Goal: Task Accomplishment & Management: Manage account settings

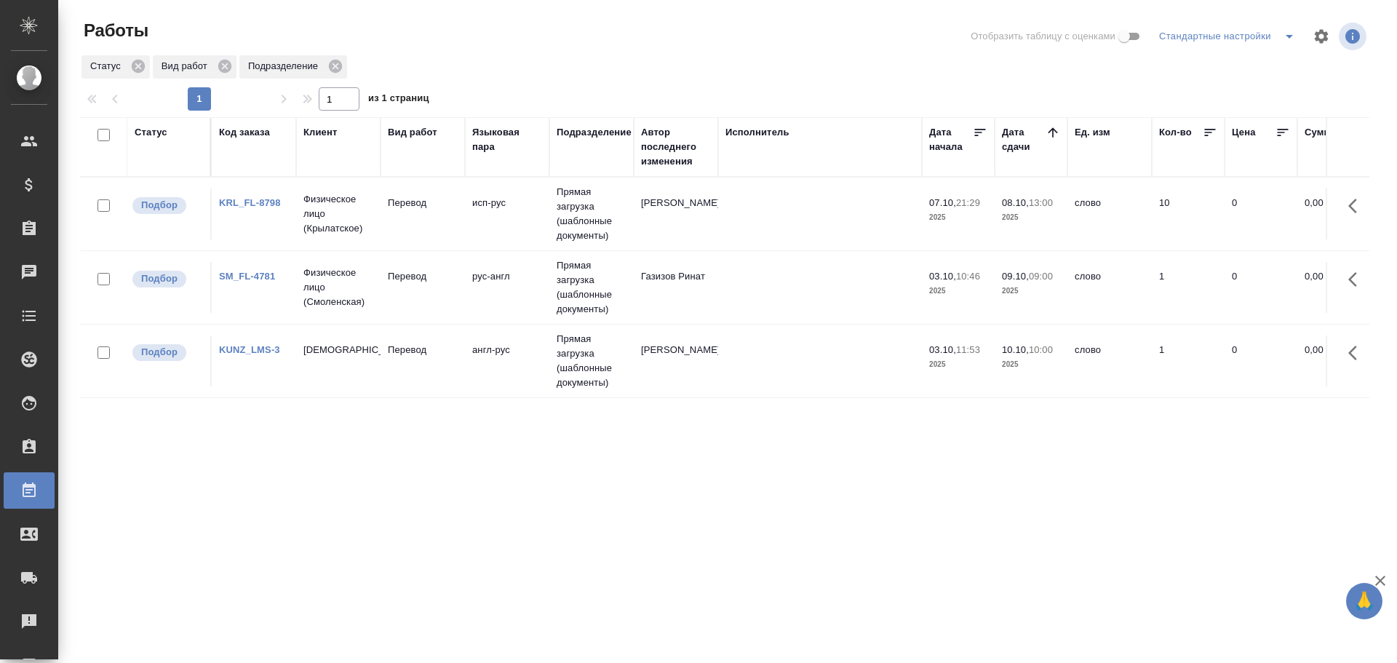
click at [527, 233] on td "исп-рус" at bounding box center [507, 213] width 84 height 51
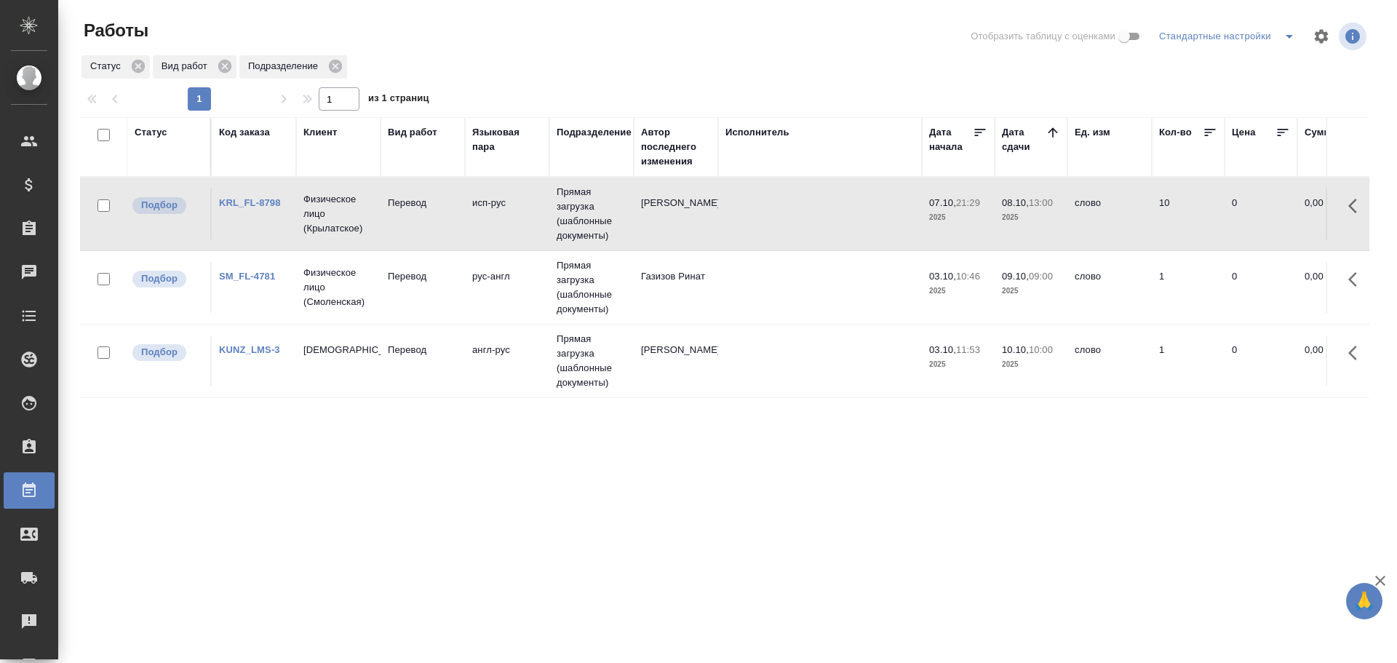
click at [527, 233] on td "исп-рус" at bounding box center [507, 213] width 84 height 51
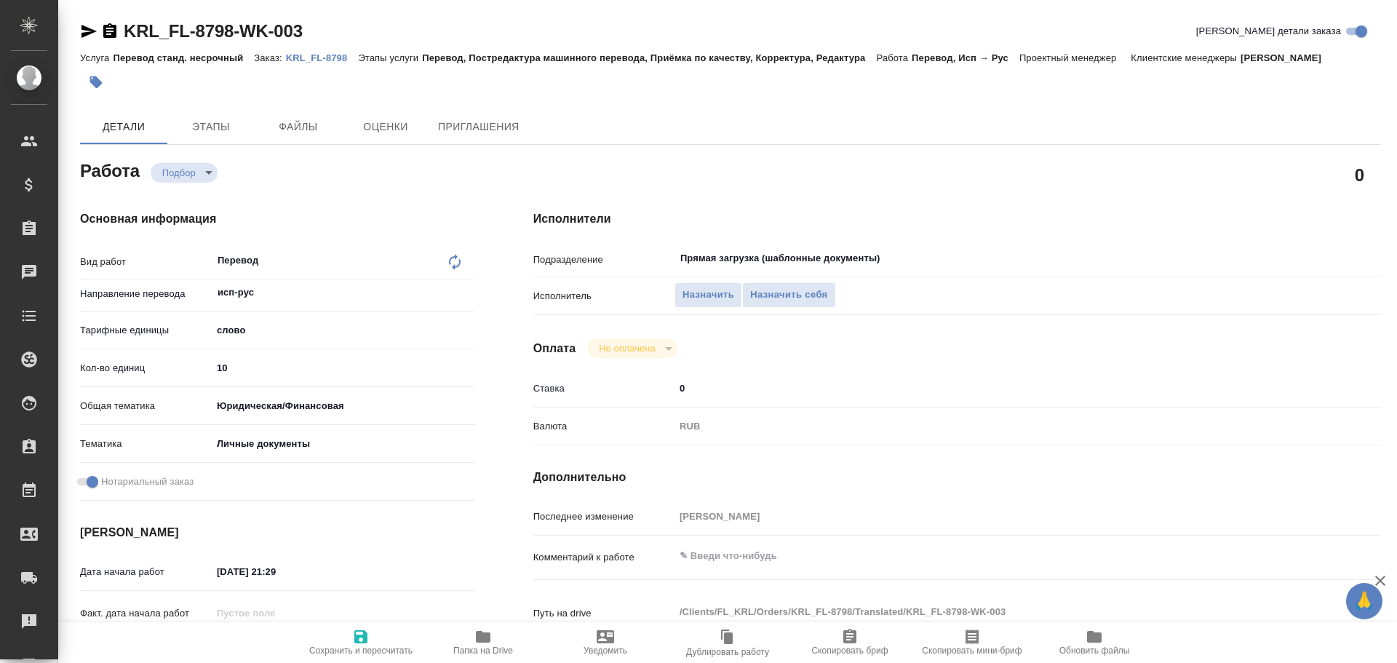
type textarea "x"
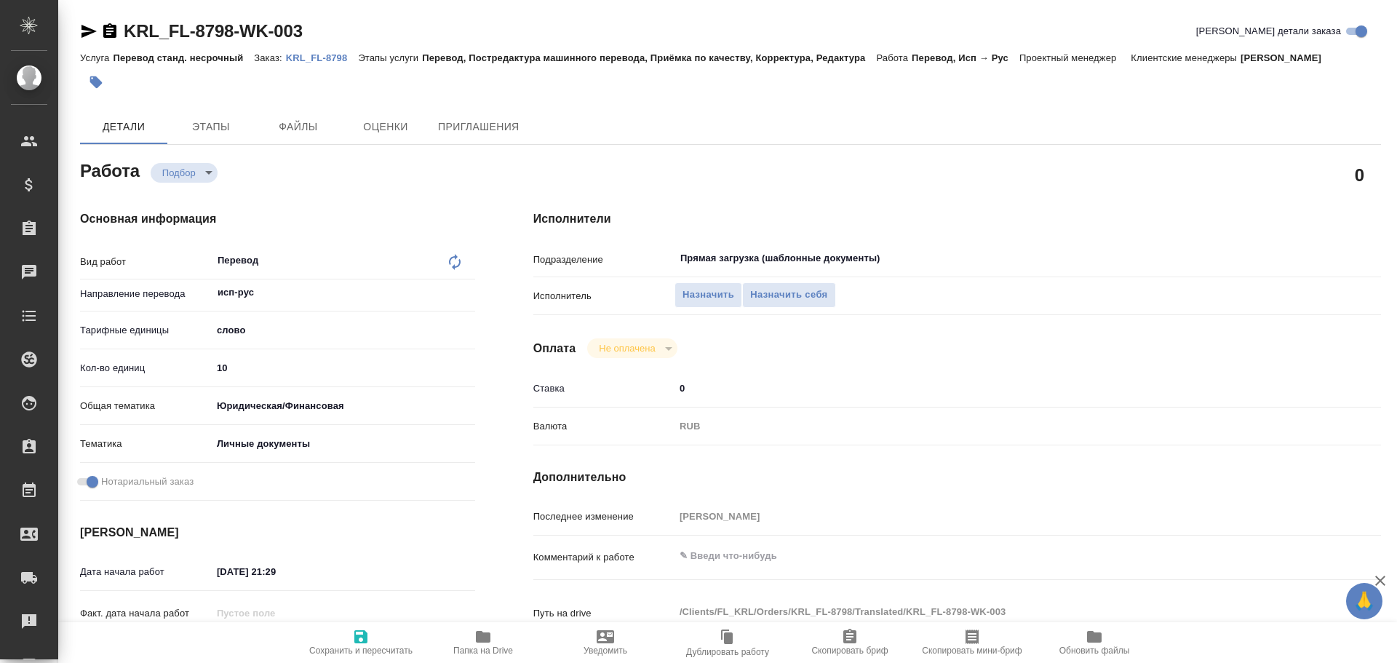
type textarea "x"
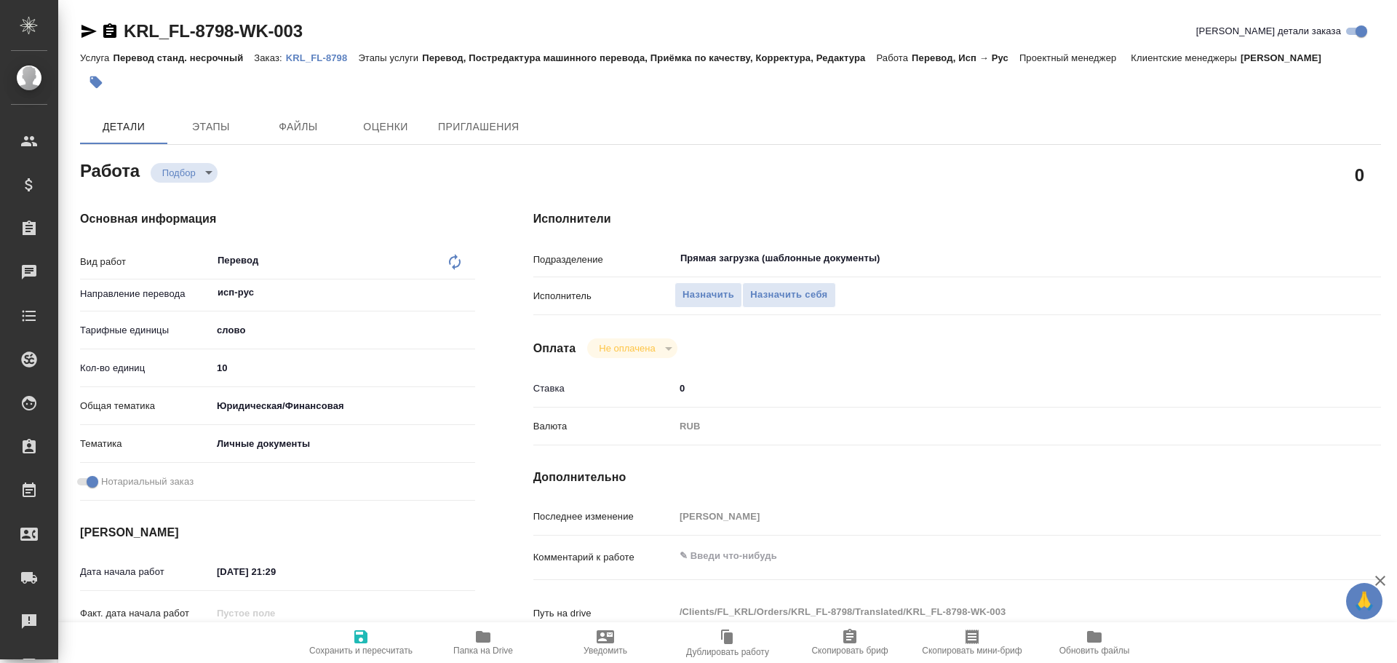
type textarea "x"
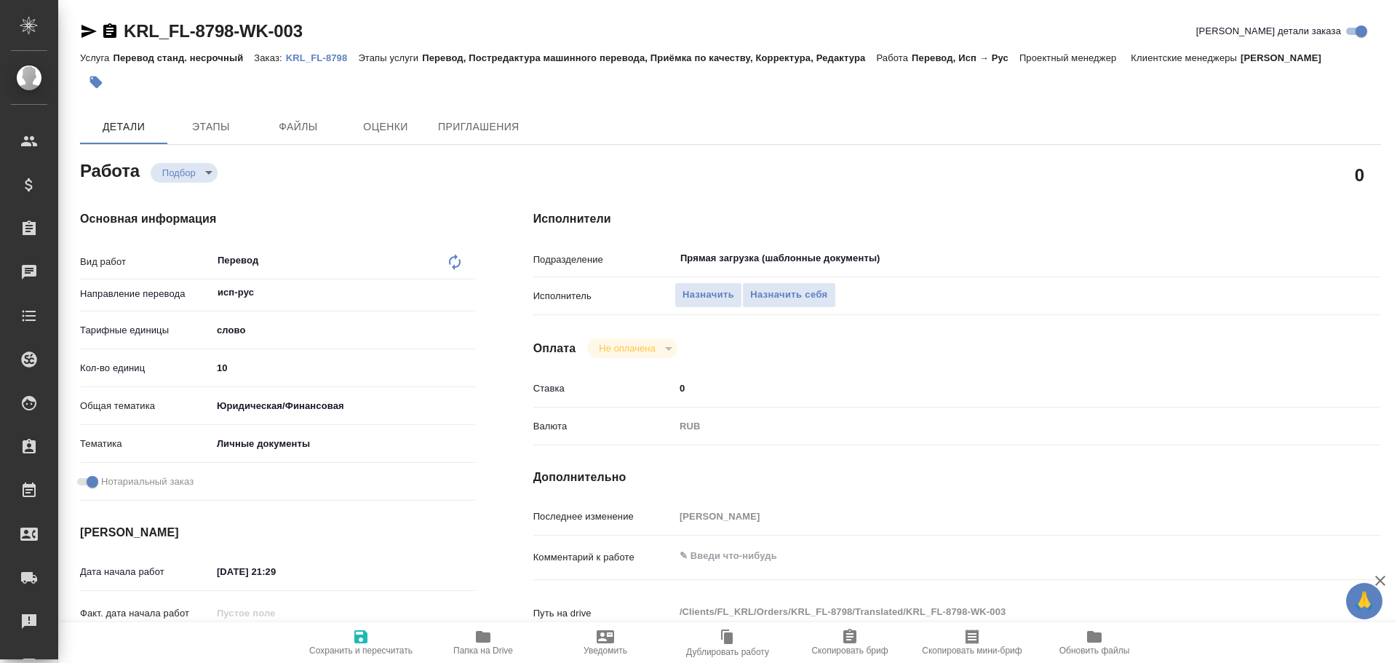
type textarea "x"
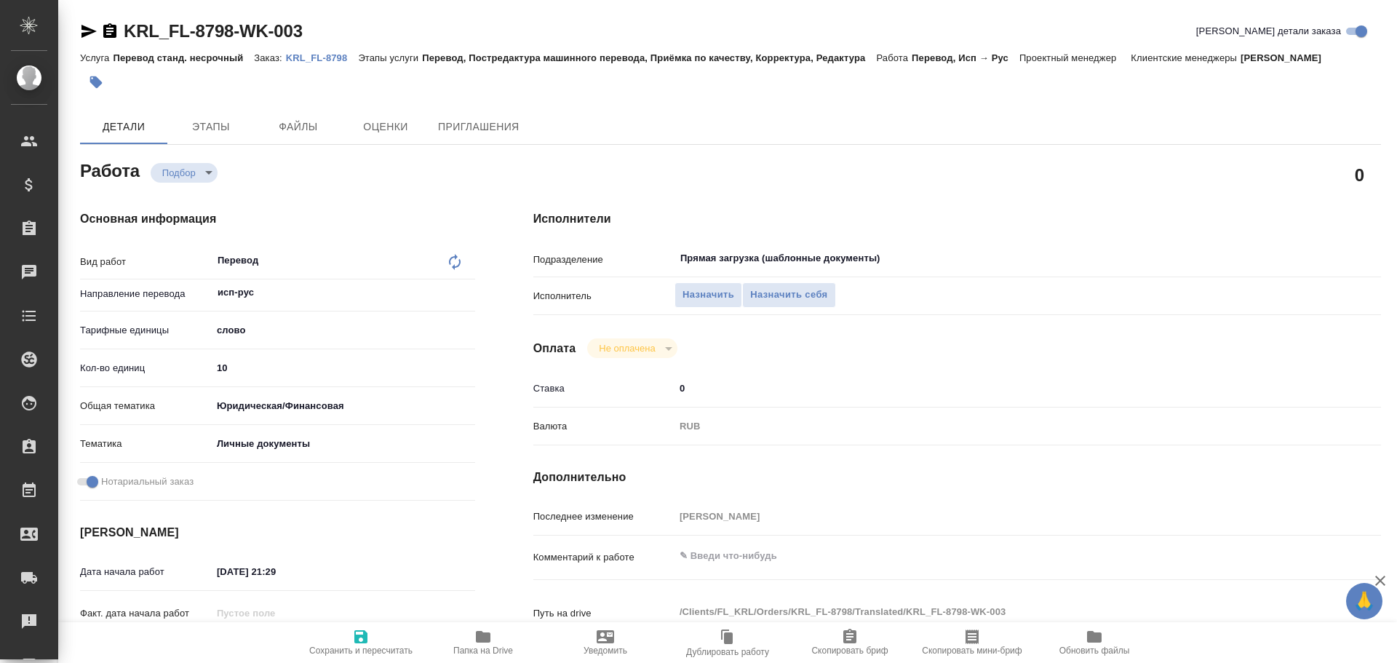
type textarea "x"
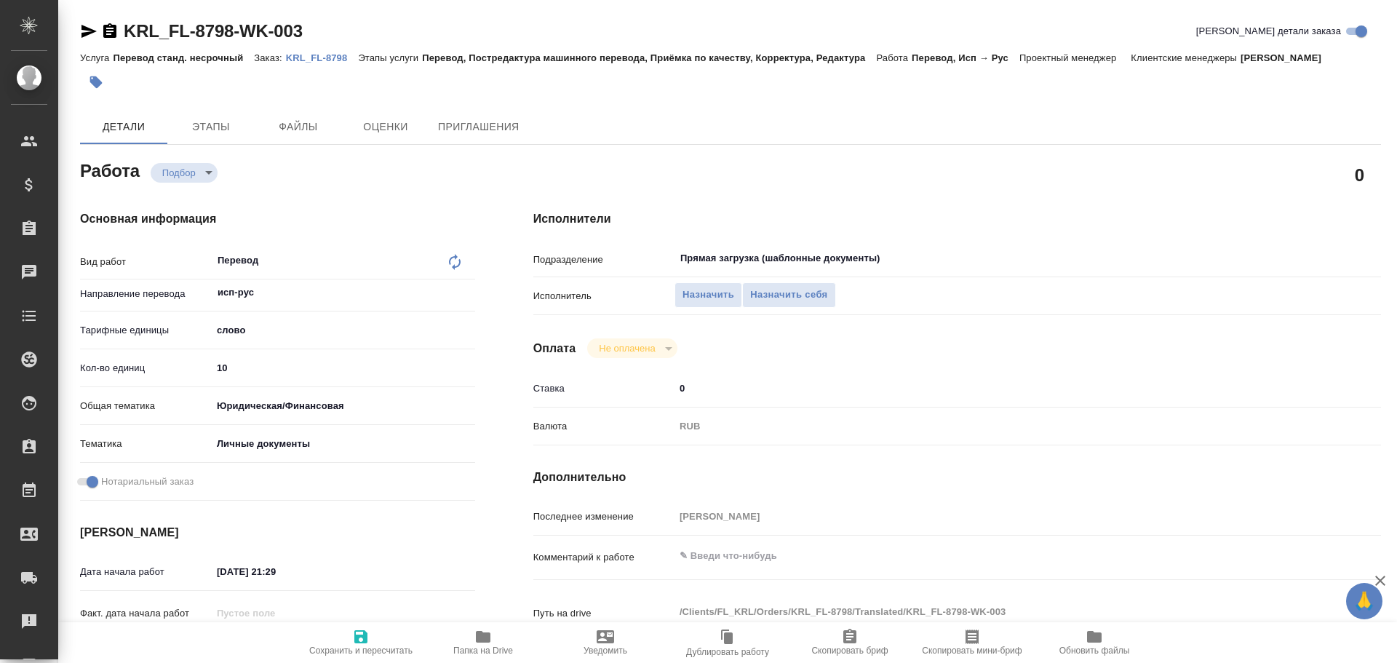
type textarea "x"
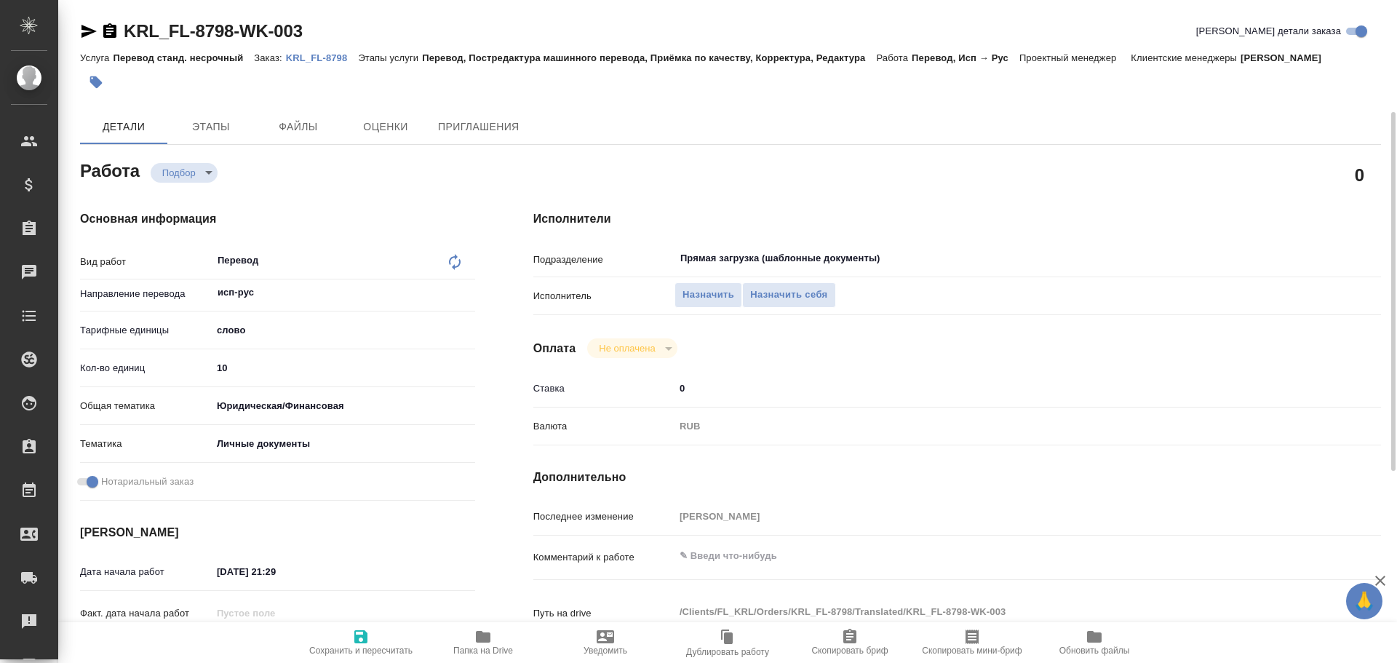
scroll to position [561, 0]
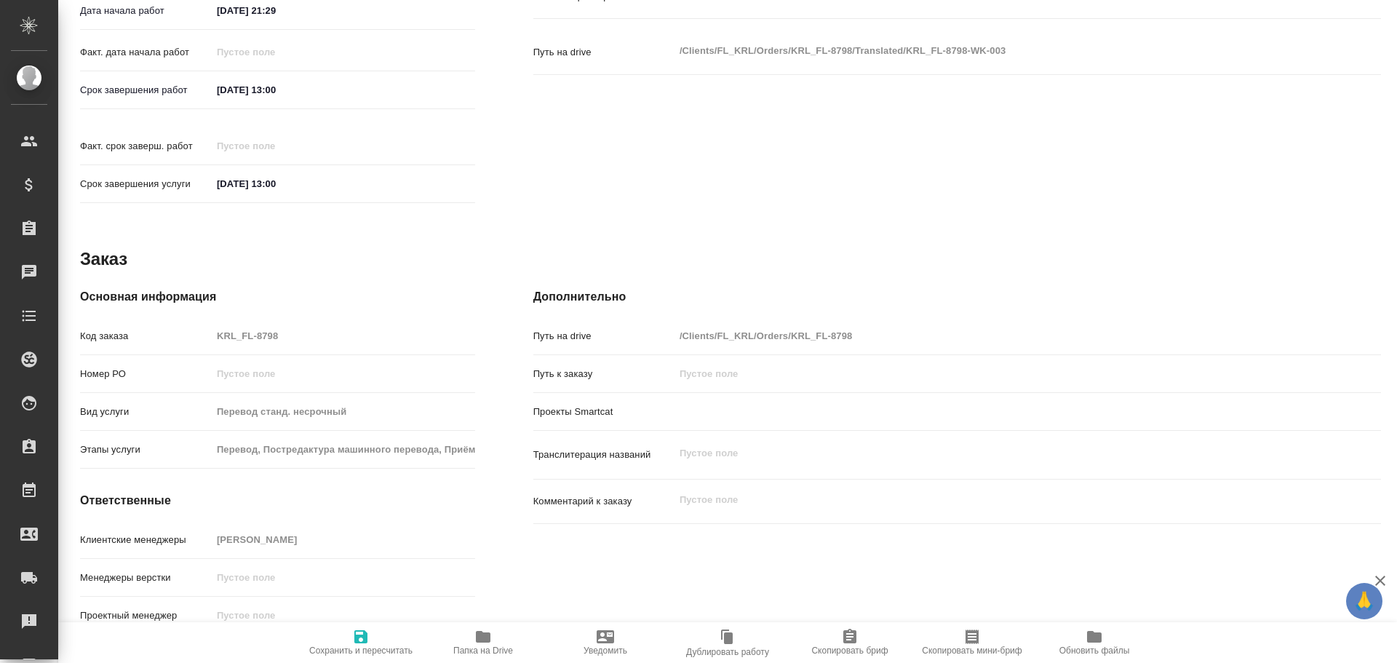
type textarea "x"
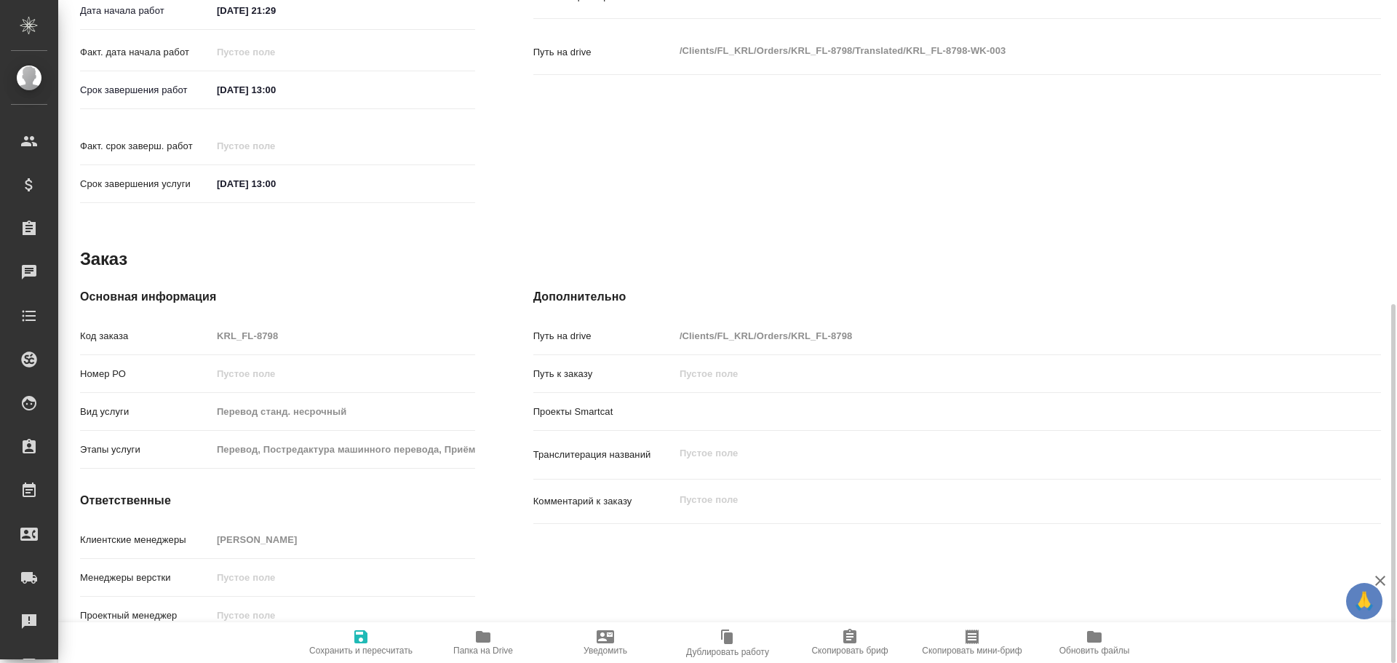
type textarea "x"
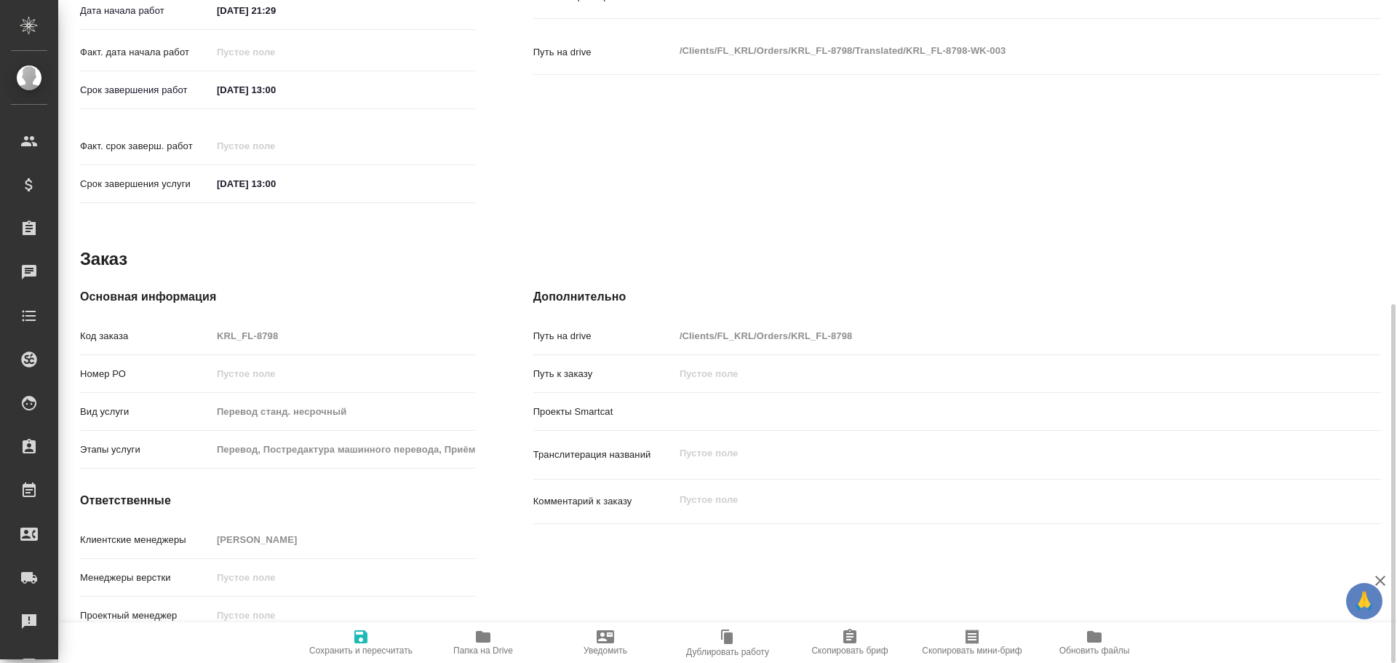
type textarea "x"
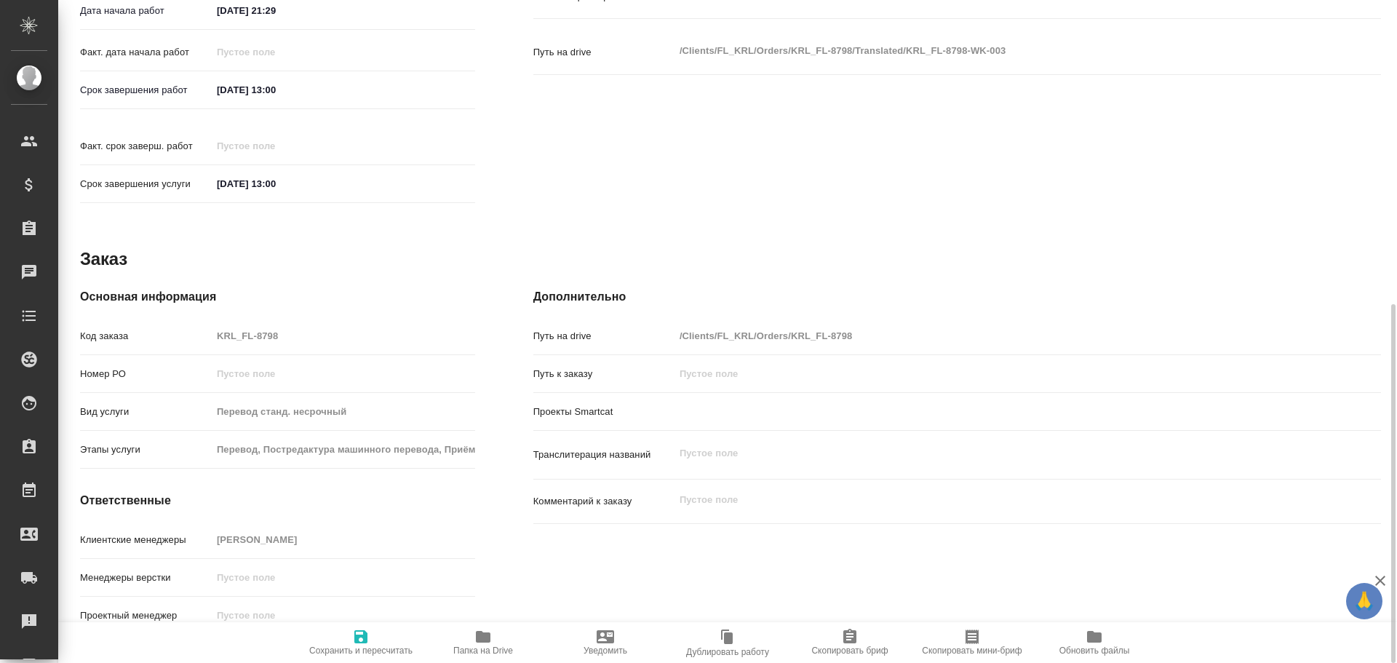
click at [503, 635] on span "Папка на Drive" at bounding box center [483, 642] width 105 height 28
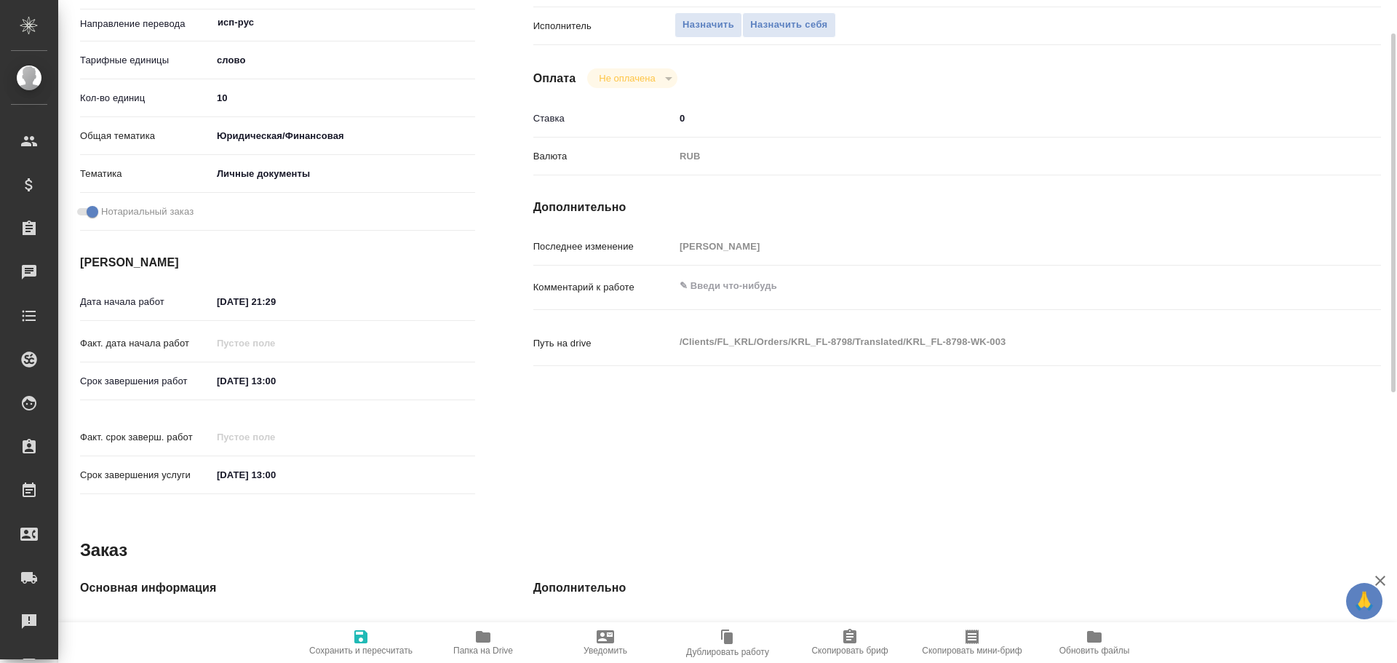
scroll to position [124, 0]
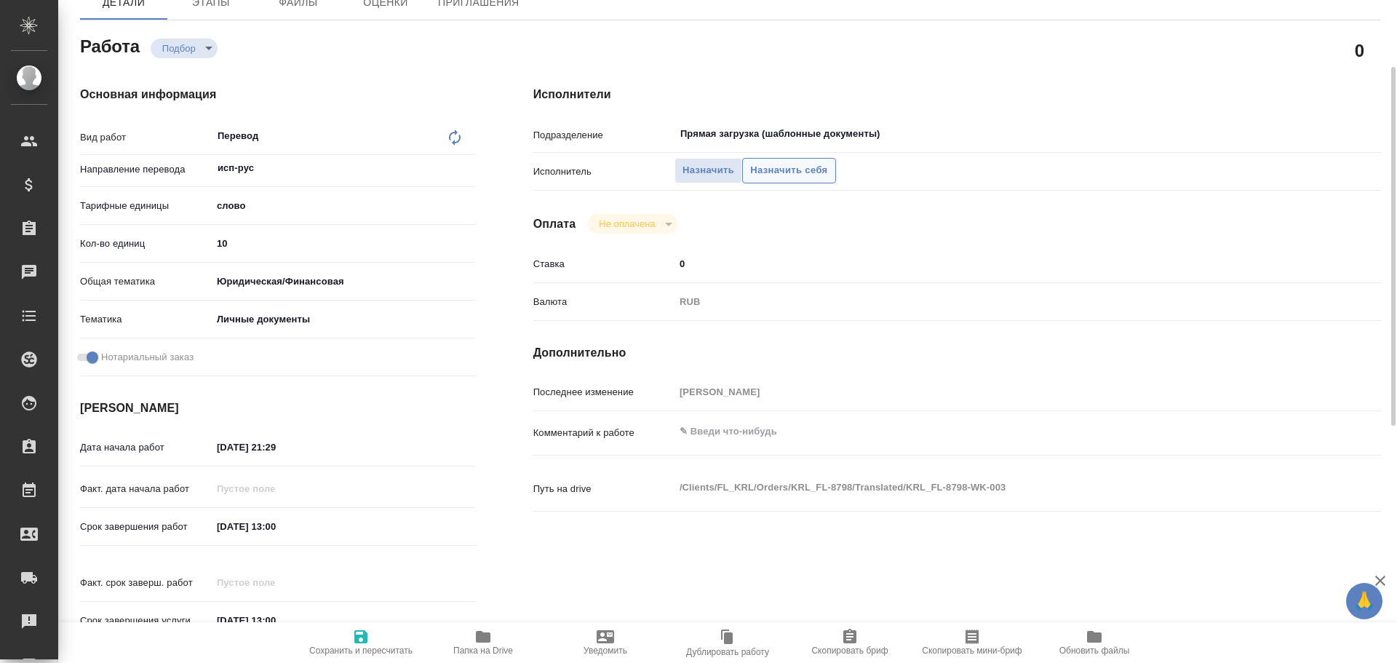
click at [752, 172] on span "Назначить себя" at bounding box center [788, 170] width 77 height 17
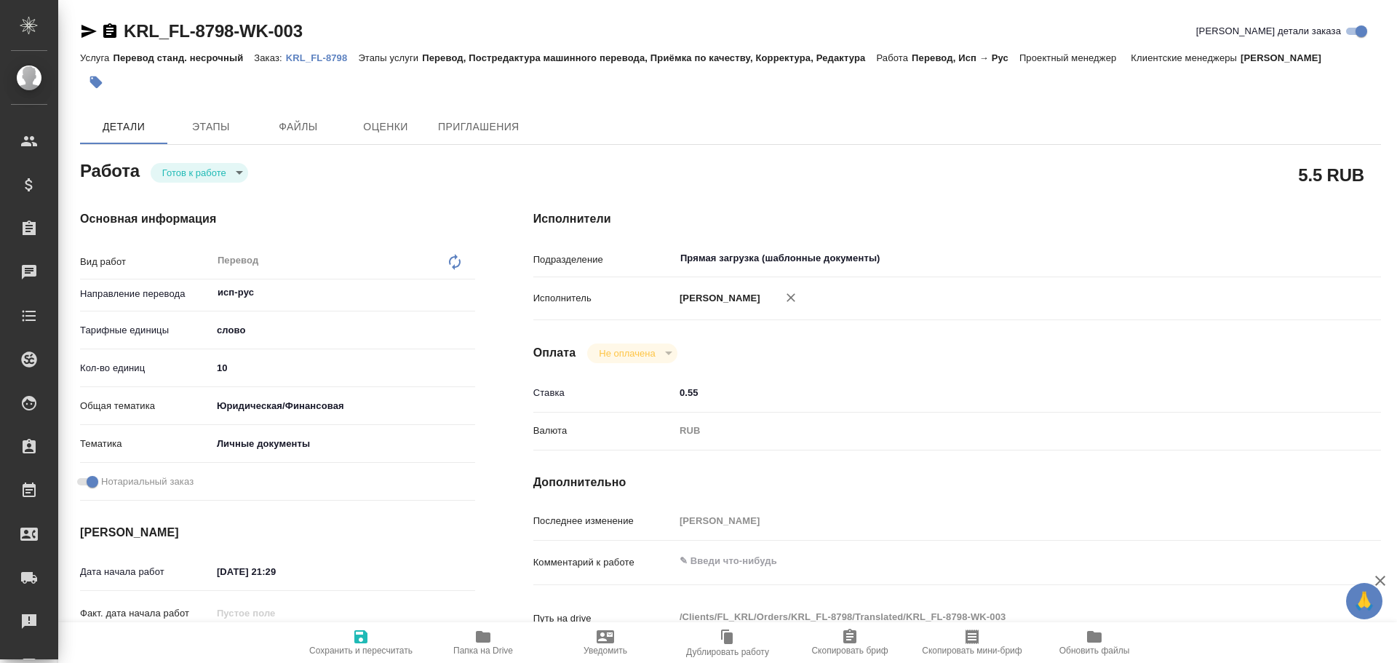
type textarea "x"
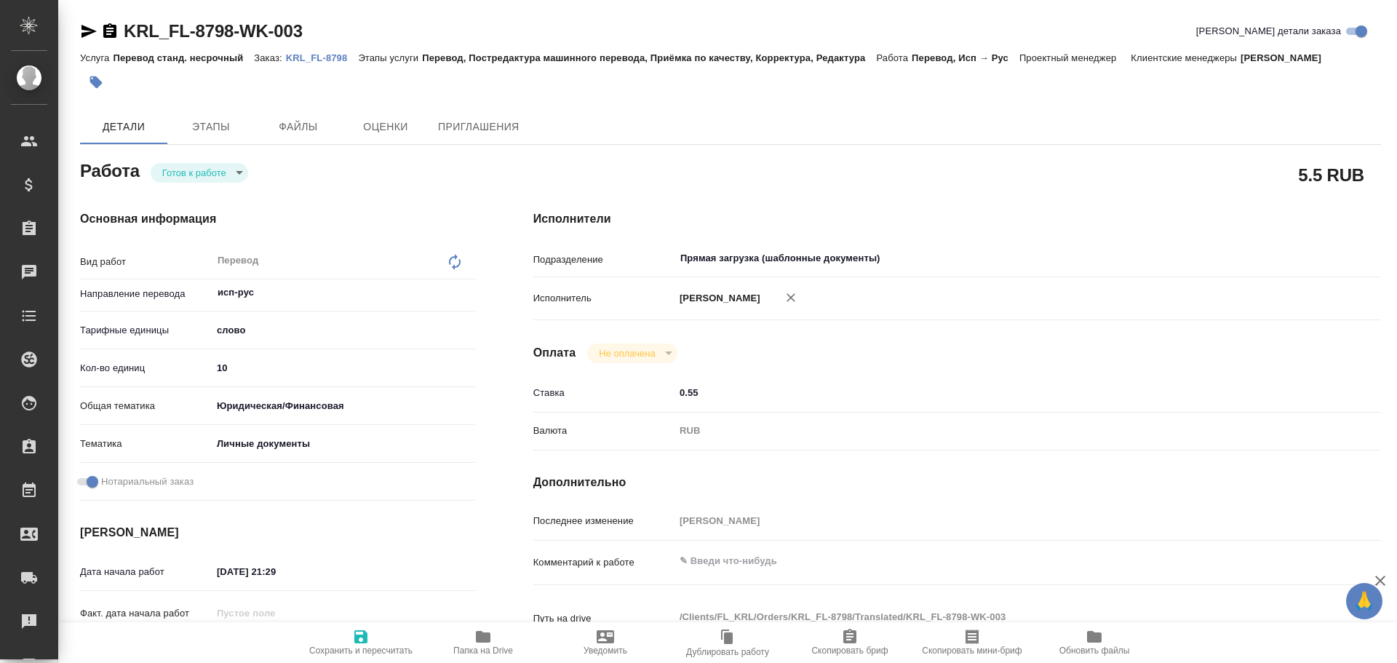
type textarea "x"
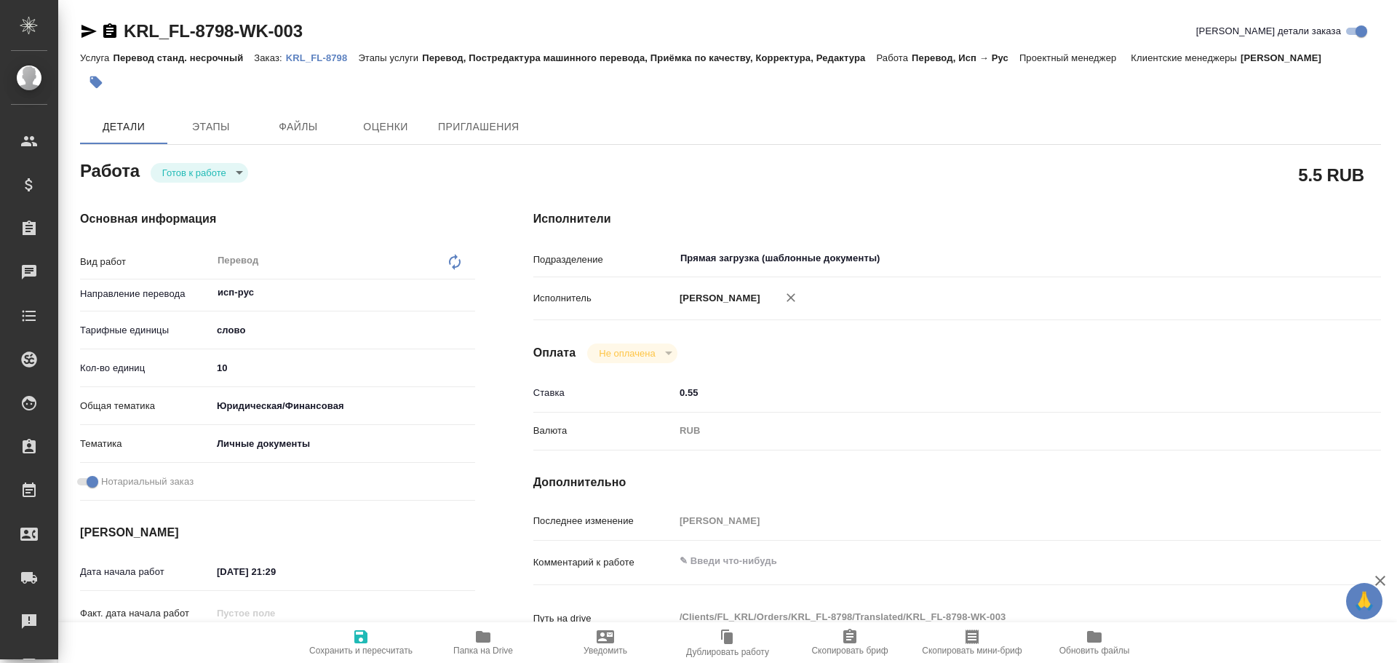
type textarea "x"
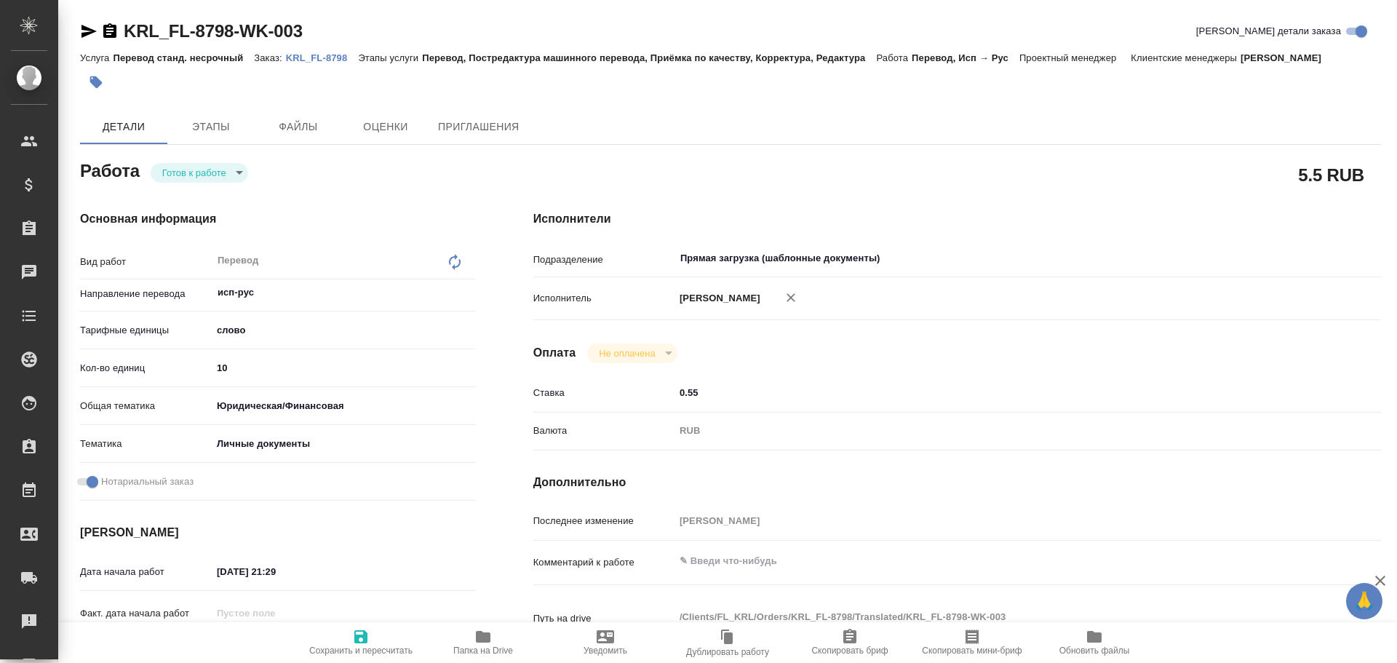
type textarea "x"
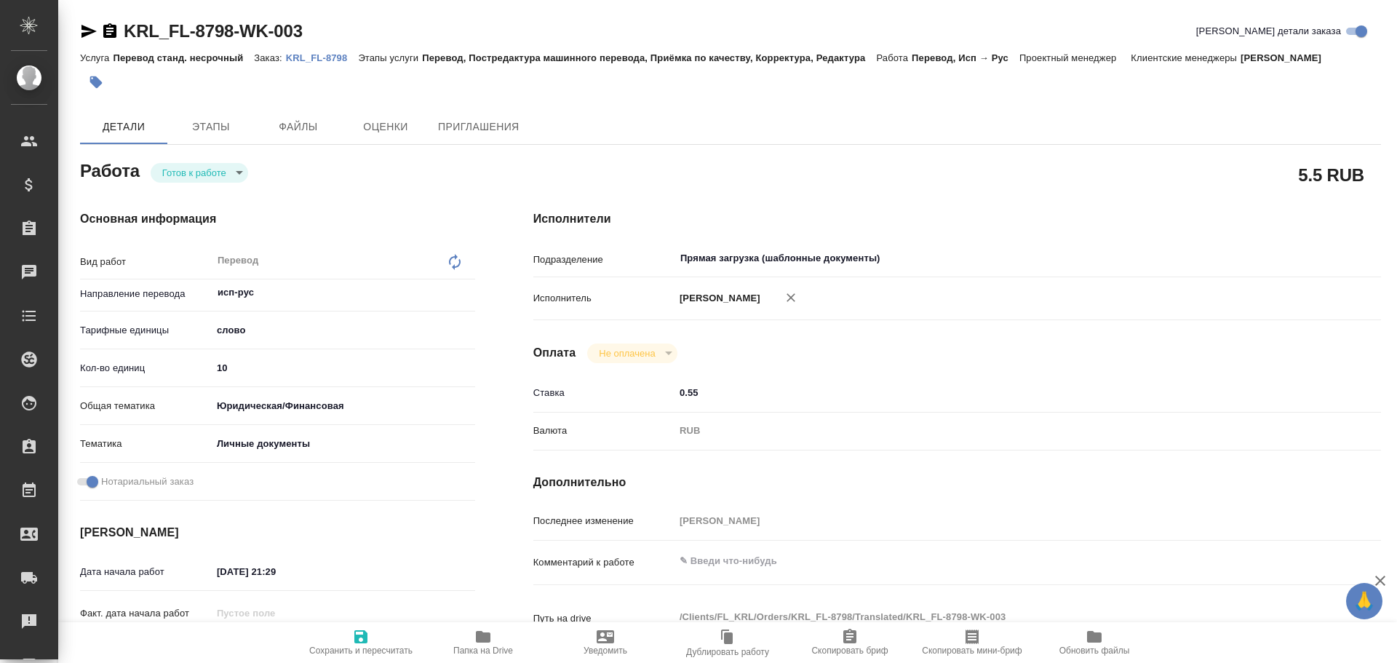
type textarea "x"
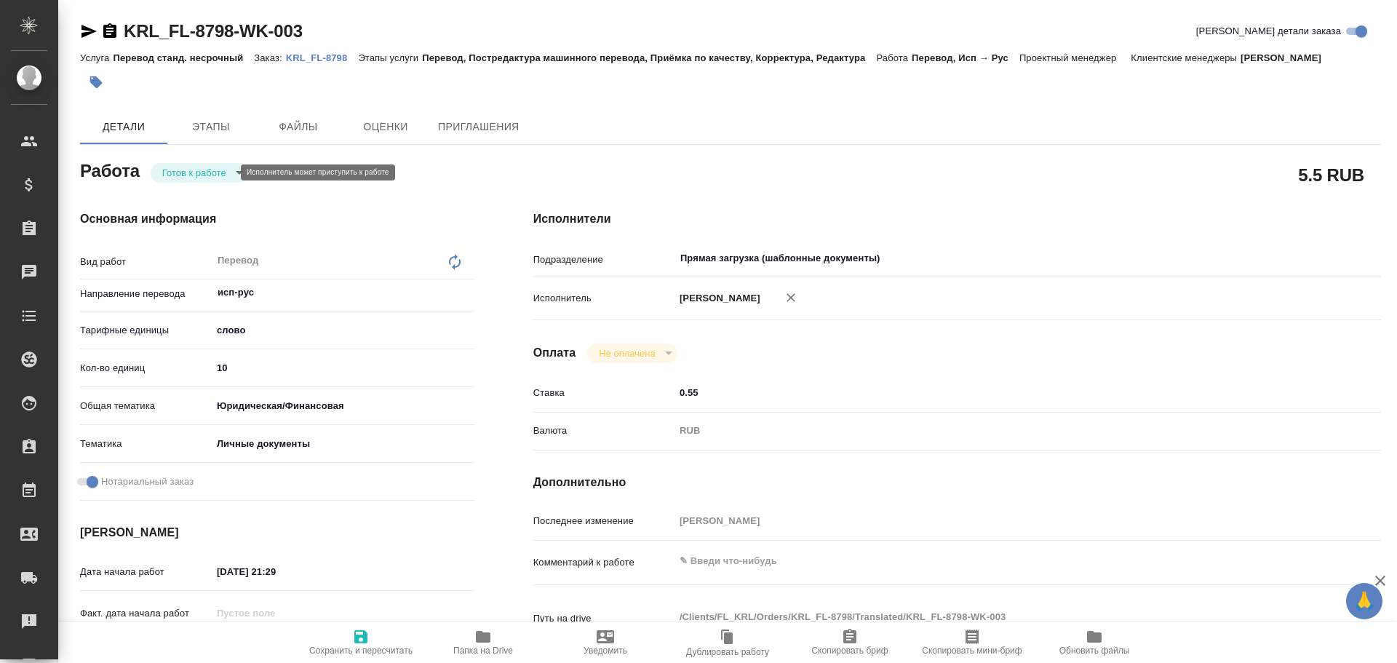
type textarea "x"
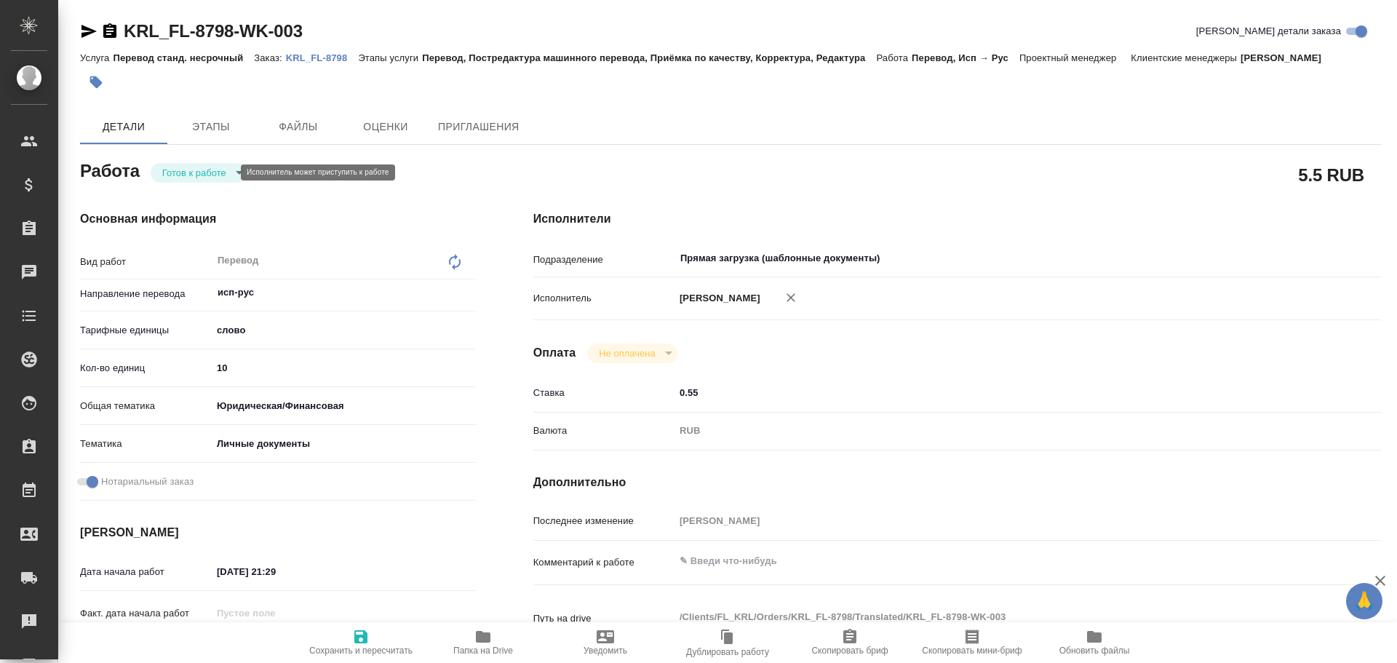
click at [193, 175] on body "🙏 .cls-1 fill:#fff; AWATERA Gusev Alexandr Клиенты Спецификации Заказы Чаты Tod…" at bounding box center [698, 331] width 1397 height 663
type textarea "x"
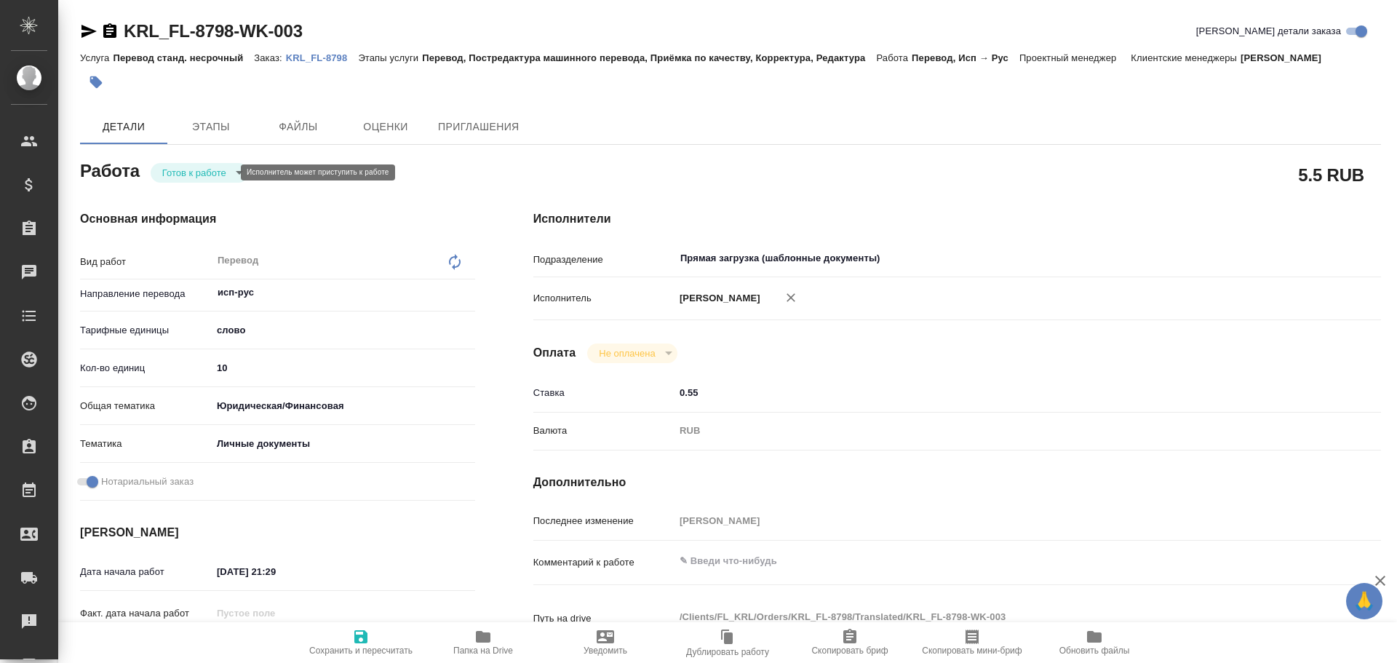
type textarea "x"
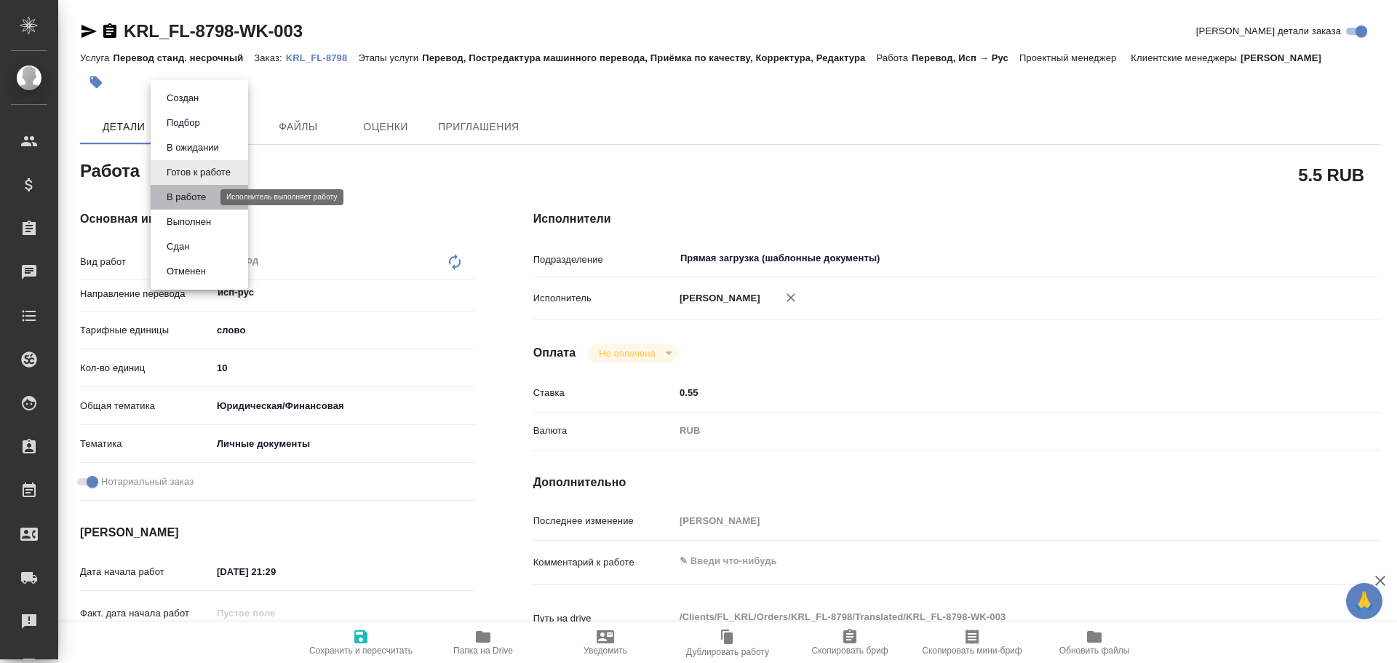
click at [187, 197] on button "В работе" at bounding box center [186, 197] width 48 height 16
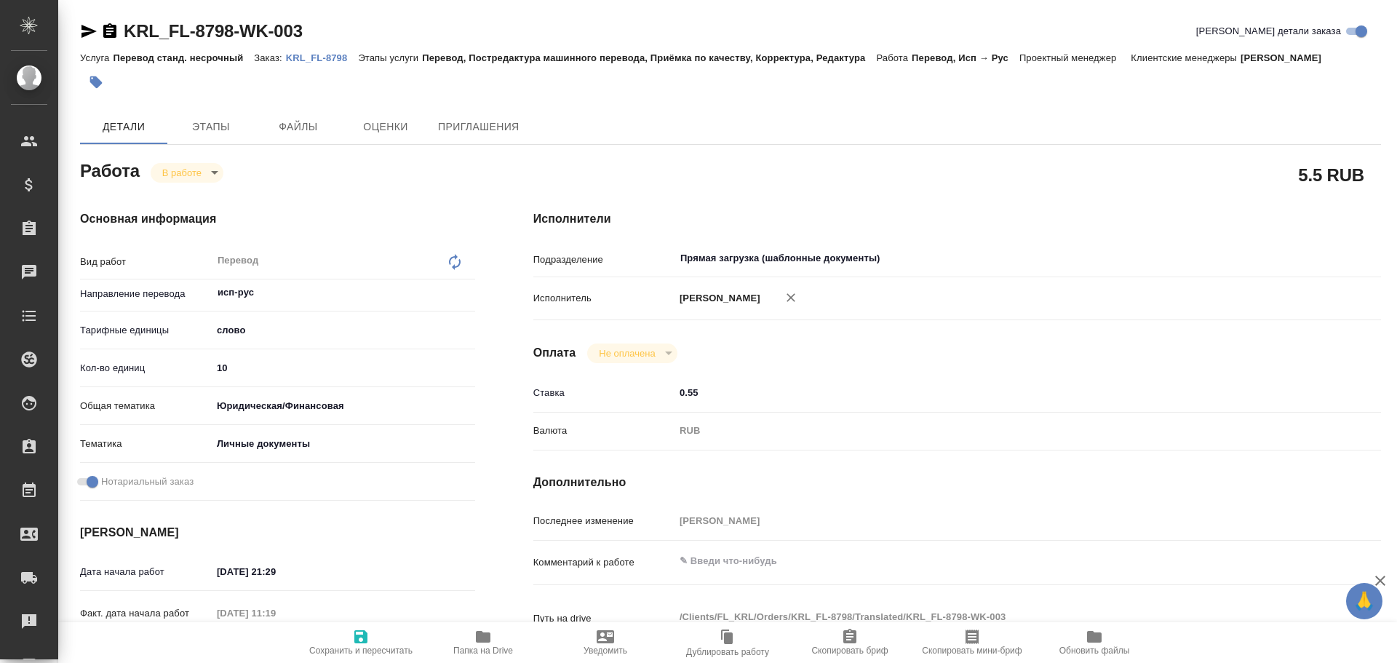
type textarea "x"
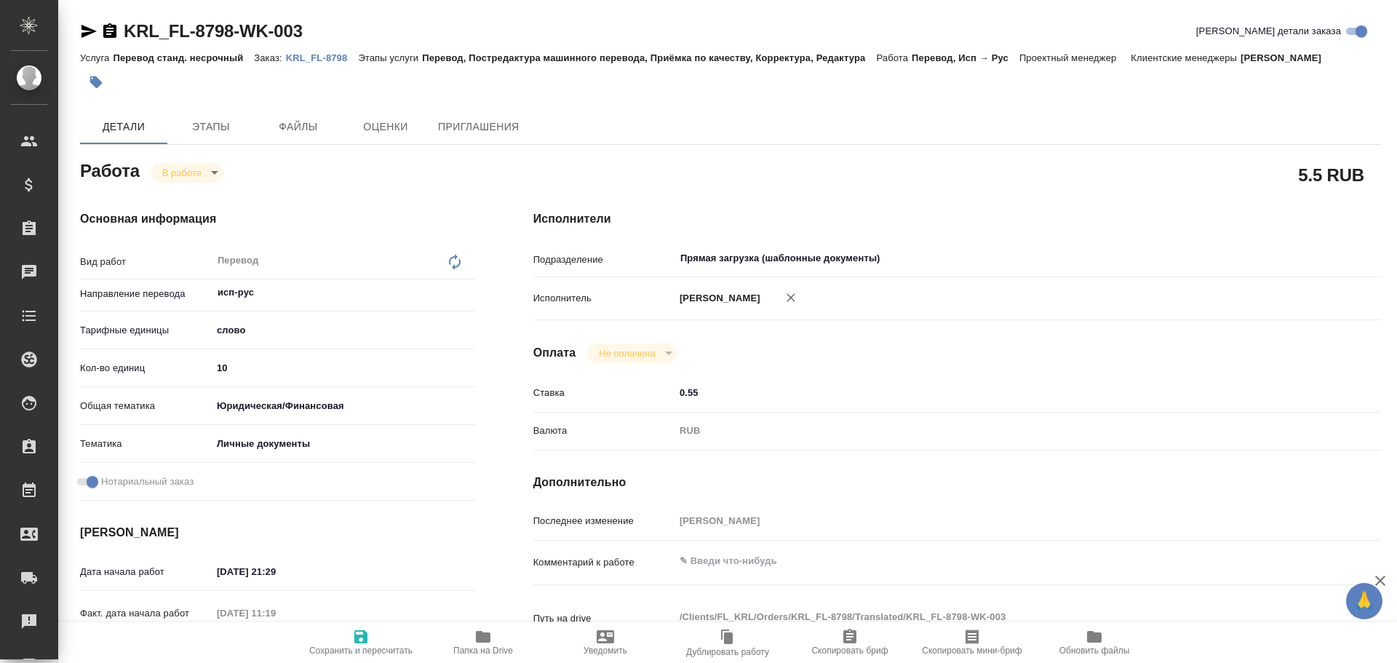
type textarea "x"
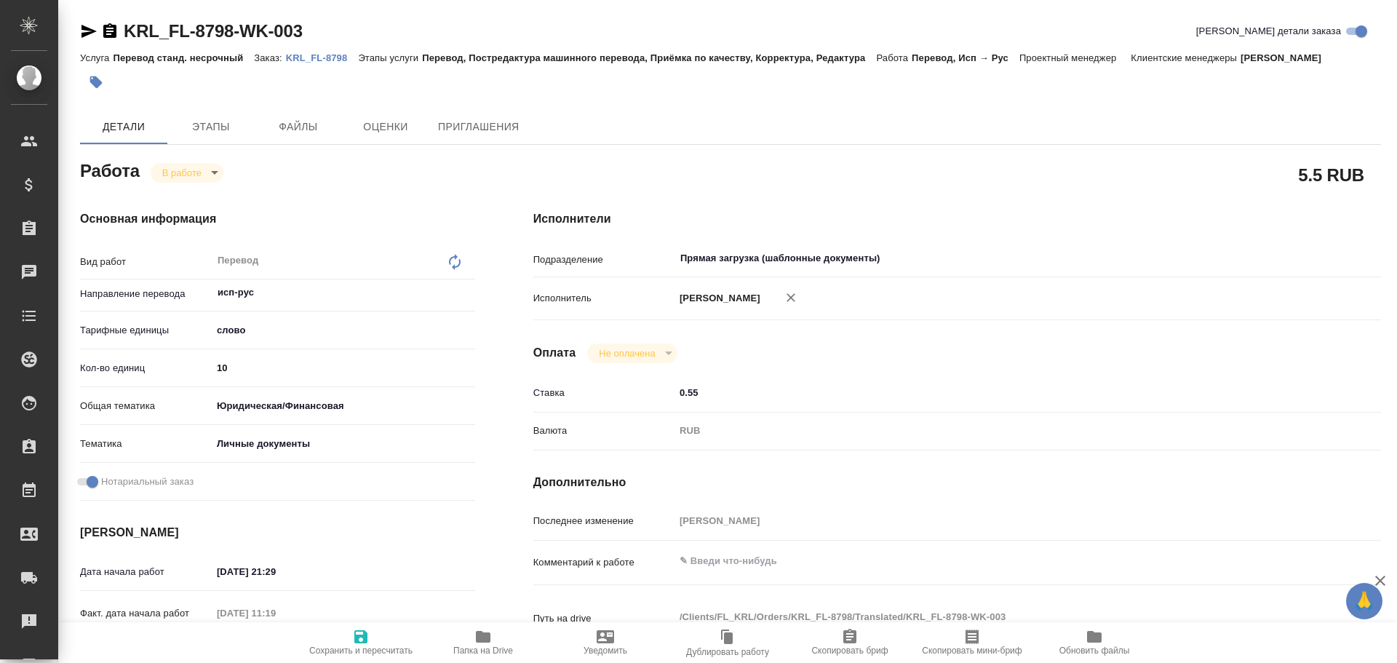
type textarea "x"
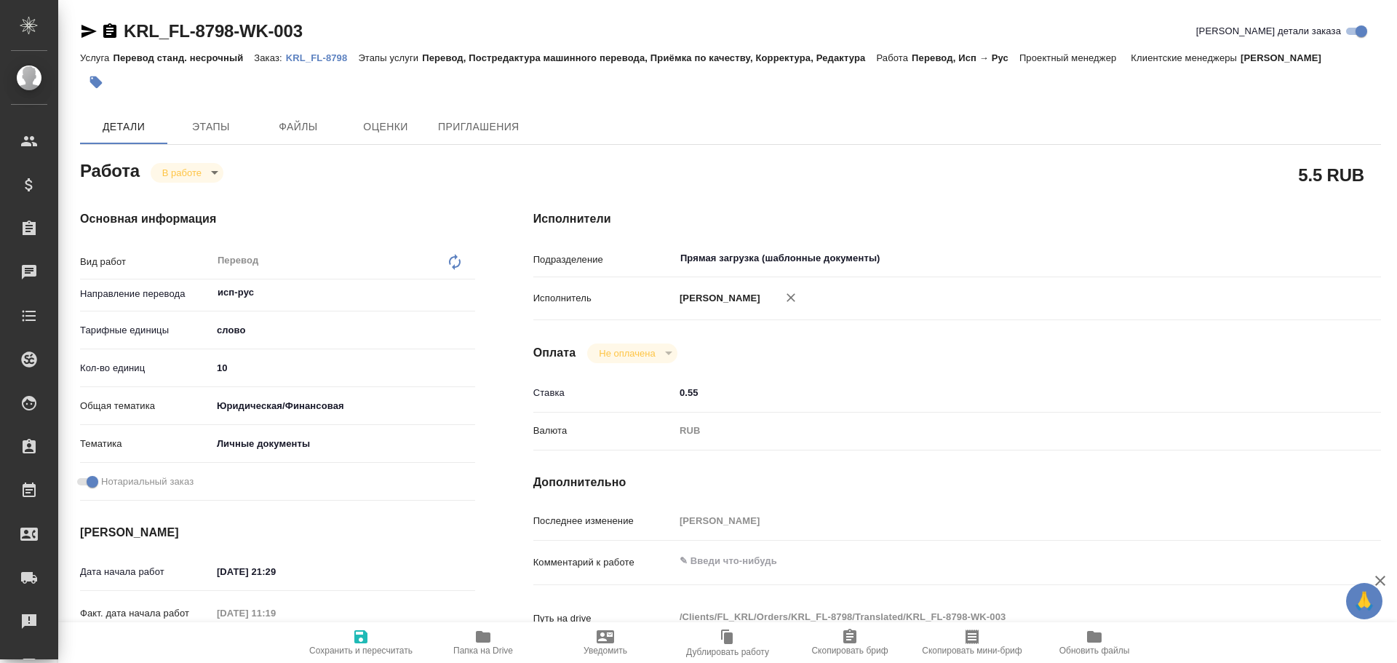
type textarea "x"
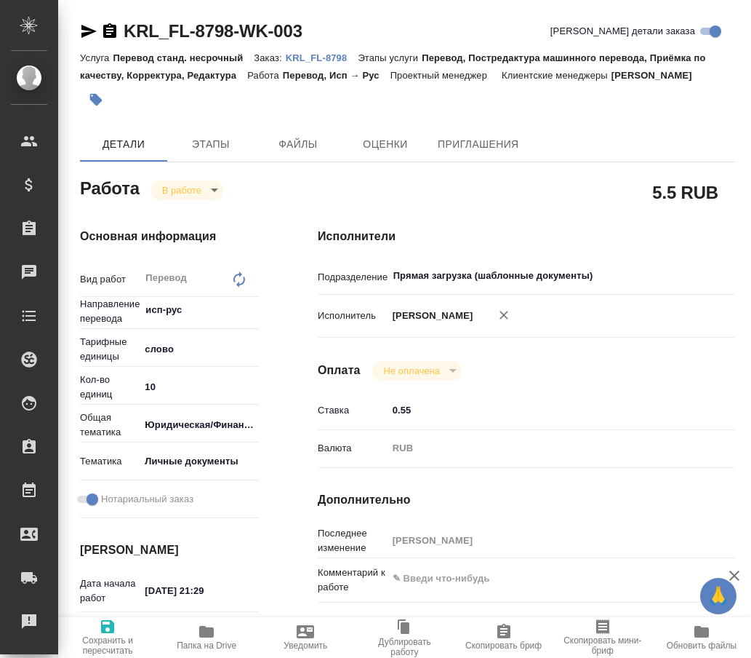
type textarea "x"
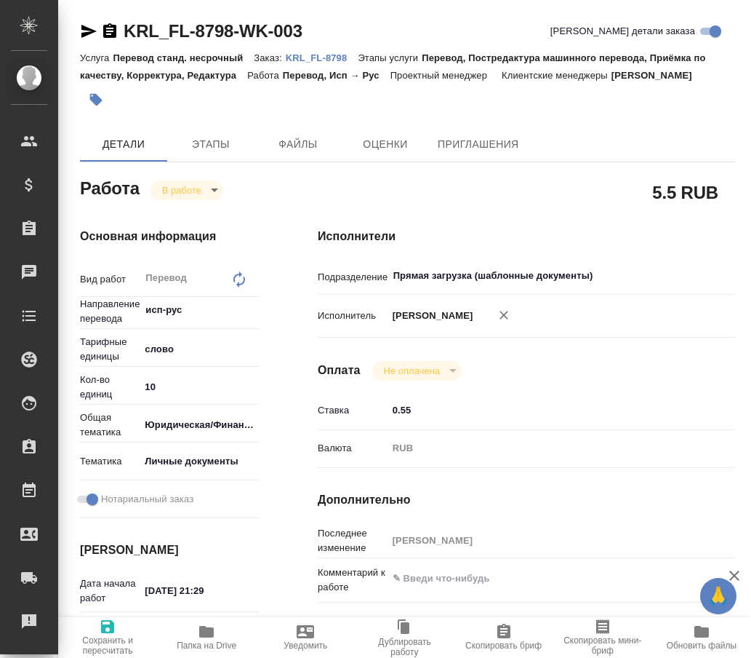
type textarea "x"
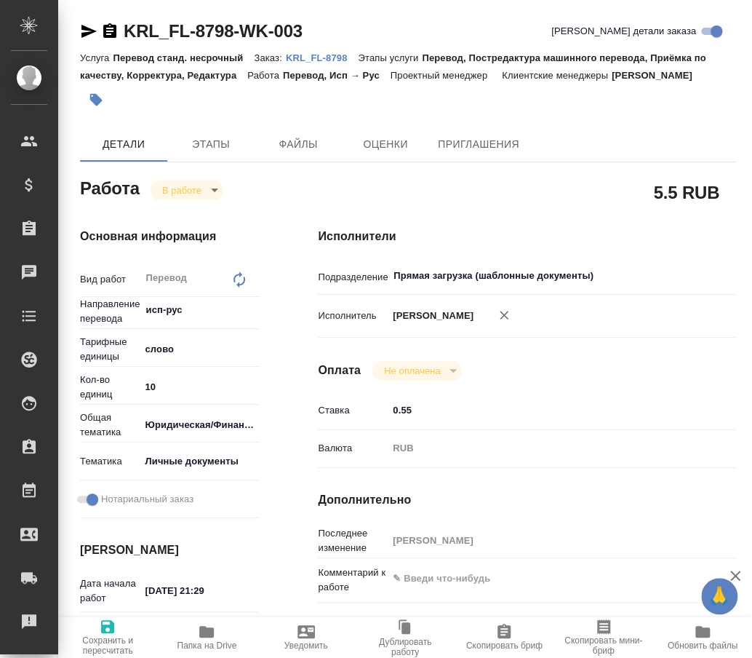
type textarea "x"
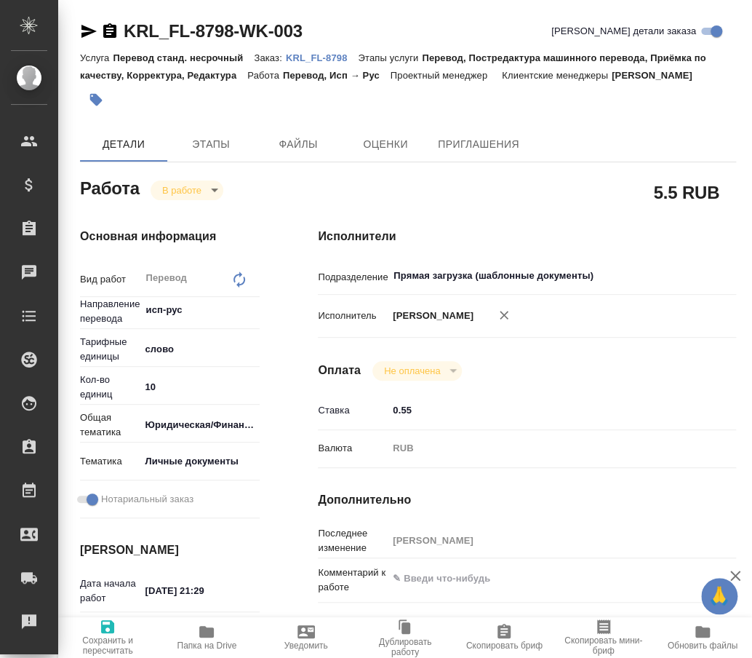
type textarea "x"
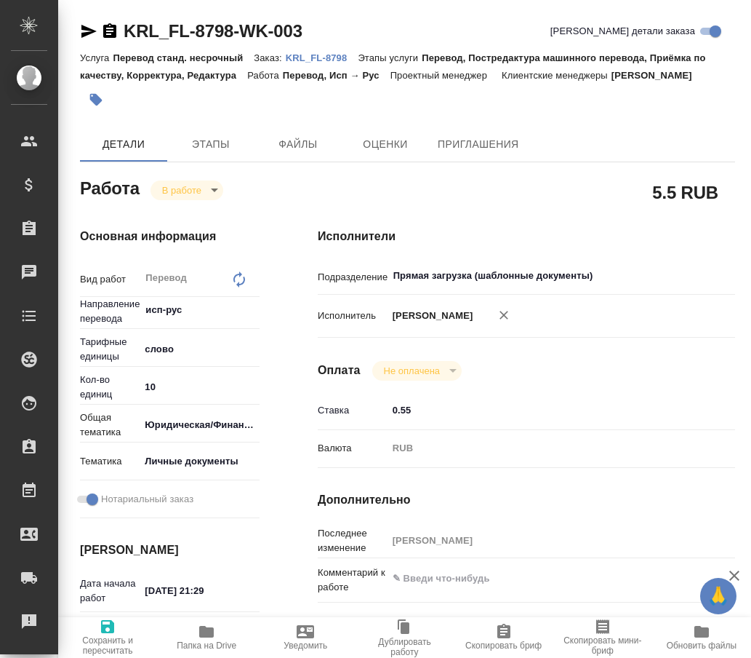
type textarea "x"
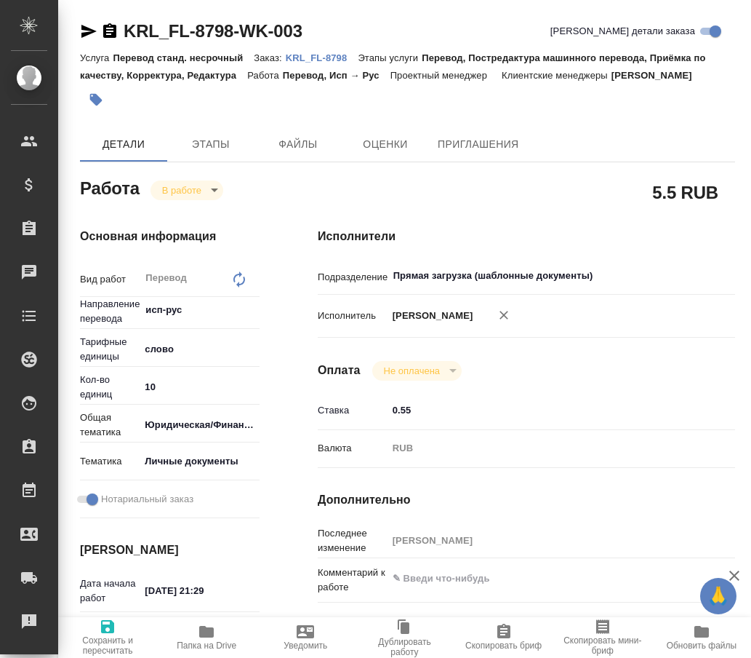
type textarea "x"
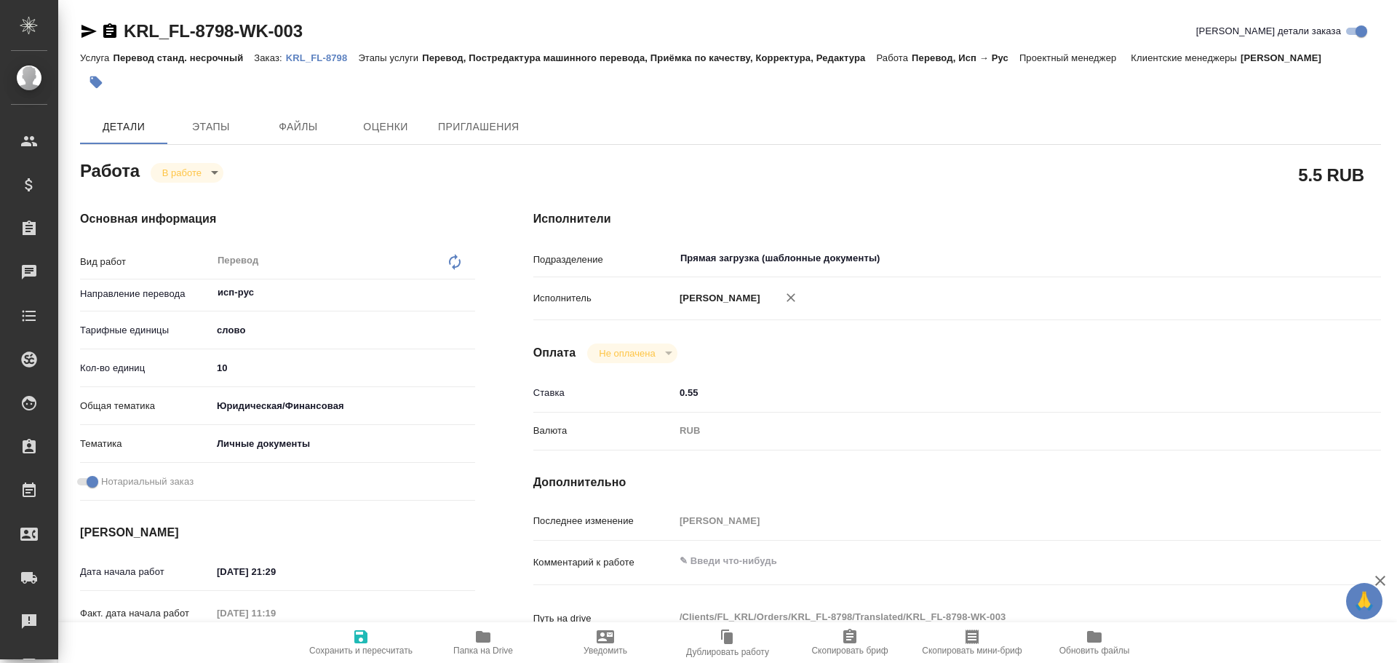
type textarea "x"
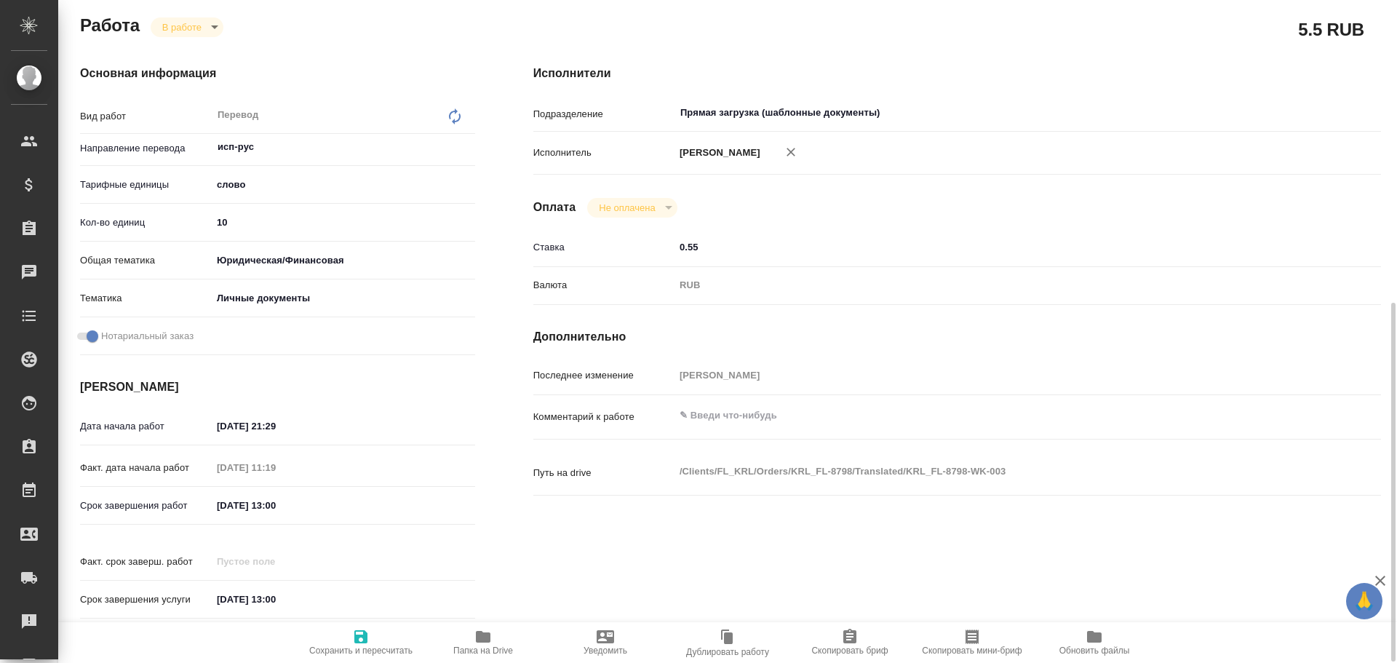
scroll to position [561, 0]
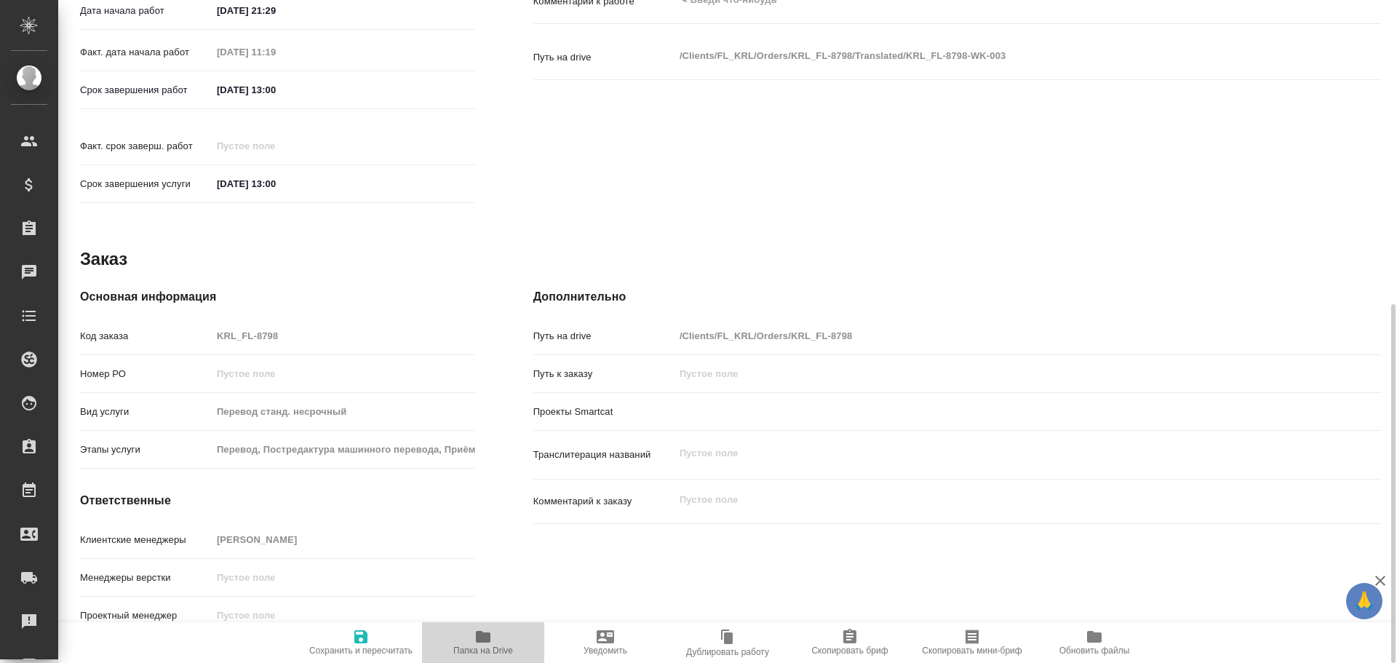
click at [488, 636] on icon "button" at bounding box center [483, 637] width 15 height 12
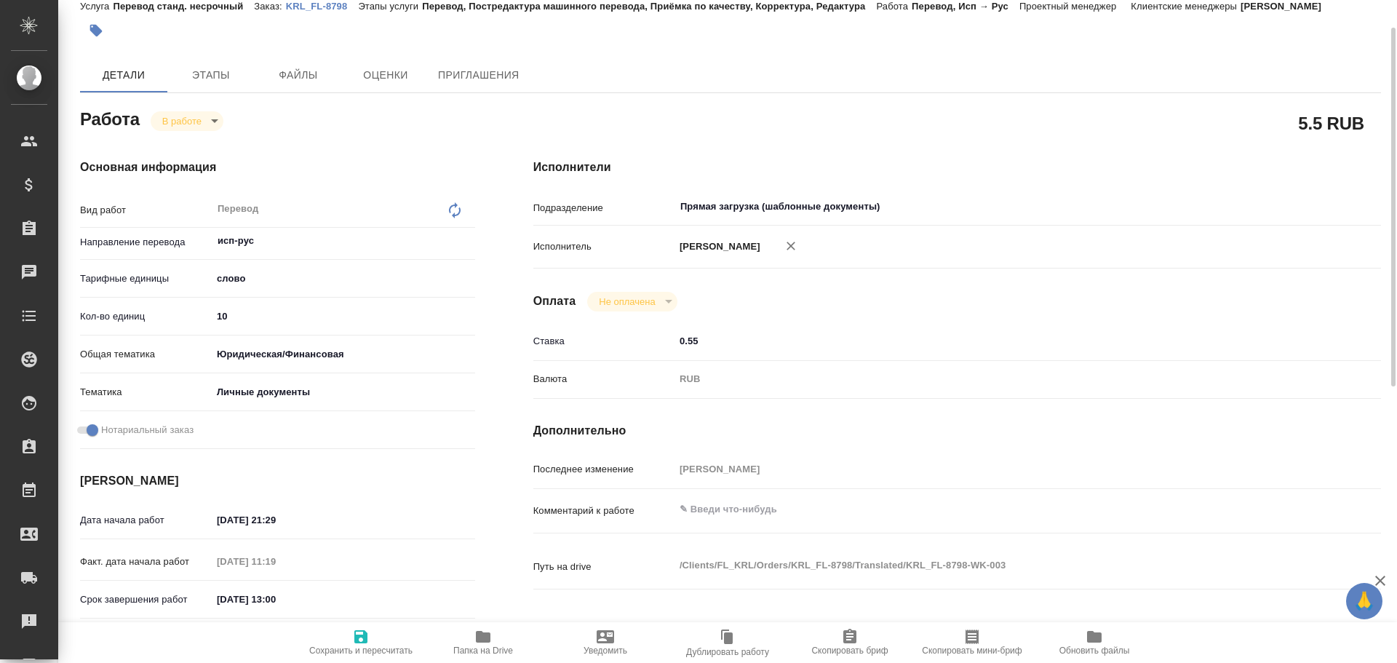
click at [216, 316] on input "10" at bounding box center [343, 315] width 263 height 21
click at [216, 316] on input "10" at bounding box center [343, 315] width 262 height 21
type textarea "x"
type input "7"
type textarea "x"
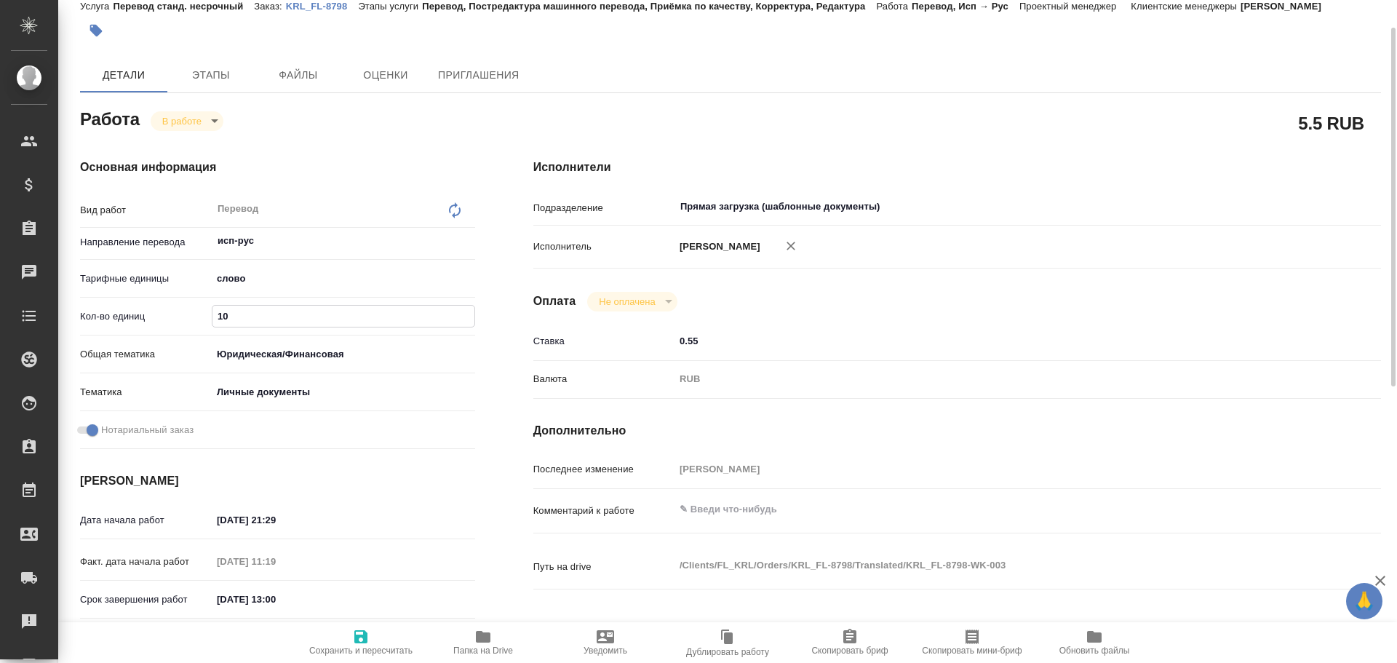
type textarea "x"
type input "75"
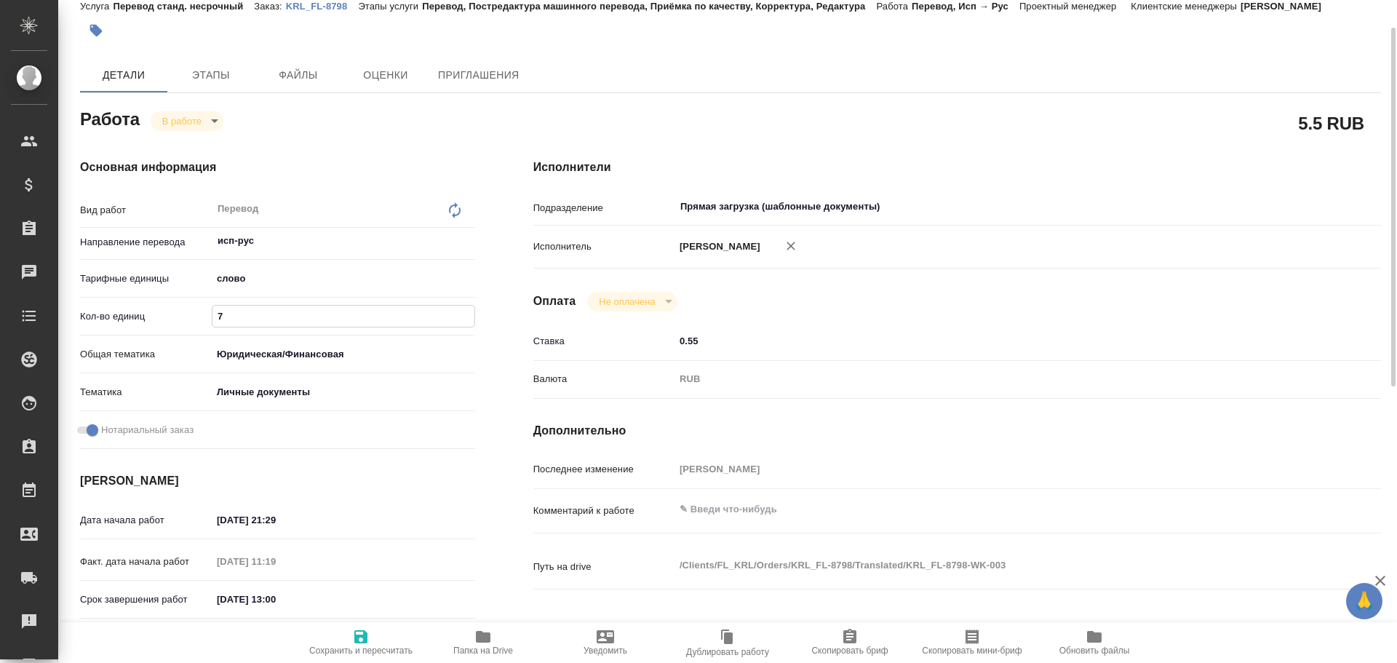
type textarea "x"
type input "75"
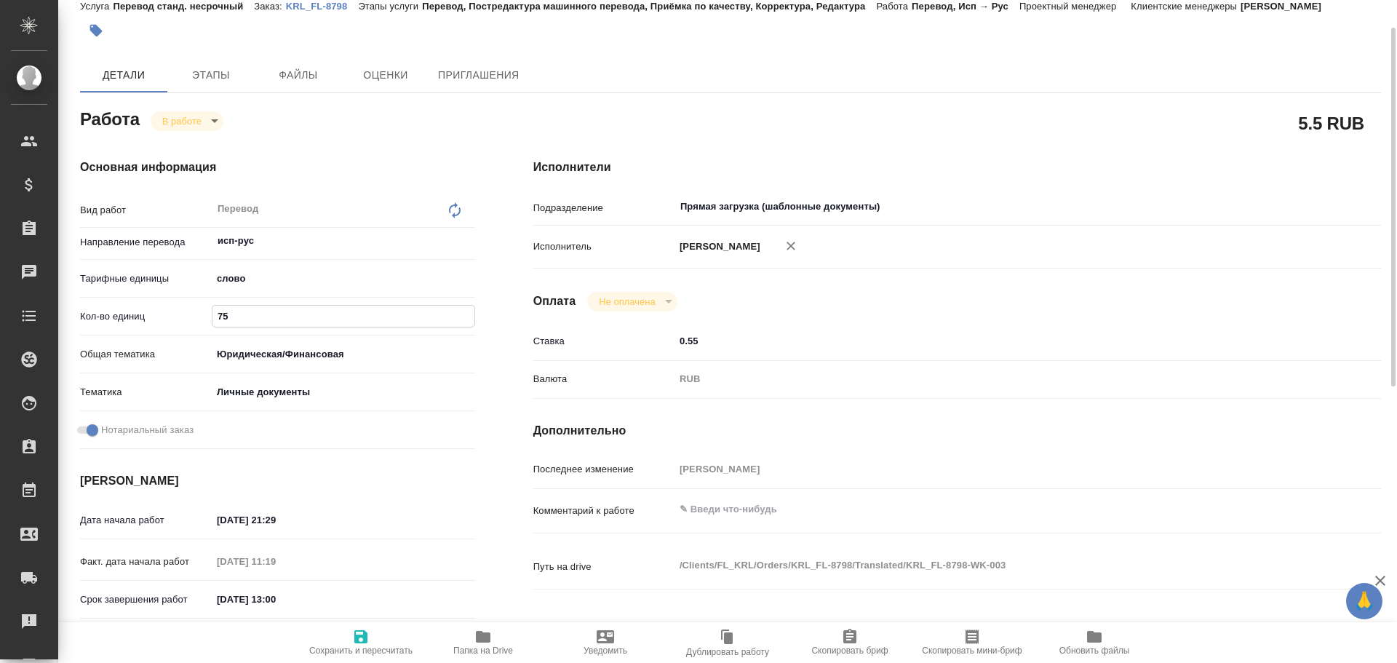
click at [342, 633] on span "Сохранить и пересчитать" at bounding box center [360, 642] width 105 height 28
type textarea "x"
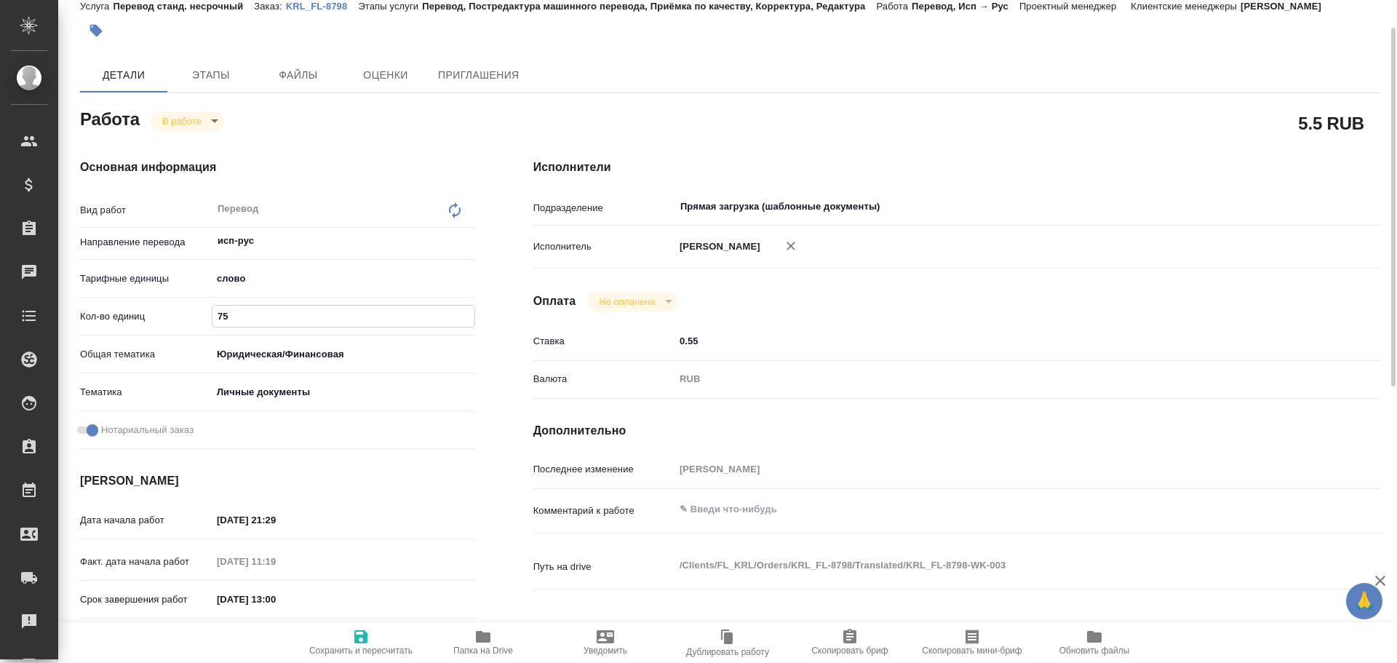
type textarea "x"
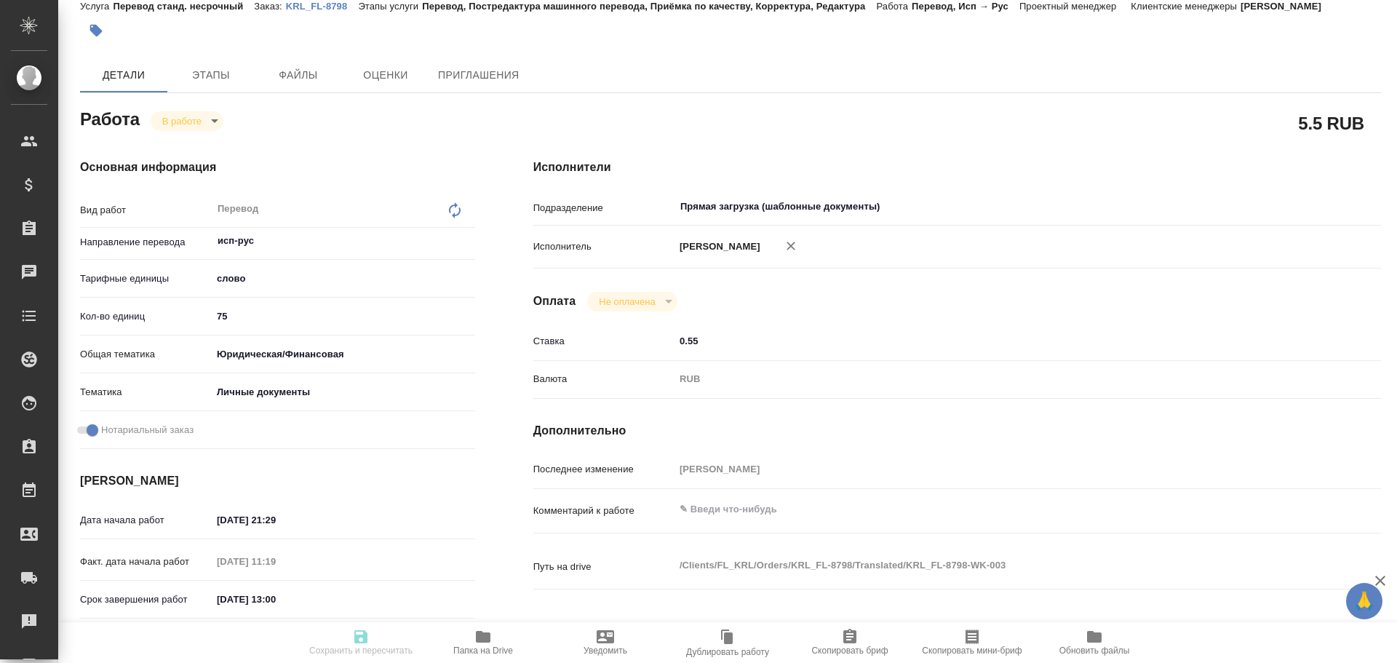
type textarea "x"
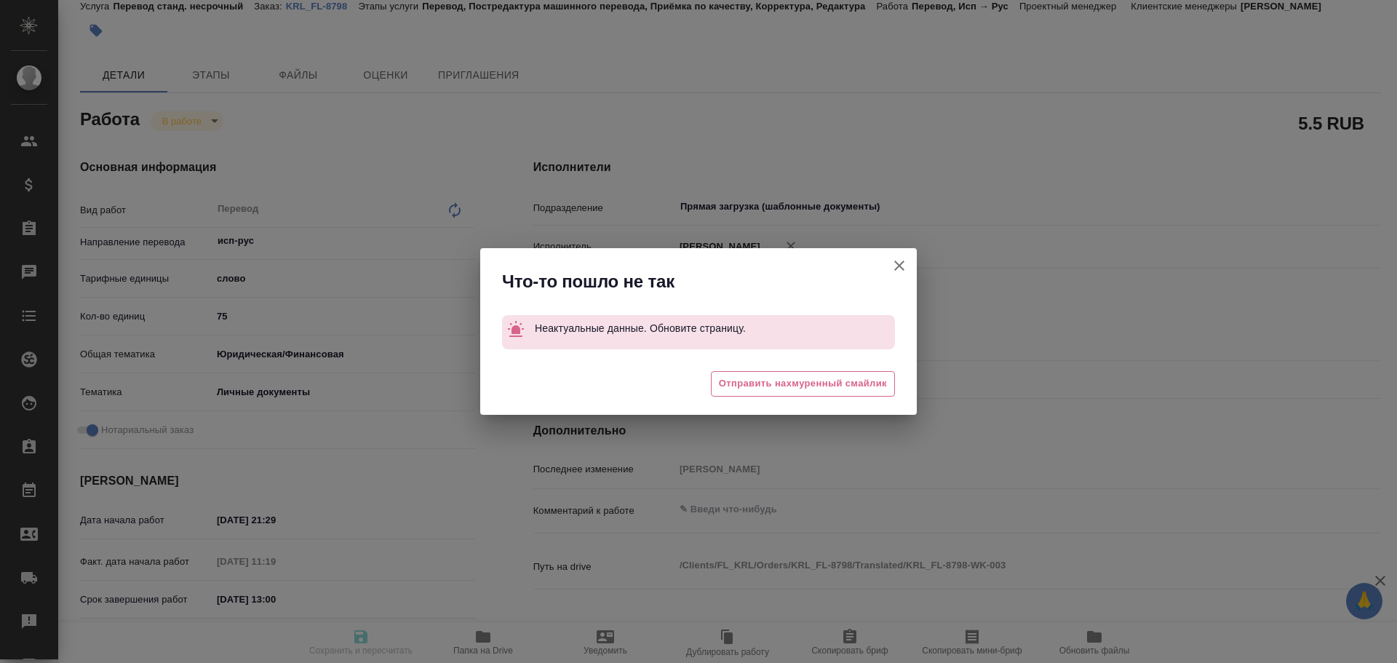
type textarea "x"
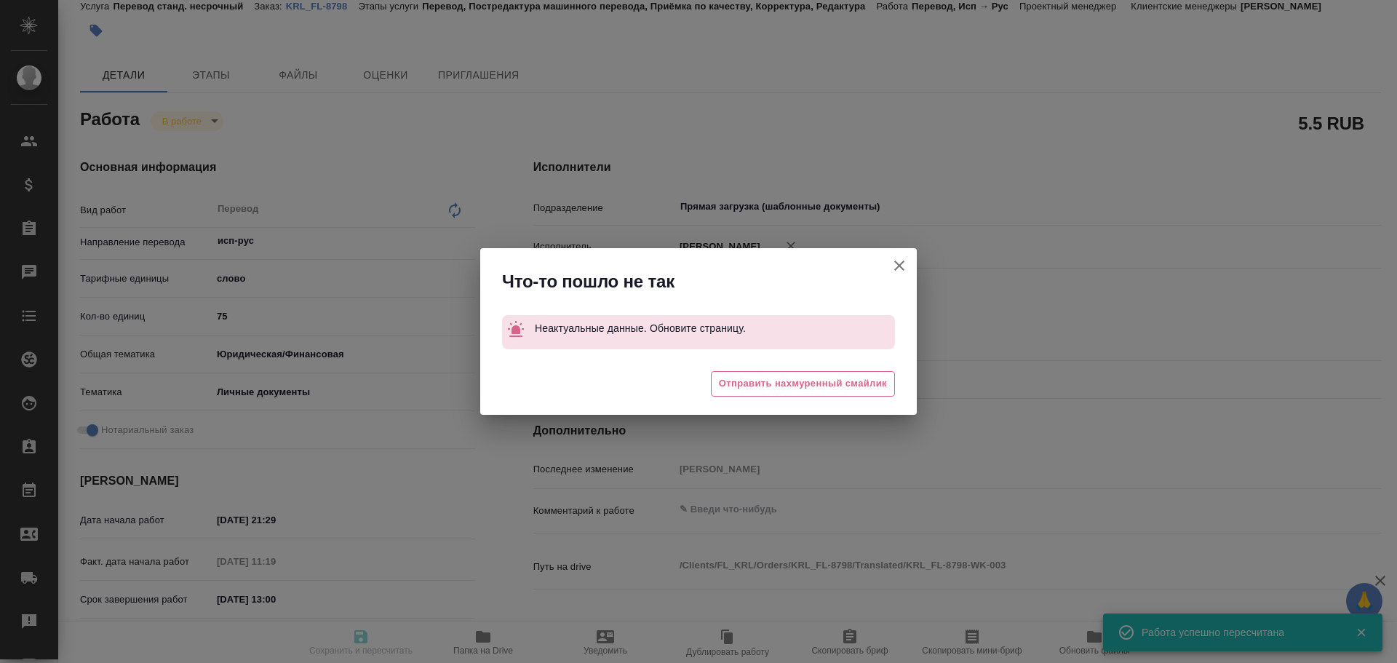
type input "inProgress"
type textarea "Перевод"
type textarea "x"
type input "исп-рус"
type input "5a8b1489cc6b4906c91bfd90"
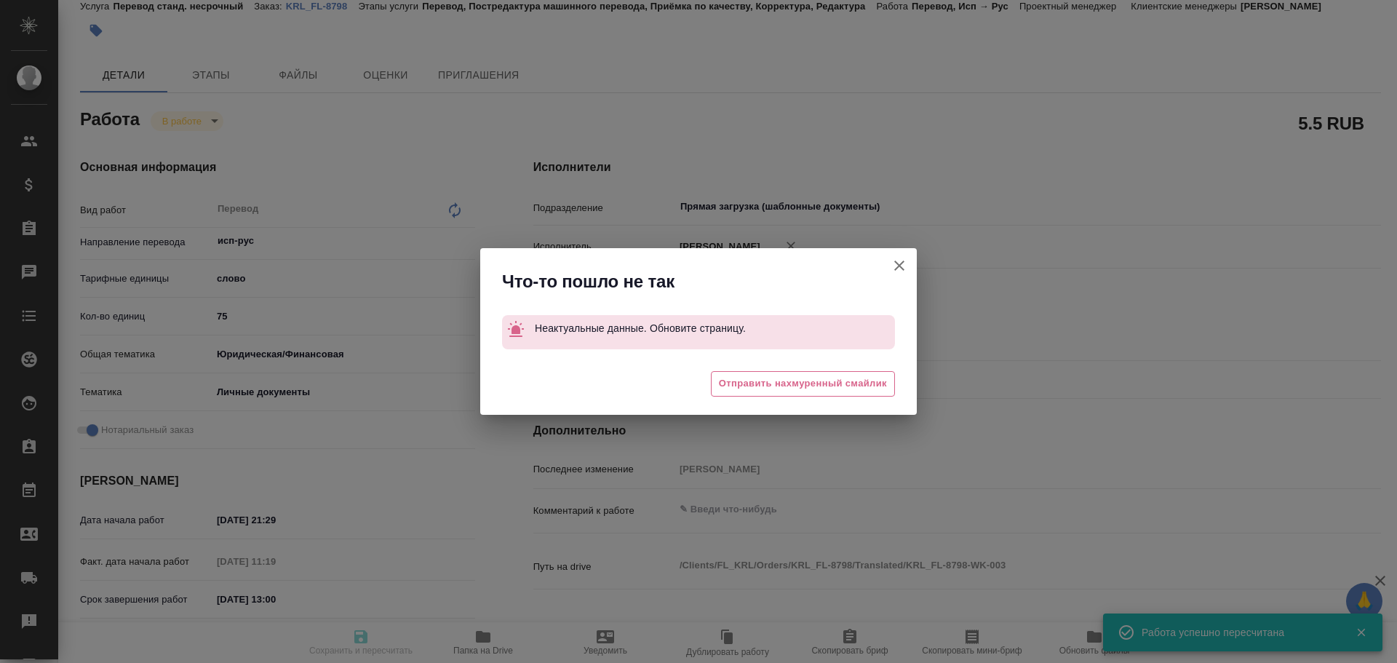
type input "10"
type input "yr-fn"
type input "5a8b8b956a9677013d343cfe"
checkbox input "true"
type input "07.10.2025 21:29"
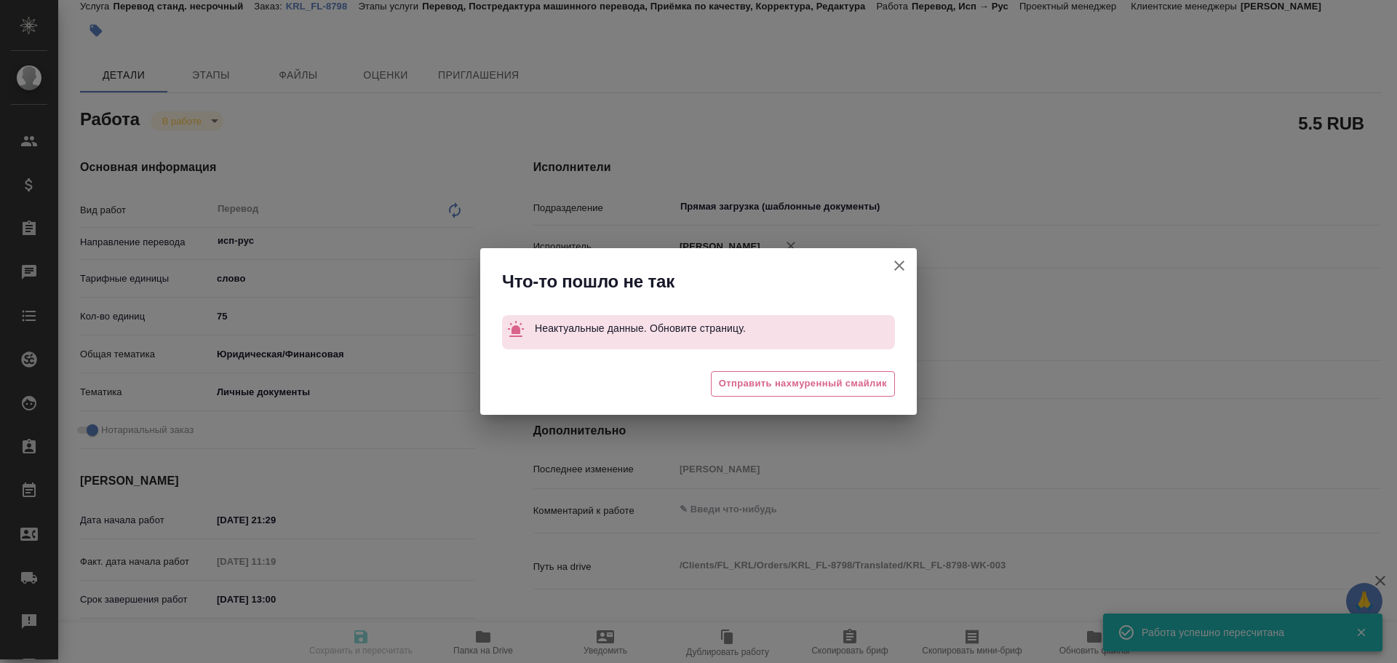
type input "08.10.2025 11:19"
type input "08.10.2025 13:00"
type input "Прямая загрузка (шаблонные документы)"
type input "notPayed"
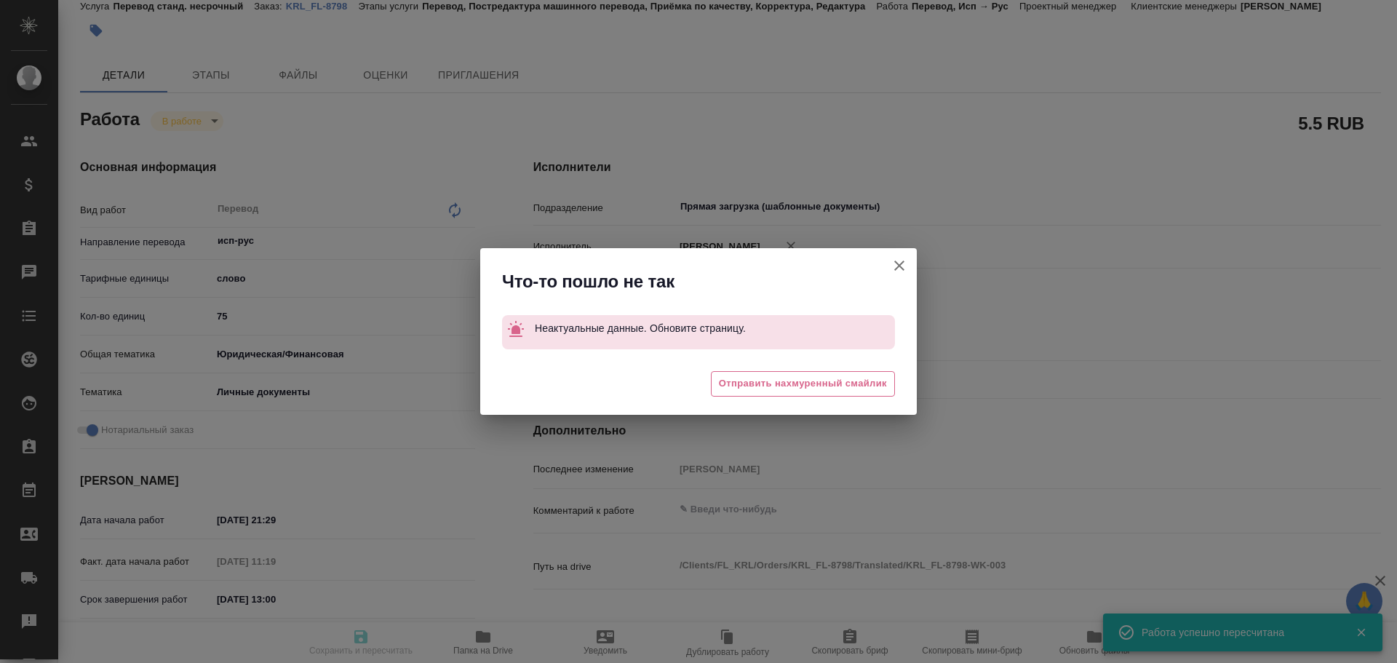
type input "0.55"
type input "RUB"
type input "Гусев Александр"
type textarea "x"
type textarea "/Clients/FL_KRL/Orders/KRL_FL-8798/Translated/KRL_FL-8798-WK-003"
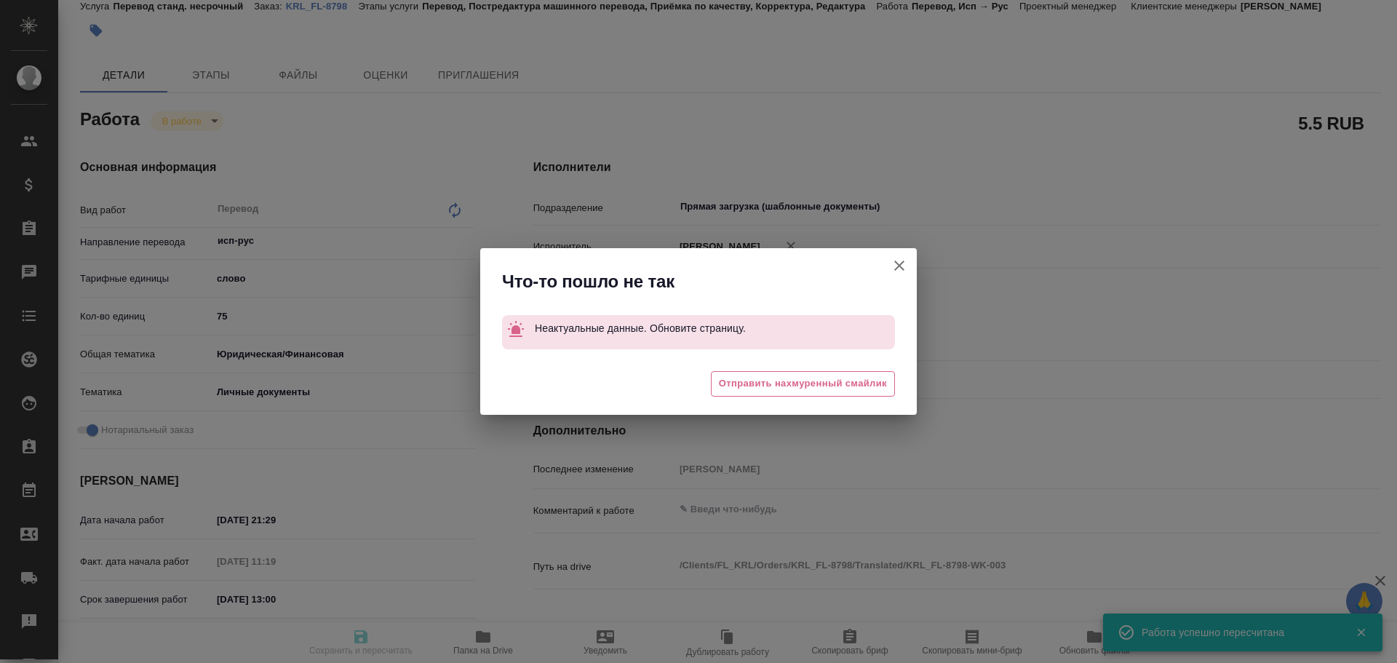
type textarea "x"
type input "KRL_FL-8798"
type input "Перевод станд. несрочный"
type input "Перевод, Постредактура машинного перевода, Приёмка по качеству, Корректура, Ред…"
type input "Касымов Тимур"
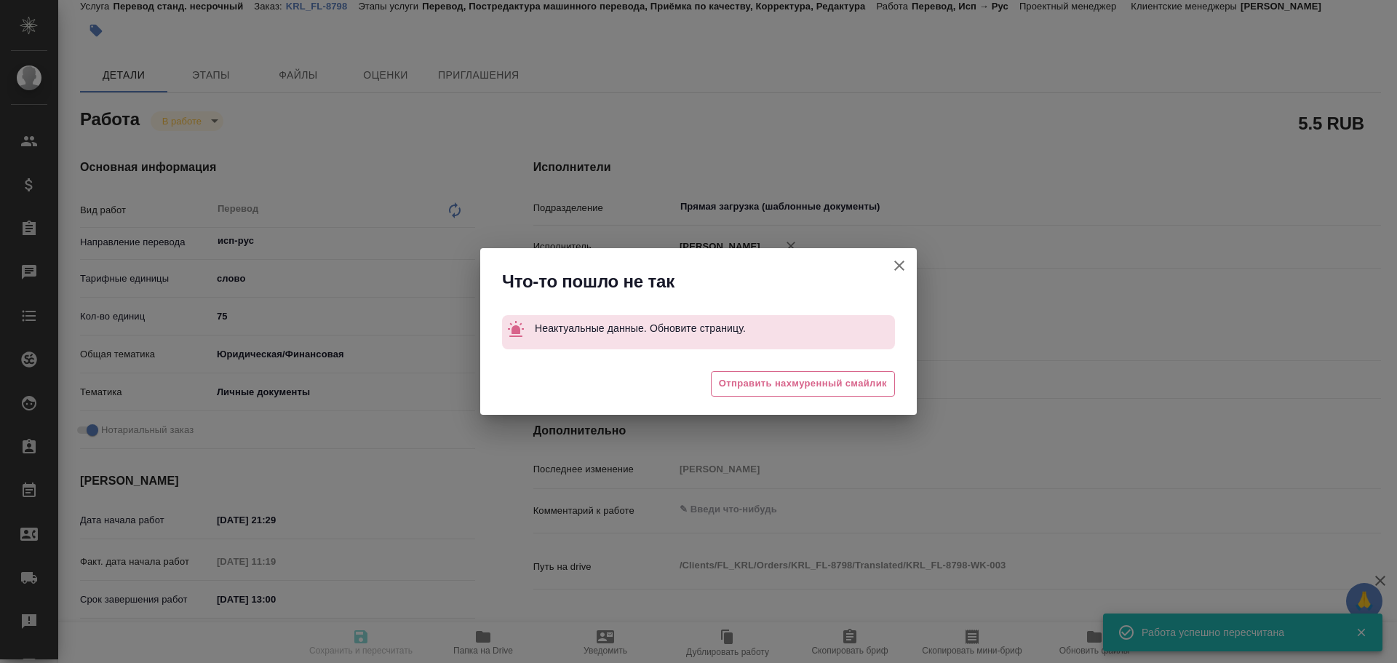
type input "/Clients/FL_KRL/Orders/KRL_FL-8798"
type textarea "x"
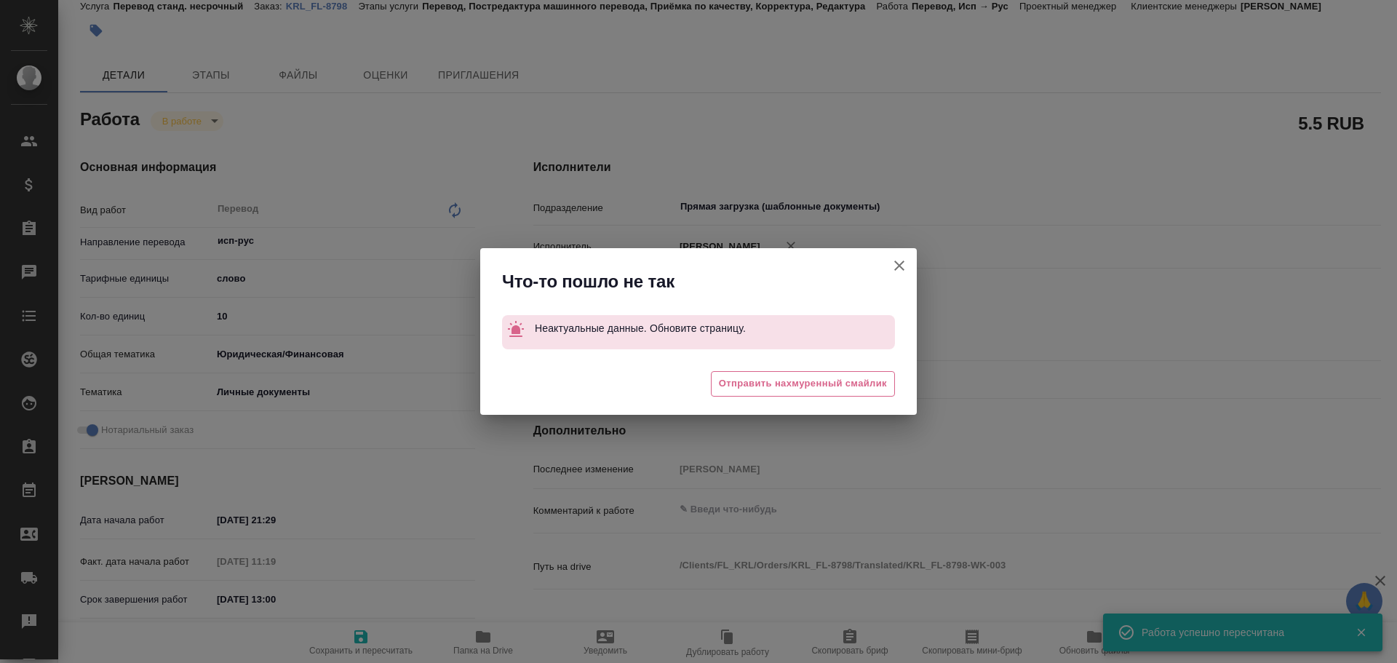
type textarea "x"
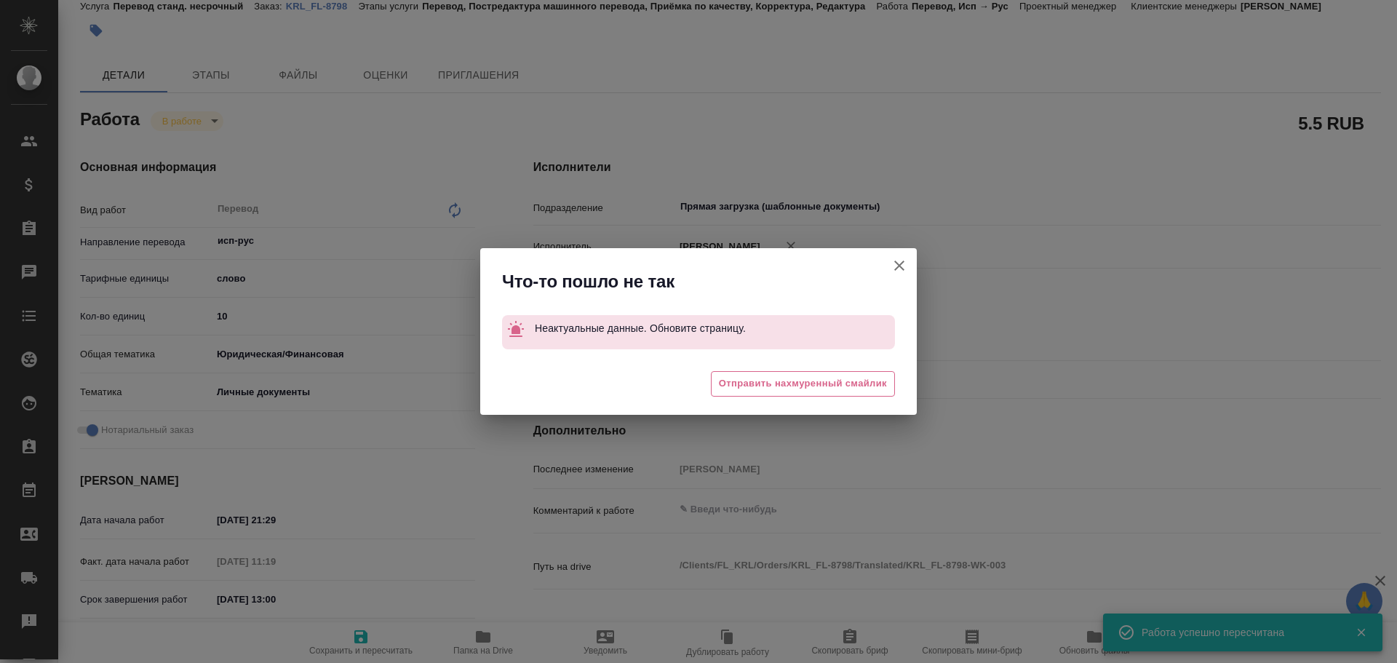
type textarea "x"
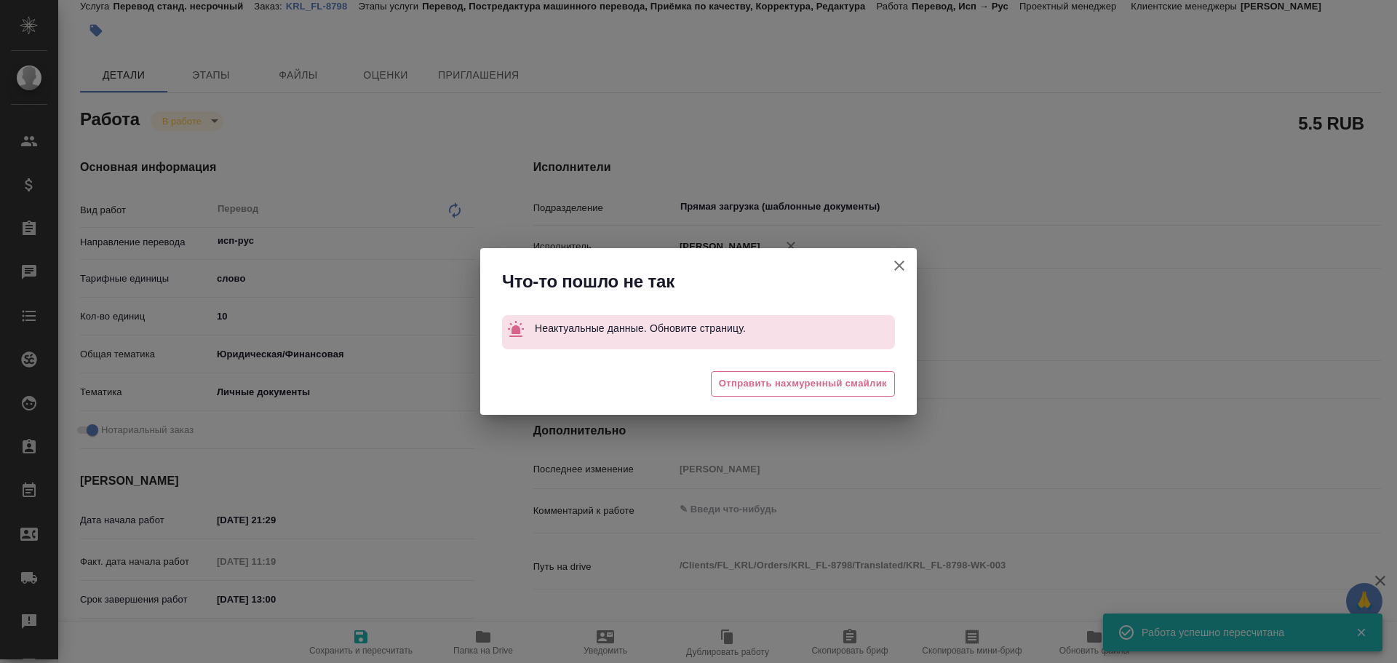
type textarea "x"
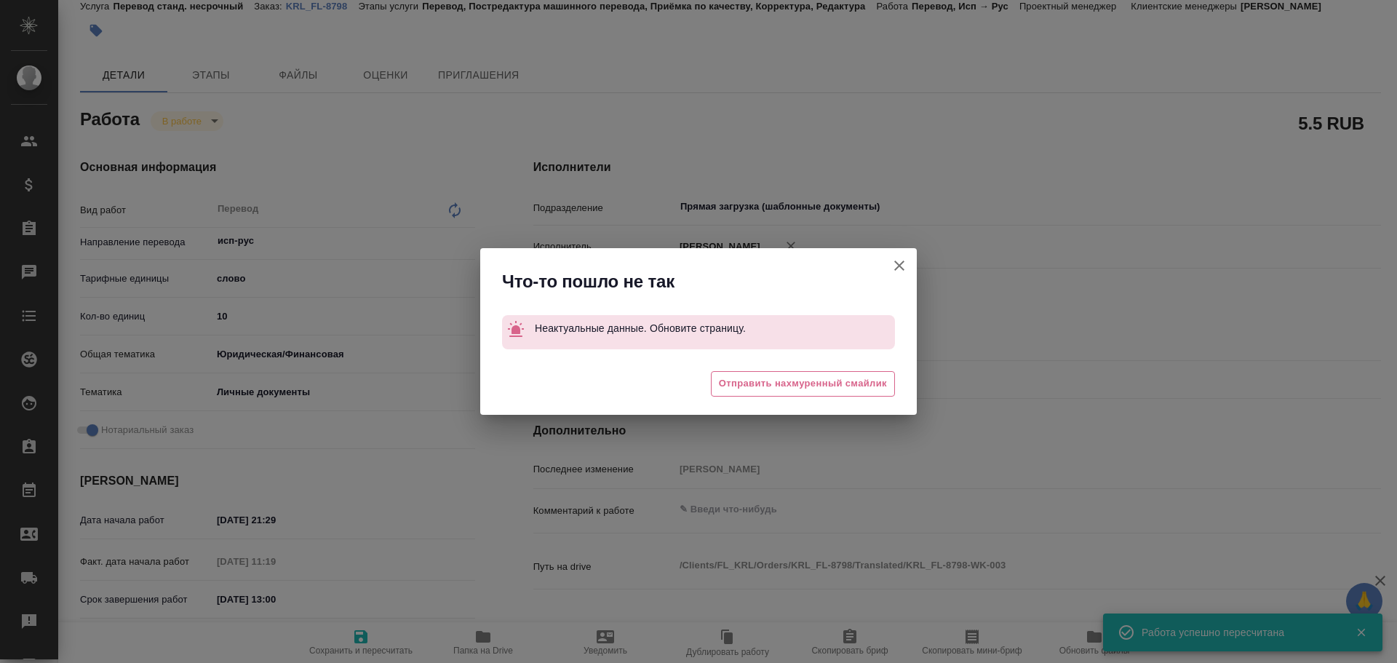
type textarea "x"
click at [906, 262] on icon "button" at bounding box center [898, 265] width 17 height 17
type textarea "x"
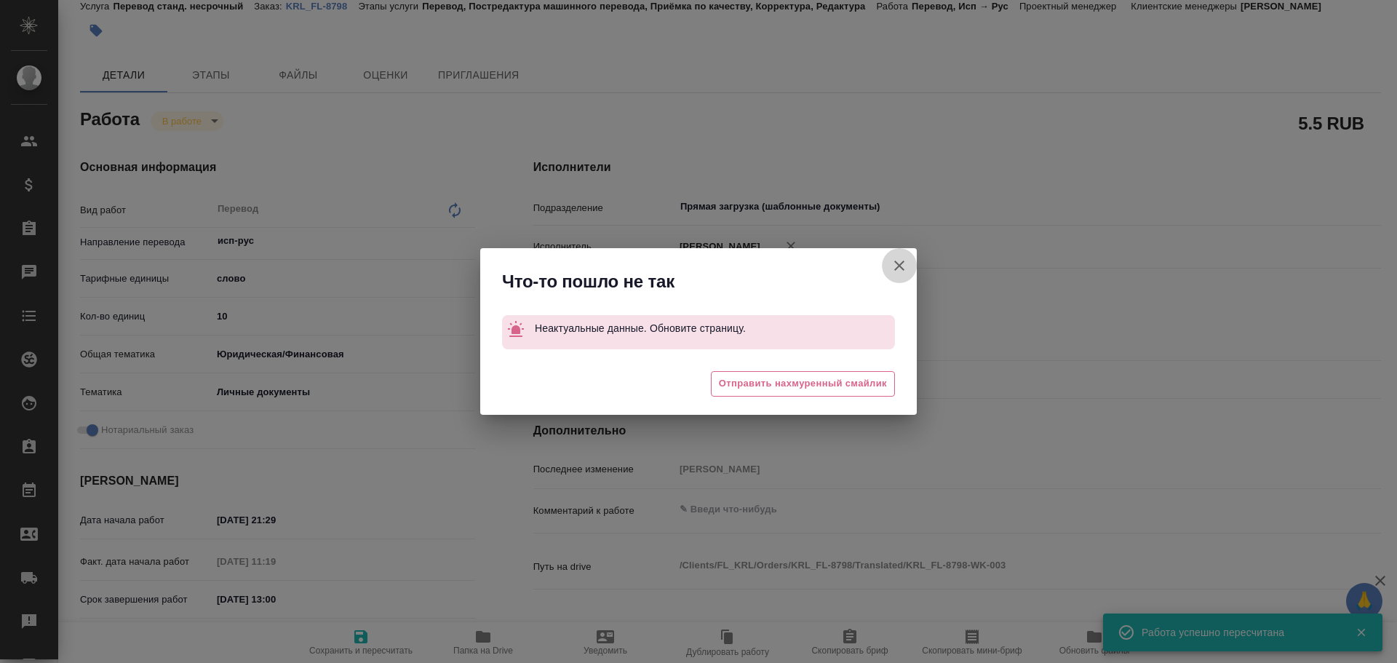
type textarea "x"
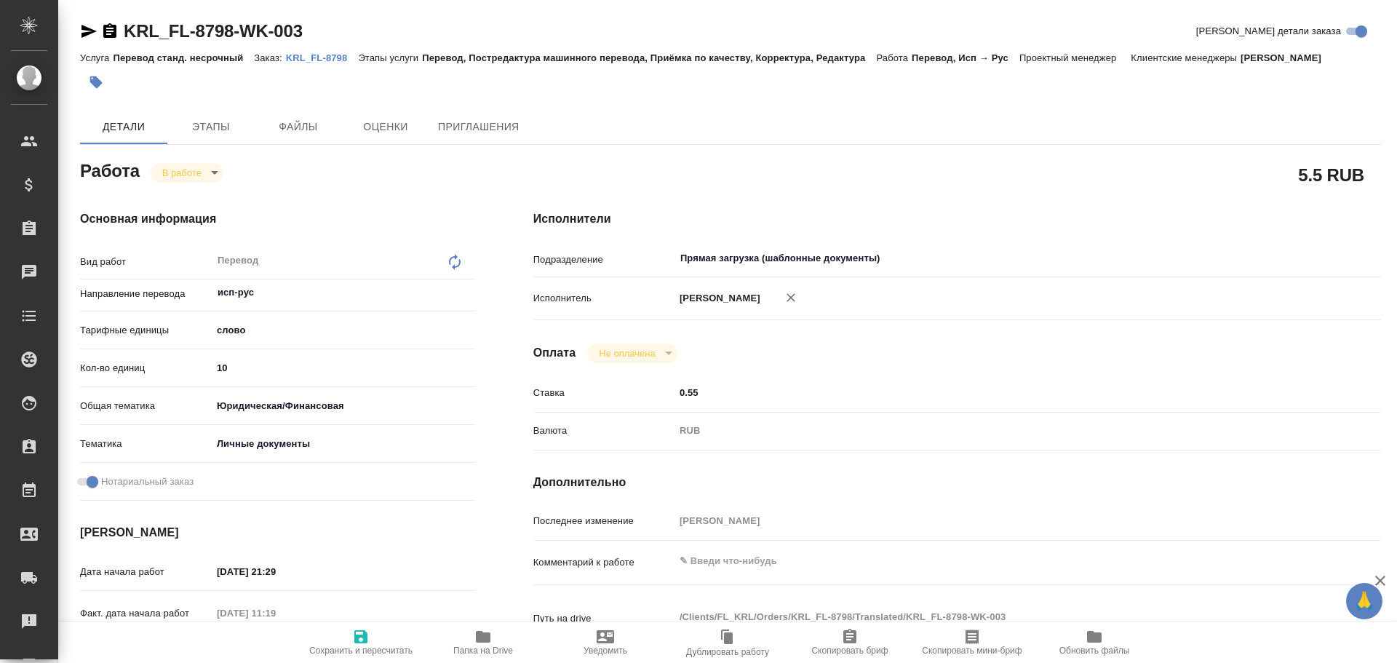
type textarea "x"
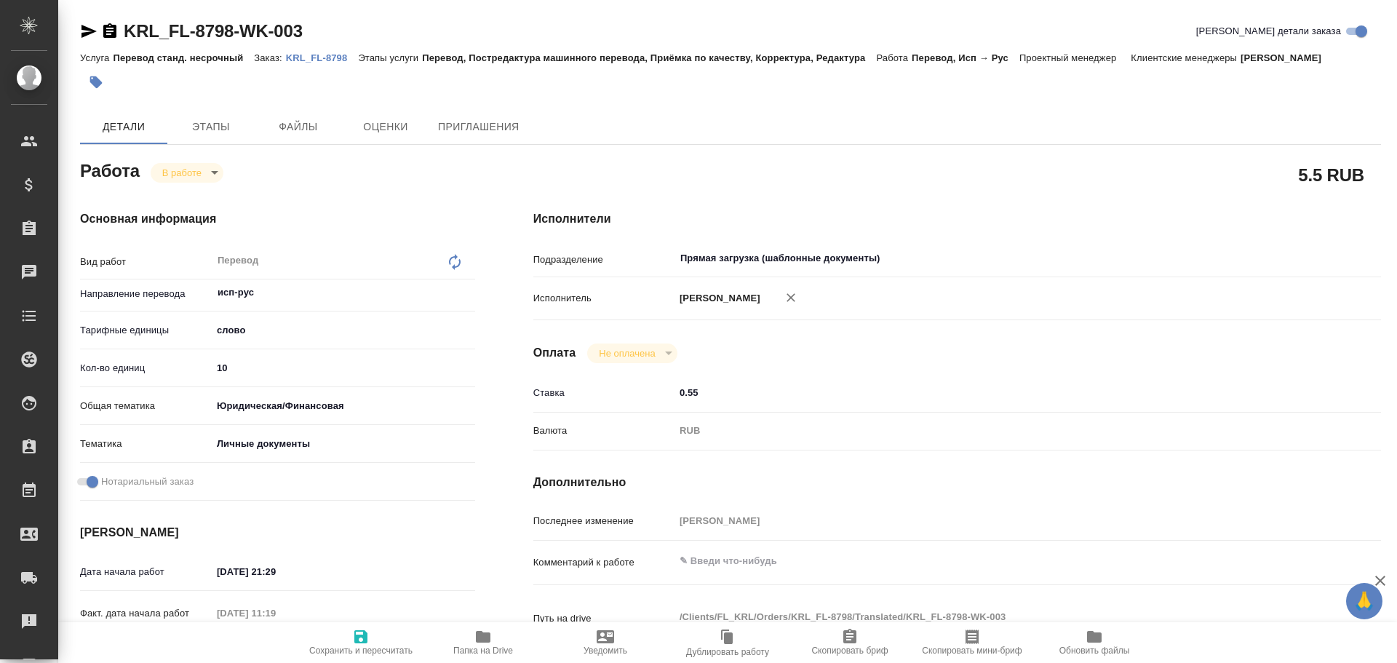
click at [217, 370] on input "10" at bounding box center [343, 367] width 263 height 21
click at [217, 370] on input "10" at bounding box center [343, 367] width 262 height 21
type textarea "x"
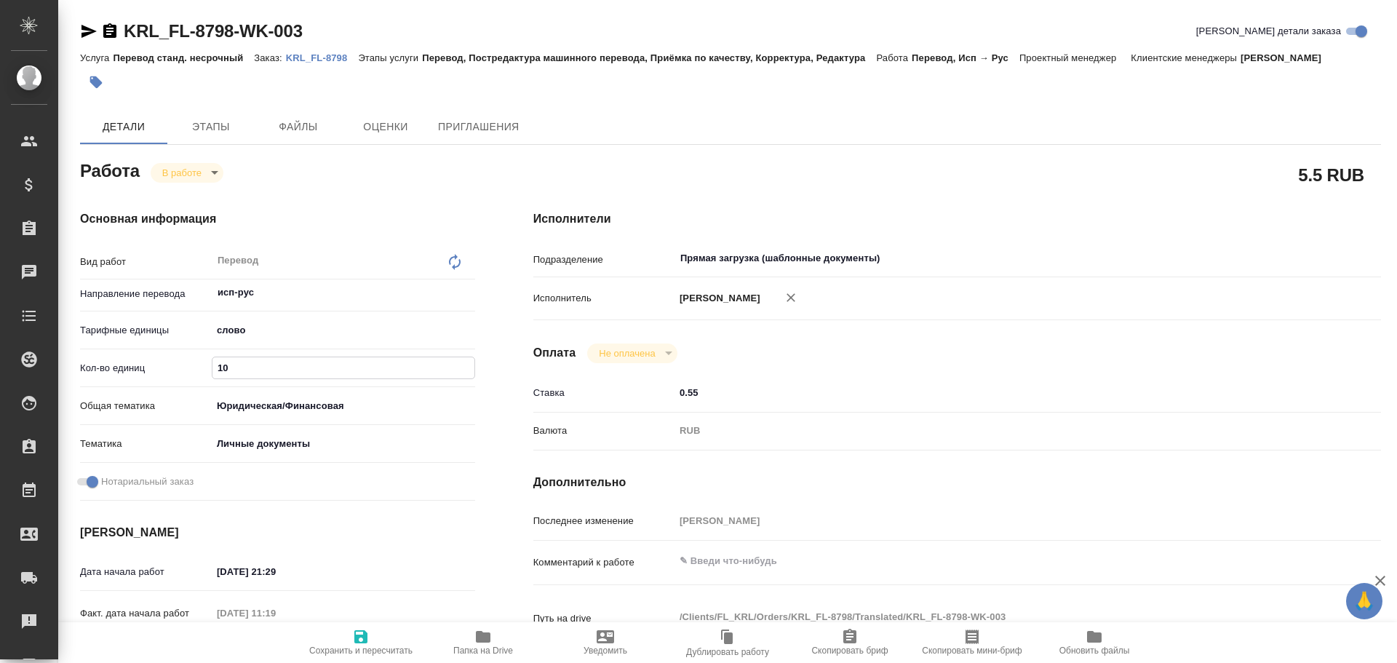
type textarea "x"
type input "7"
type textarea "x"
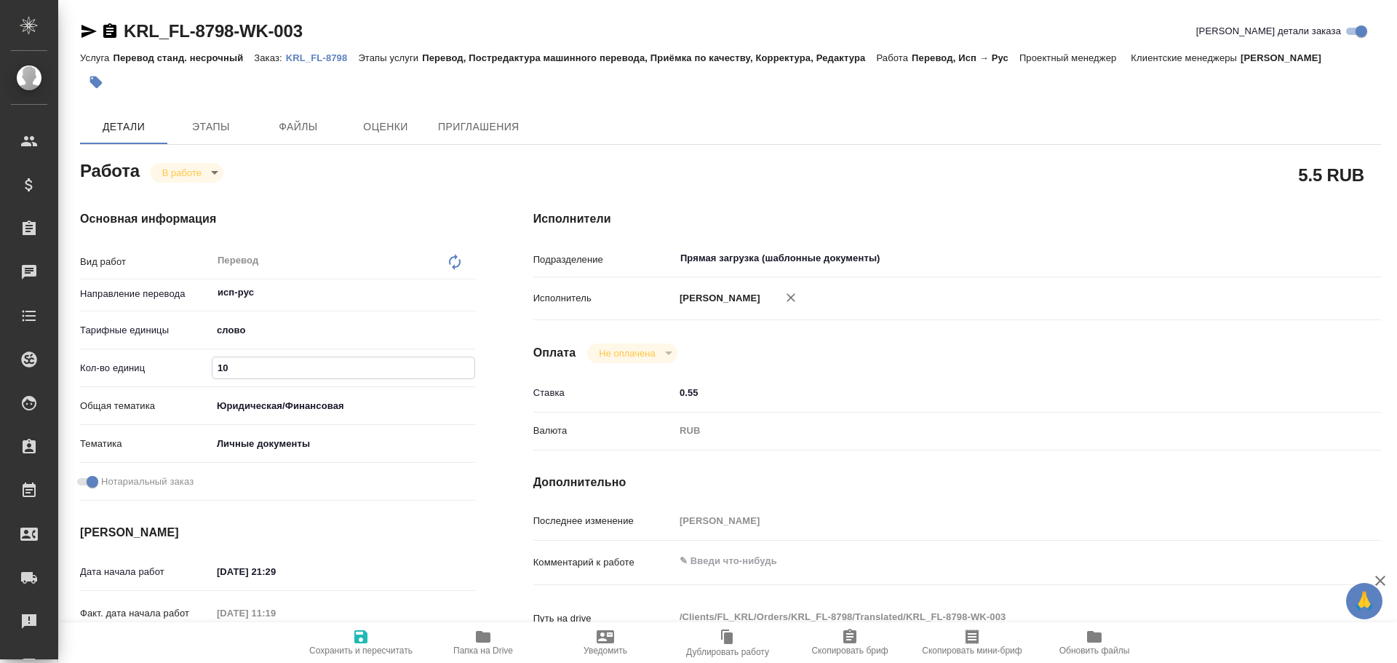
type textarea "x"
type input "75"
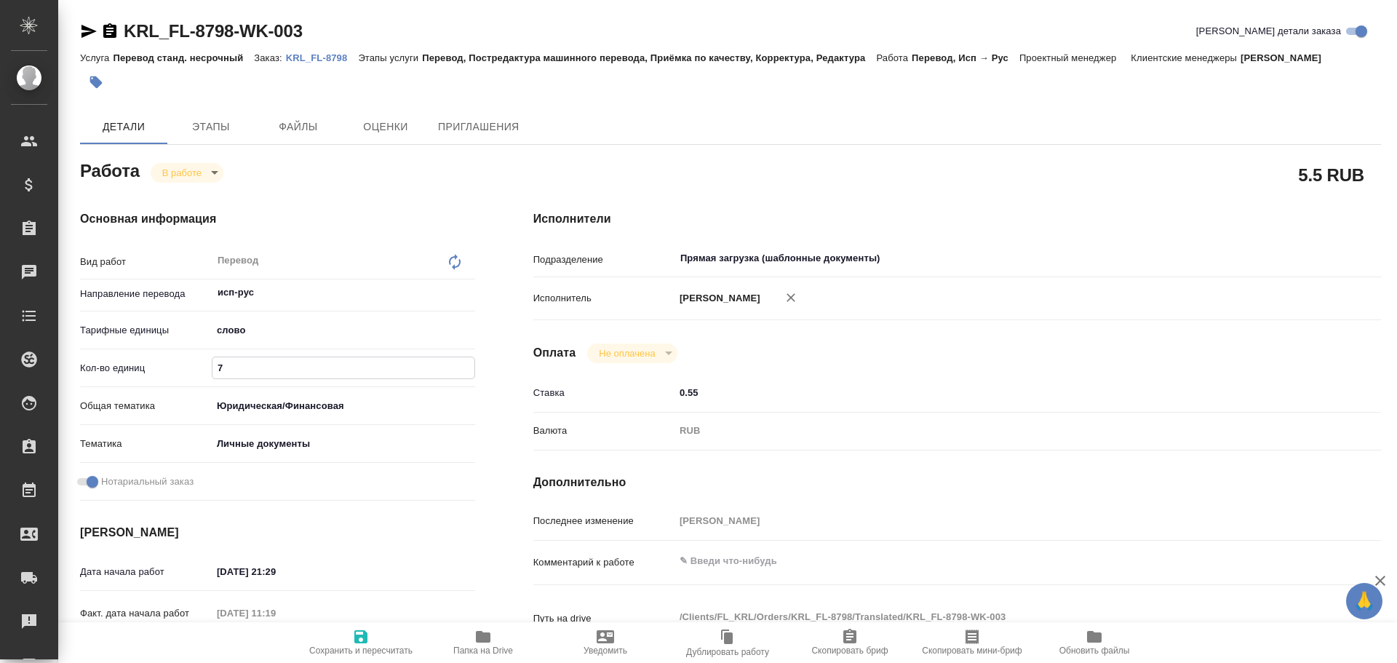
type textarea "x"
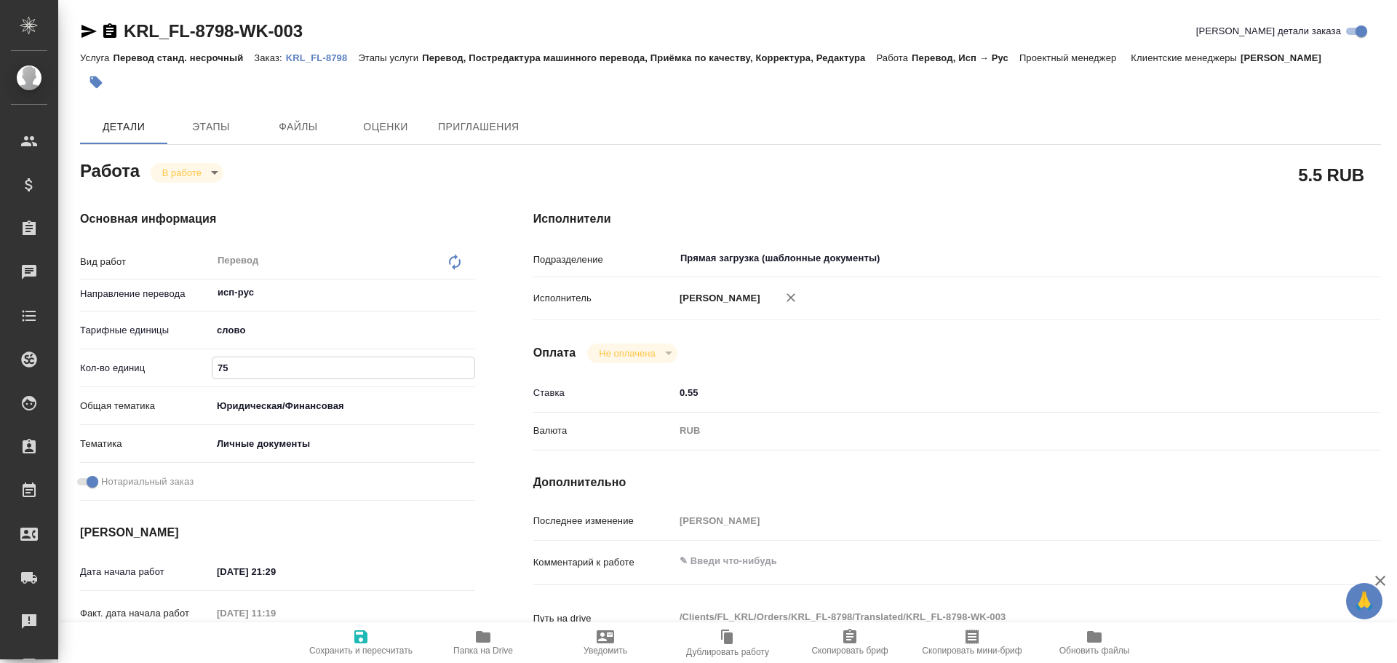
type textarea "x"
type input "75"
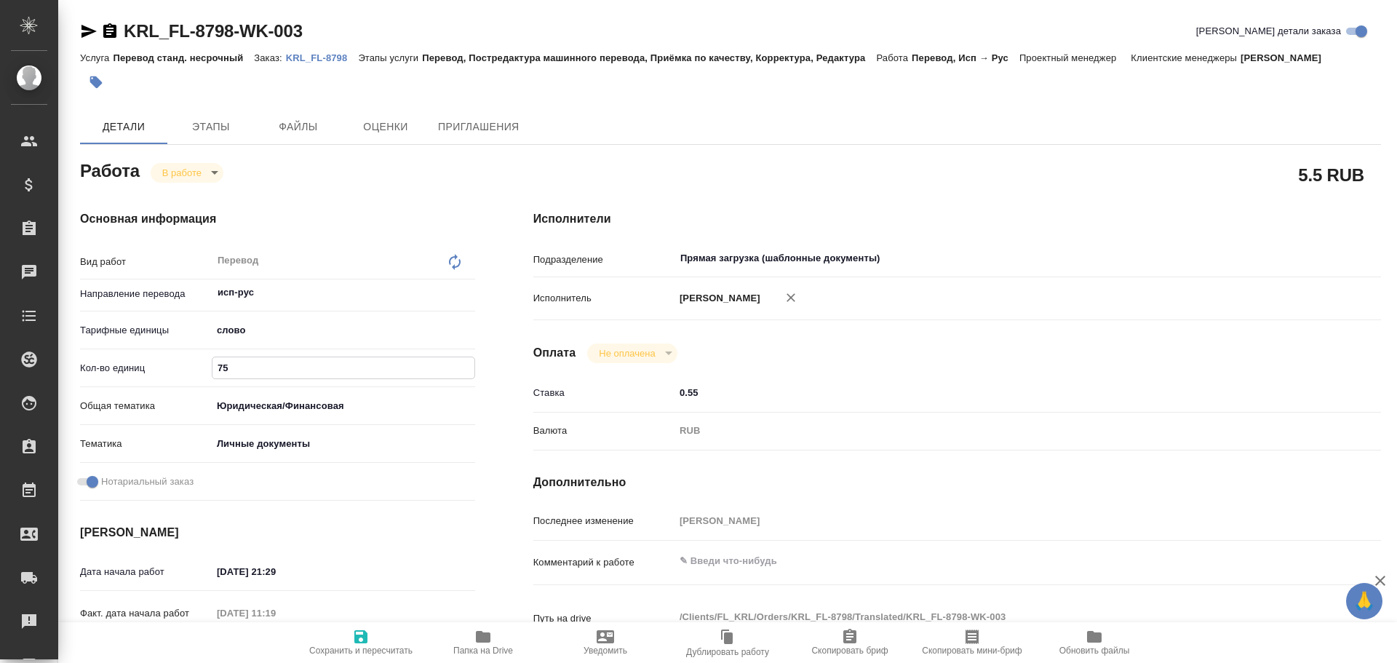
click at [348, 636] on span "Сохранить и пересчитать" at bounding box center [360, 642] width 105 height 28
type textarea "x"
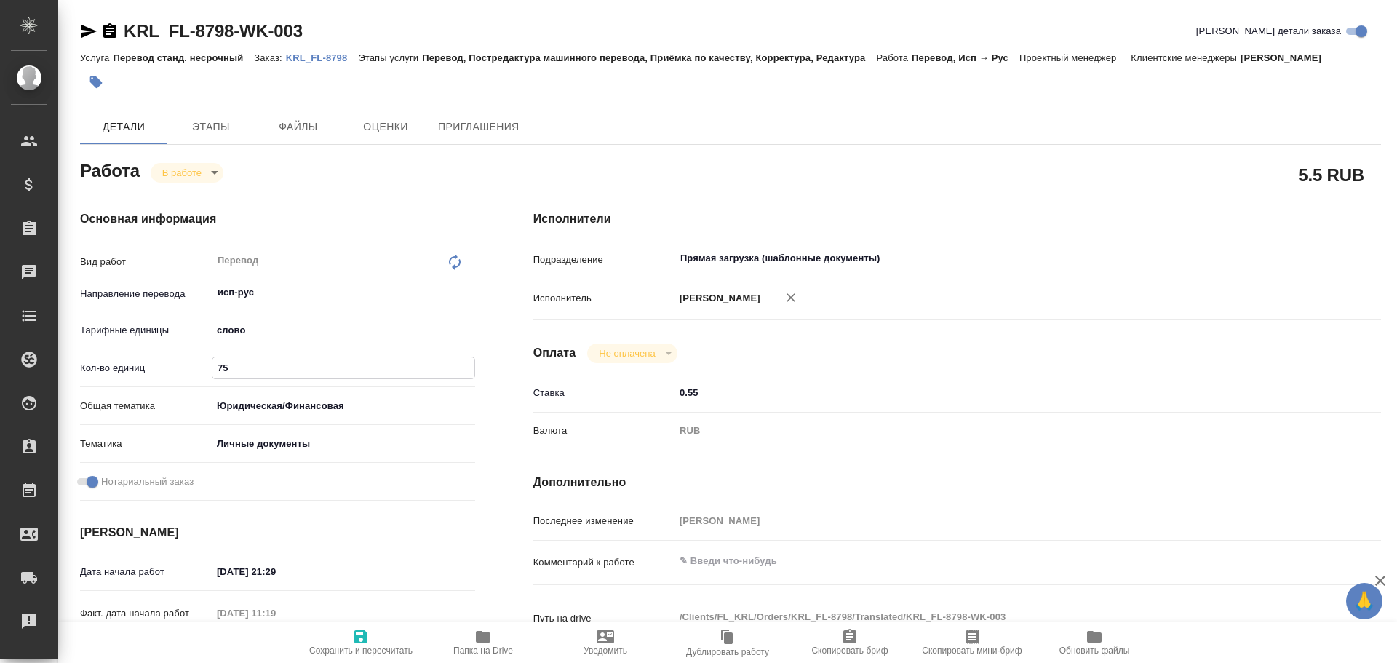
type textarea "x"
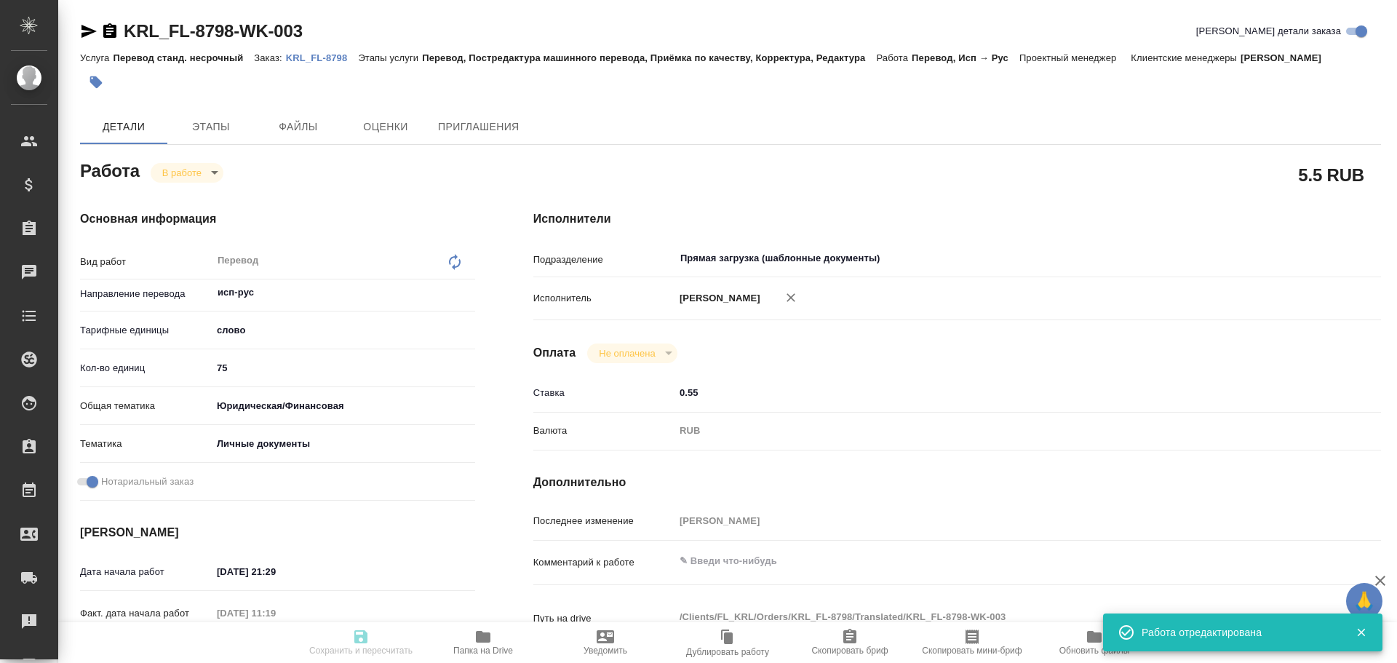
type textarea "x"
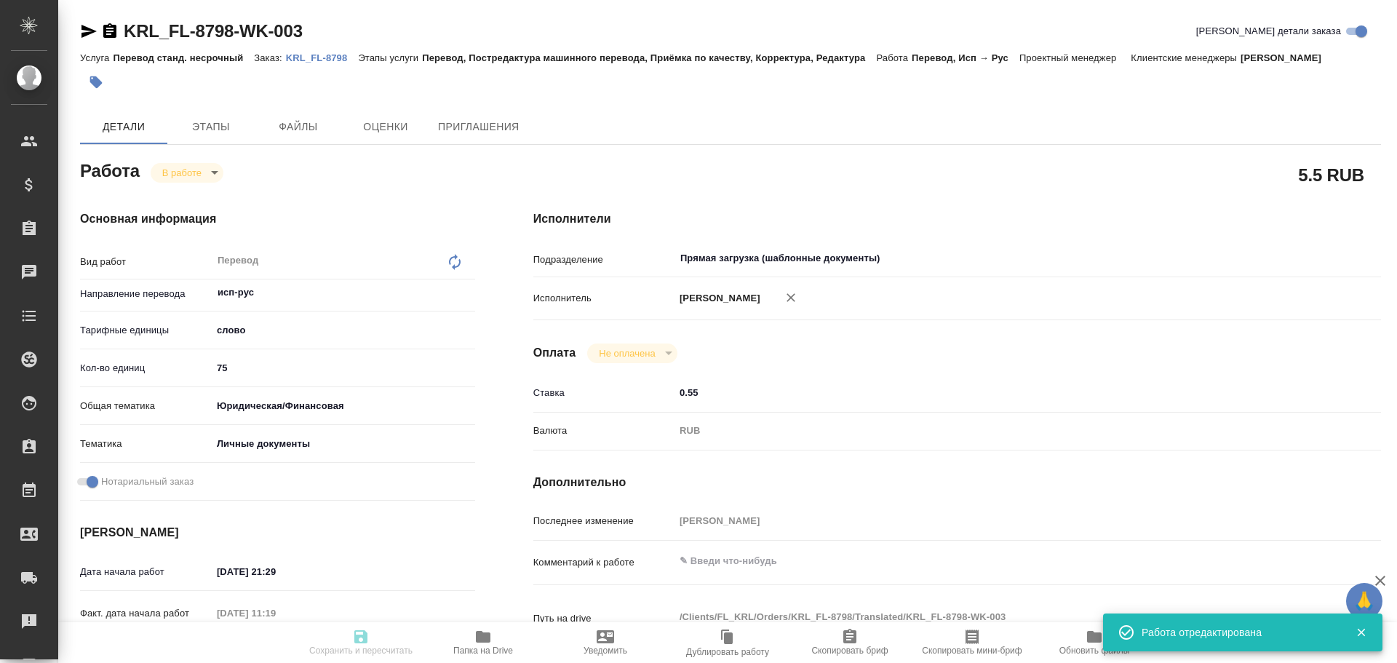
type input "inProgress"
type textarea "Перевод"
type textarea "x"
type input "исп-рус"
type input "5a8b1489cc6b4906c91bfd90"
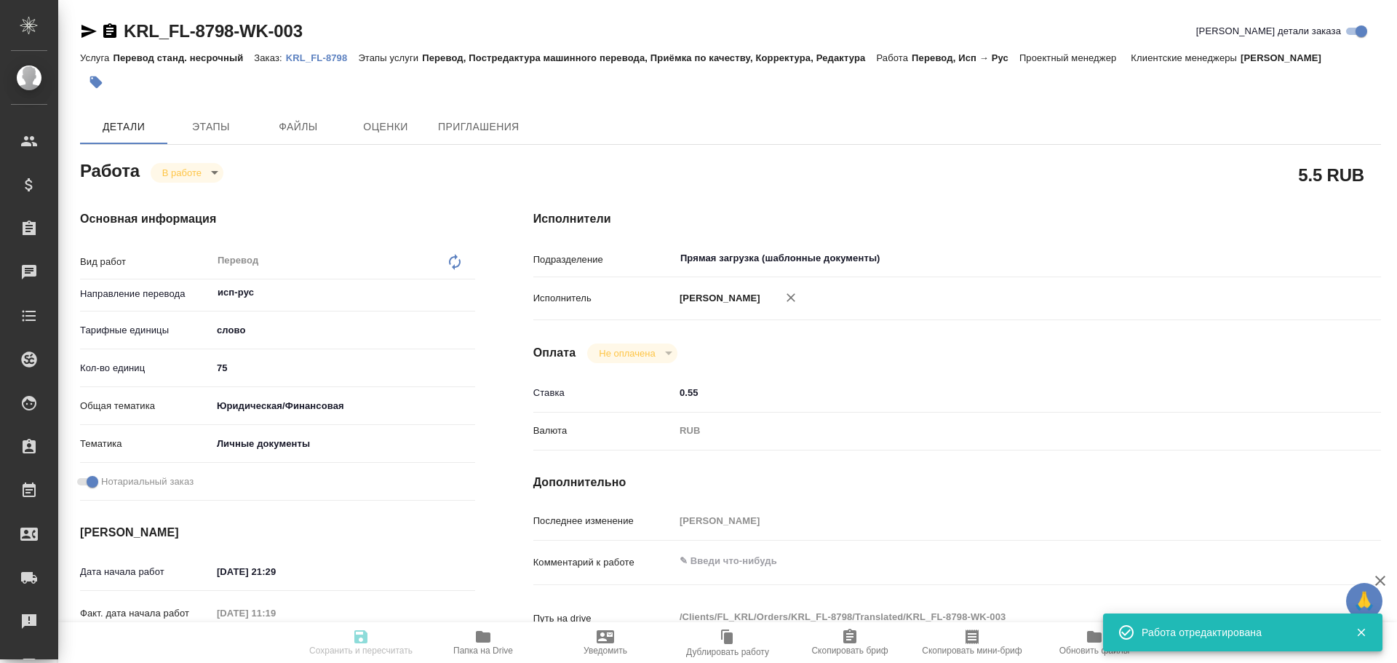
type input "75"
type input "yr-fn"
type input "5a8b8b956a9677013d343cfe"
checkbox input "true"
type input "07.10.2025 21:29"
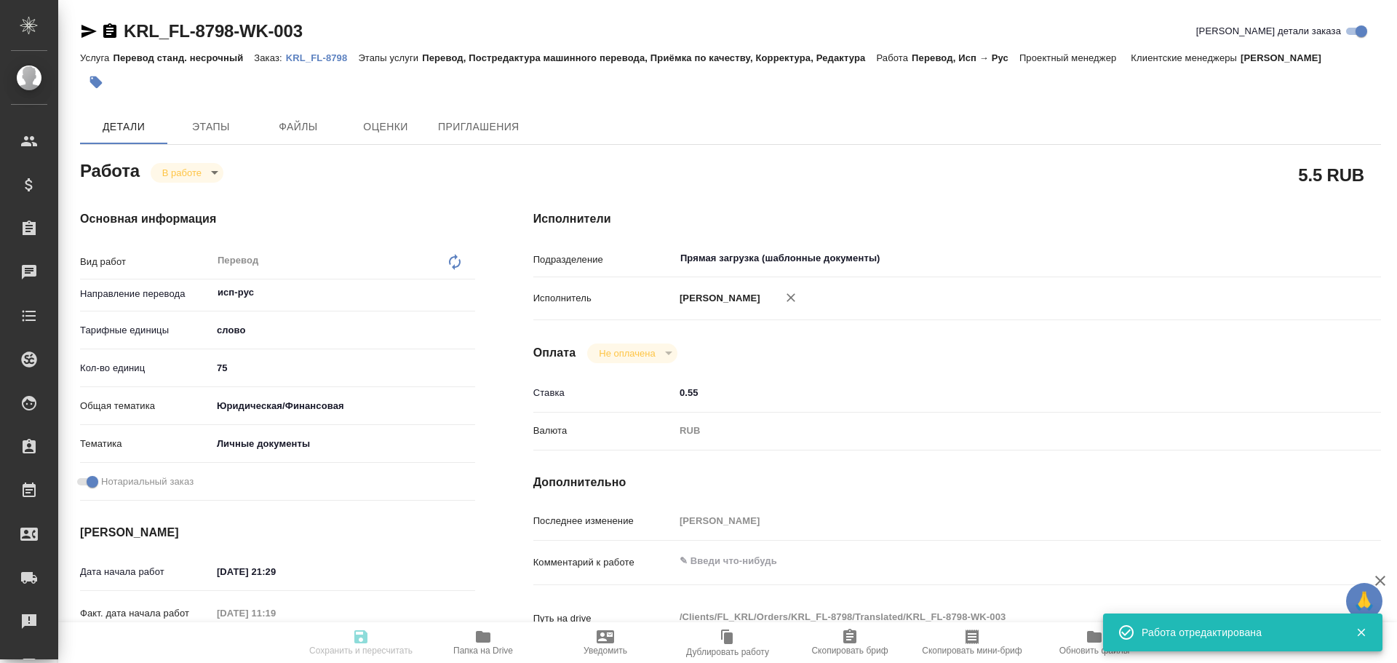
type input "08.10.2025 11:19"
type input "08.10.2025 13:00"
type input "Прямая загрузка (шаблонные документы)"
type input "notPayed"
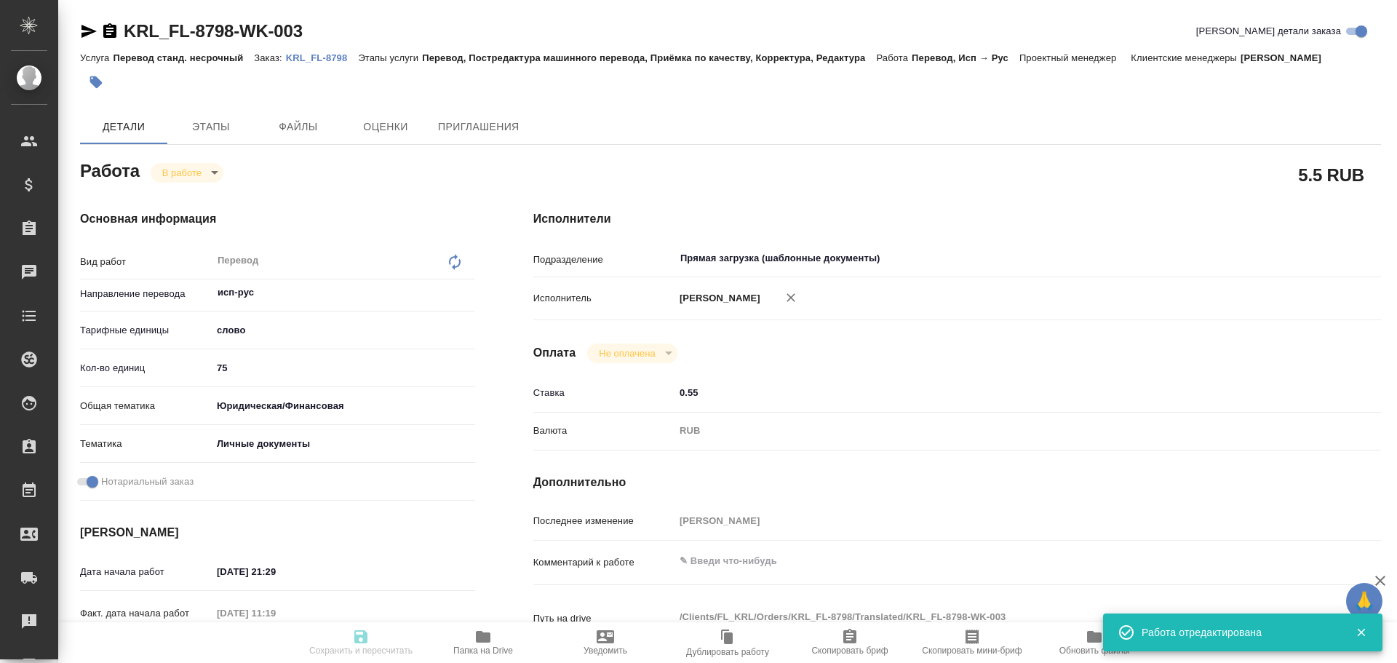
type input "0.55"
type input "RUB"
type input "[PERSON_NAME]"
type textarea "x"
type textarea "/Clients/FL_KRL/Orders/KRL_FL-8798/Translated/KRL_FL-8798-WK-003"
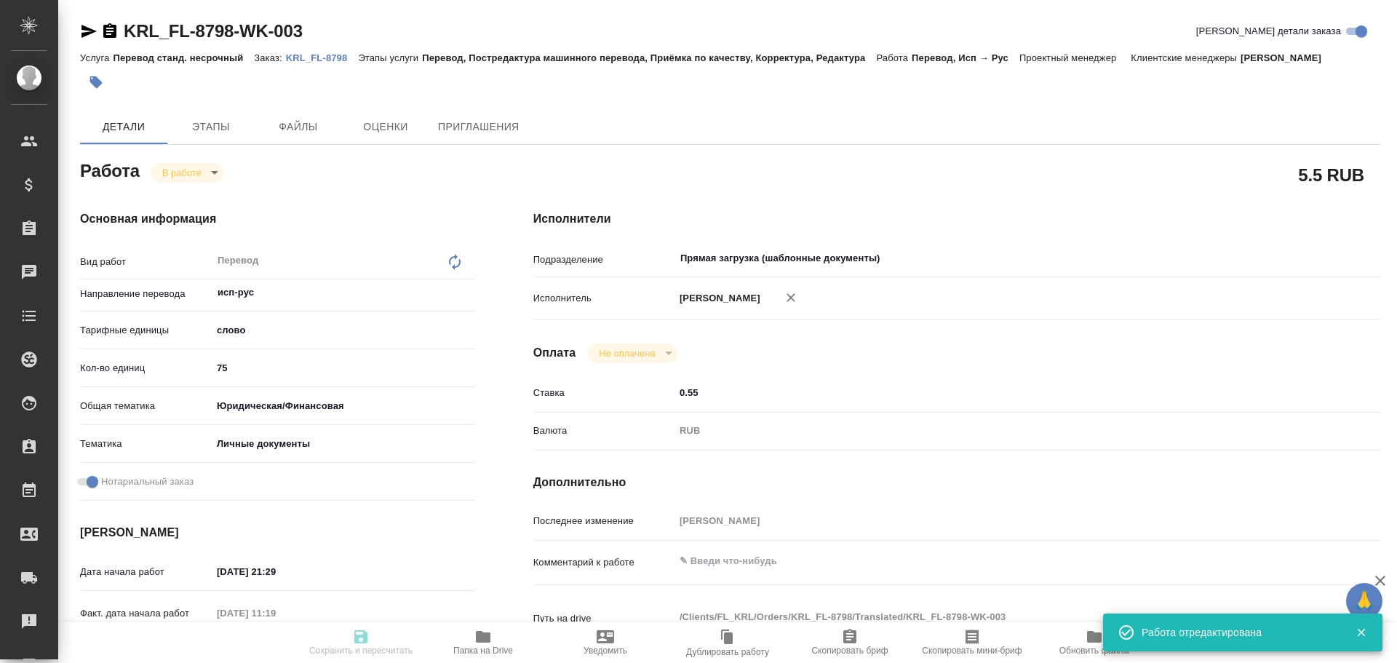
type textarea "x"
type input "KRL_FL-8798"
type input "Перевод станд. несрочный"
type input "Перевод, Постредактура машинного перевода, Приёмка по качеству, Корректура, Ред…"
type input "Касымов Тимур"
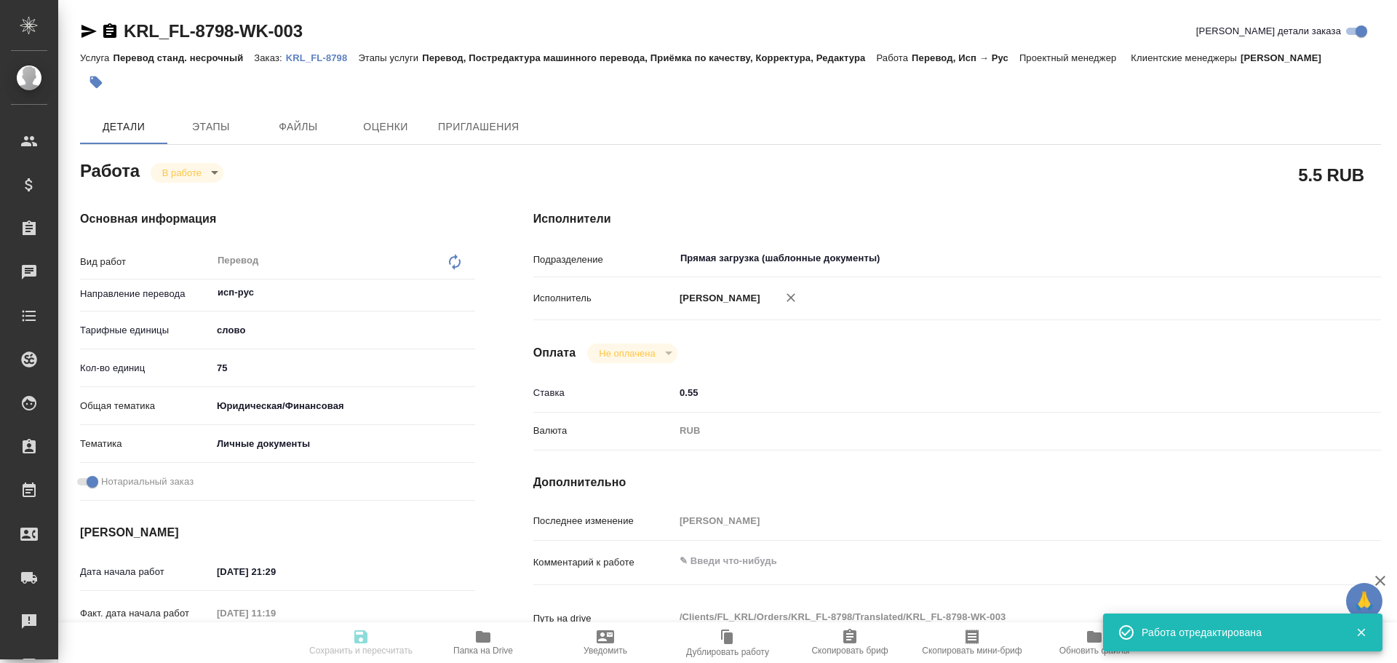
type input "/Clients/FL_KRL/Orders/KRL_FL-8798"
type textarea "x"
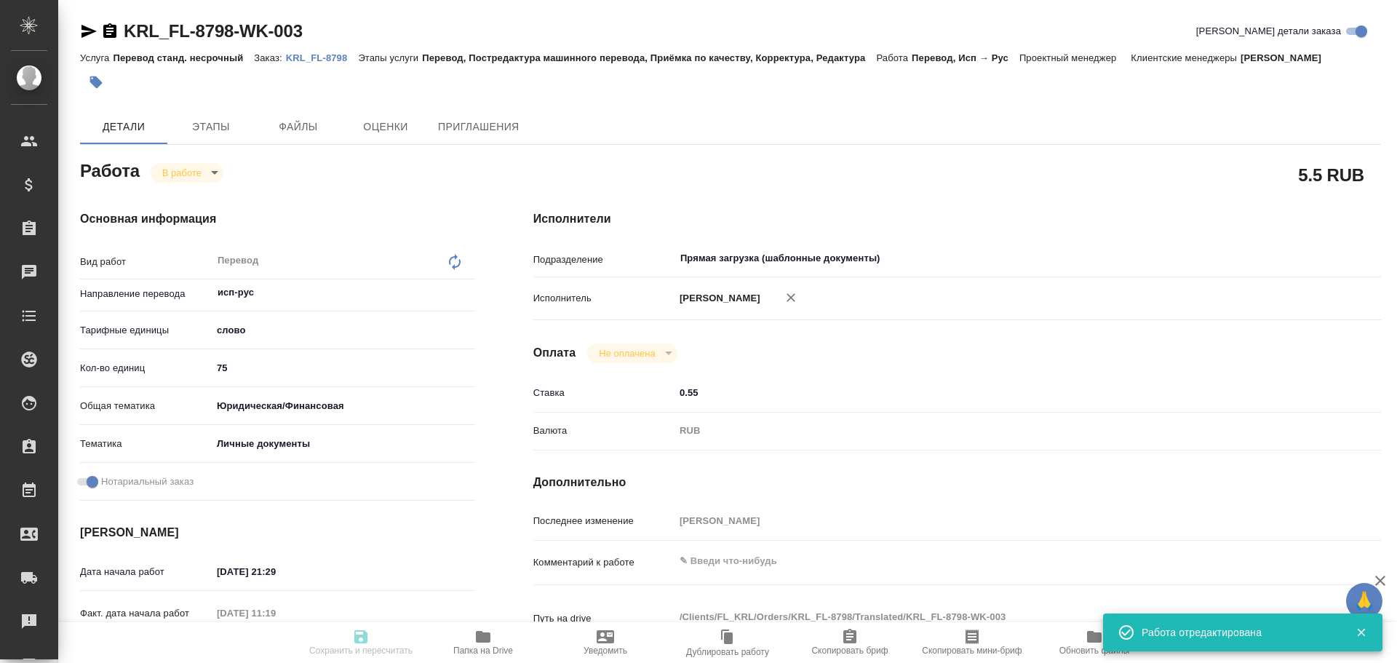
type textarea "x"
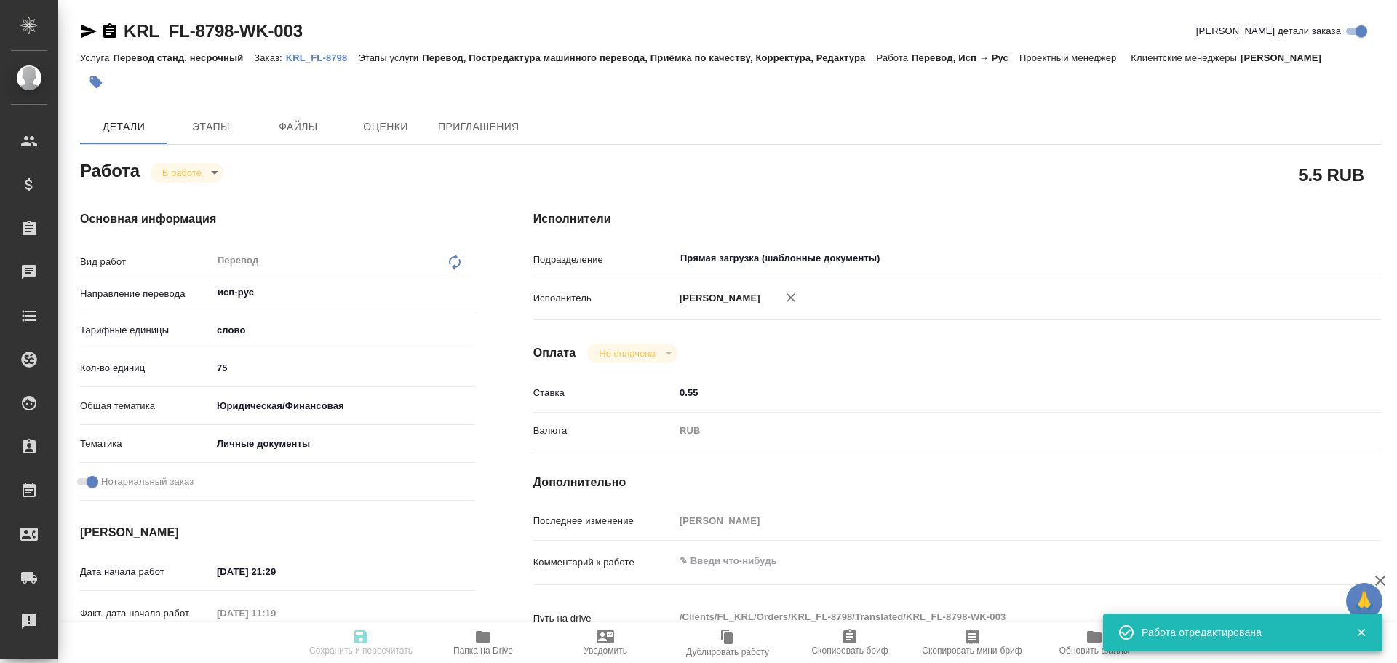
type textarea "x"
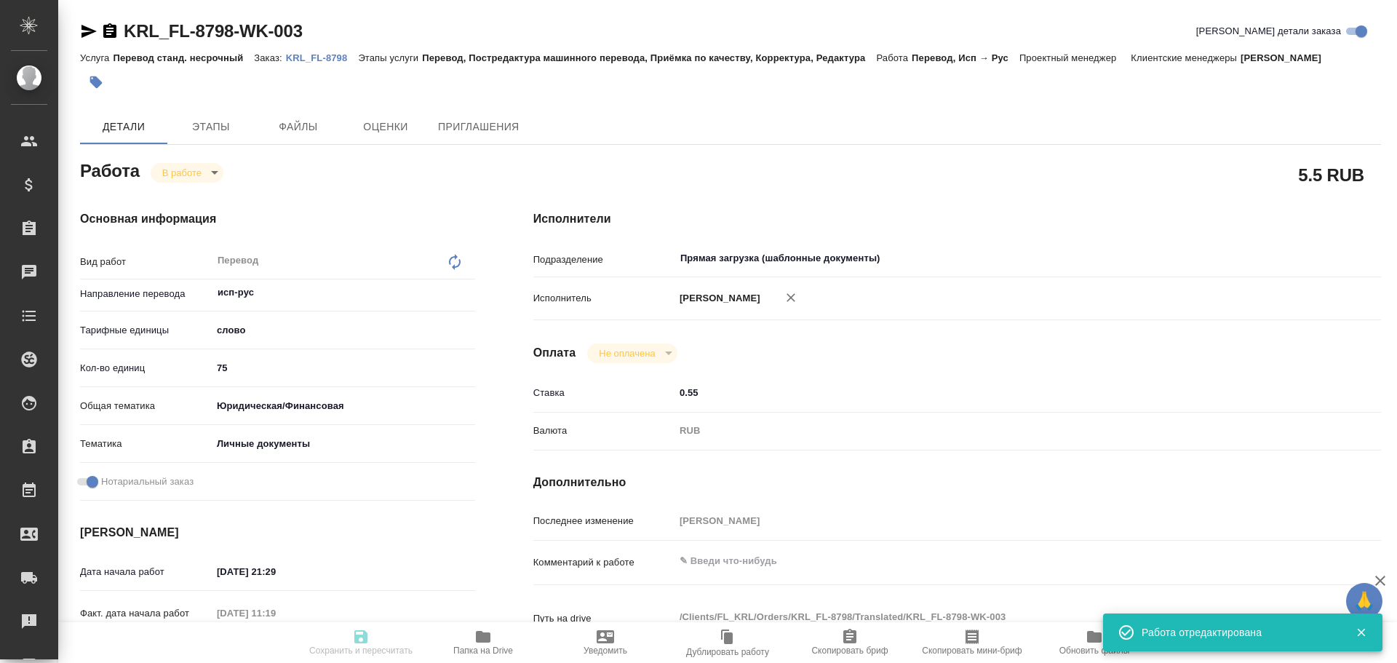
type textarea "x"
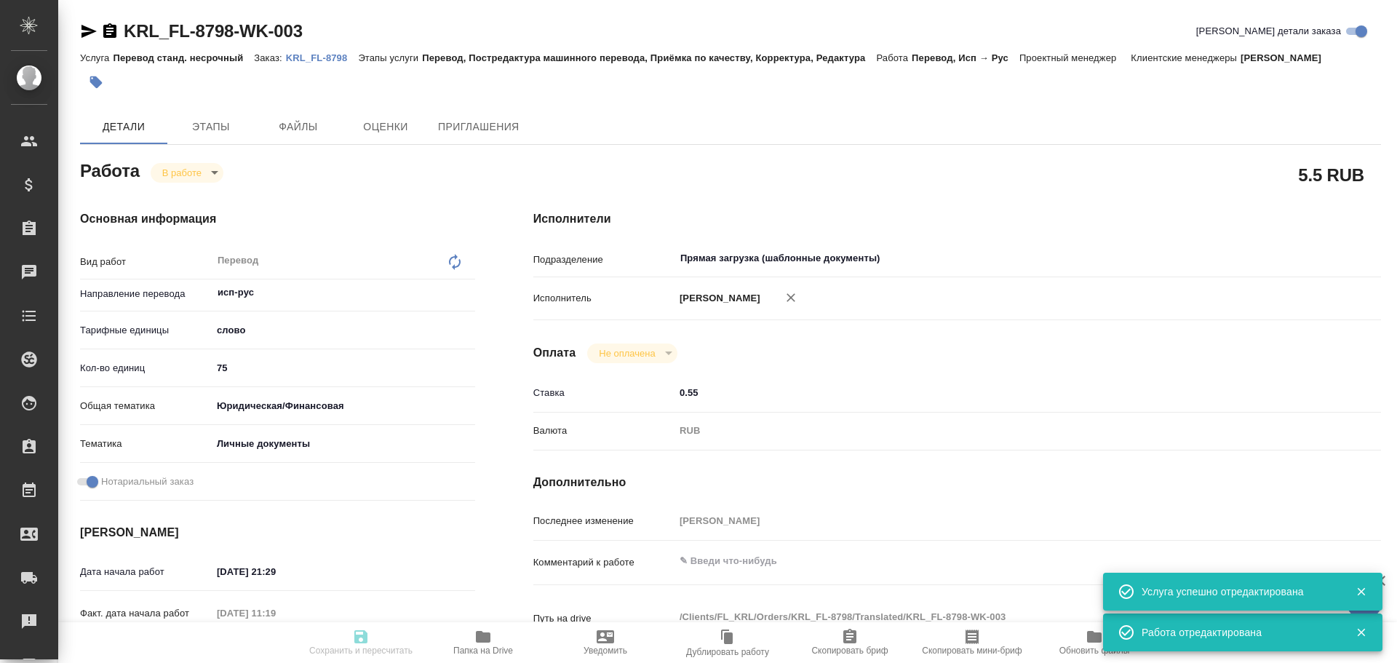
type textarea "x"
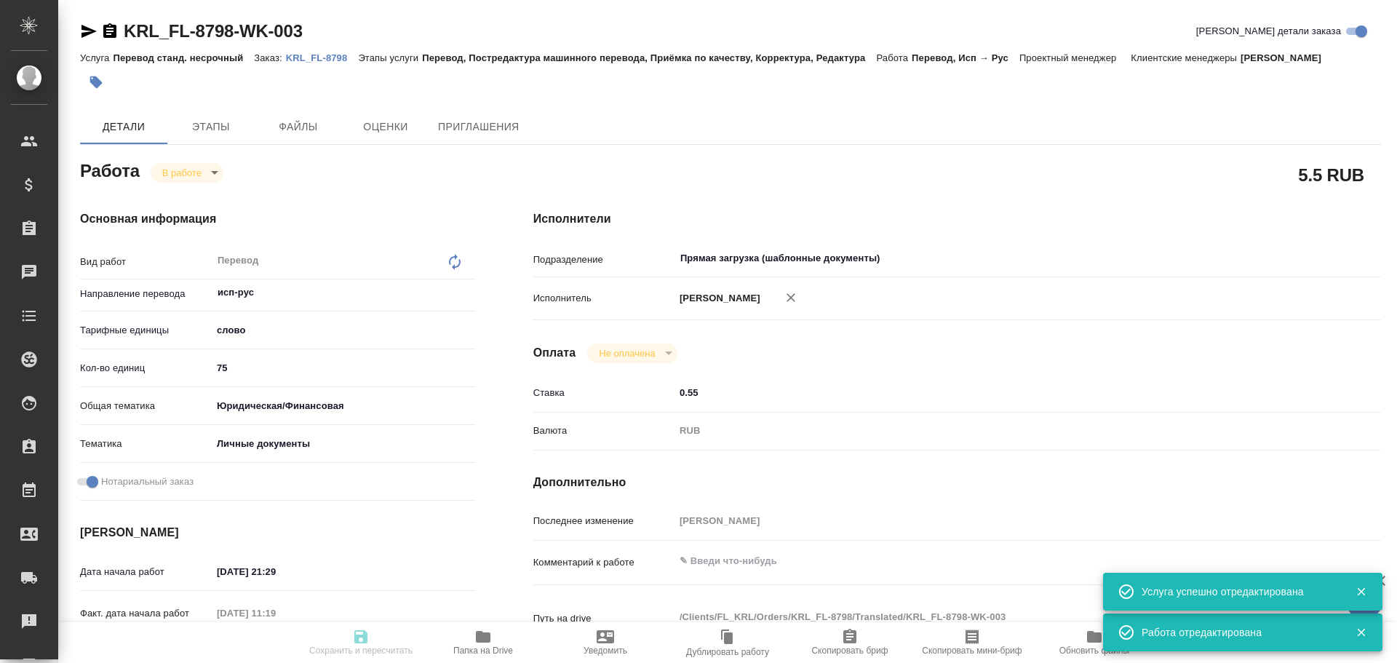
type textarea "x"
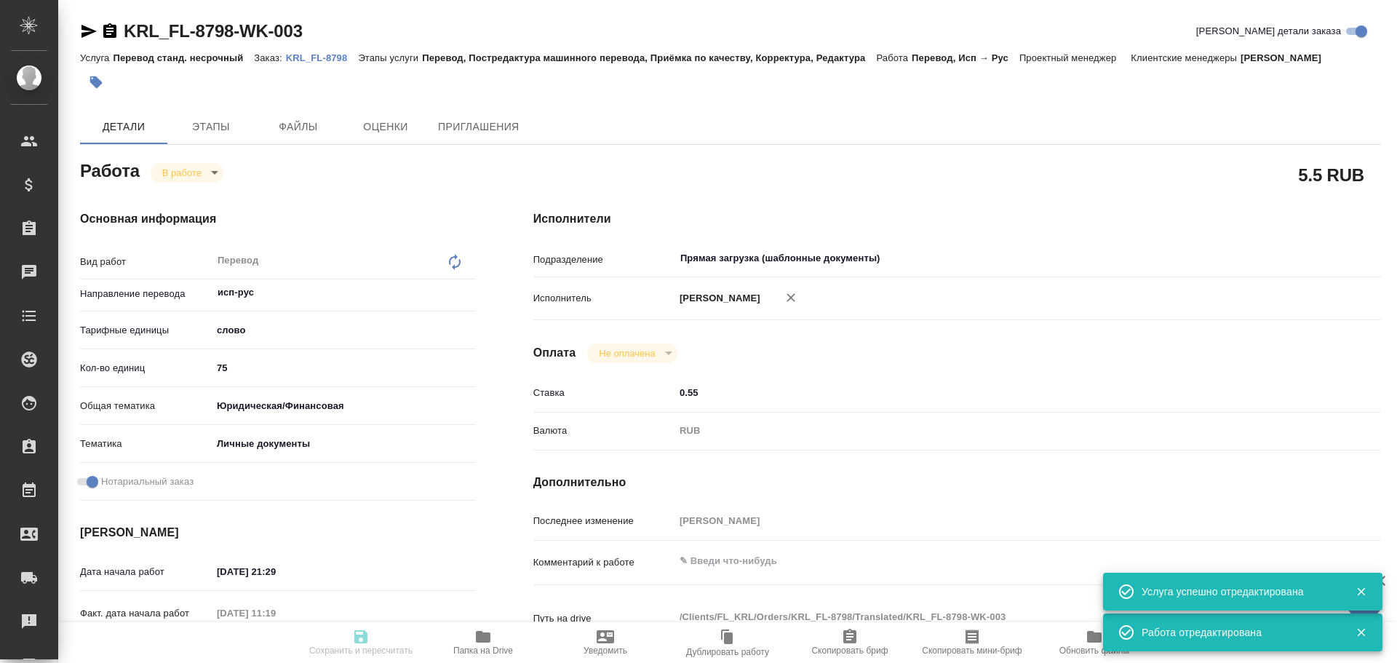
type input "inProgress"
type textarea "Перевод"
type textarea "x"
type input "исп-рус"
type input "5a8b1489cc6b4906c91bfd90"
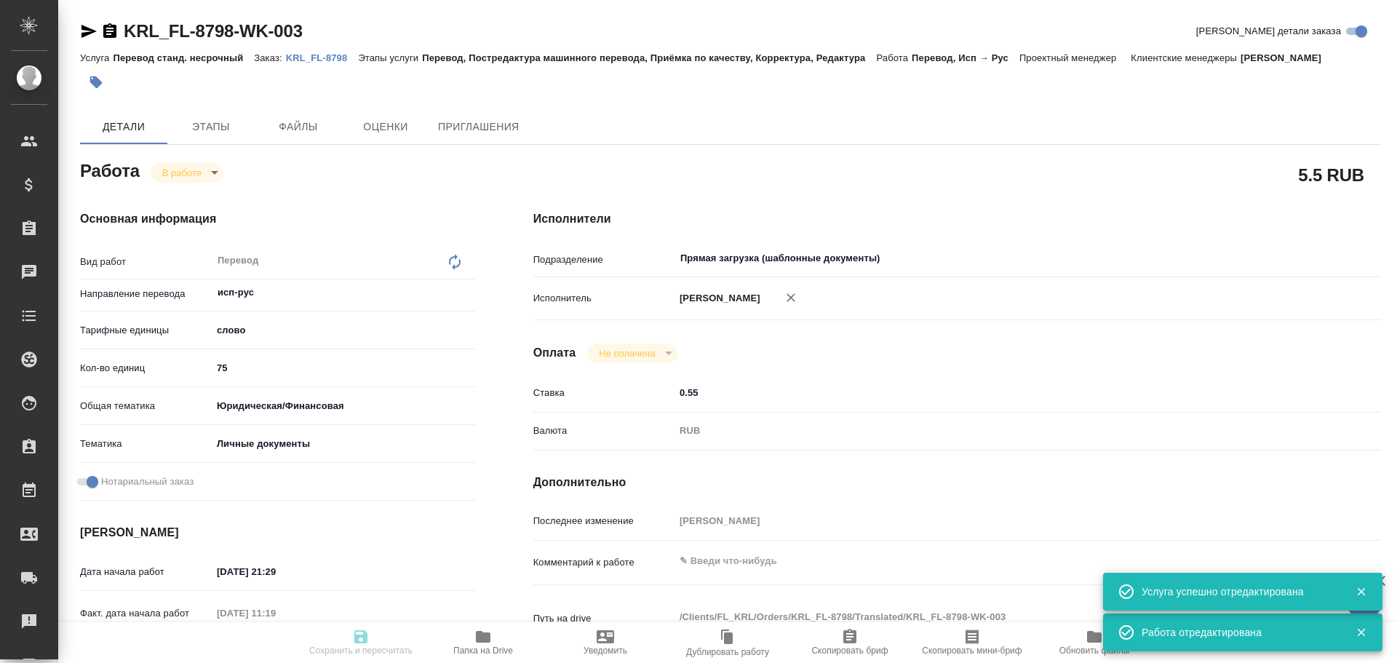
type input "75"
type input "yr-fn"
type input "5a8b8b956a9677013d343cfe"
checkbox input "true"
type input "07.10.2025 21:29"
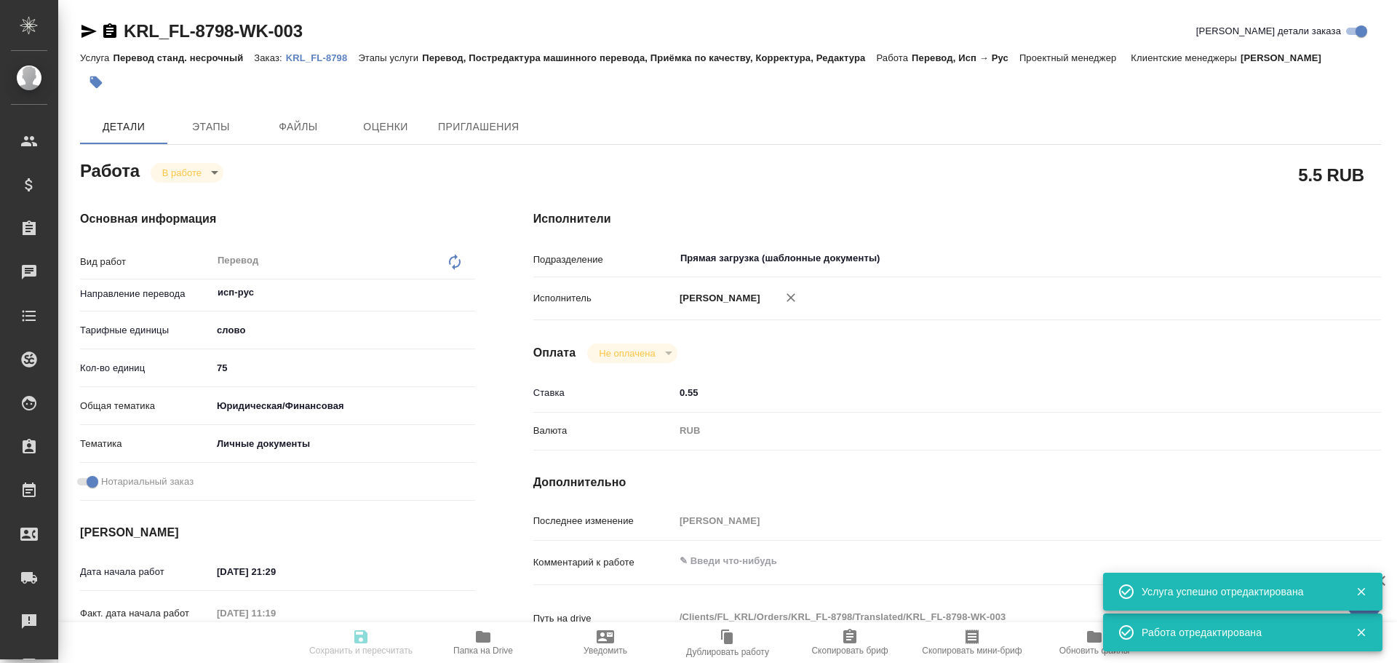
type input "08.10.2025 11:19"
type input "08.10.2025 13:00"
type input "Прямая загрузка (шаблонные документы)"
type input "notPayed"
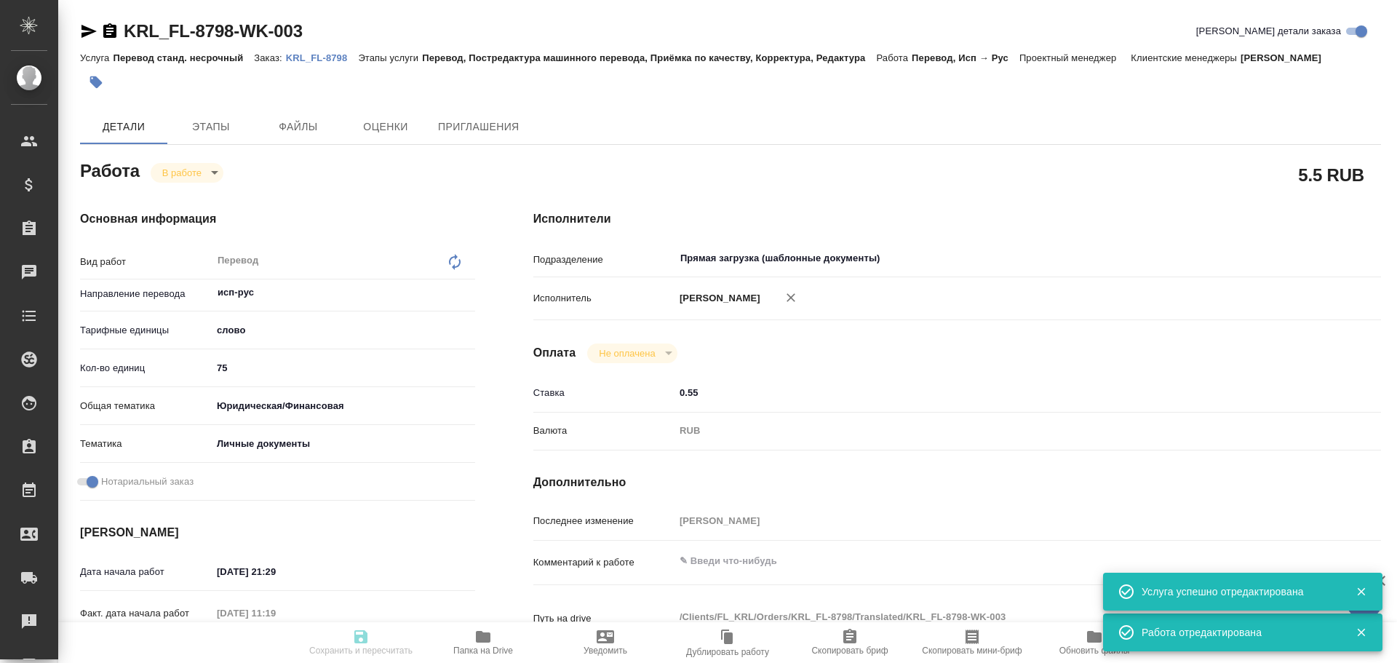
type input "0.55"
type input "RUB"
type input "[PERSON_NAME]"
type textarea "x"
type textarea "/Clients/FL_KRL/Orders/KRL_FL-8798/Translated/KRL_FL-8798-WK-003"
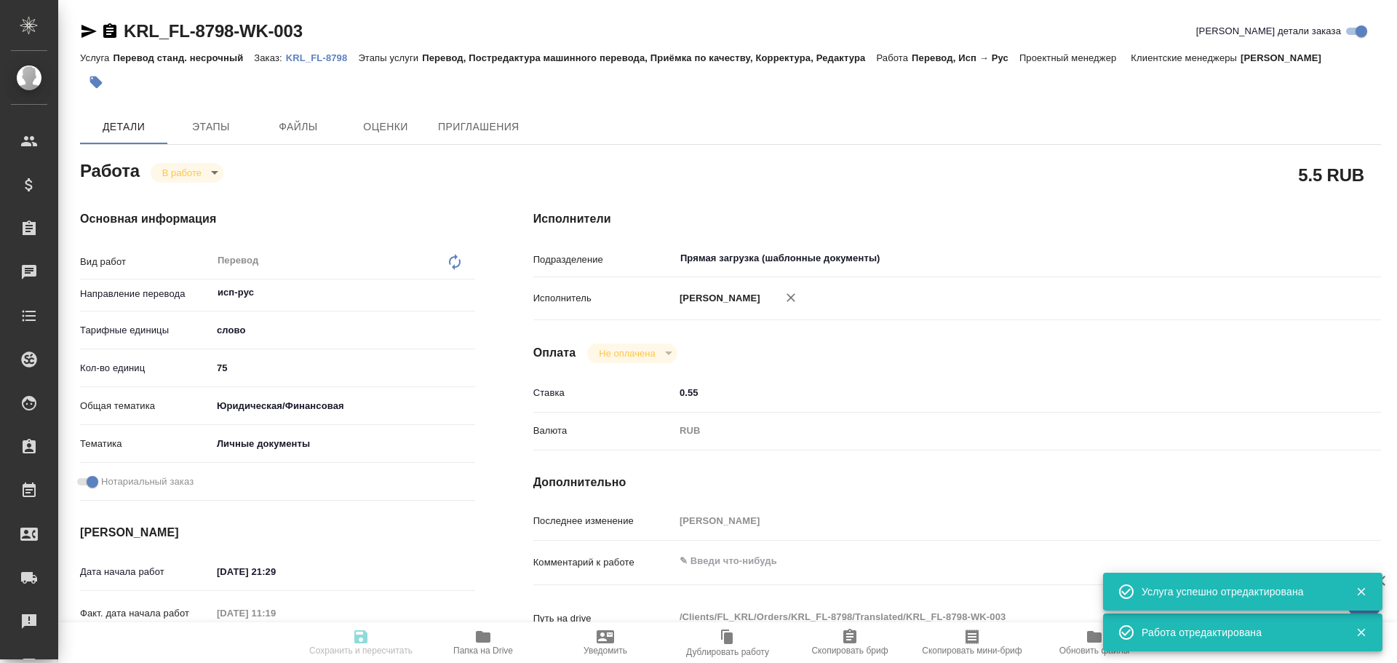
type textarea "x"
type input "KRL_FL-8798"
type input "Перевод станд. несрочный"
type input "Перевод, Постредактура машинного перевода, Приёмка по качеству, Корректура, Ред…"
type input "Касымов Тимур"
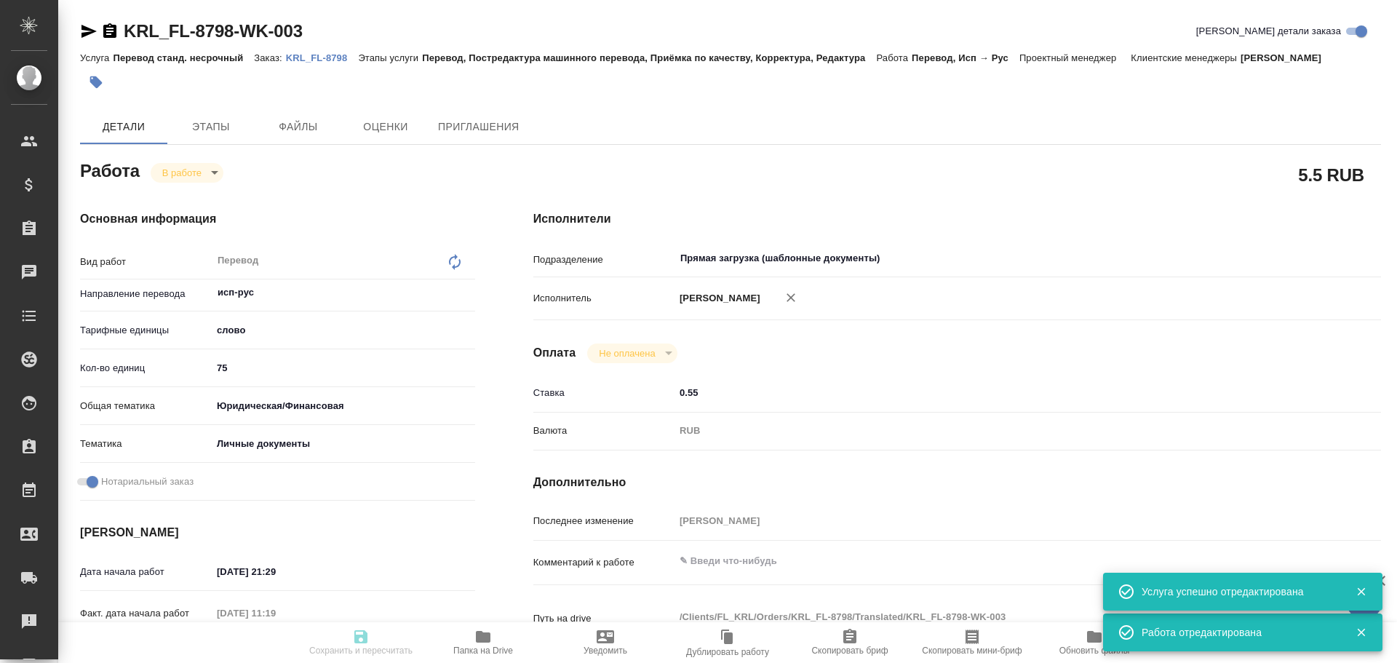
type input "/Clients/FL_KRL/Orders/KRL_FL-8798"
type textarea "x"
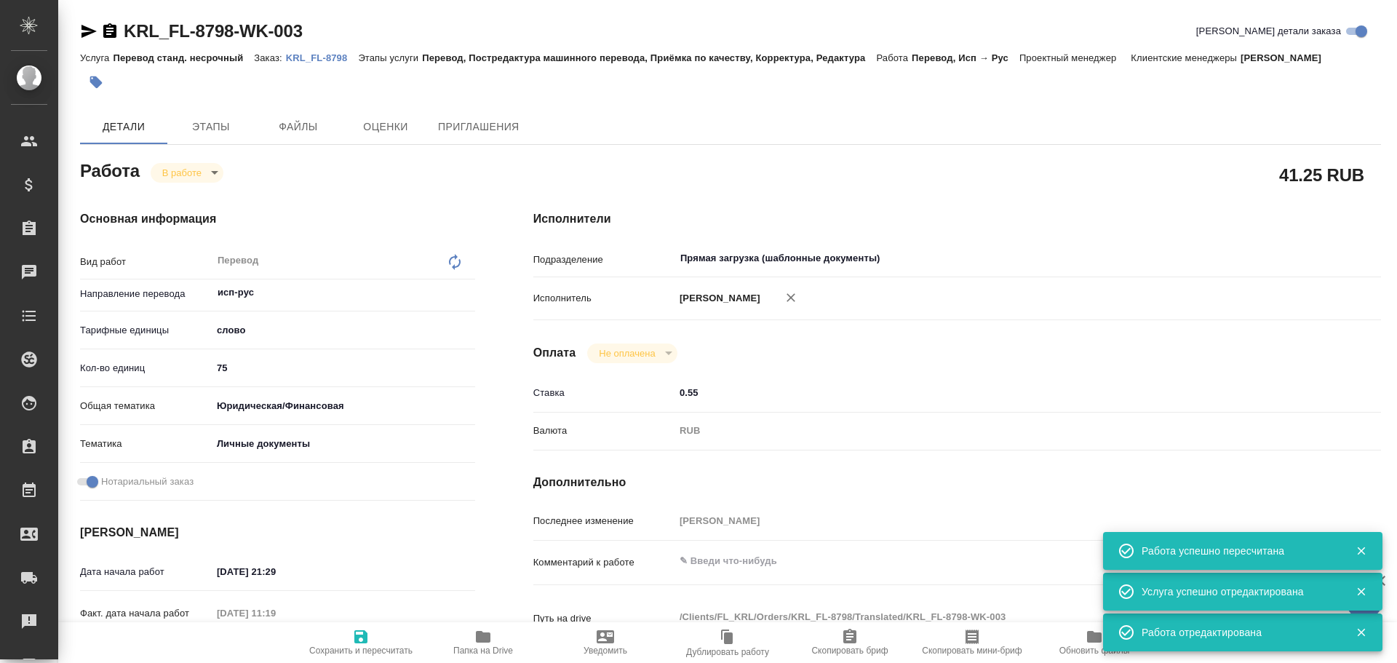
type textarea "x"
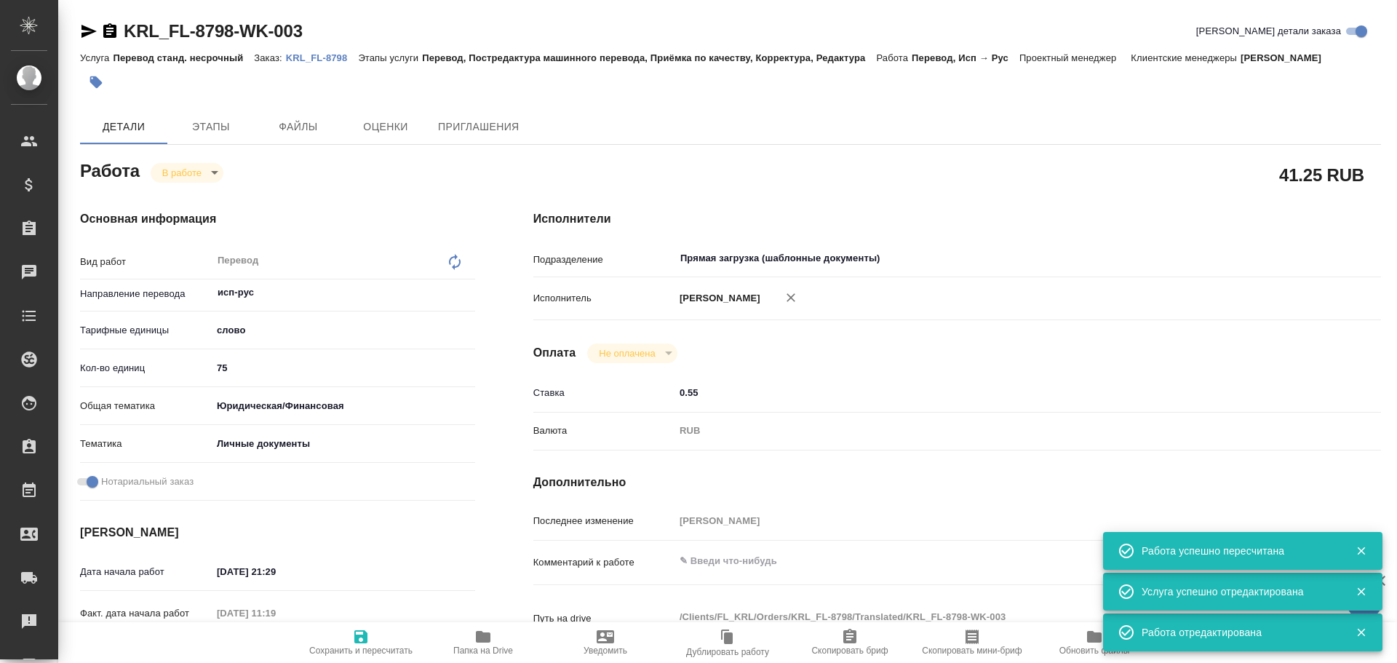
type textarea "x"
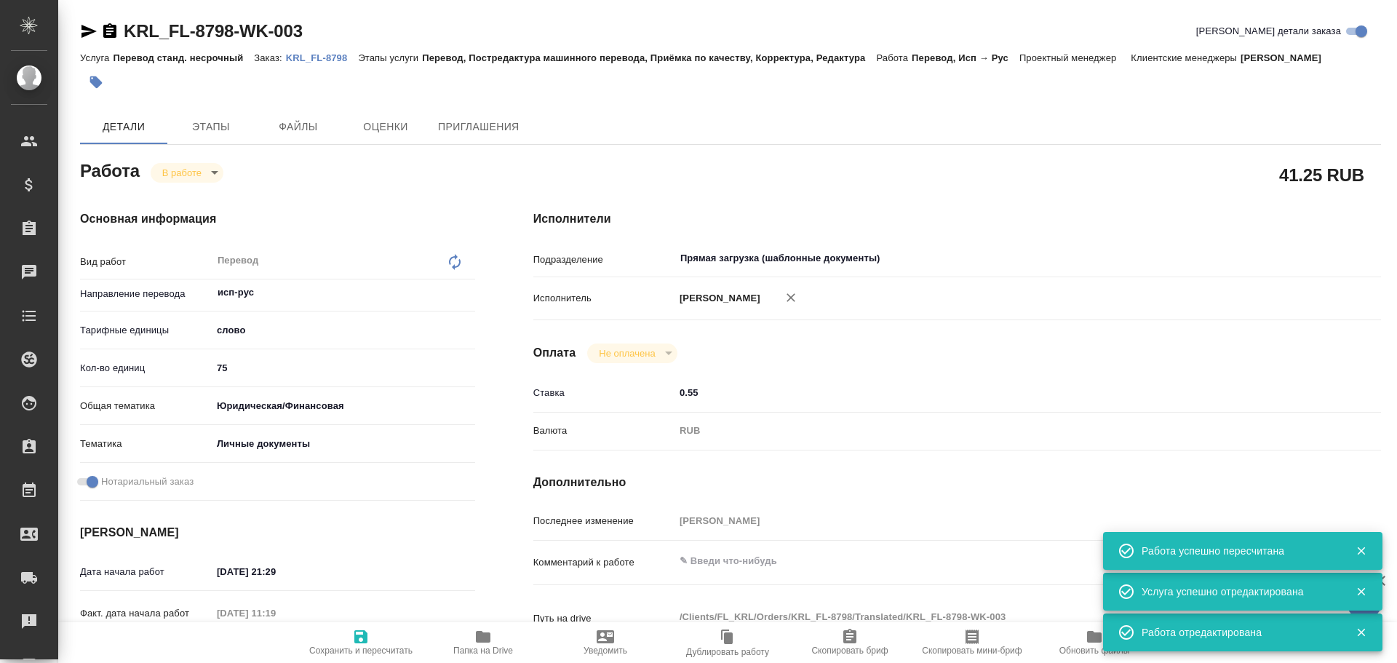
type textarea "x"
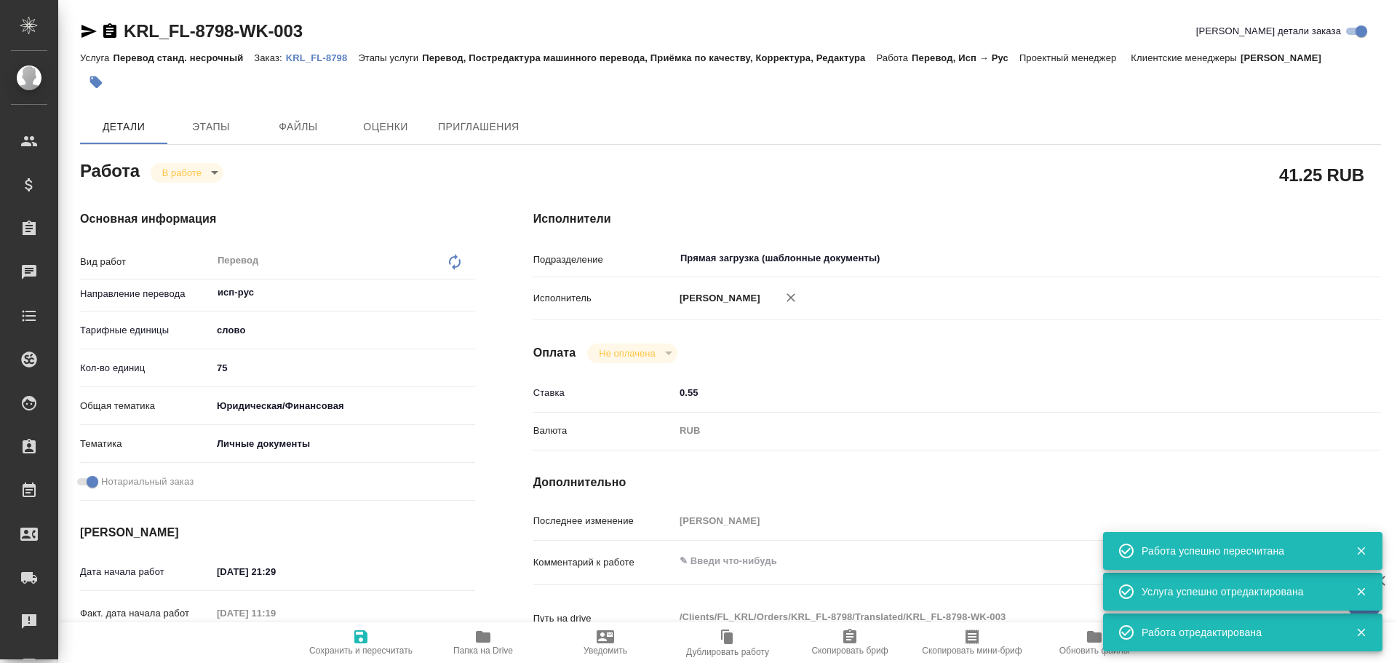
type textarea "x"
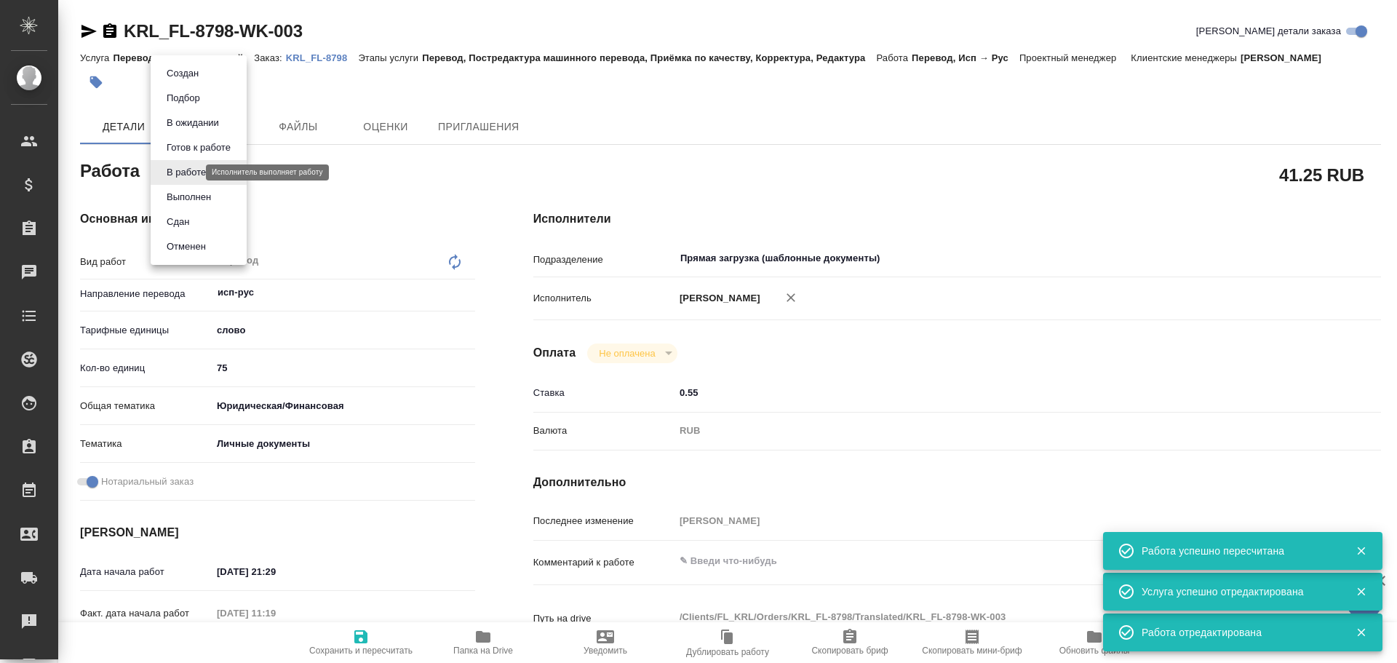
click at [180, 176] on body "🙏 .cls-1 fill:#fff; AWATERA Gusev Alexandr Клиенты Спецификации Заказы 0 Чаты T…" at bounding box center [698, 331] width 1397 height 663
type textarea "x"
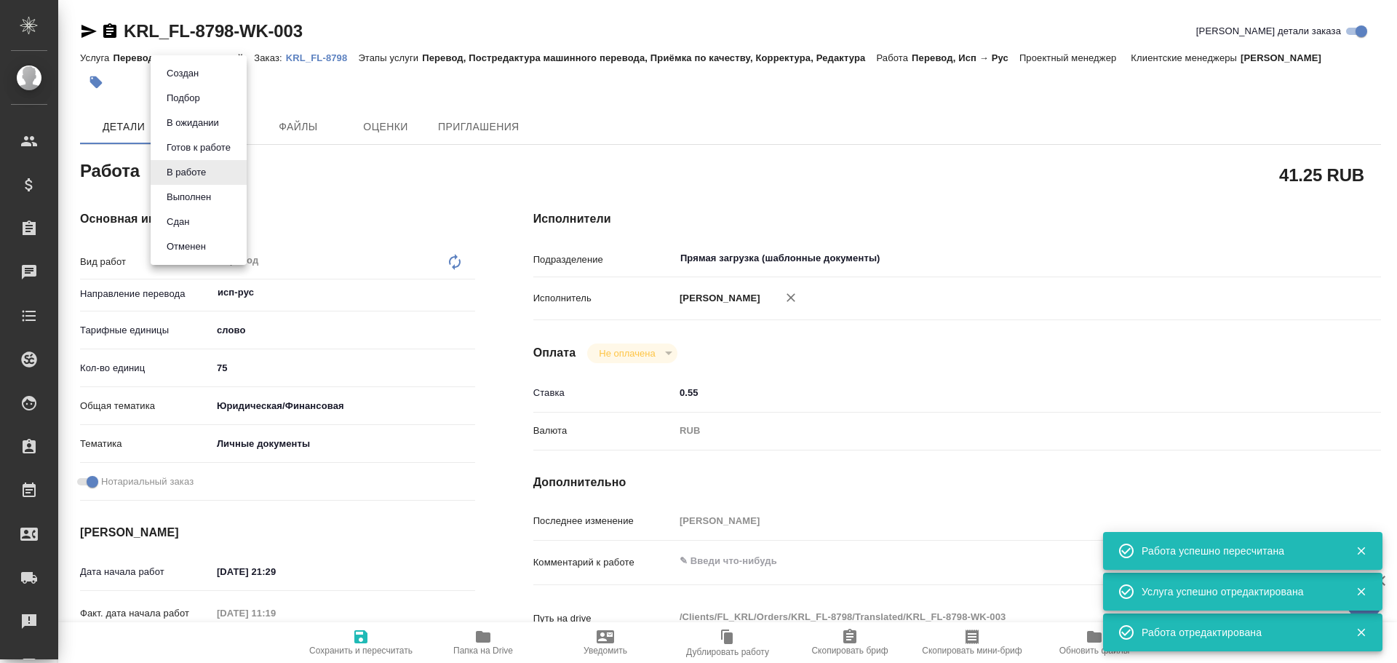
type textarea "x"
click at [168, 230] on li "Сдан" at bounding box center [199, 221] width 96 height 25
type textarea "x"
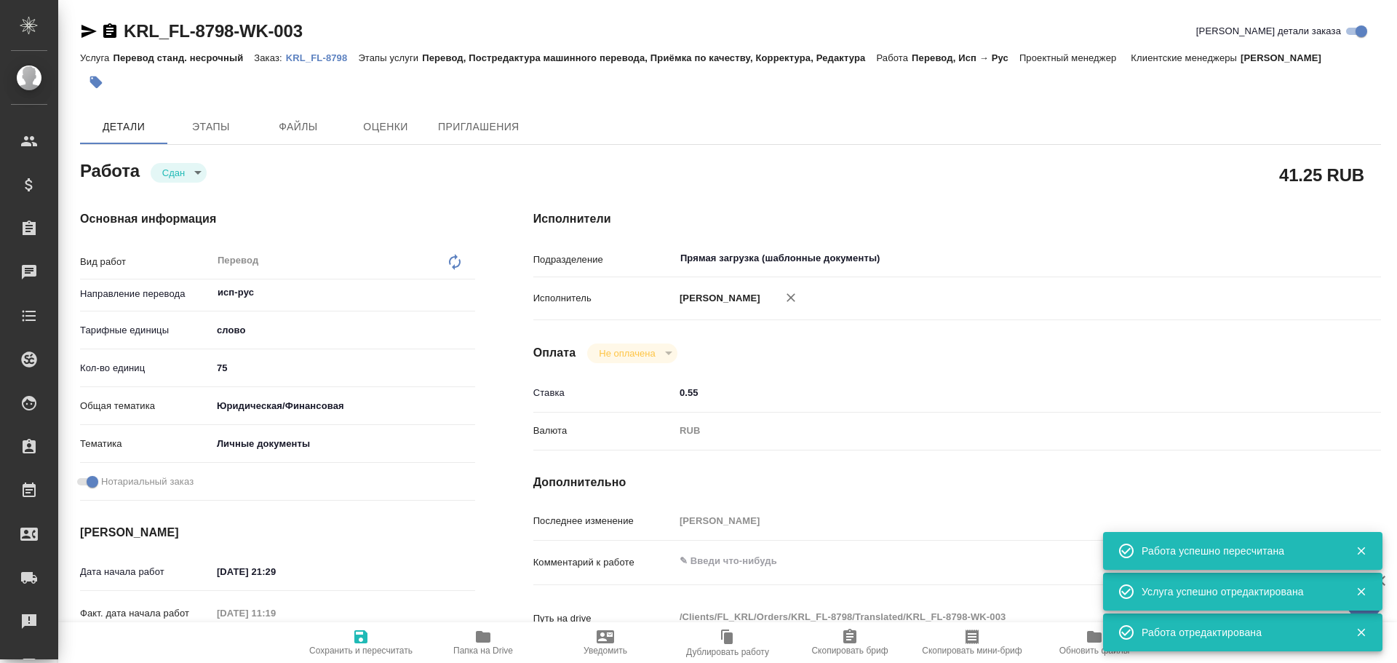
type textarea "x"
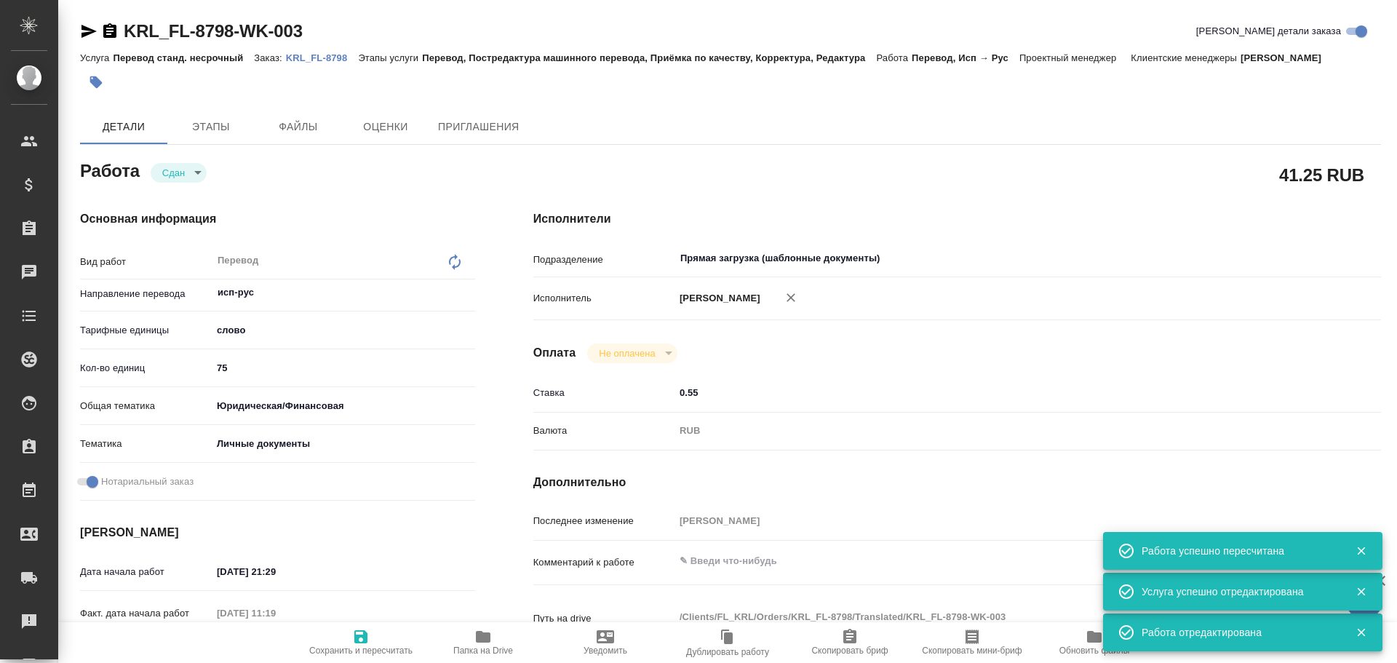
type textarea "x"
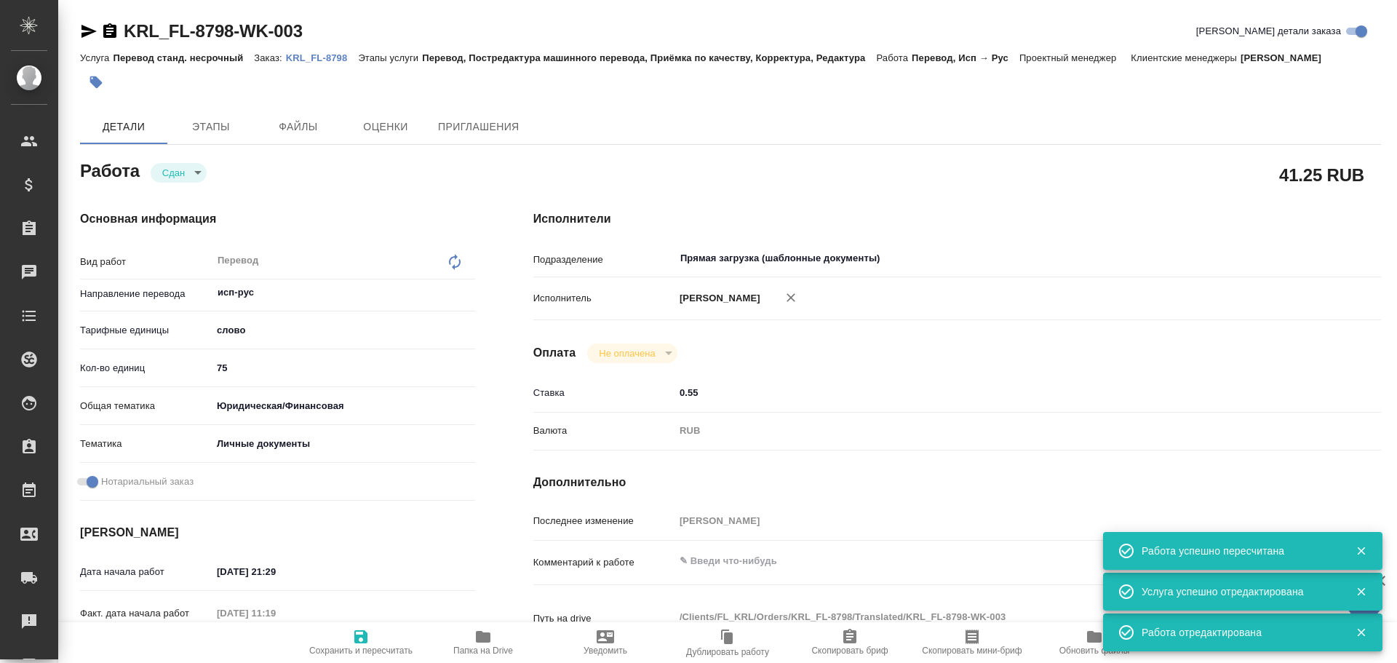
type textarea "x"
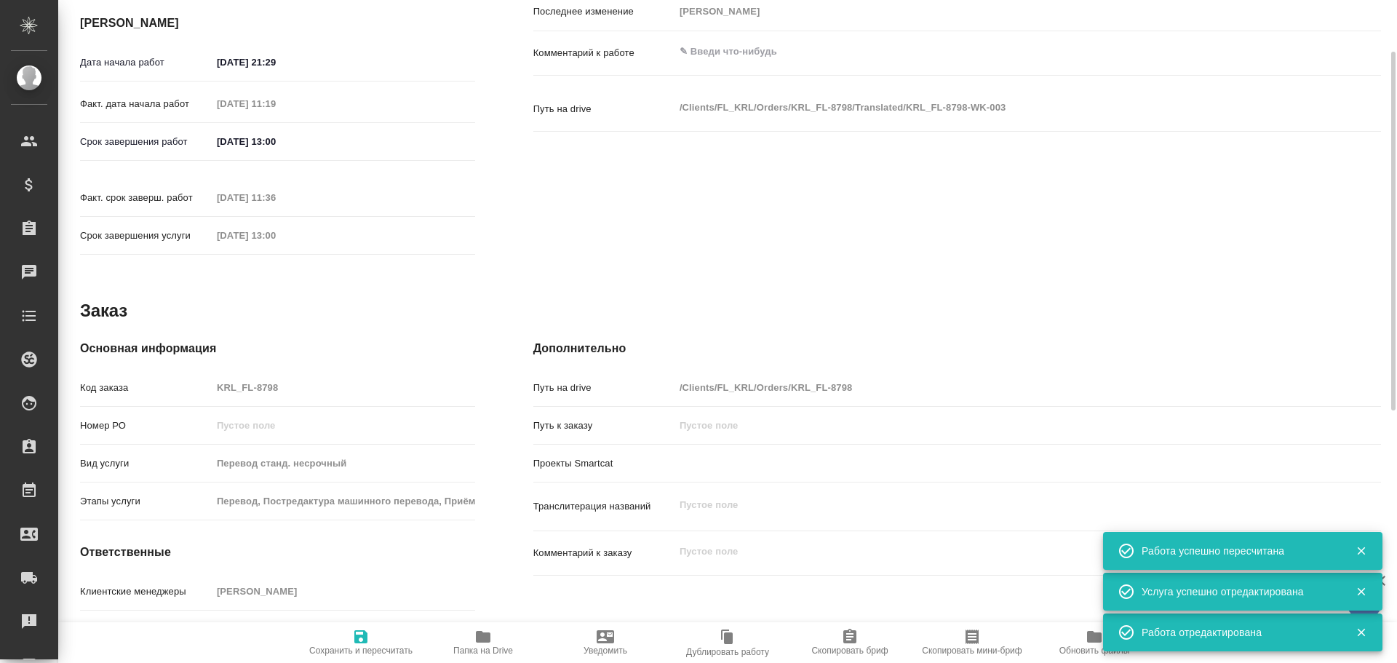
scroll to position [561, 0]
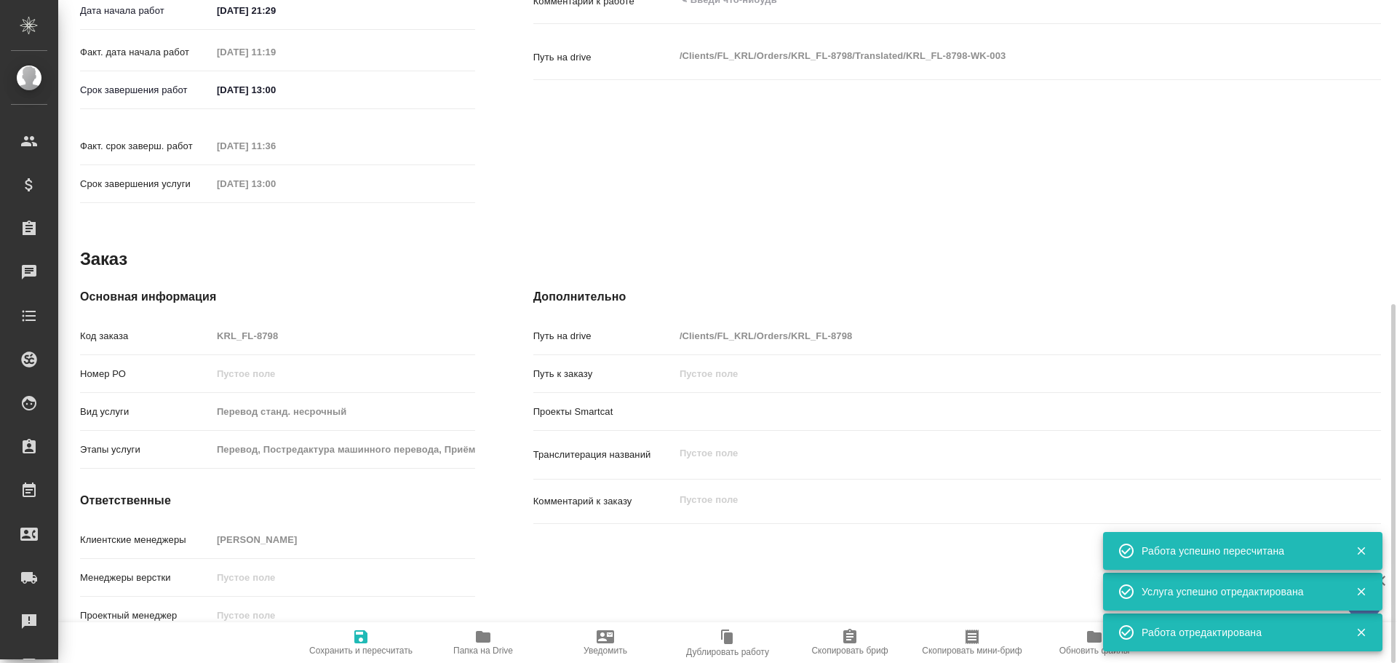
type textarea "x"
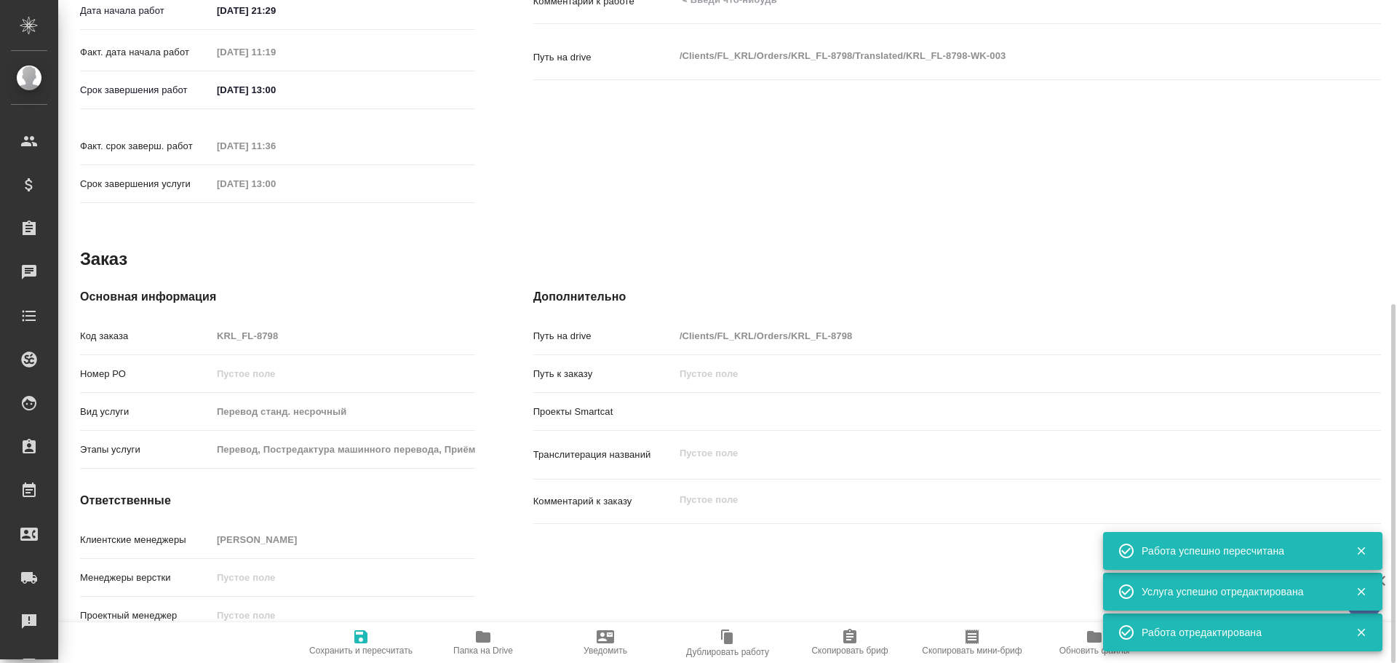
drag, startPoint x: 290, startPoint y: 335, endPoint x: 204, endPoint y: 327, distance: 86.9
click at [189, 327] on div "Код заказа KRL_FL-8798" at bounding box center [277, 335] width 395 height 25
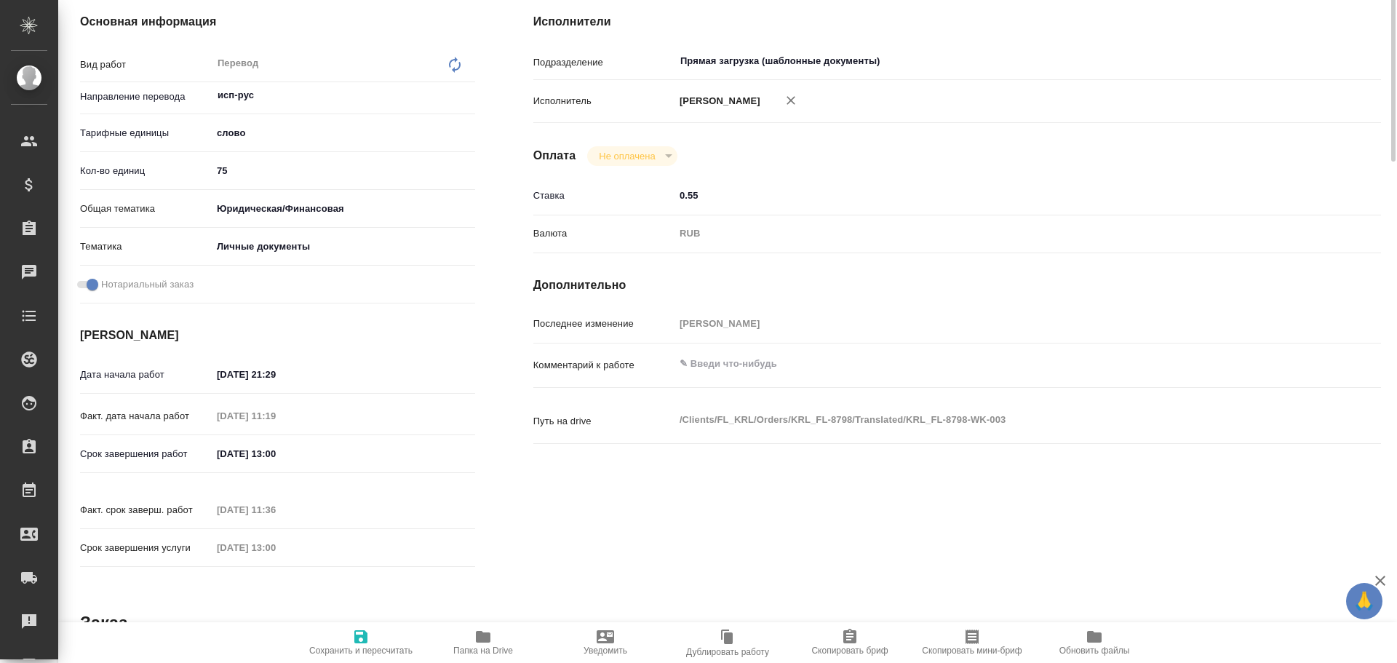
scroll to position [0, 0]
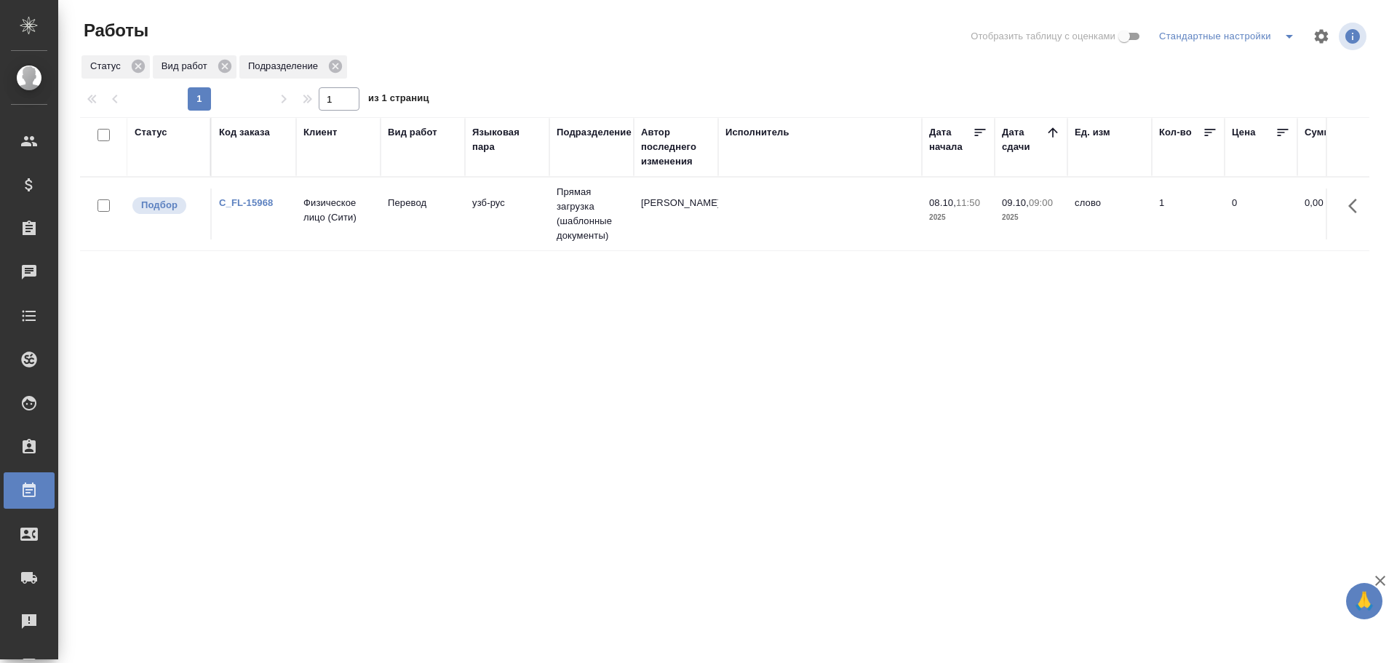
drag, startPoint x: 0, startPoint y: 0, endPoint x: 433, endPoint y: 220, distance: 485.7
click at [433, 220] on td "Перевод" at bounding box center [422, 213] width 84 height 51
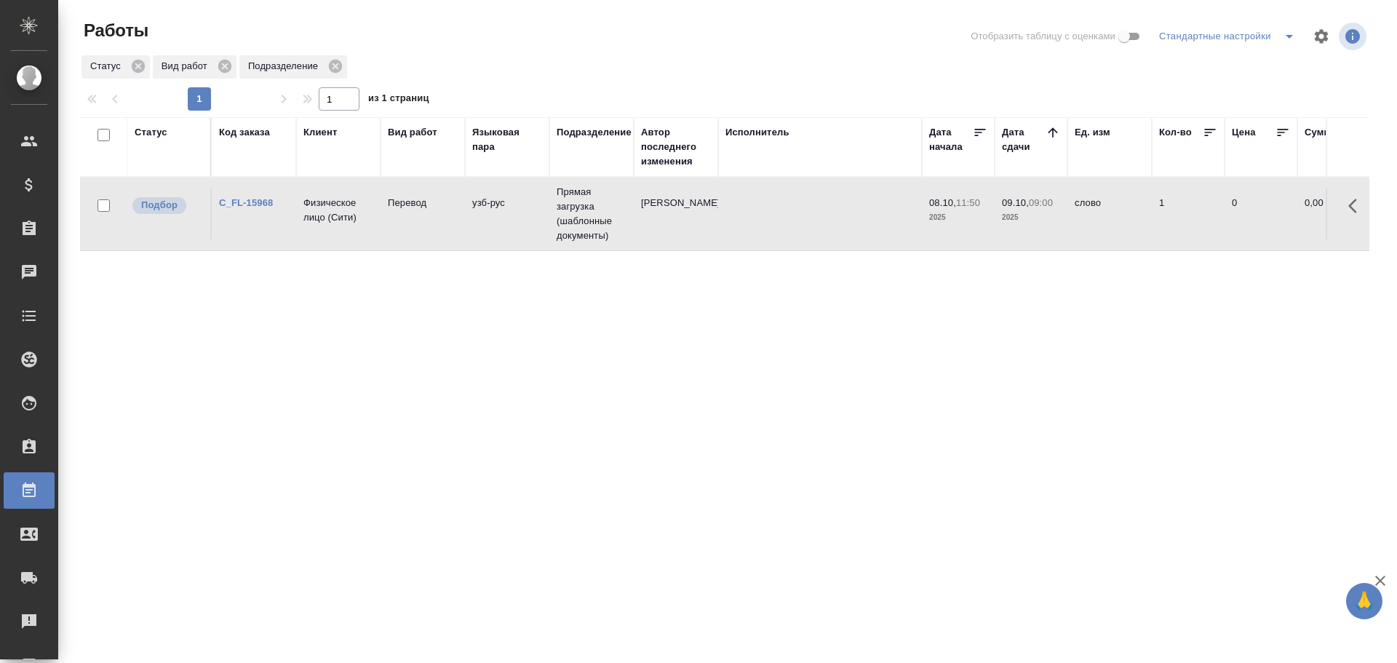
click at [433, 220] on td "Перевод" at bounding box center [422, 213] width 84 height 51
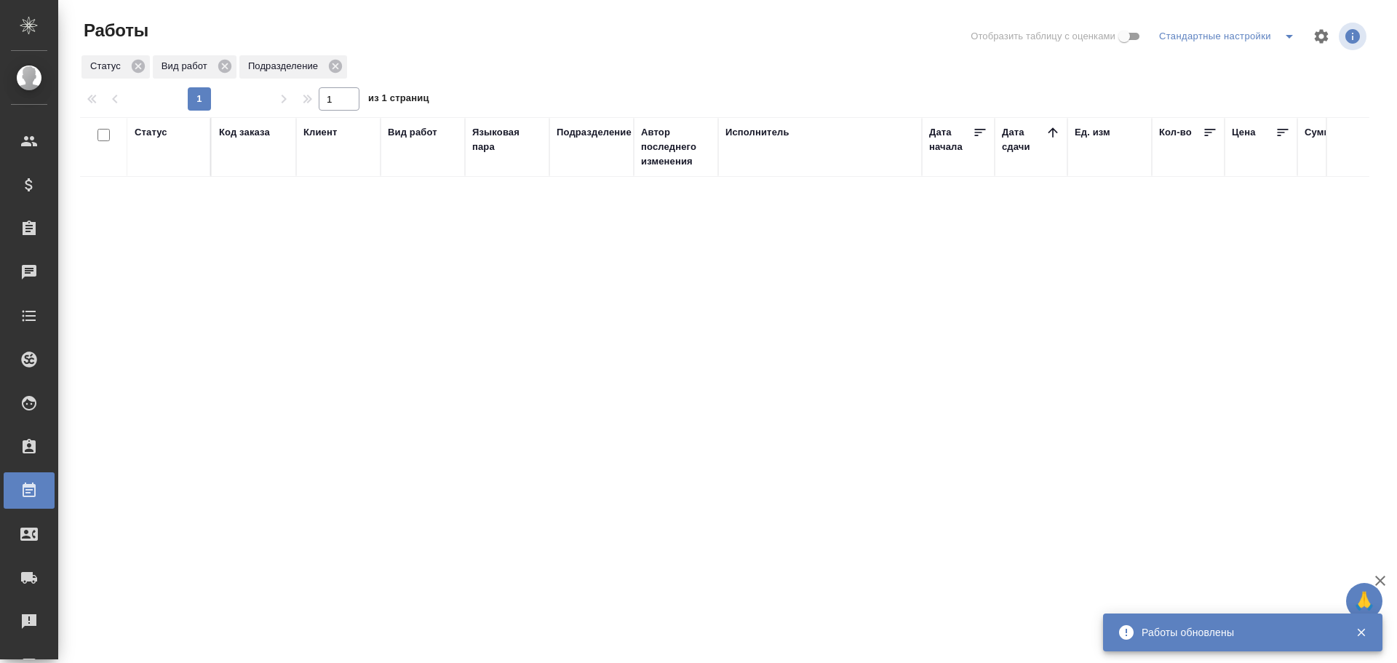
click at [146, 135] on div "Статус" at bounding box center [151, 132] width 33 height 15
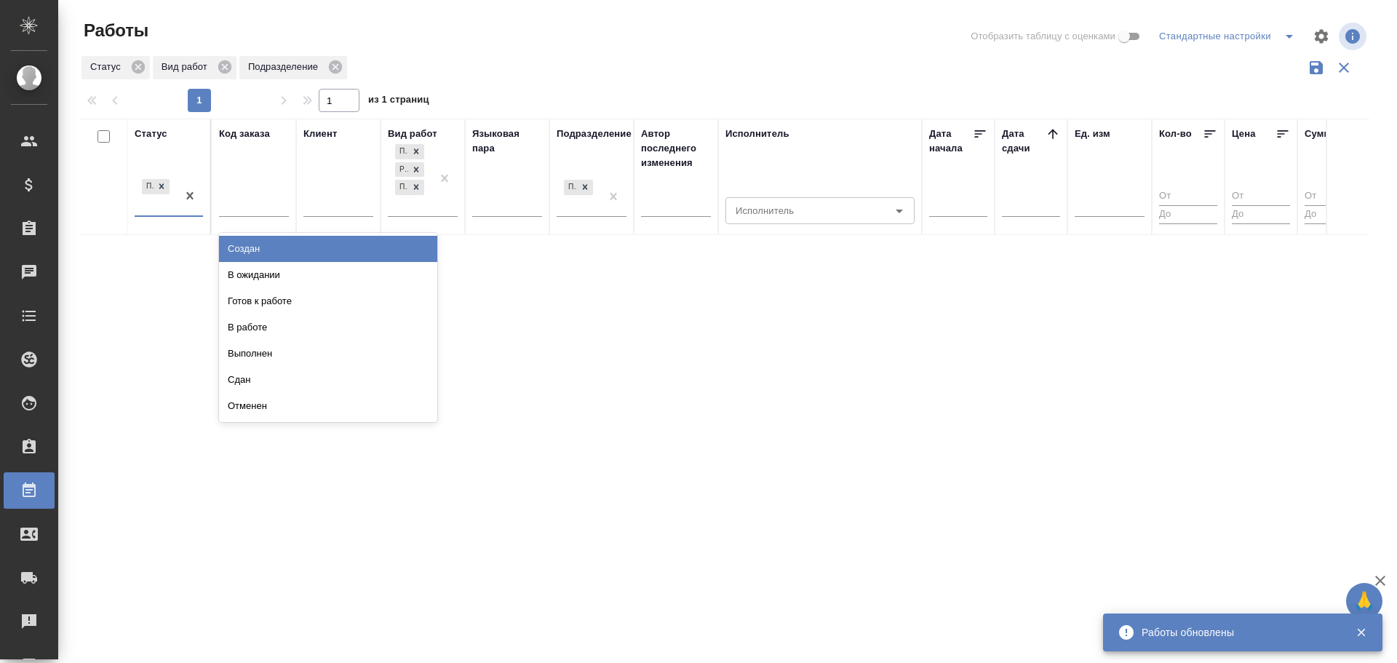
click at [141, 201] on div "Подбор" at bounding box center [156, 195] width 42 height 39
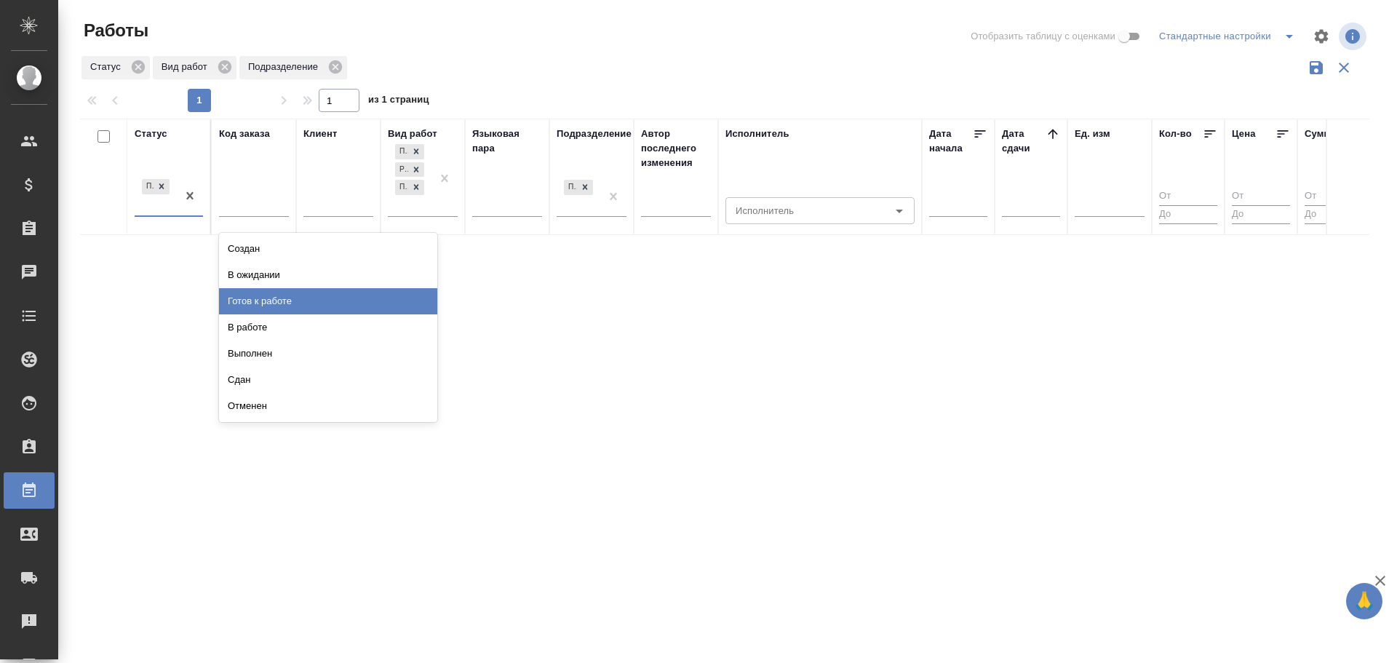
click at [257, 306] on div "Готов к работе" at bounding box center [328, 301] width 218 height 26
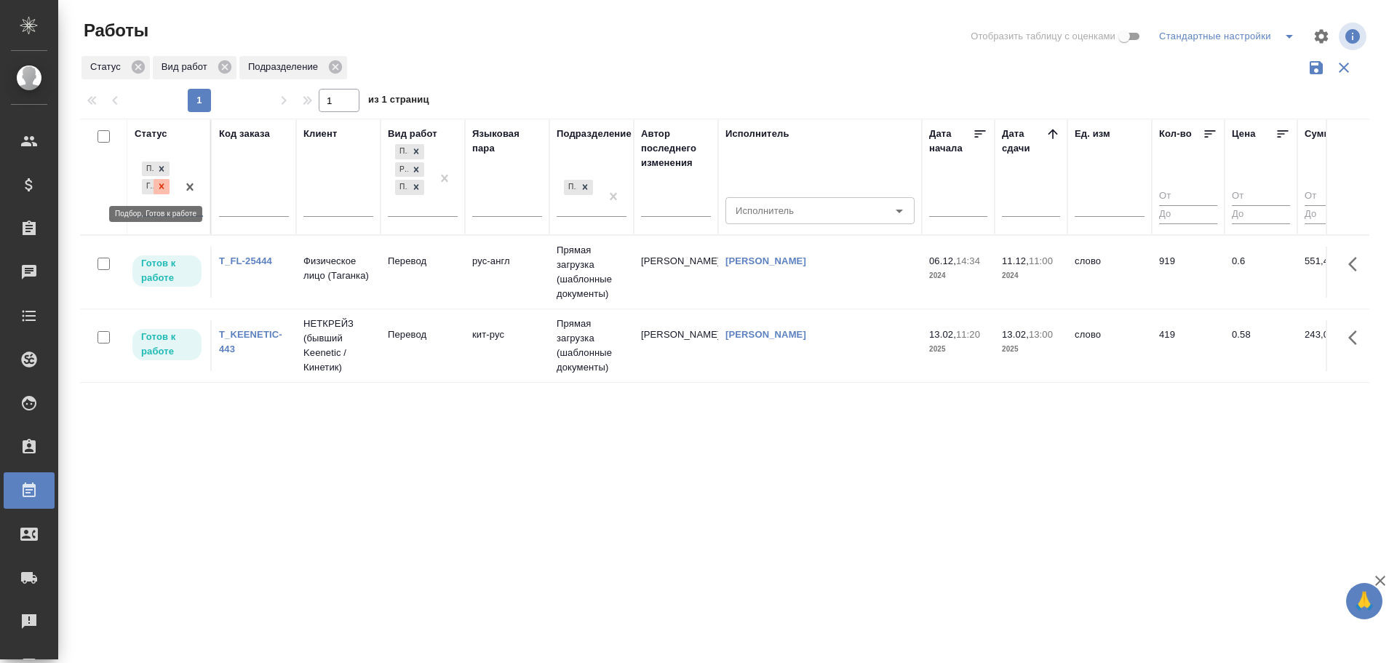
click at [161, 187] on icon at bounding box center [161, 186] width 5 height 5
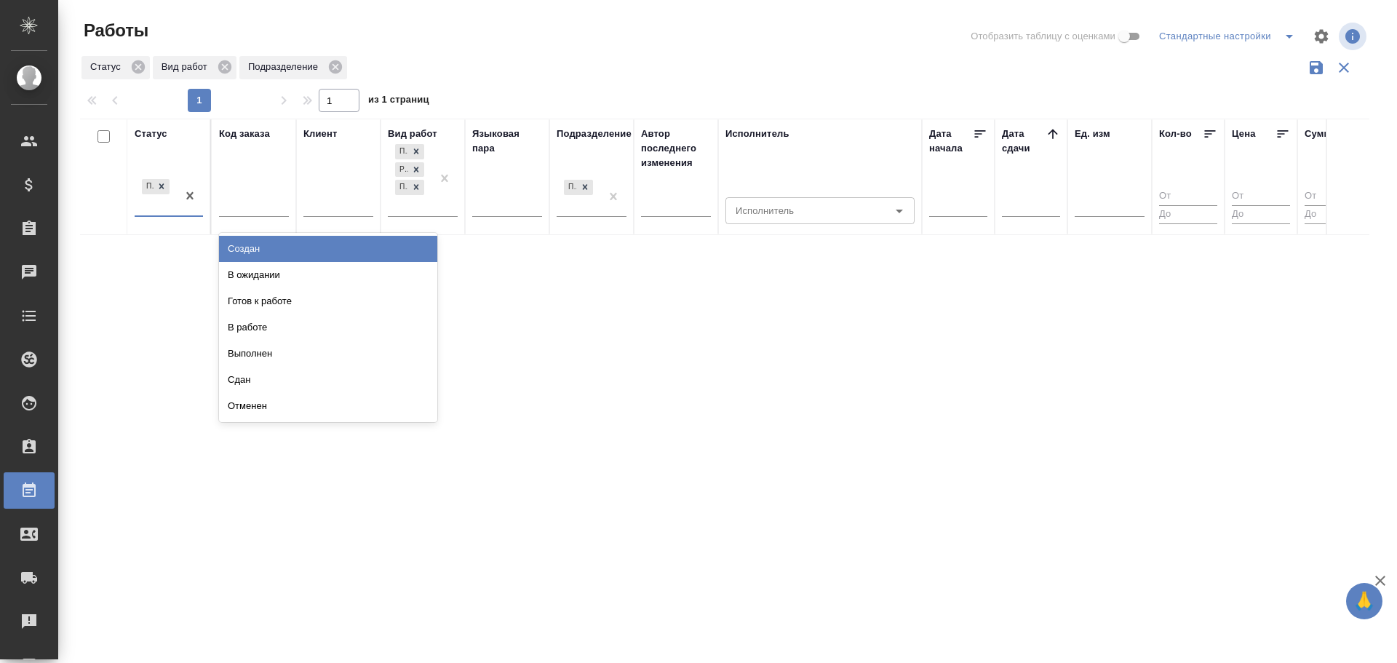
click at [142, 209] on input "text" at bounding box center [142, 204] width 1 height 10
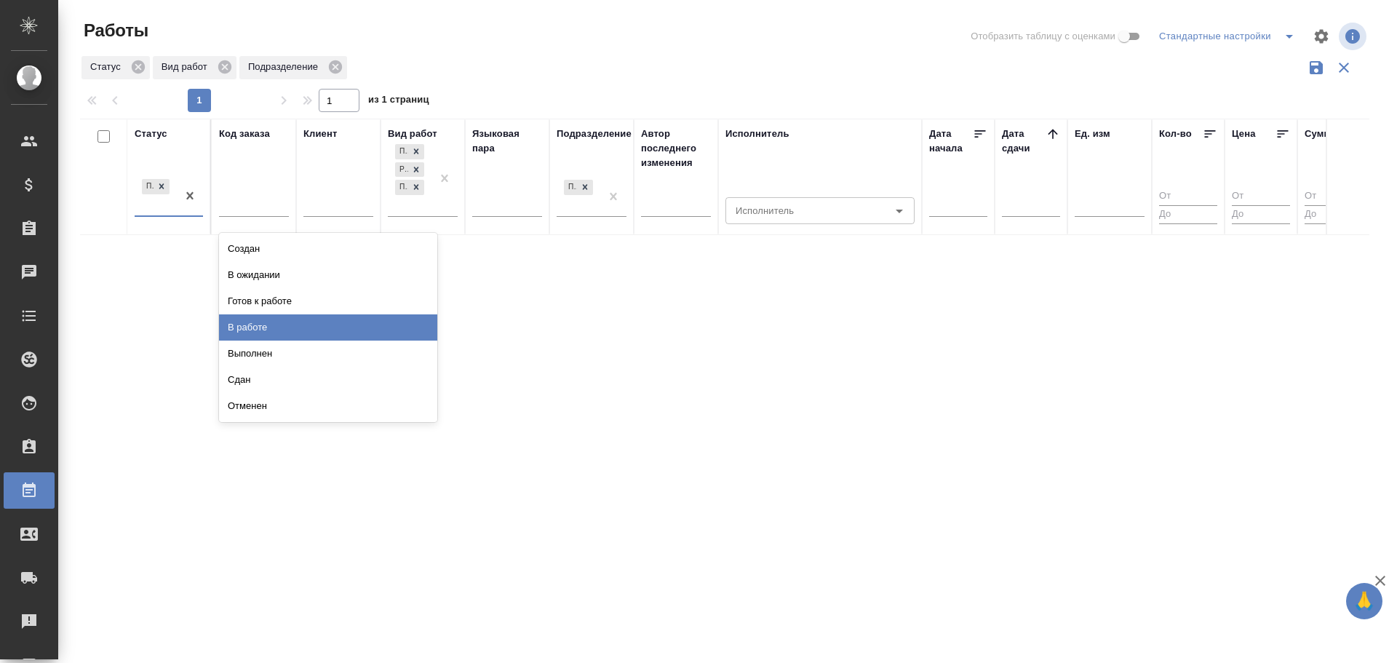
click at [231, 322] on div "В работе" at bounding box center [328, 327] width 218 height 26
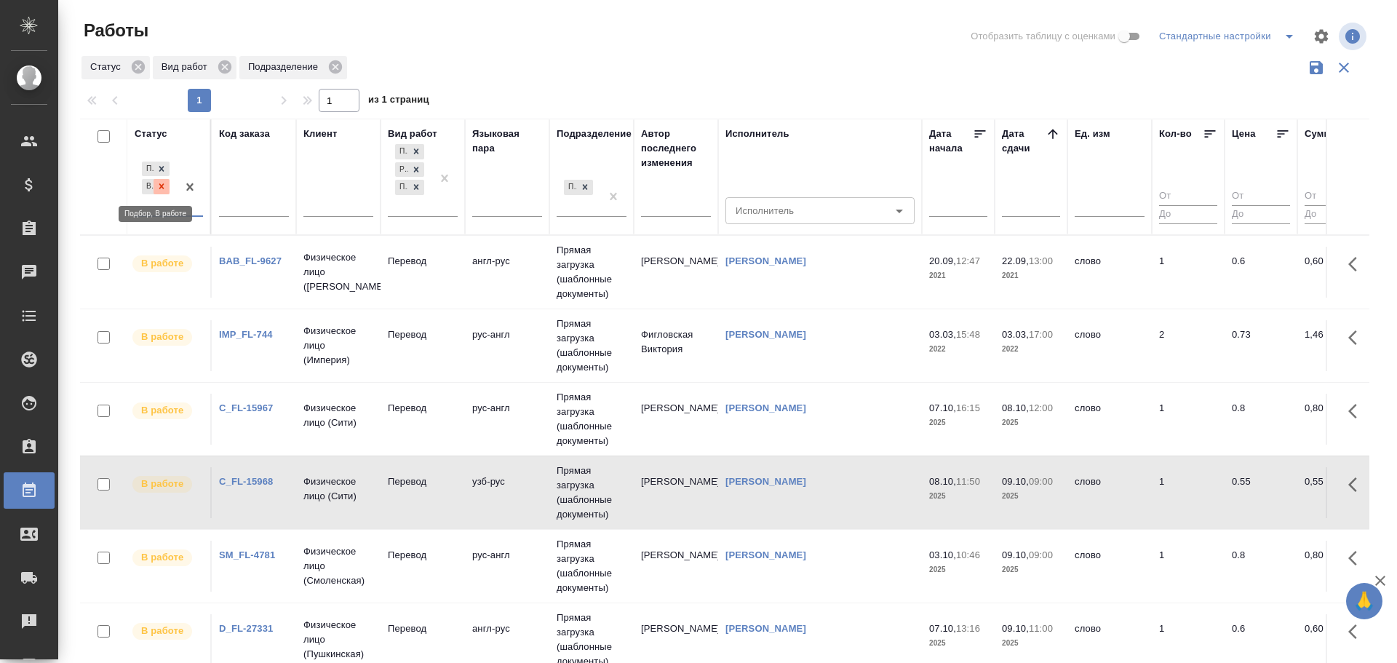
click at [164, 188] on icon at bounding box center [161, 186] width 10 height 10
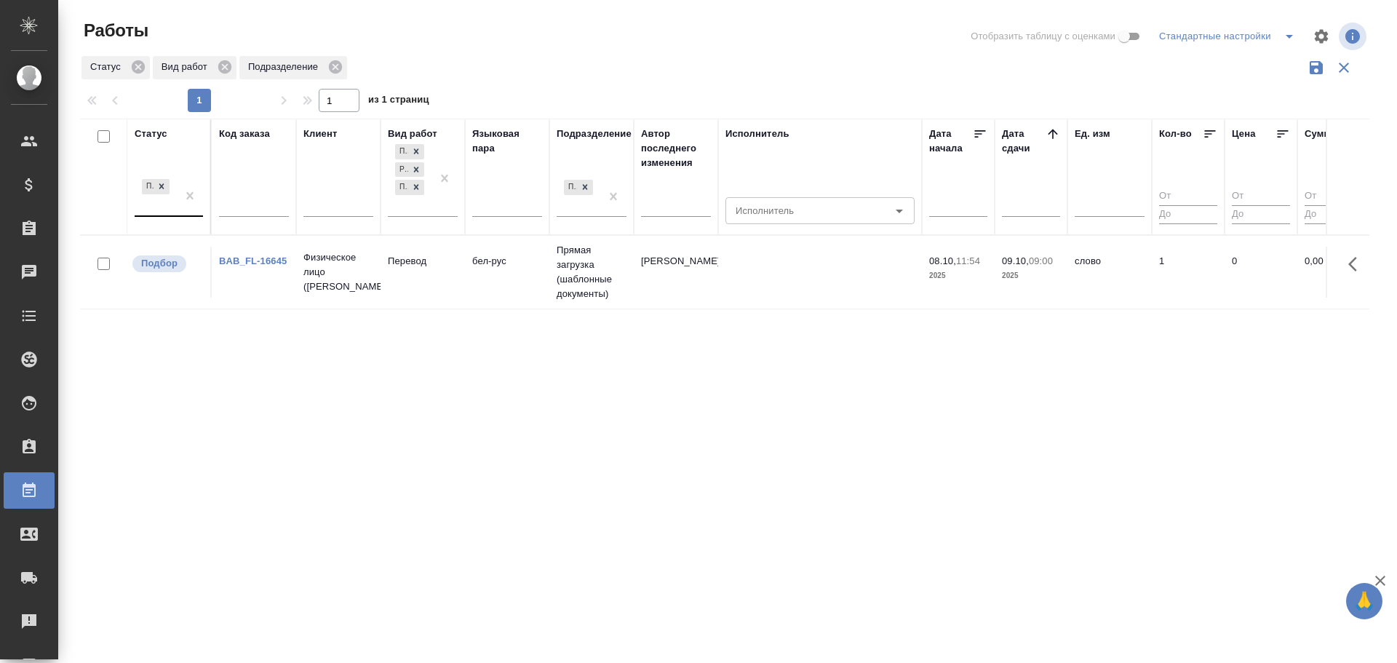
click at [564, 297] on td "Прямая загрузка (шаблонные документы)" at bounding box center [591, 272] width 84 height 73
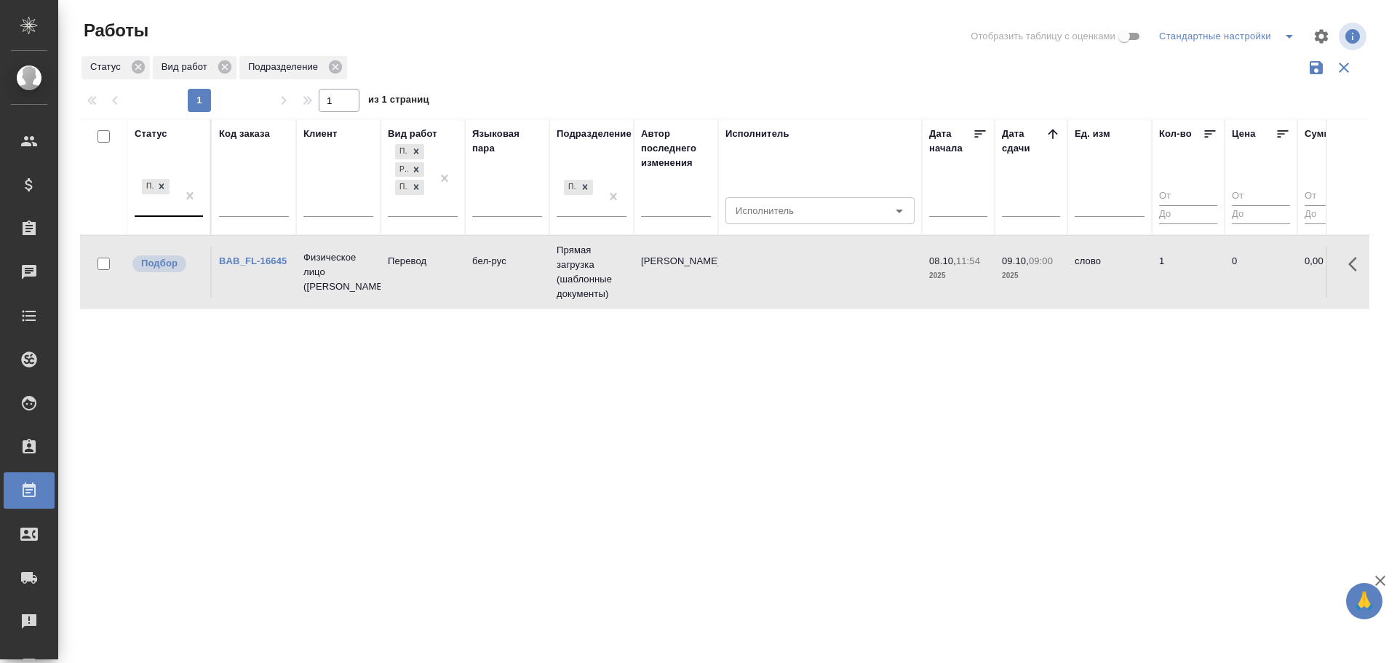
click at [564, 297] on td "Прямая загрузка (шаблонные документы)" at bounding box center [591, 272] width 84 height 73
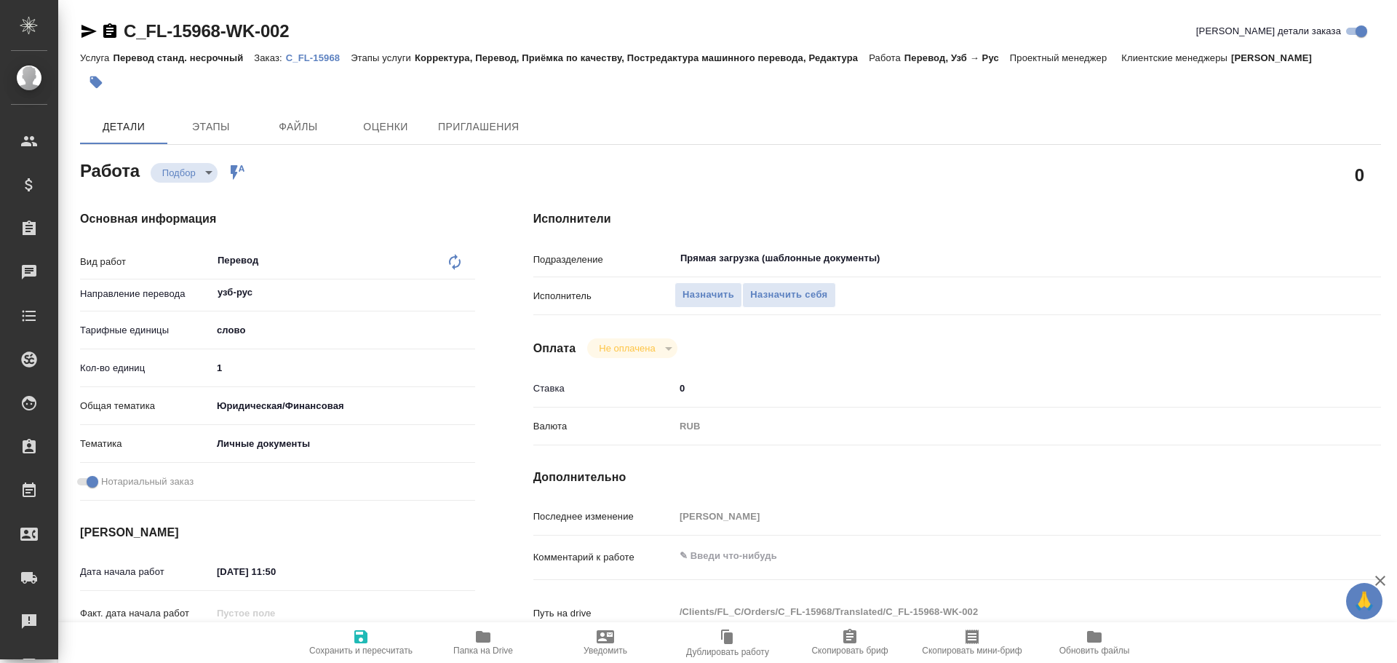
type textarea "x"
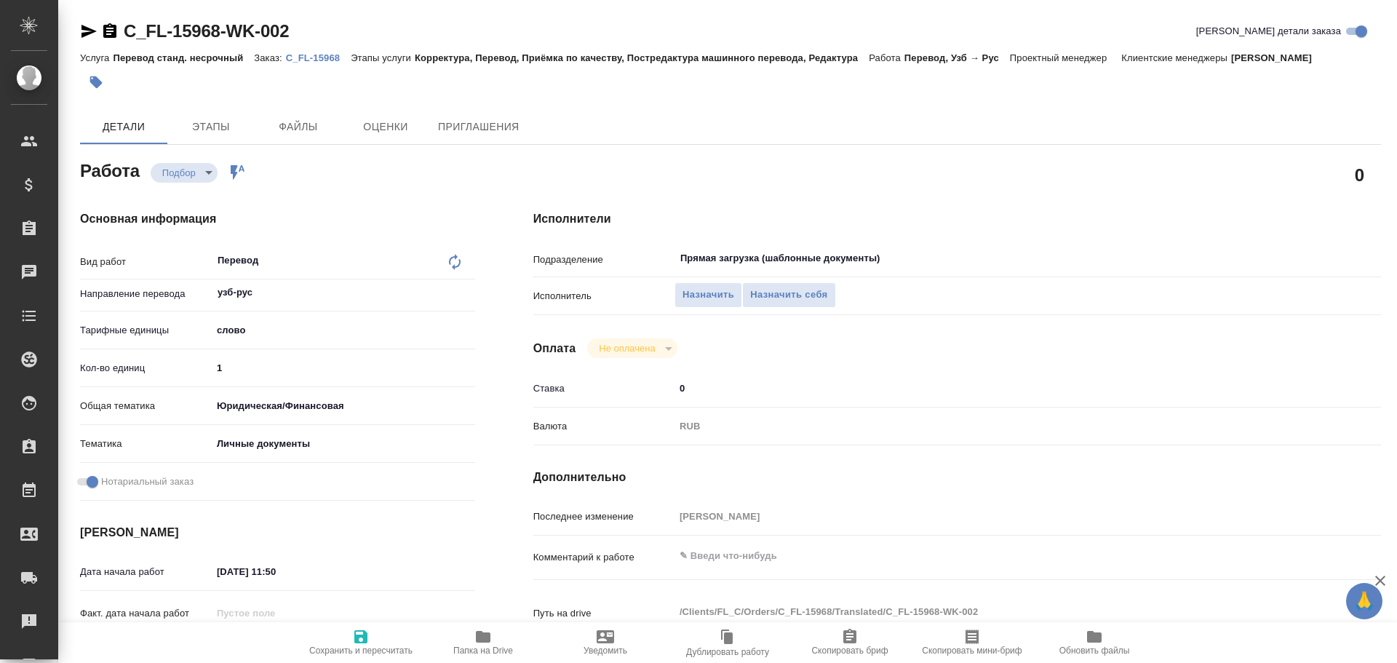
type textarea "x"
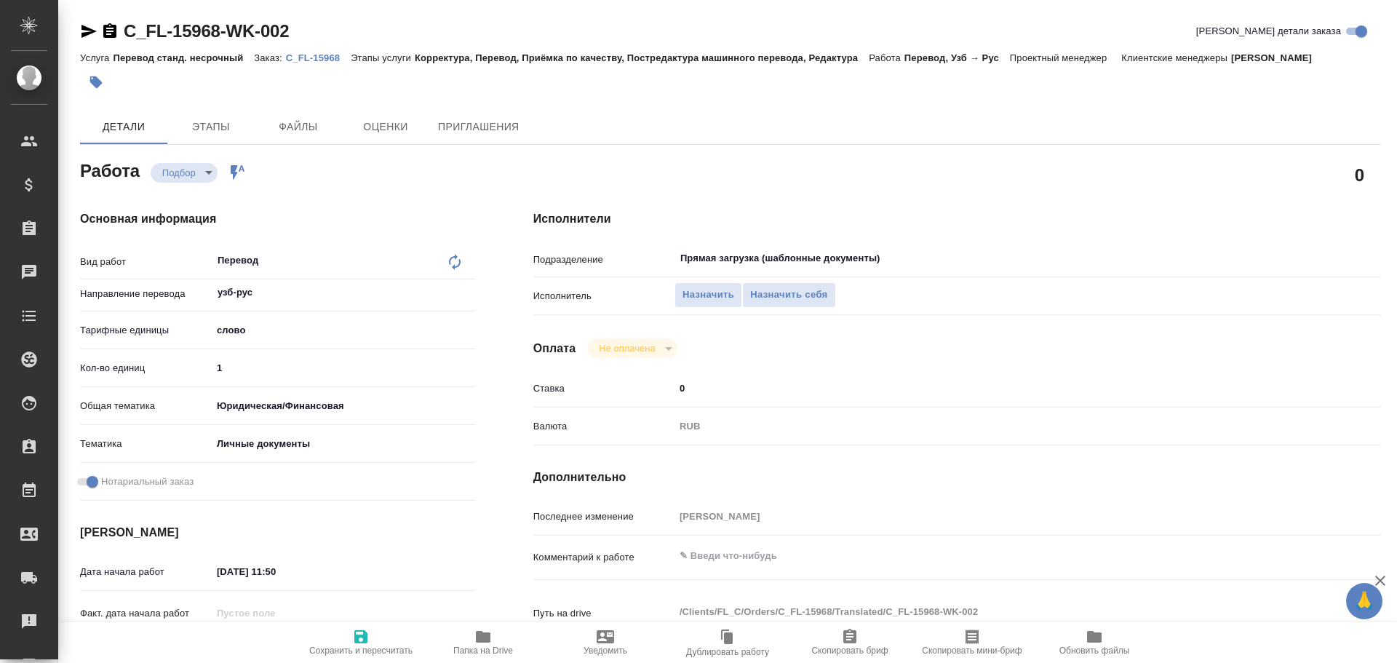
type textarea "x"
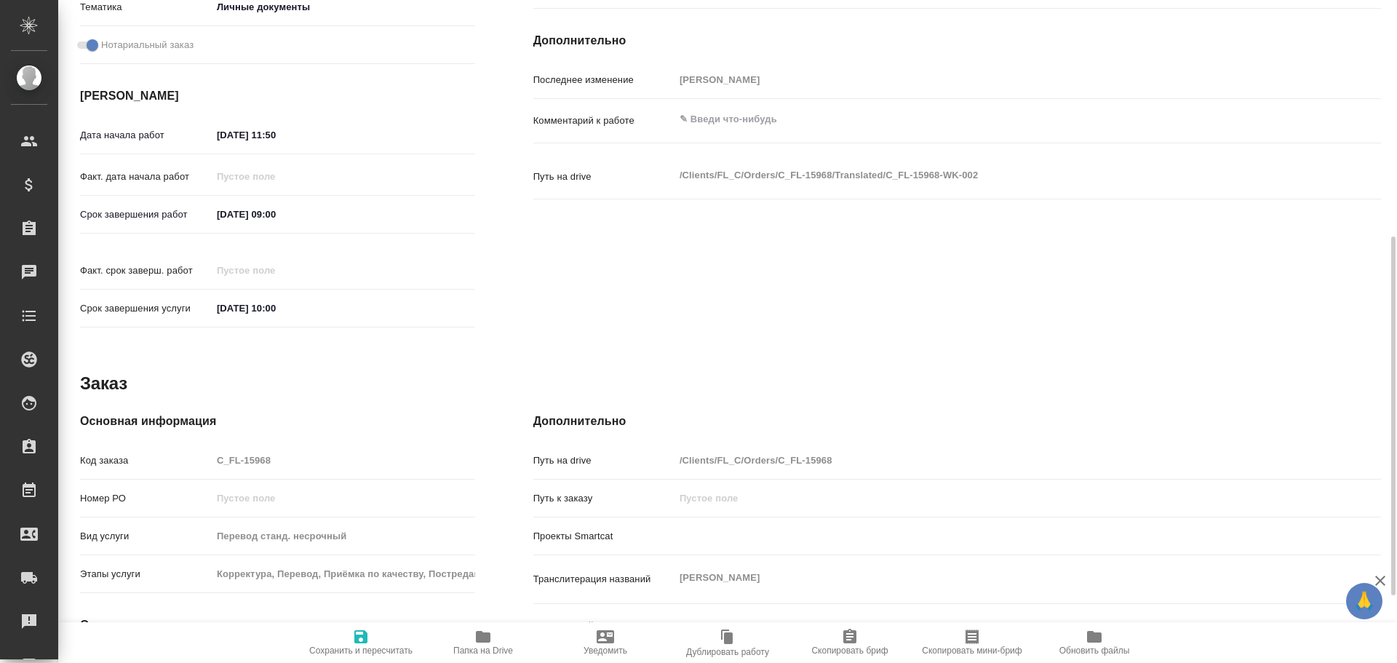
type textarea "x"
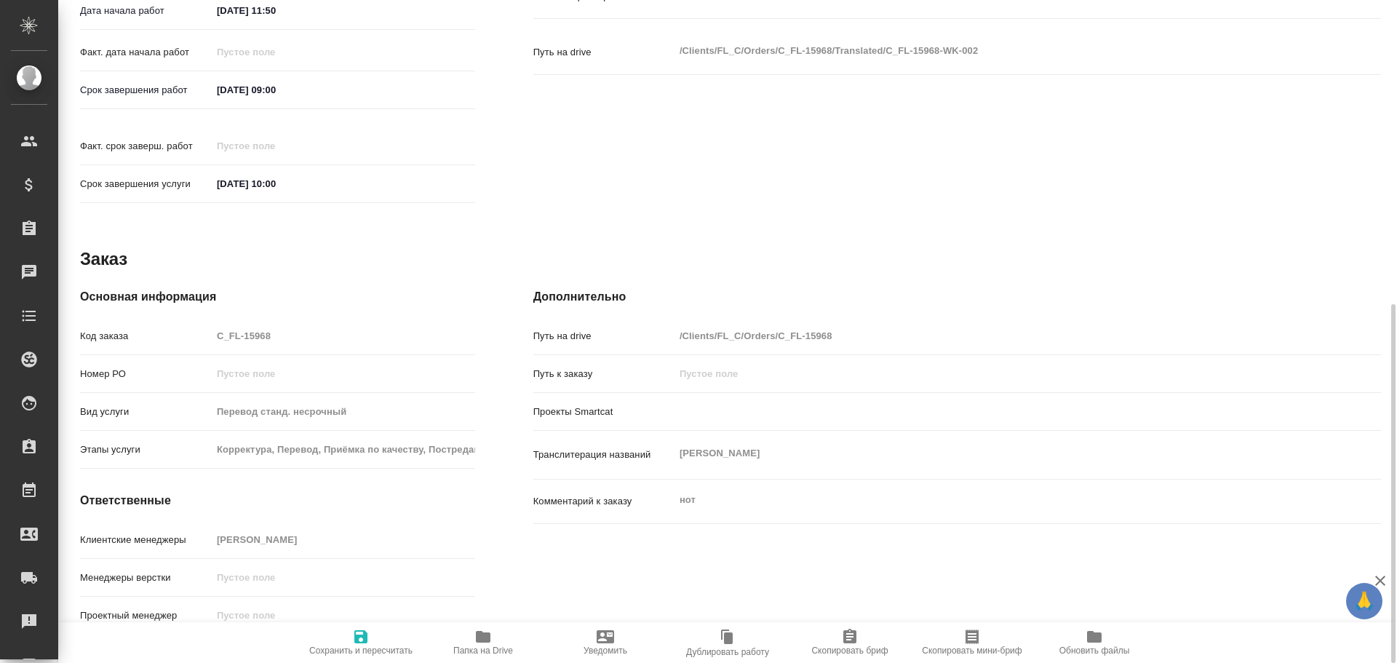
type textarea "x"
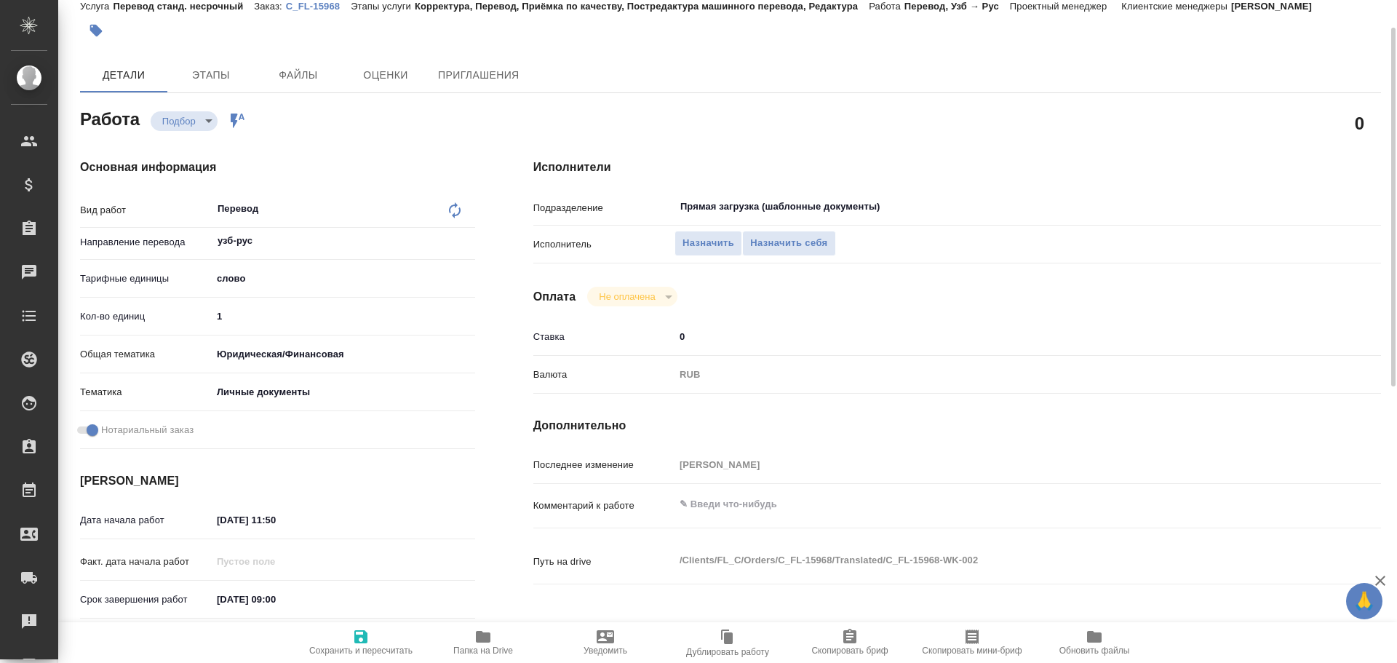
scroll to position [561, 0]
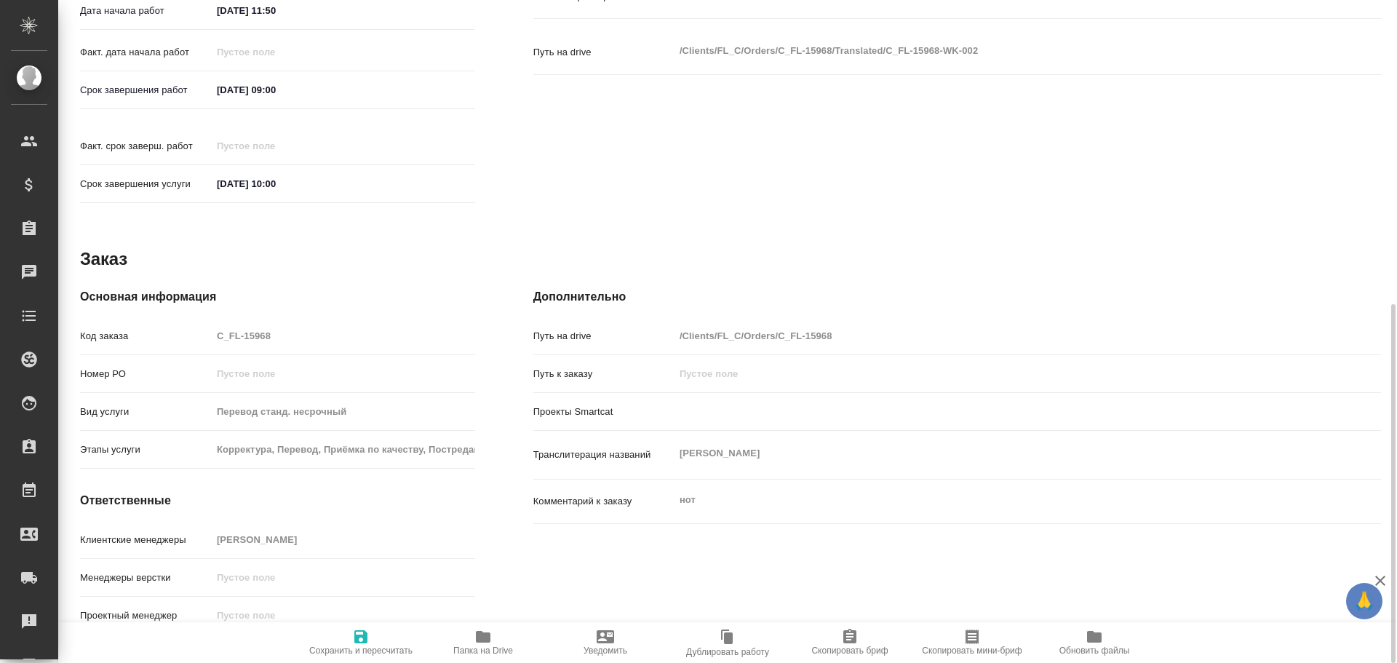
type textarea "x"
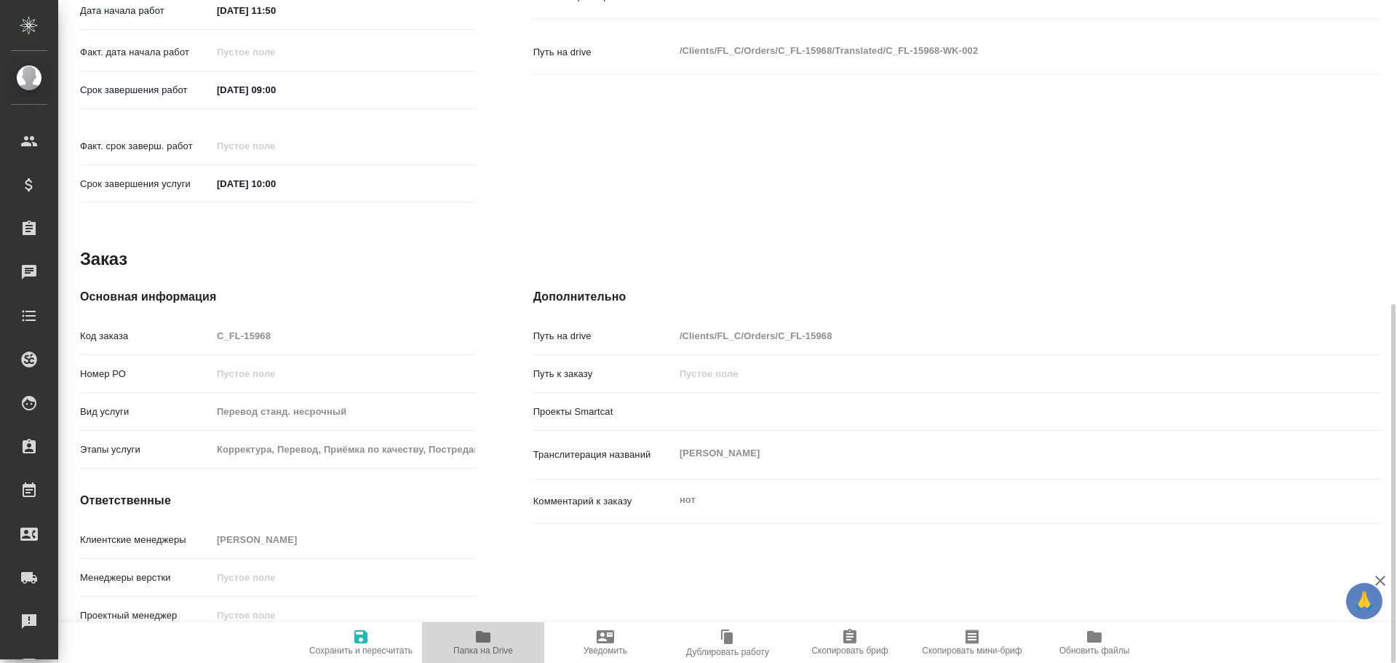
click at [487, 643] on icon "button" at bounding box center [482, 636] width 17 height 17
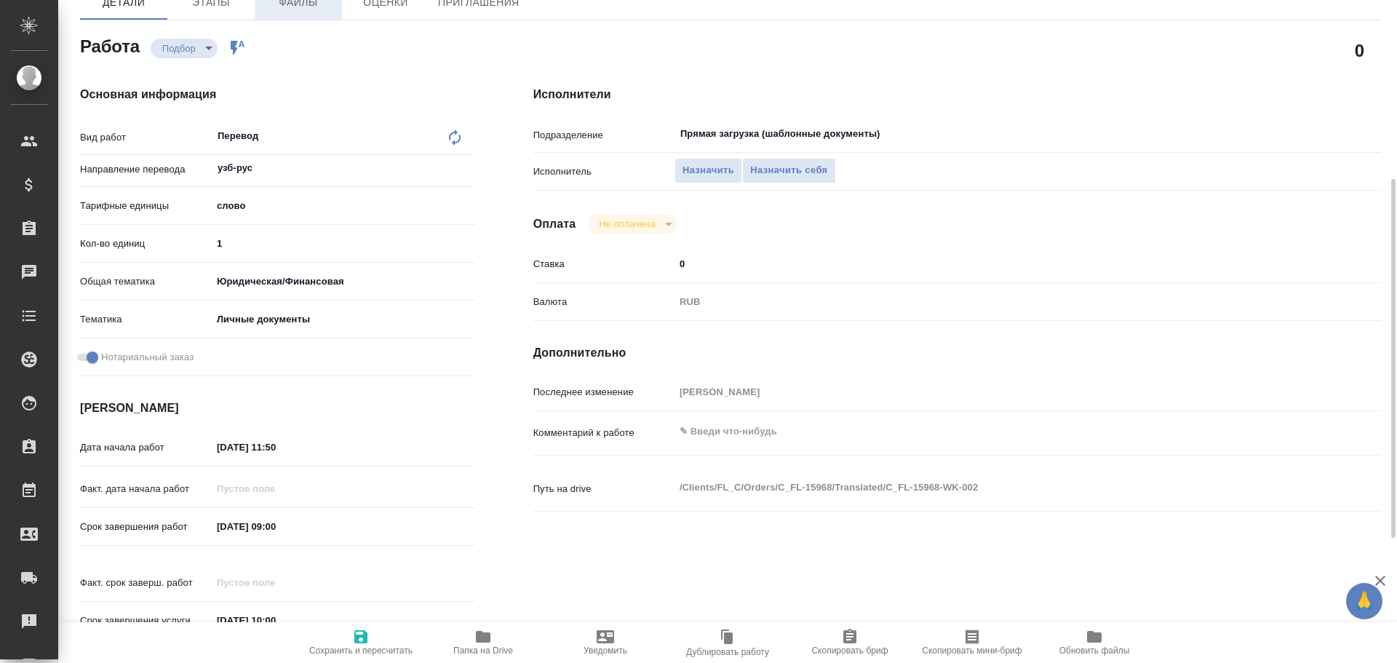
scroll to position [0, 0]
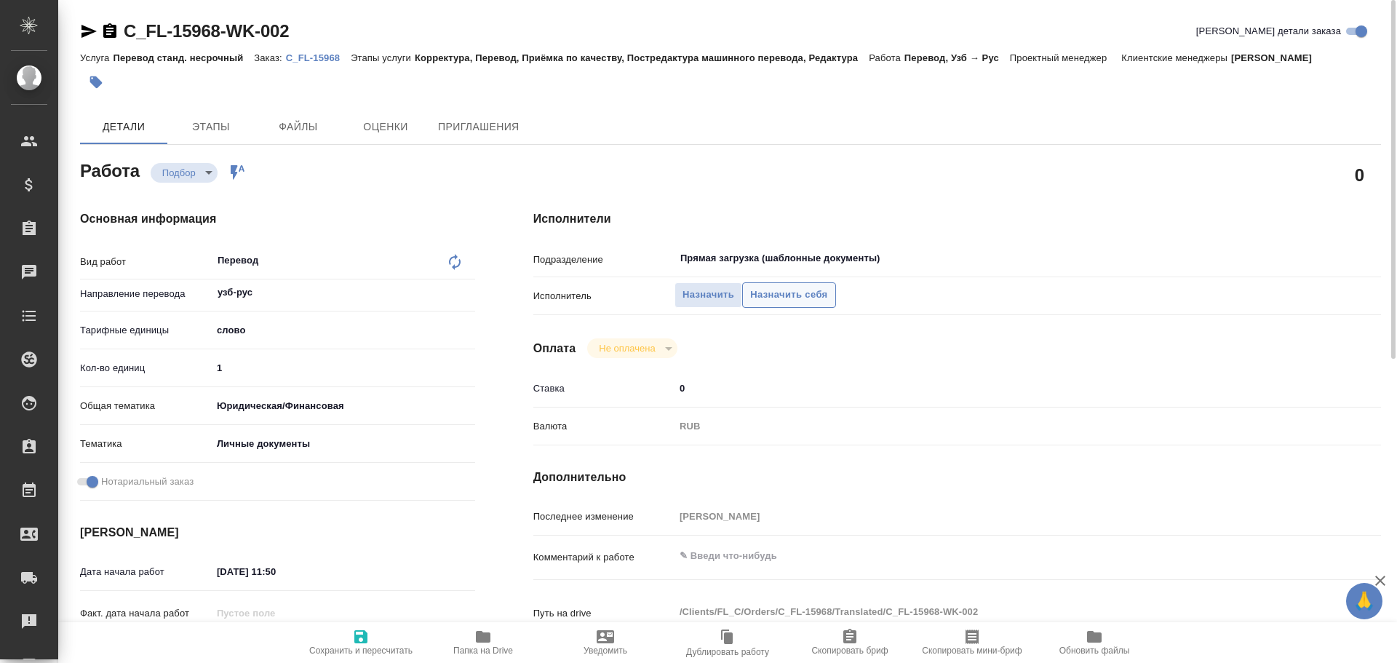
click at [778, 298] on span "Назначить себя" at bounding box center [788, 295] width 77 height 17
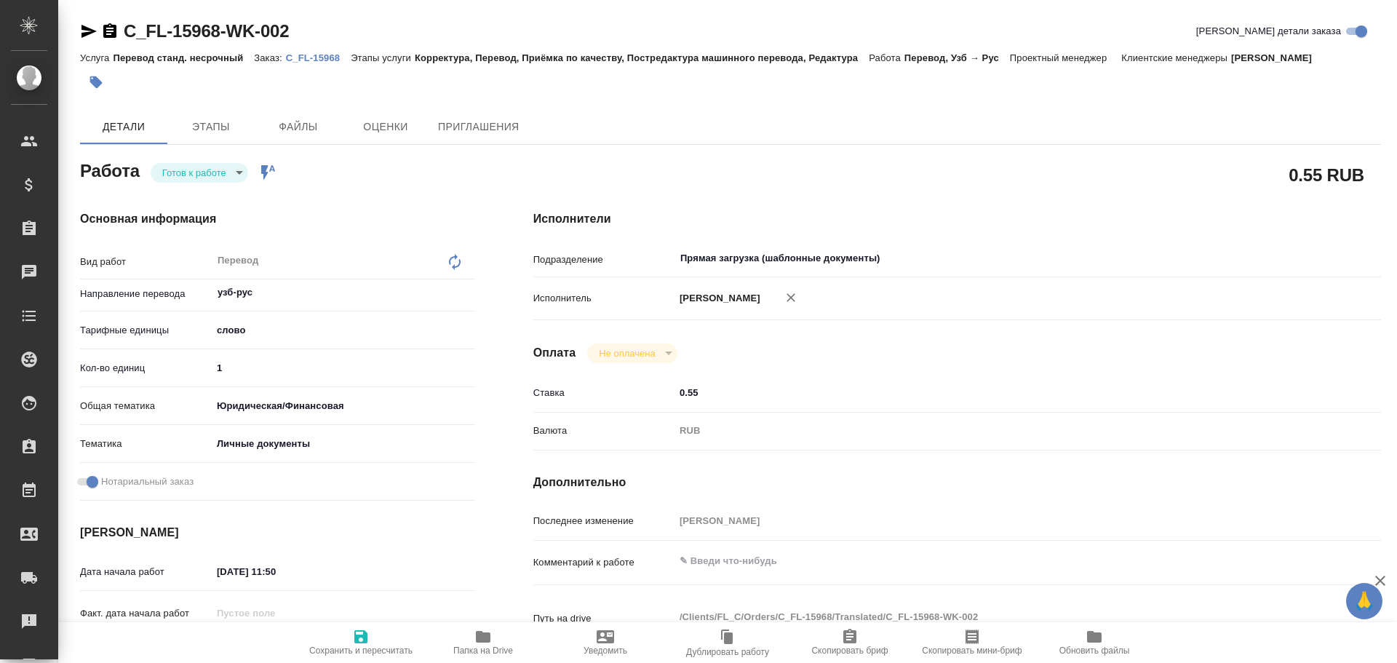
type textarea "x"
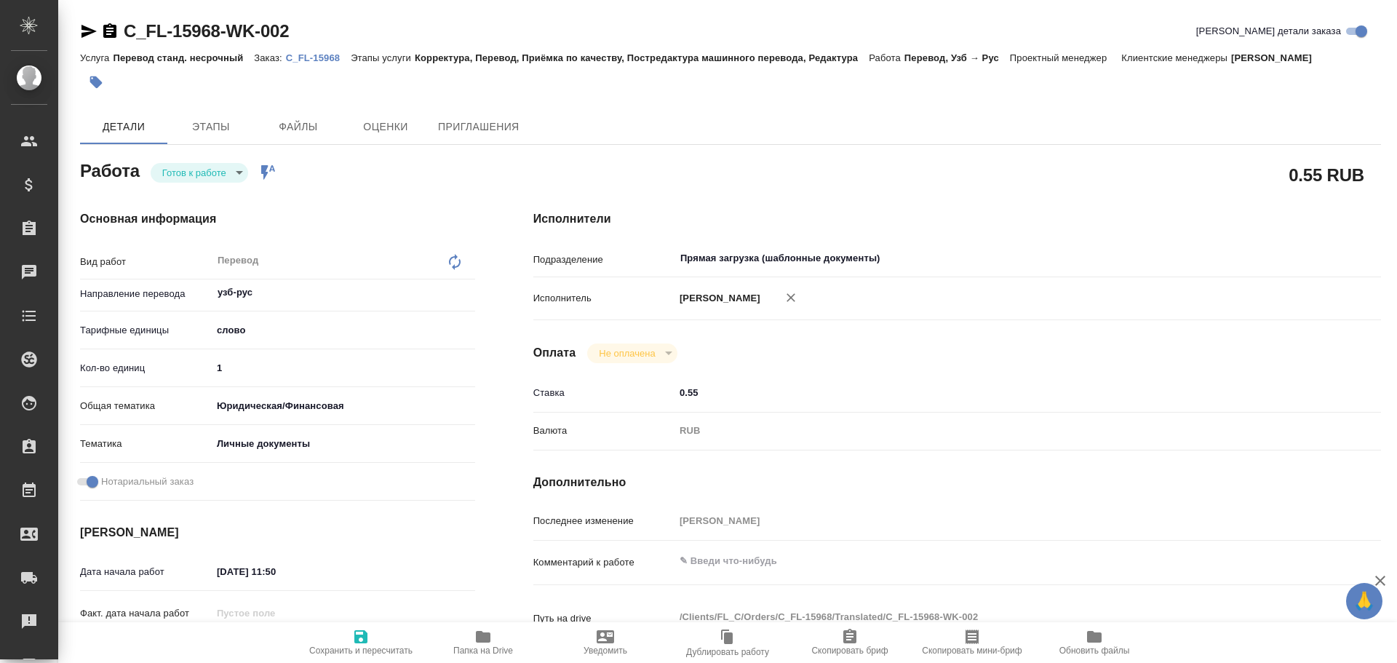
type textarea "x"
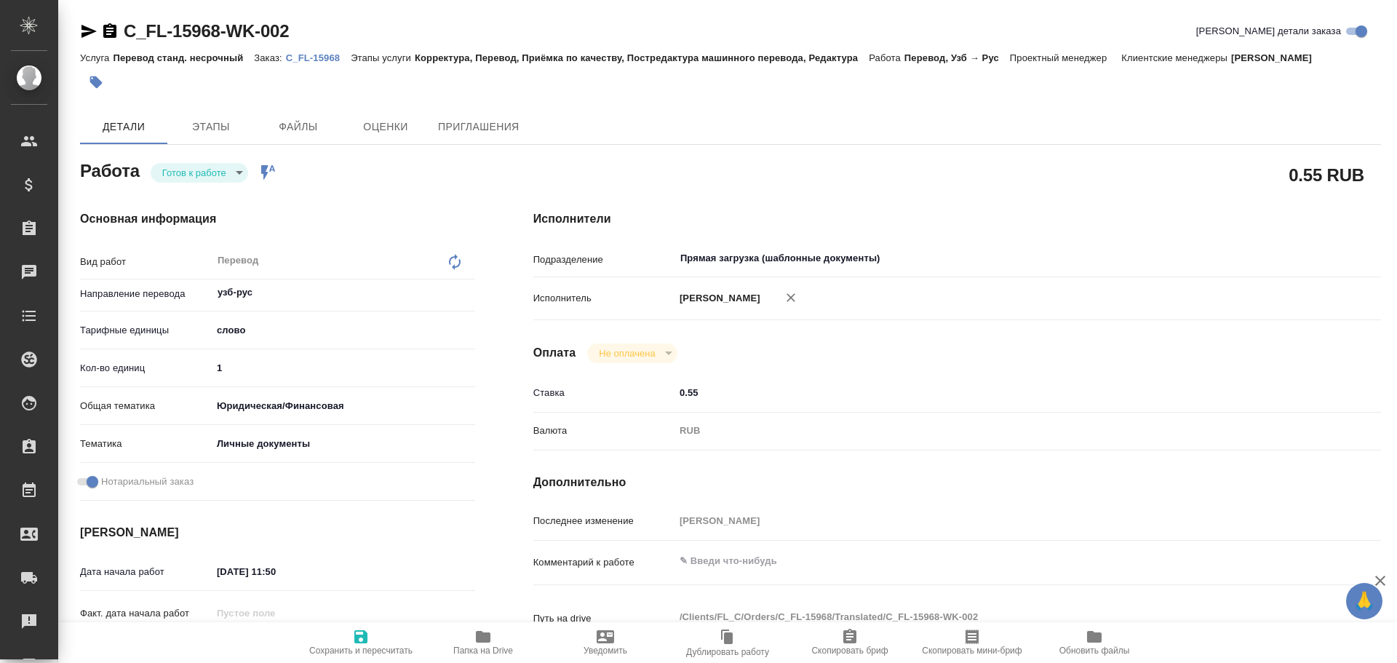
type textarea "x"
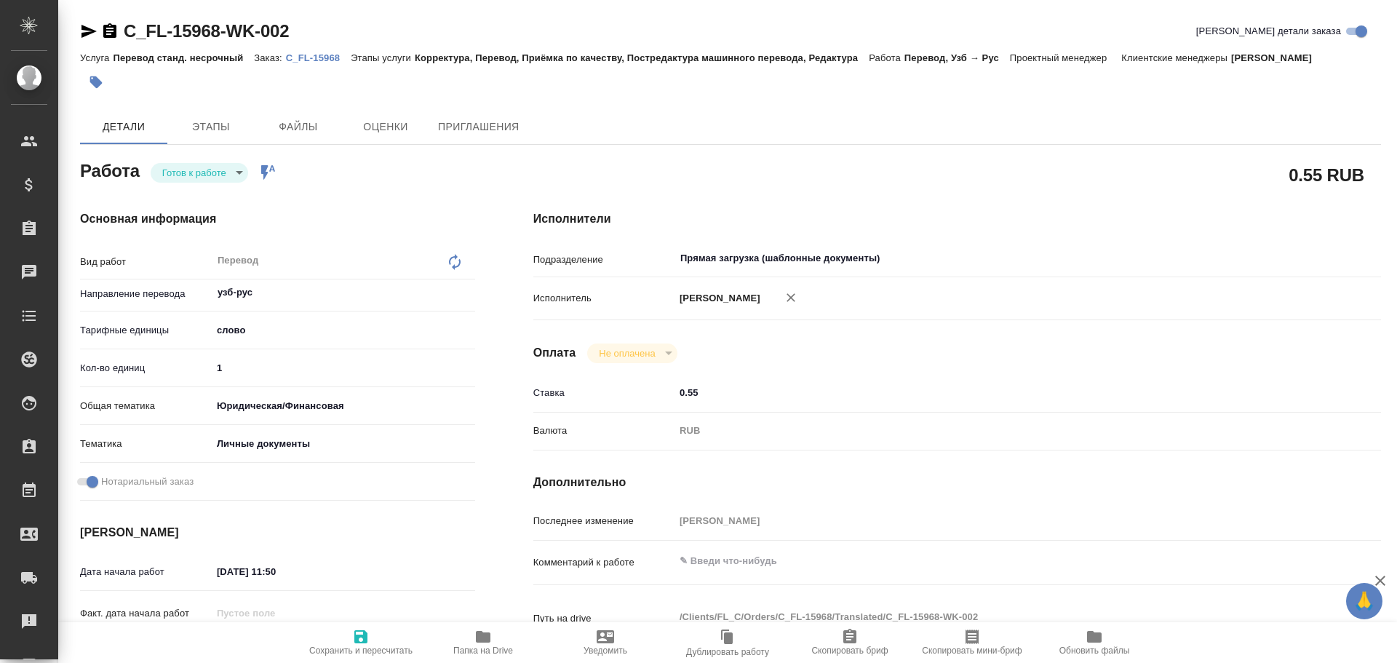
type textarea "x"
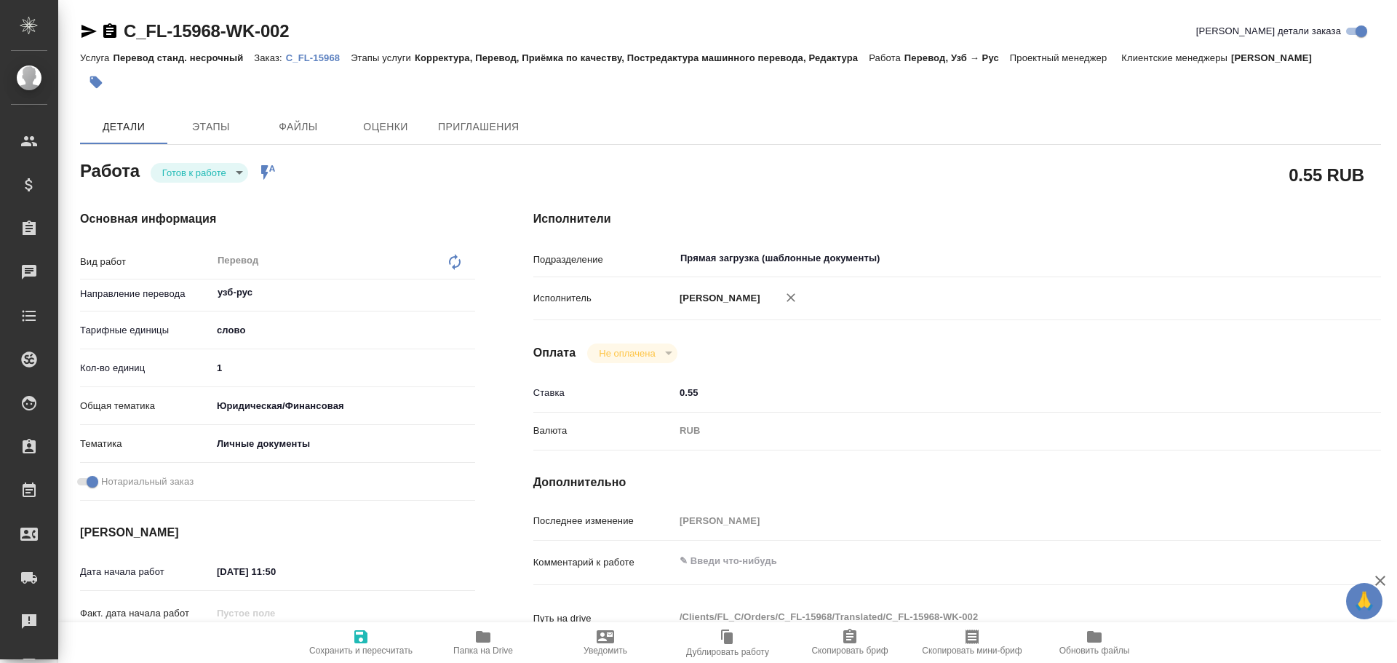
type textarea "x"
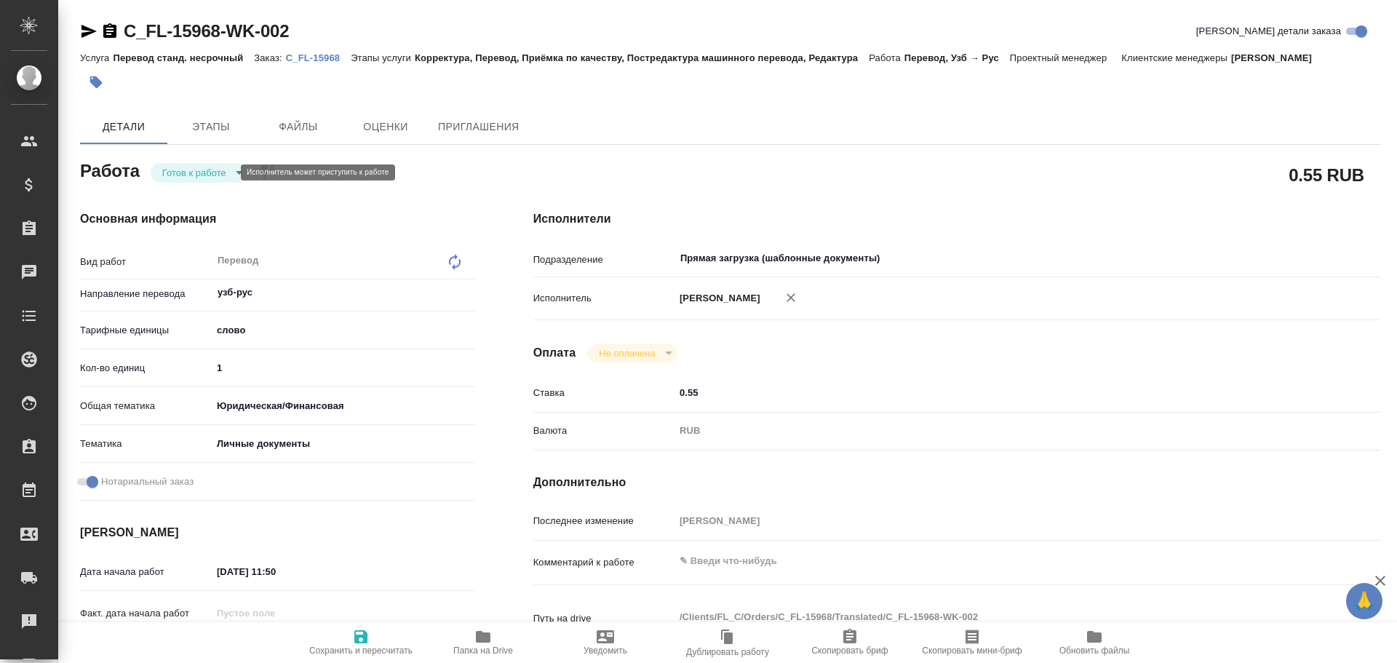
click at [193, 178] on body "🙏 .cls-1 fill:#fff; AWATERA [PERSON_NAME] Спецификации Заказы Чаты Todo Проекты…" at bounding box center [698, 331] width 1397 height 663
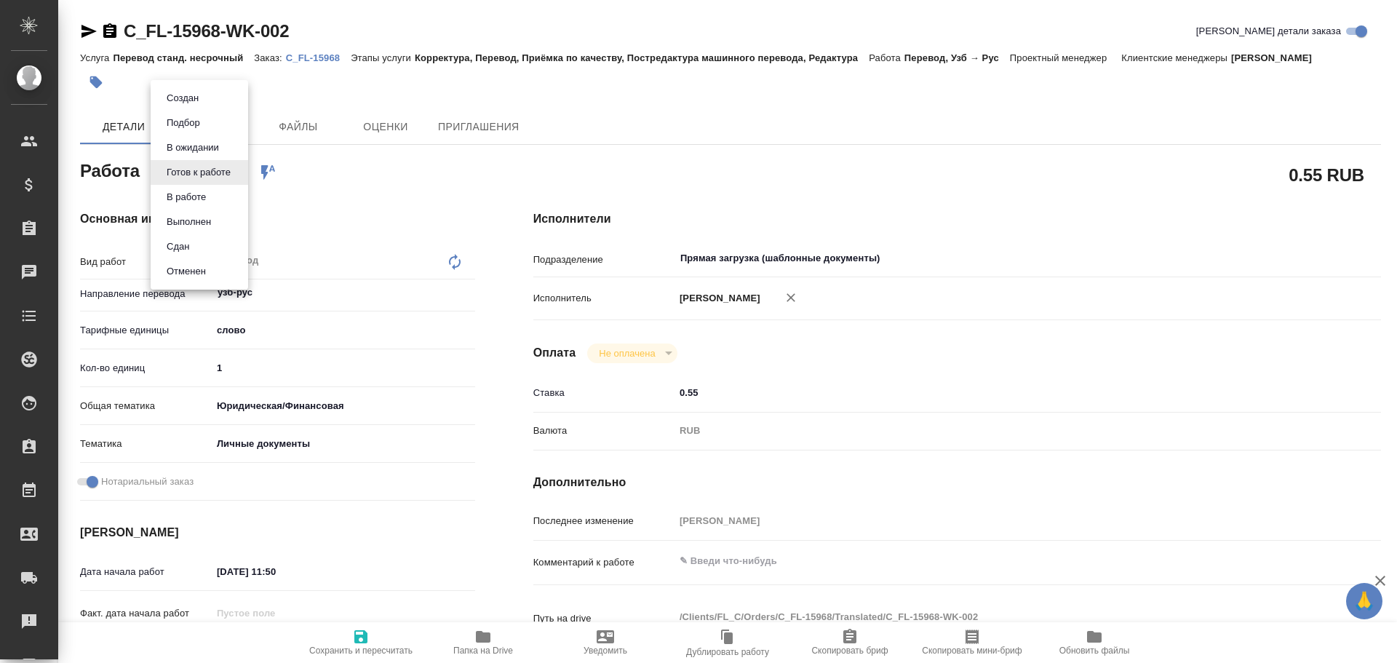
type textarea "x"
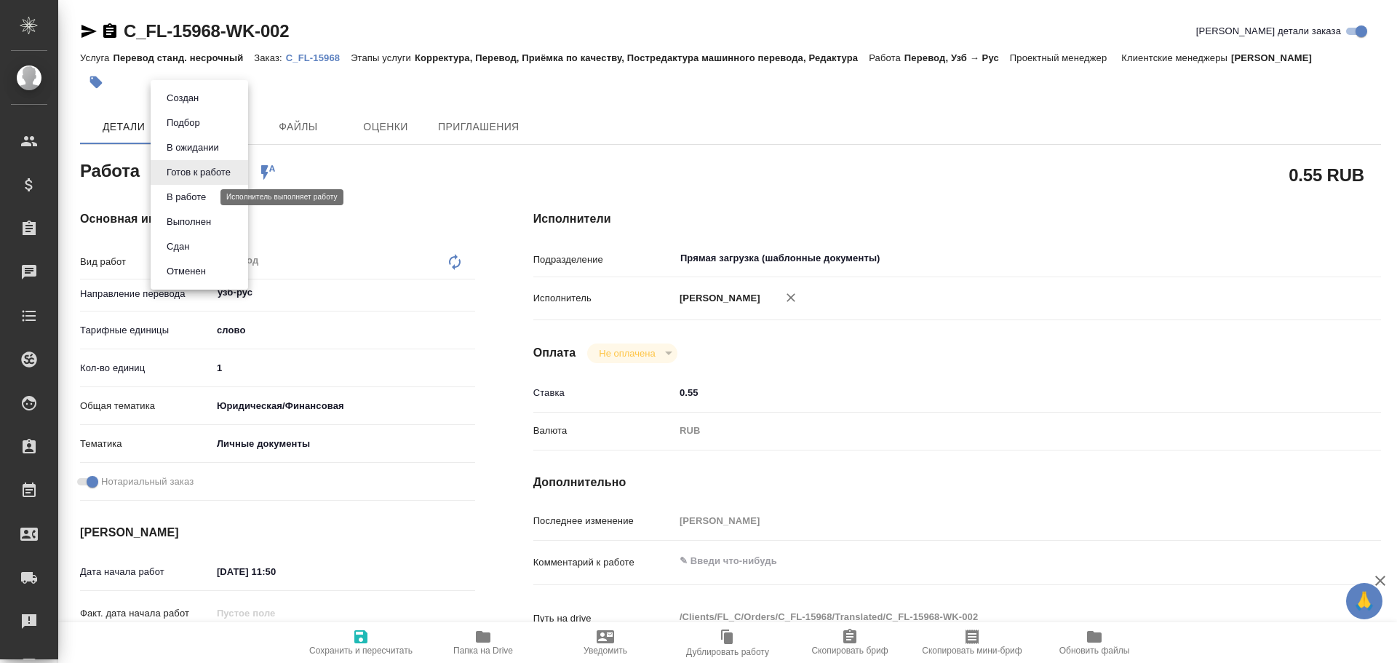
click at [189, 196] on button "В работе" at bounding box center [186, 197] width 48 height 16
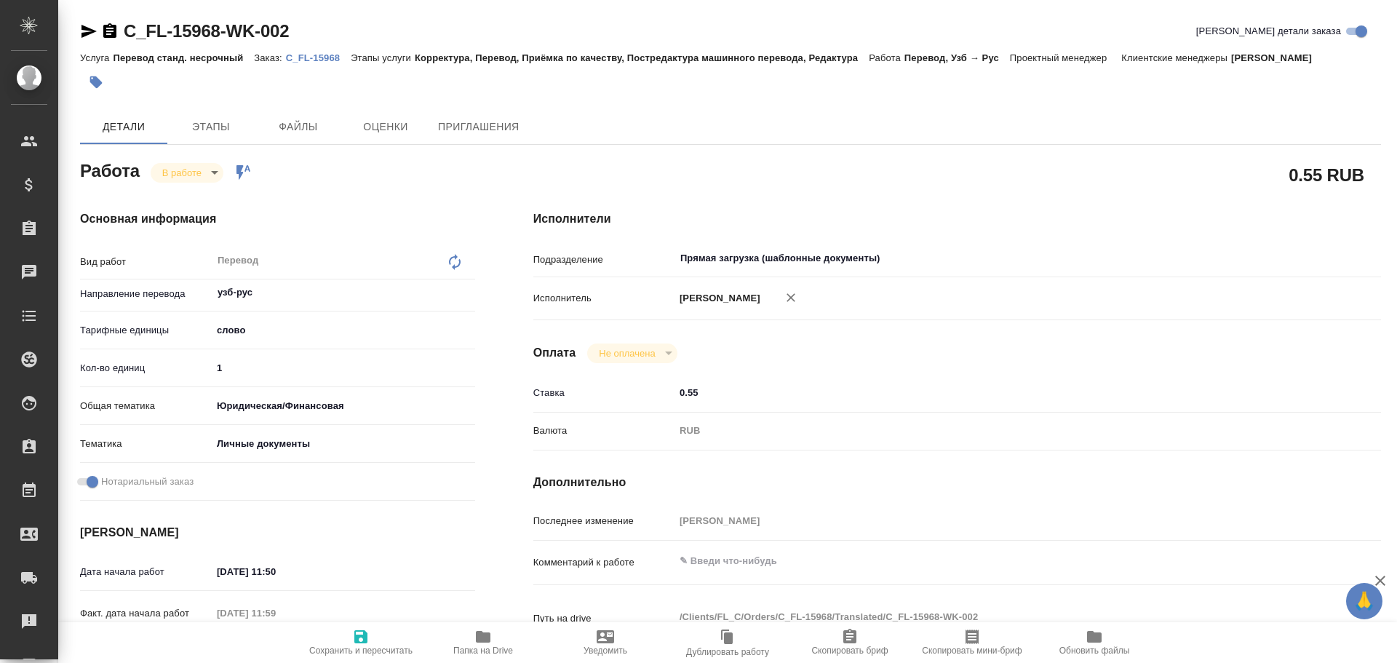
type textarea "x"
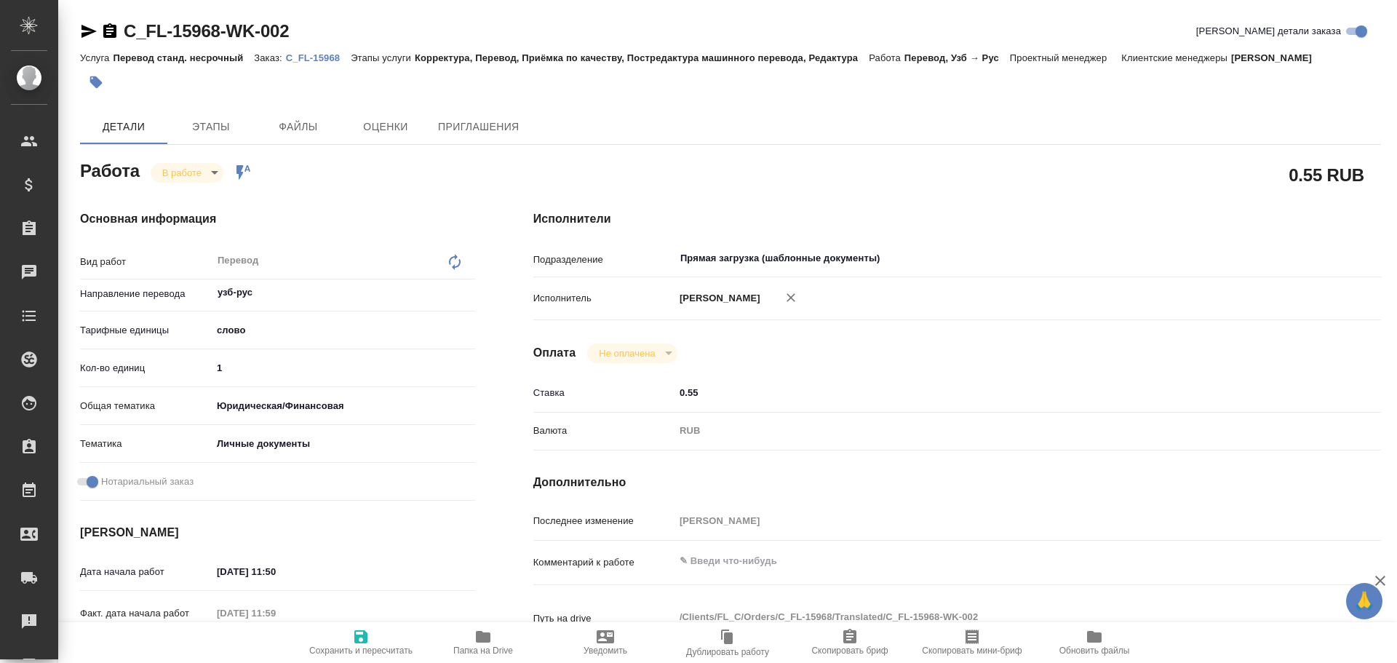
type textarea "x"
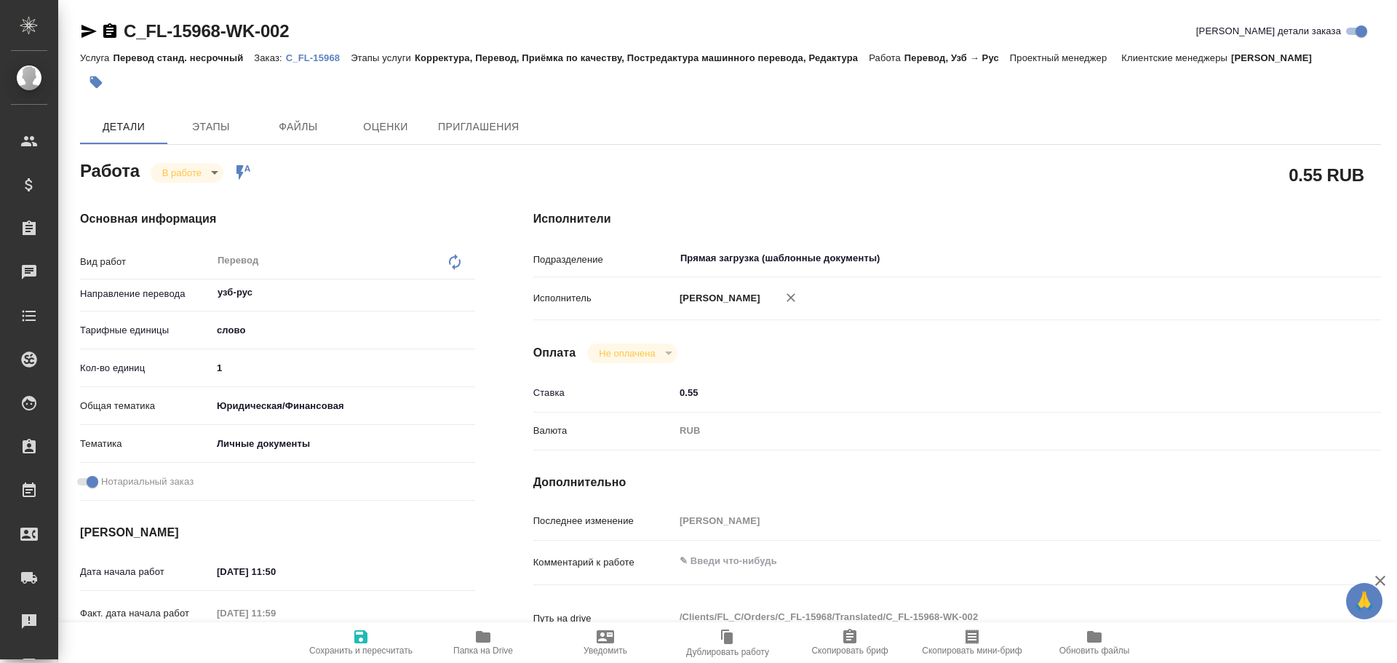
type textarea "x"
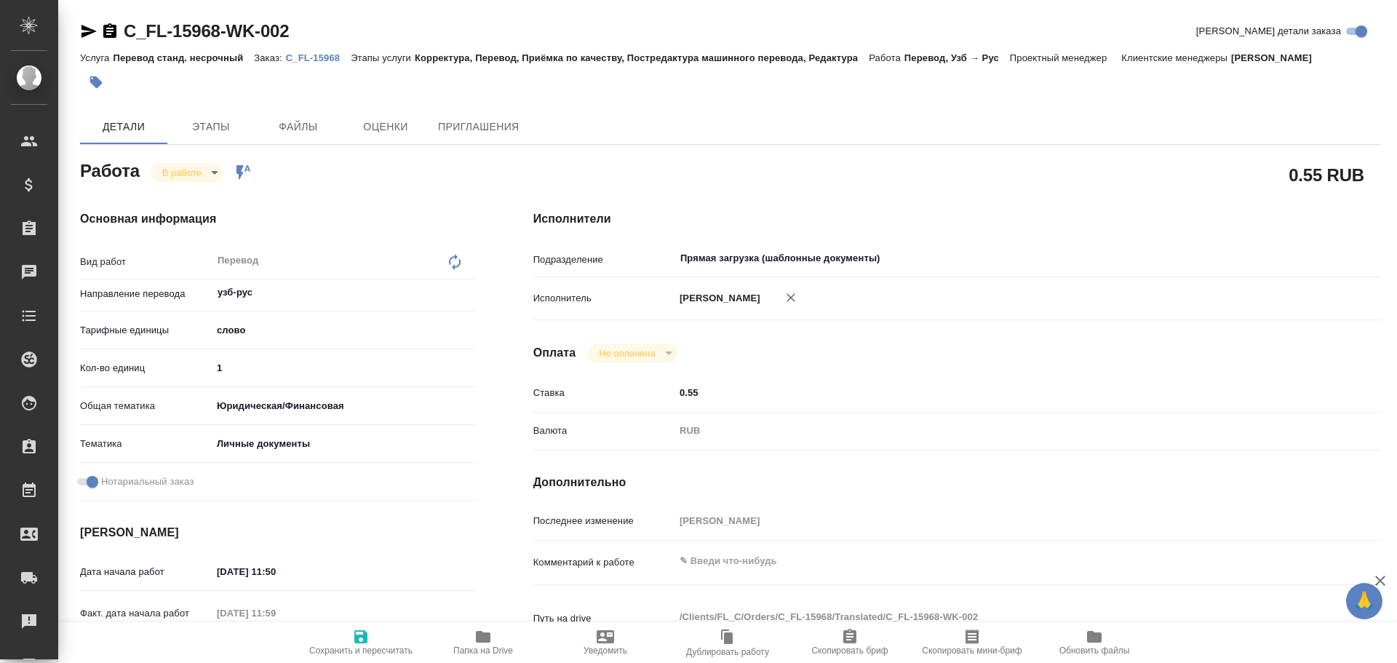
type textarea "x"
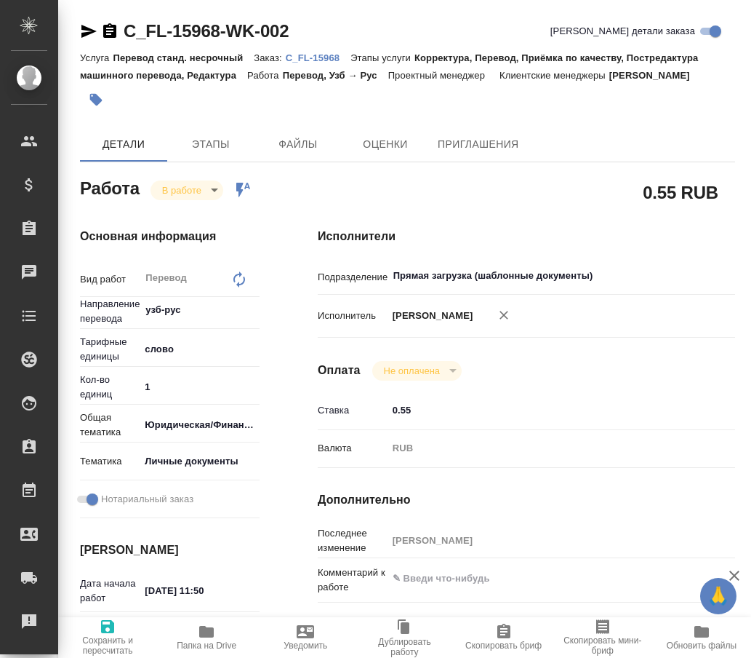
type textarea "x"
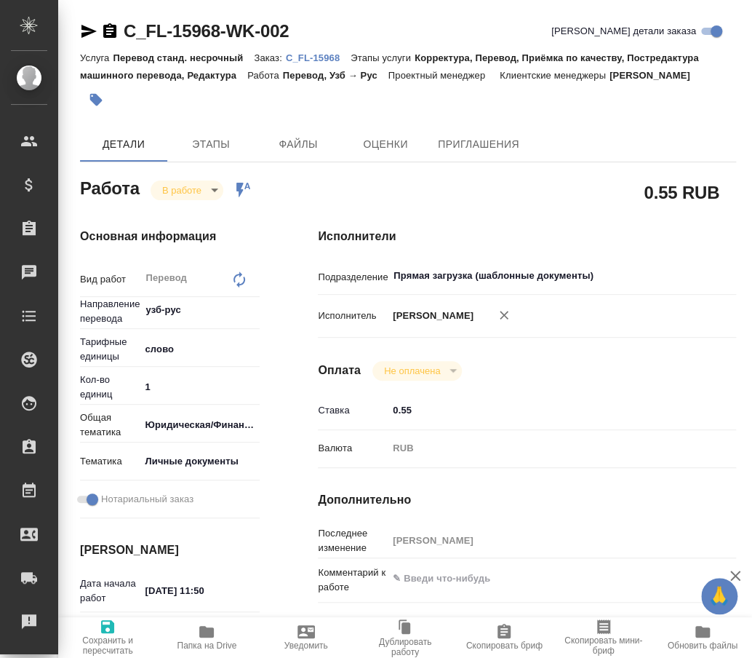
type textarea "x"
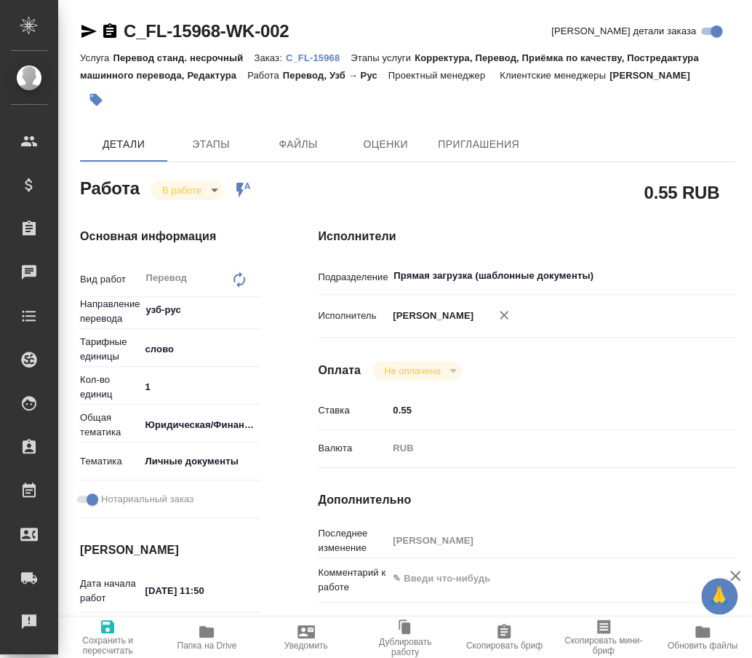
type textarea "x"
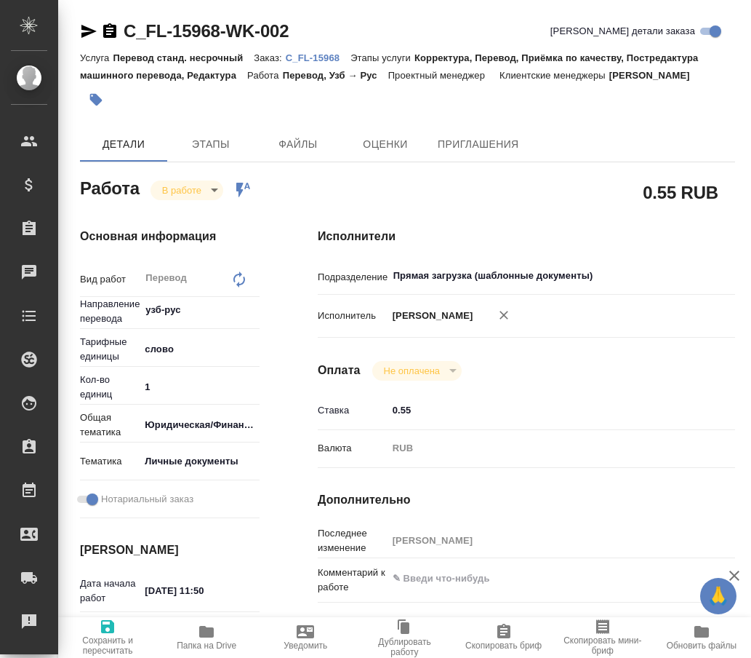
type textarea "x"
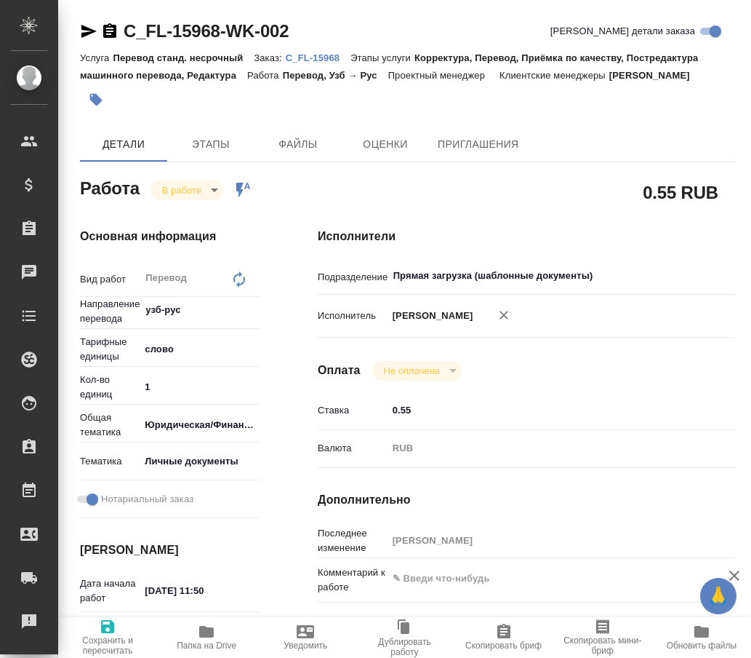
type textarea "x"
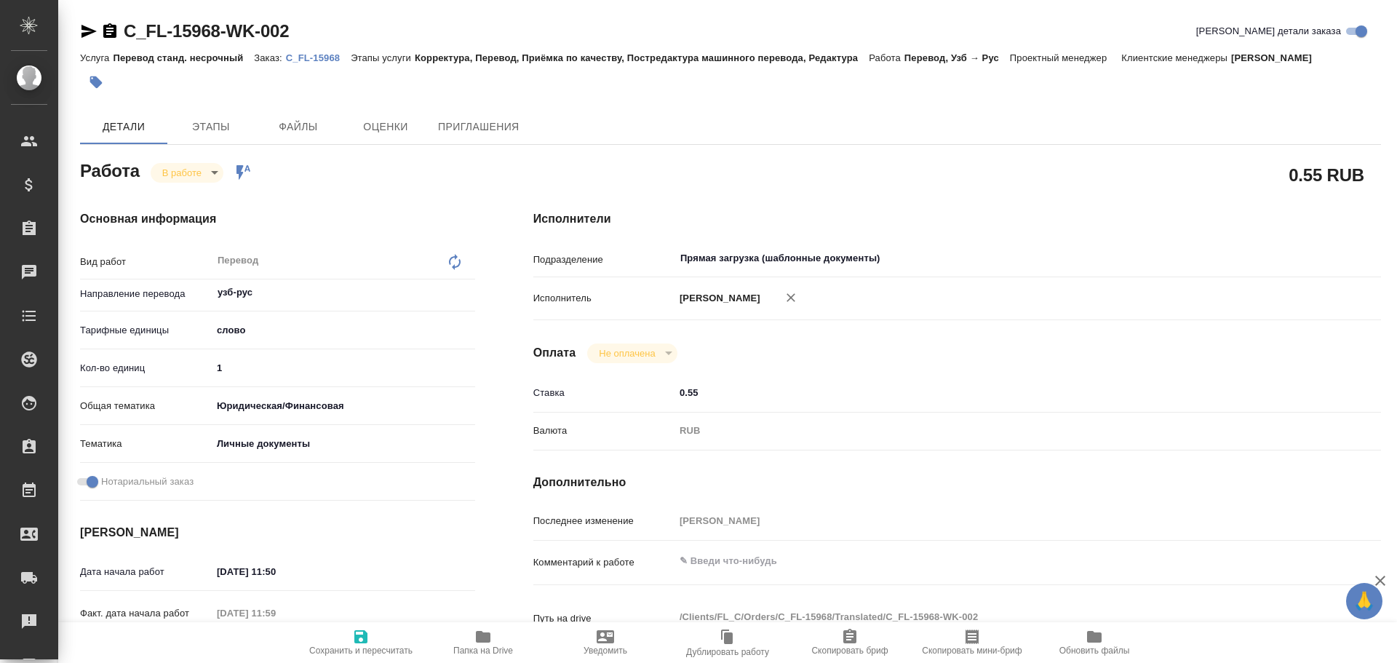
type textarea "x"
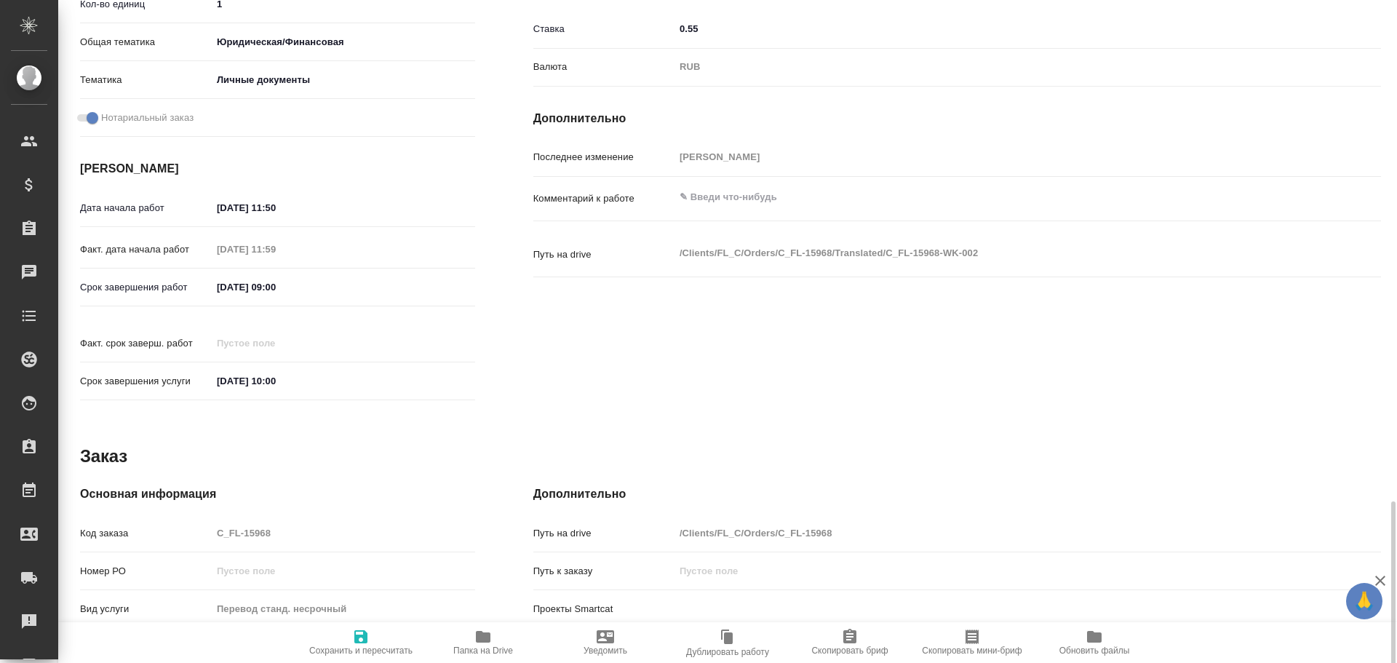
scroll to position [561, 0]
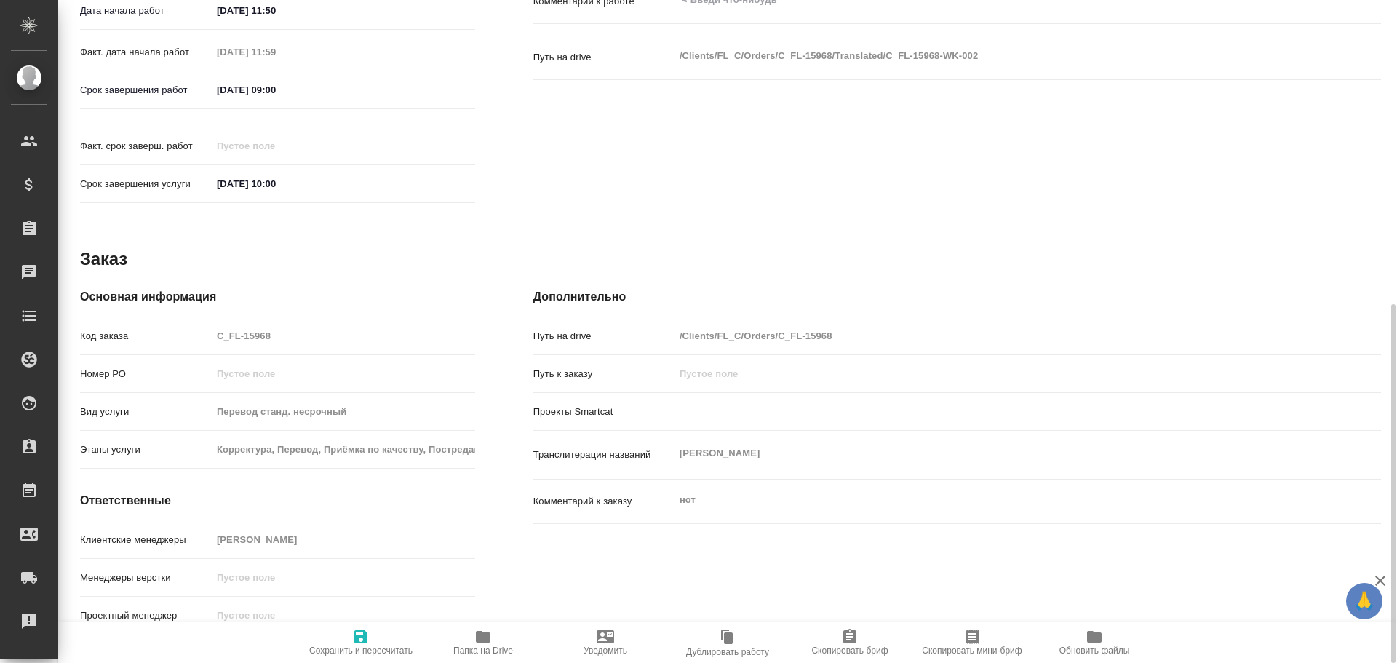
click at [481, 642] on icon "button" at bounding box center [483, 637] width 15 height 12
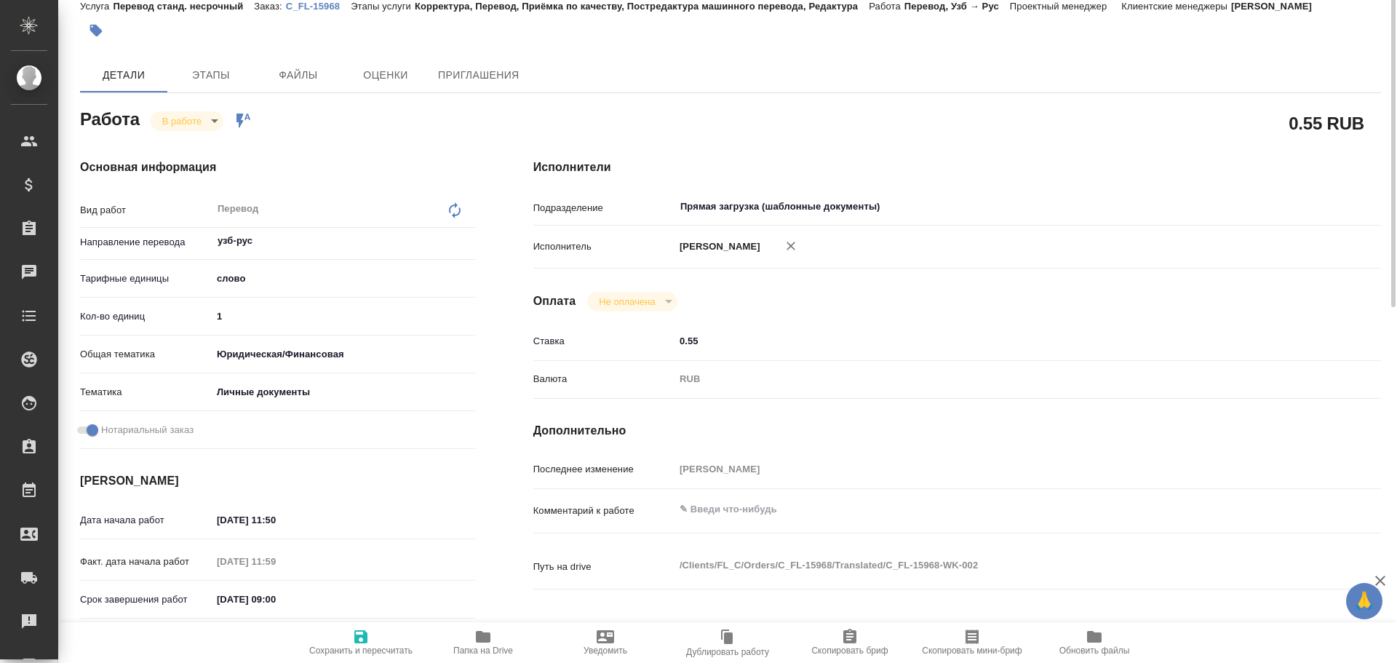
scroll to position [0, 0]
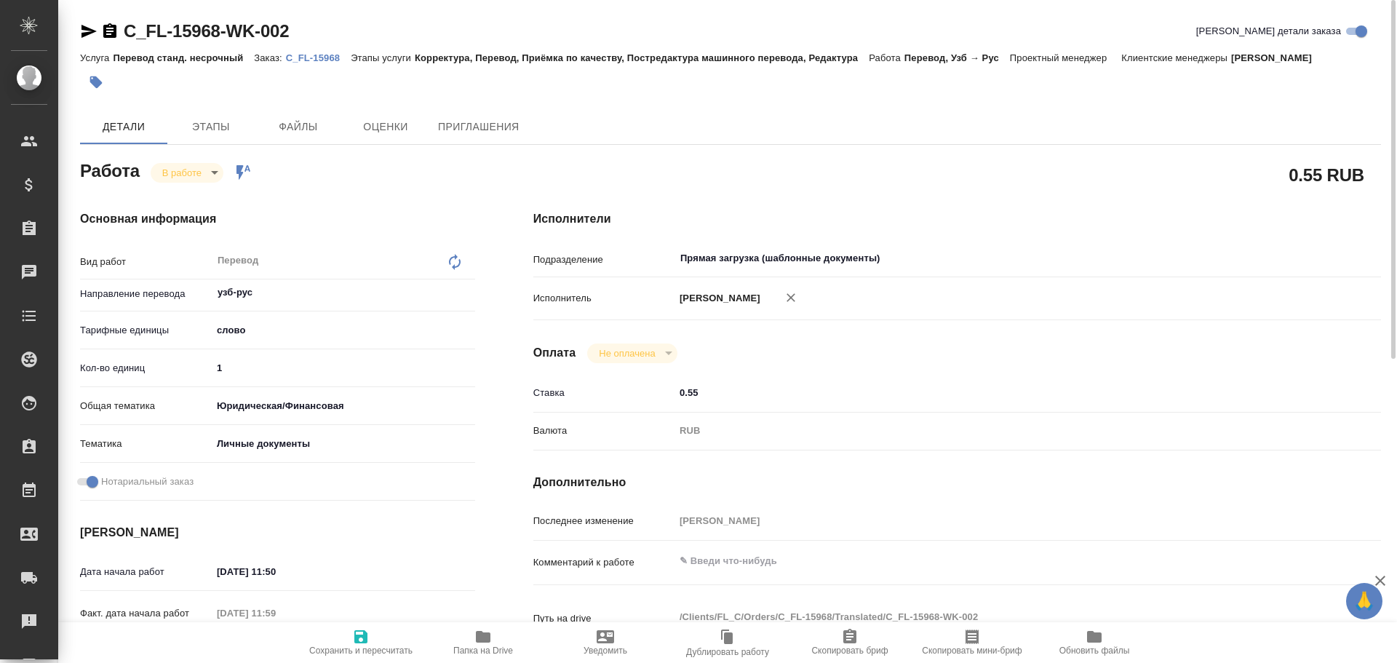
click at [249, 367] on input "1" at bounding box center [343, 367] width 263 height 21
type textarea "x"
type input "10"
type textarea "x"
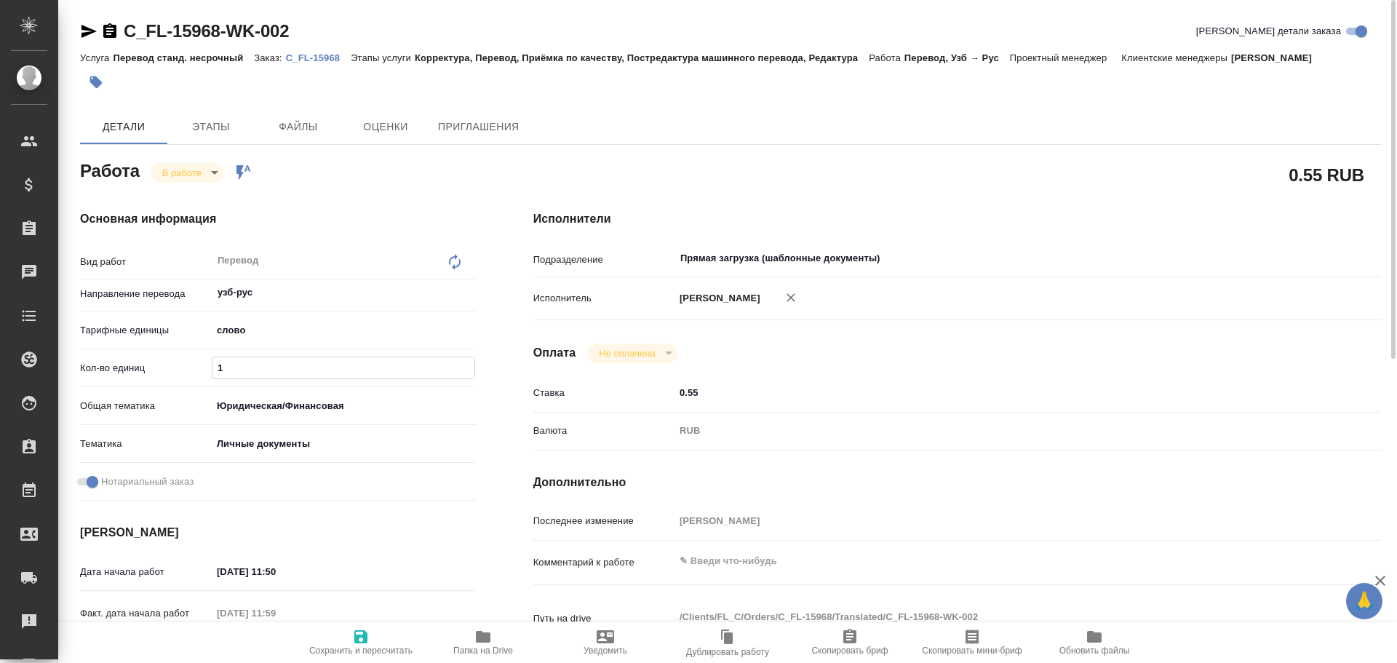
type textarea "x"
type input "100"
type textarea "x"
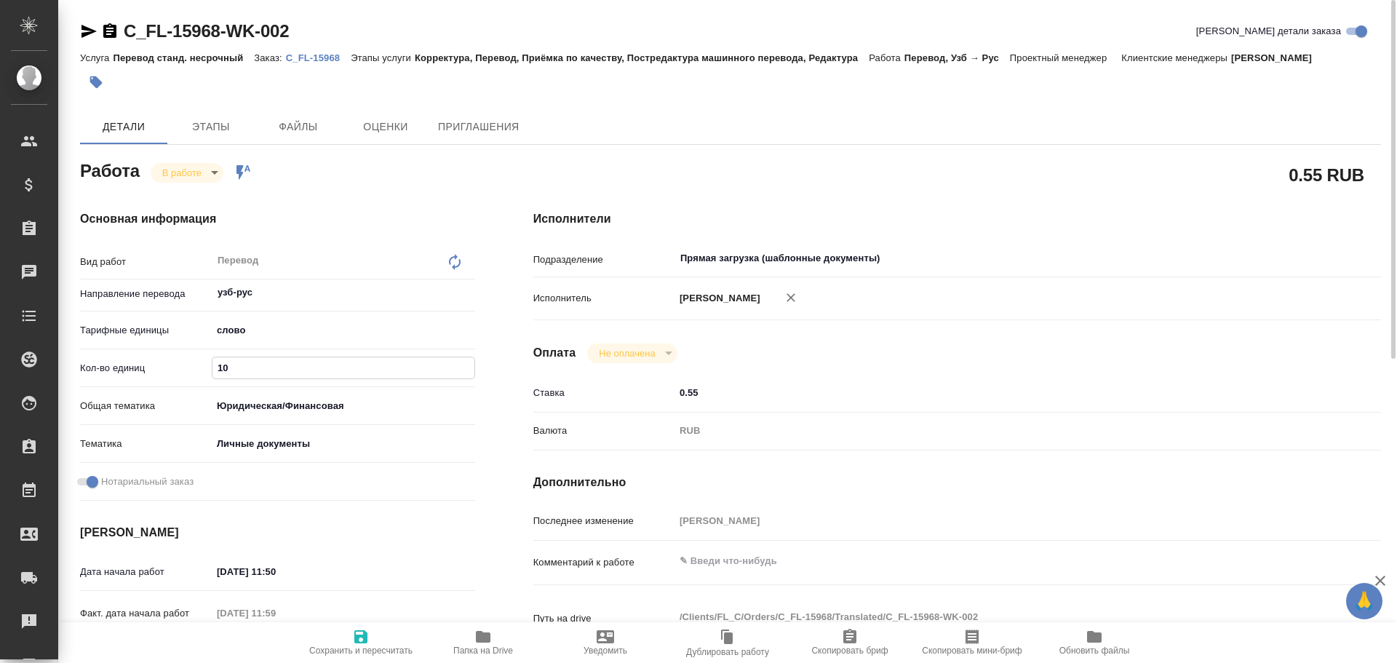
type textarea "x"
type input "100"
click at [351, 635] on span "Сохранить и пересчитать" at bounding box center [360, 642] width 105 height 28
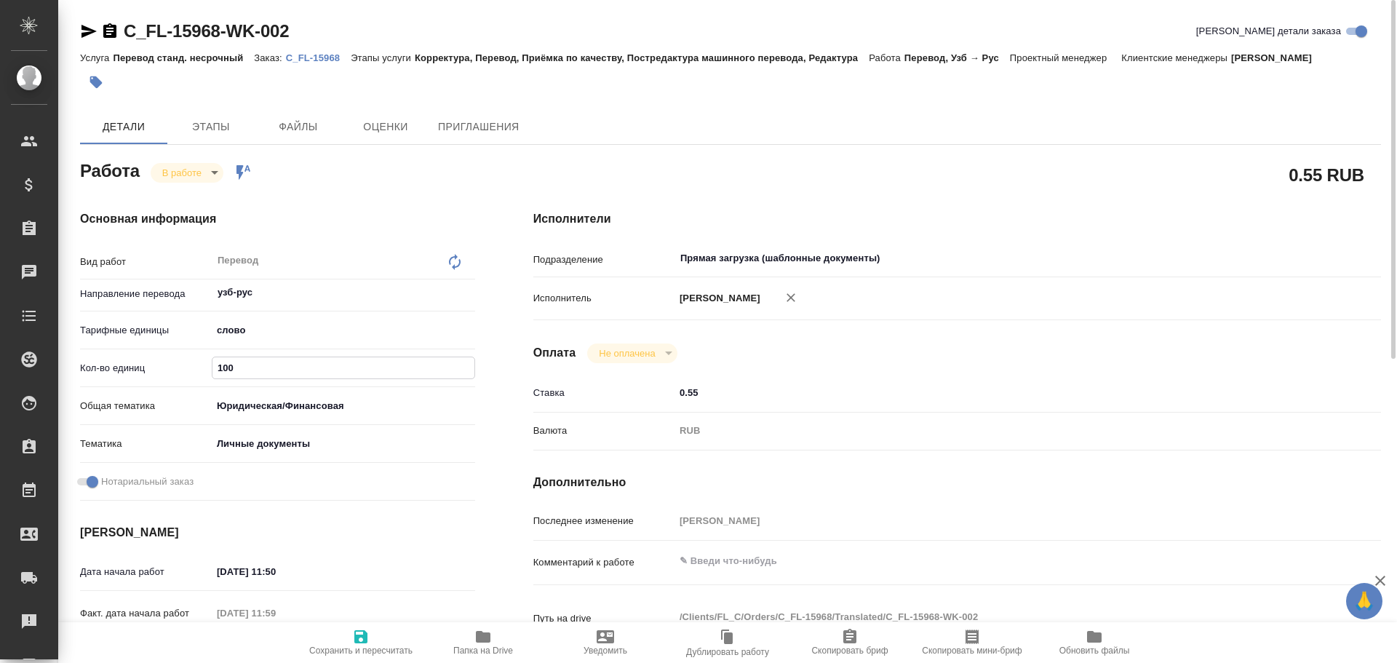
type textarea "x"
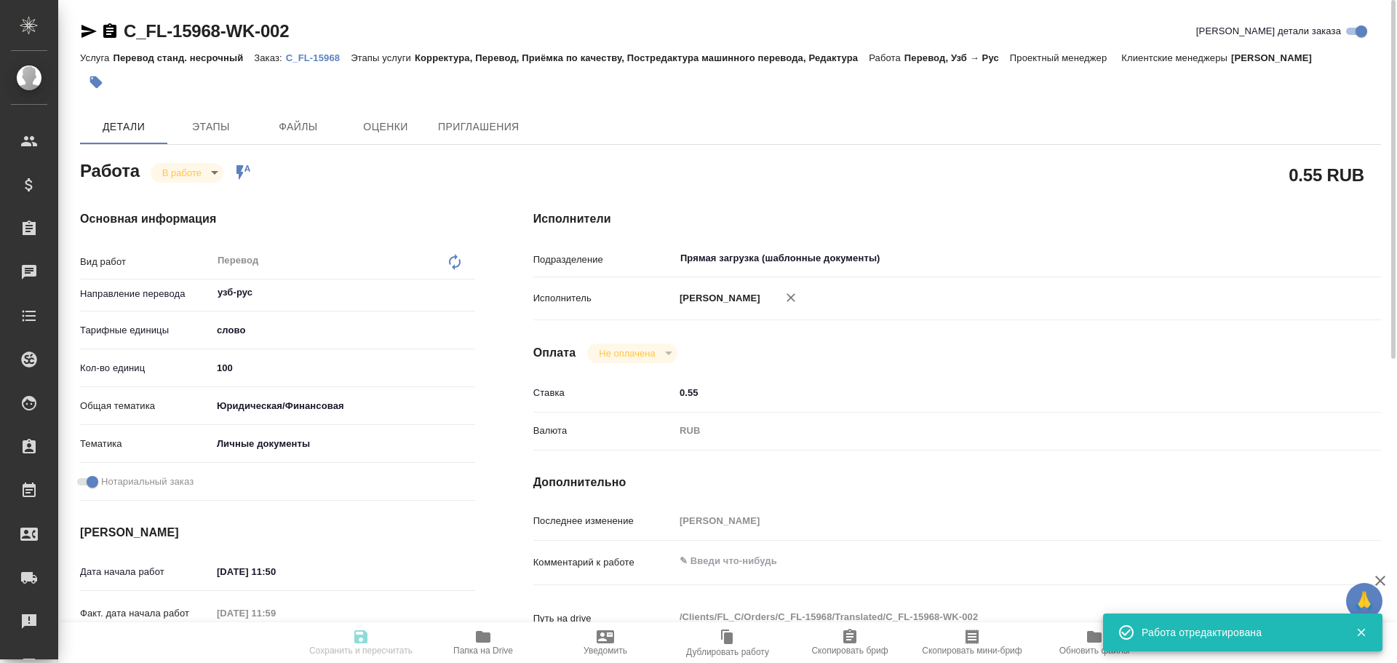
type textarea "x"
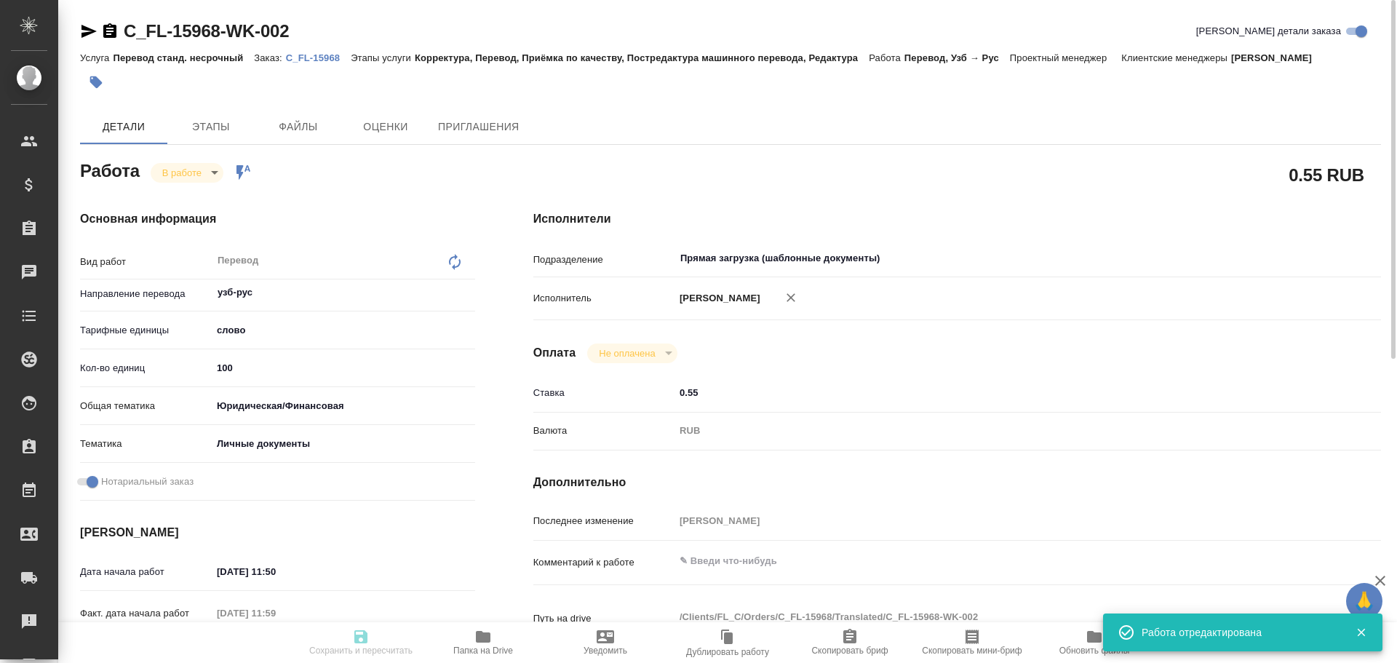
type input "inProgress"
type textarea "Перевод"
type textarea "x"
type input "узб-рус"
type input "5a8b1489cc6b4906c91bfd90"
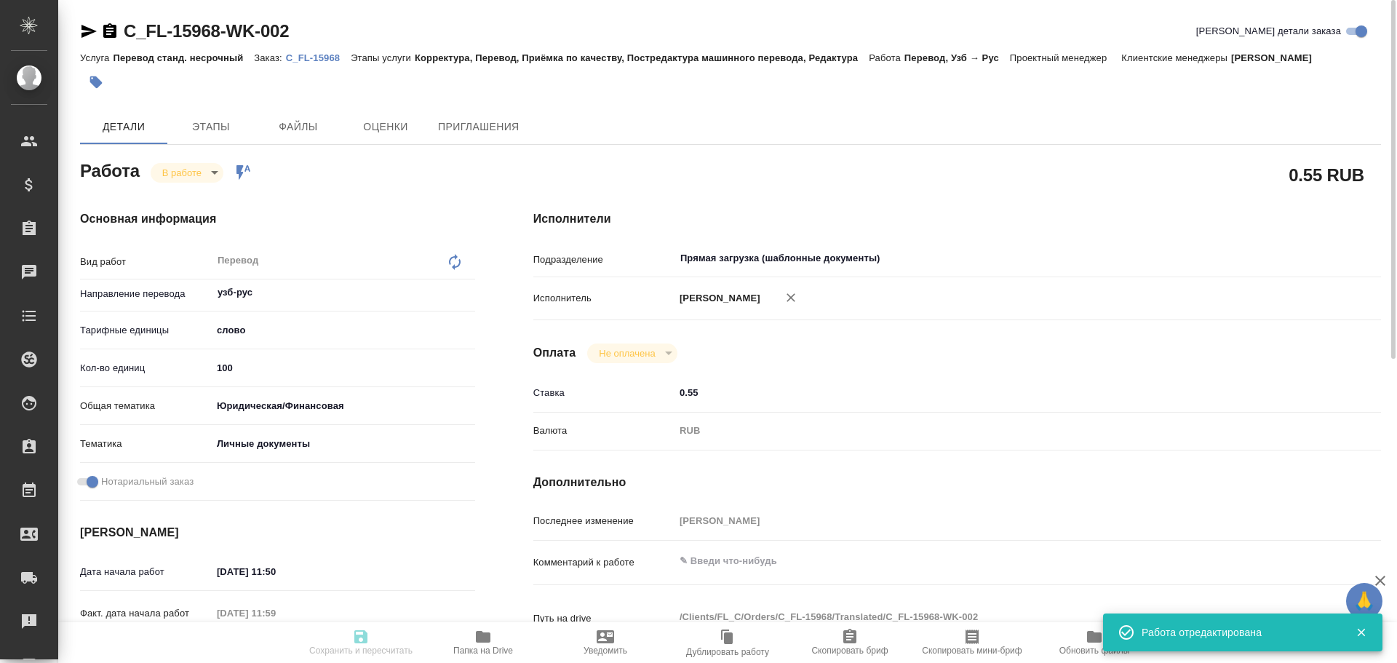
type input "100"
type input "yr-fn"
type input "5a8b8b956a9677013d343cfe"
checkbox input "true"
type input "[DATE] 11:50"
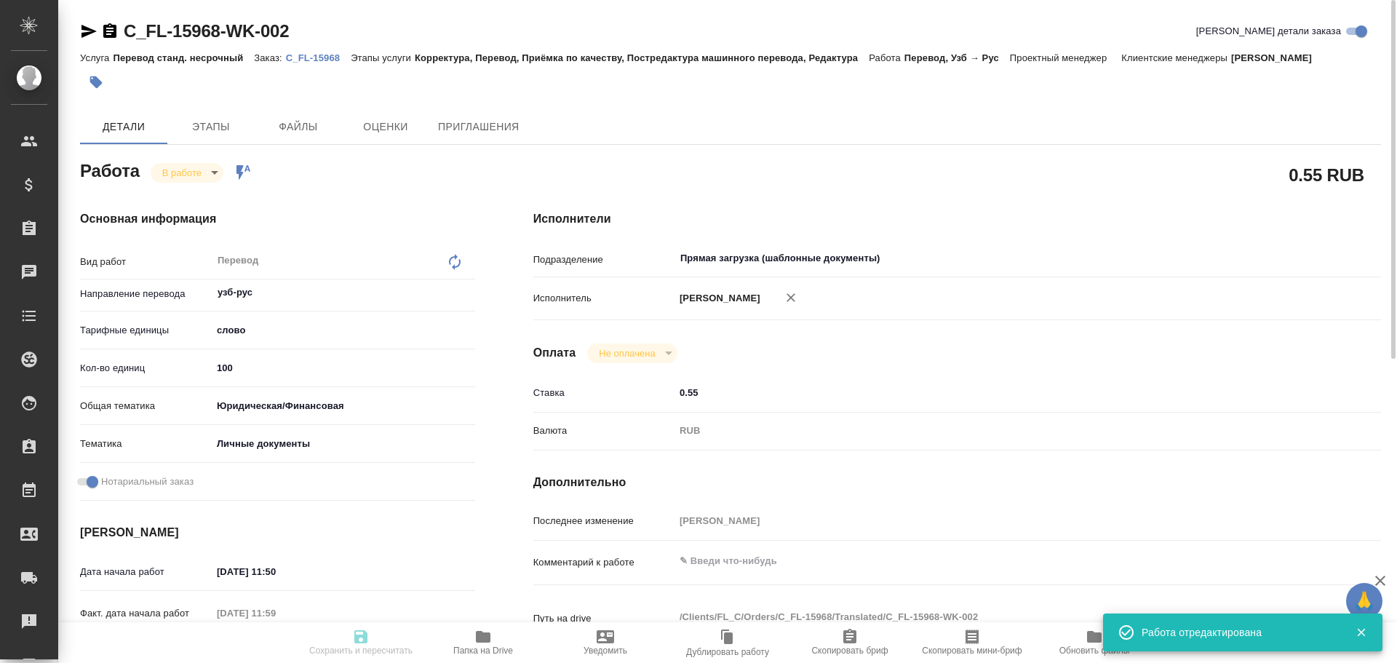
type input "[DATE] 11:59"
type input "[DATE] 09:00"
type input "[DATE] 10:00"
type input "Прямая загрузка (шаблонные документы)"
type input "notPayed"
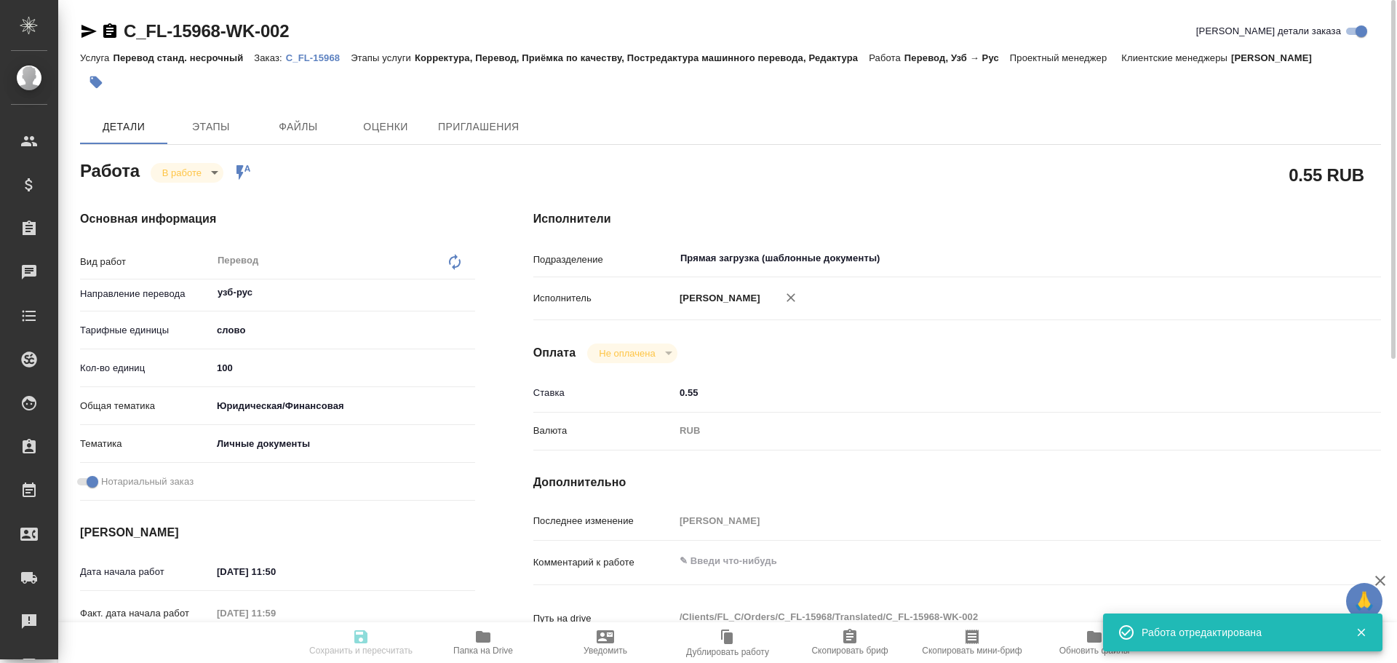
type input "0.55"
type input "RUB"
type input "[PERSON_NAME]"
type textarea "x"
type textarea "/Clients/FL_C/Orders/C_FL-15968/Translated/C_FL-15968-WK-002"
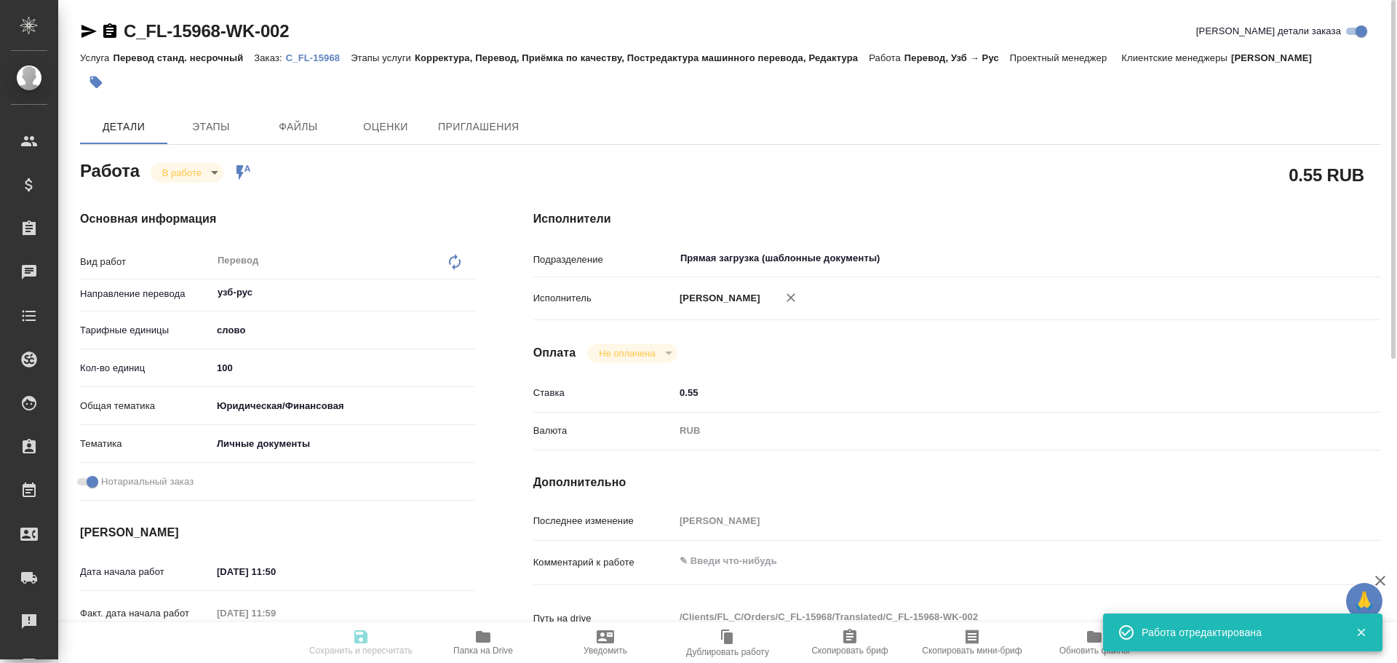
type textarea "x"
type input "C_FL-15968"
type input "Перевод станд. несрочный"
type input "Корректура, Перевод, Приёмка по качеству, Постредактура машинного перевода, Ред…"
type input "[PERSON_NAME]"
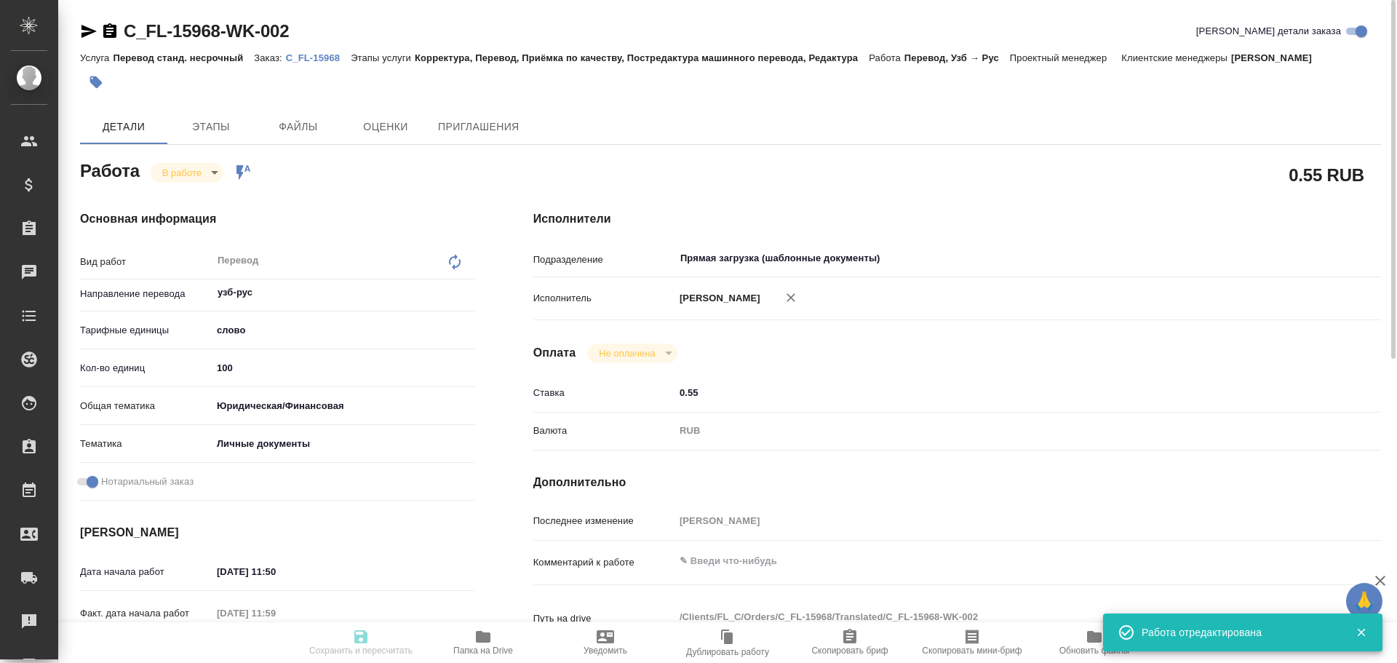
type input "/Clients/FL_C/Orders/C_FL-15968"
type textarea "[PERSON_NAME]"
type textarea "x"
type textarea "нот"
type textarea "x"
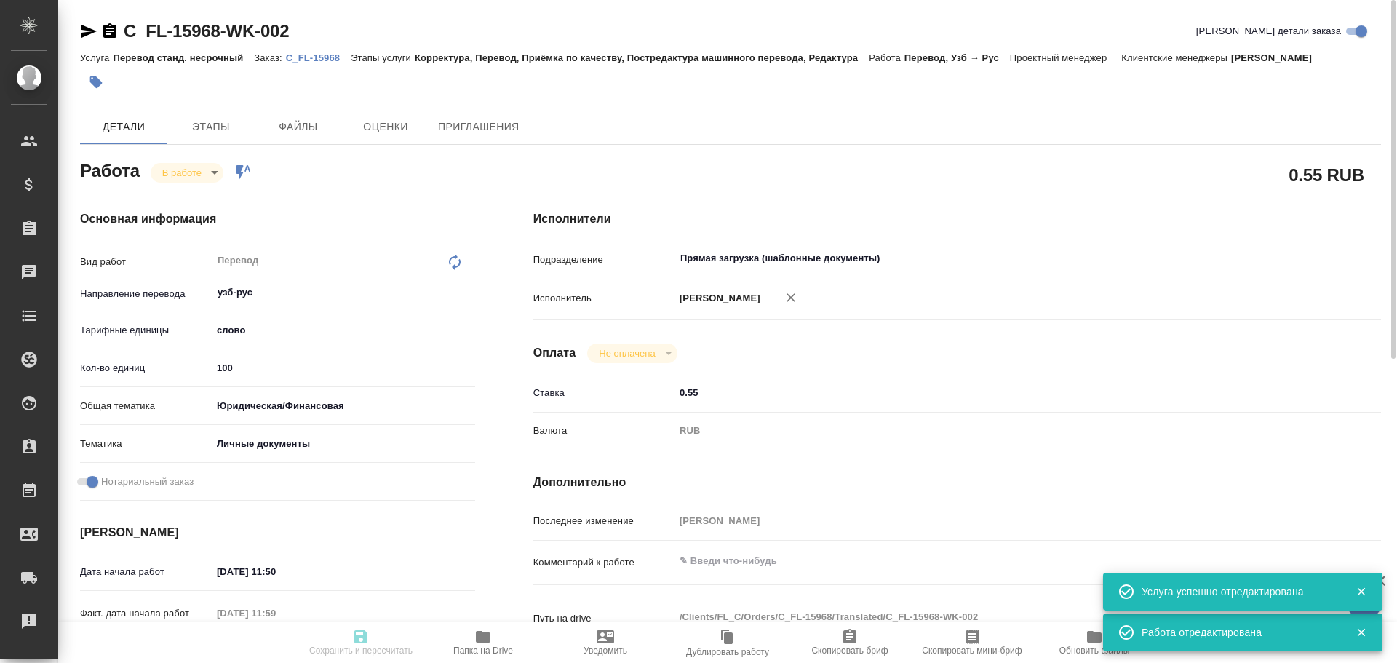
type textarea "x"
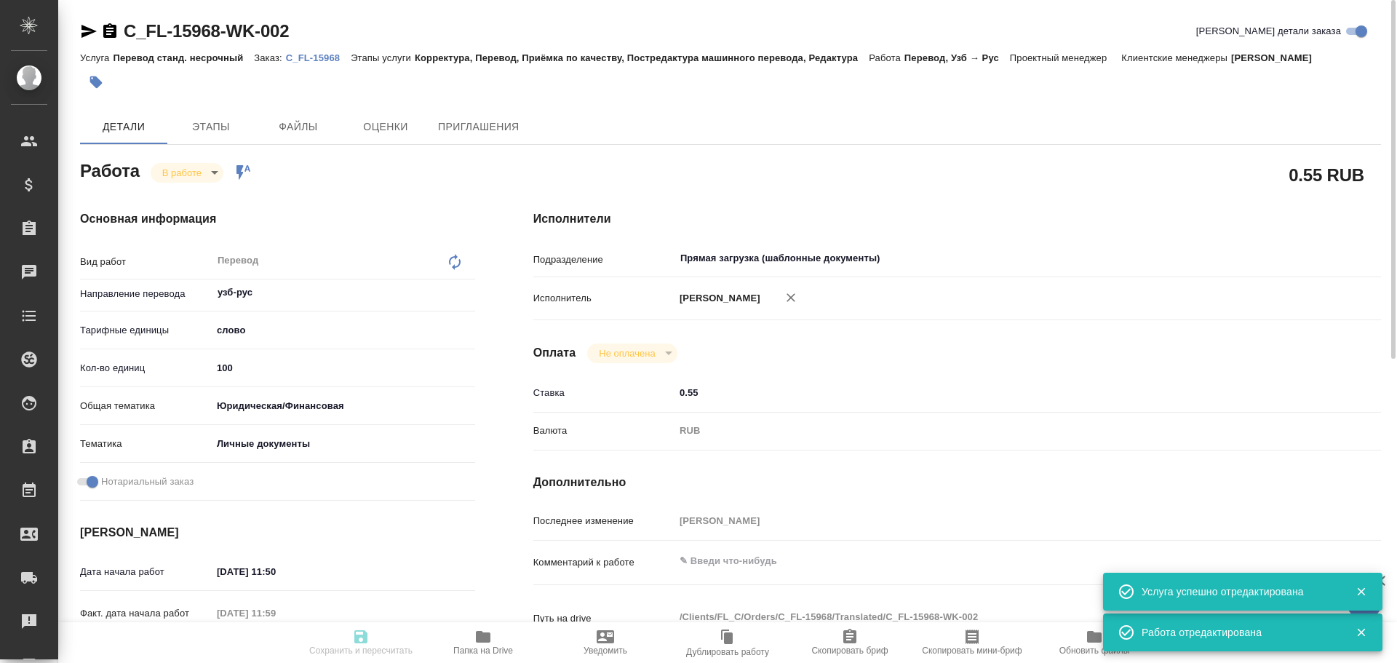
type textarea "x"
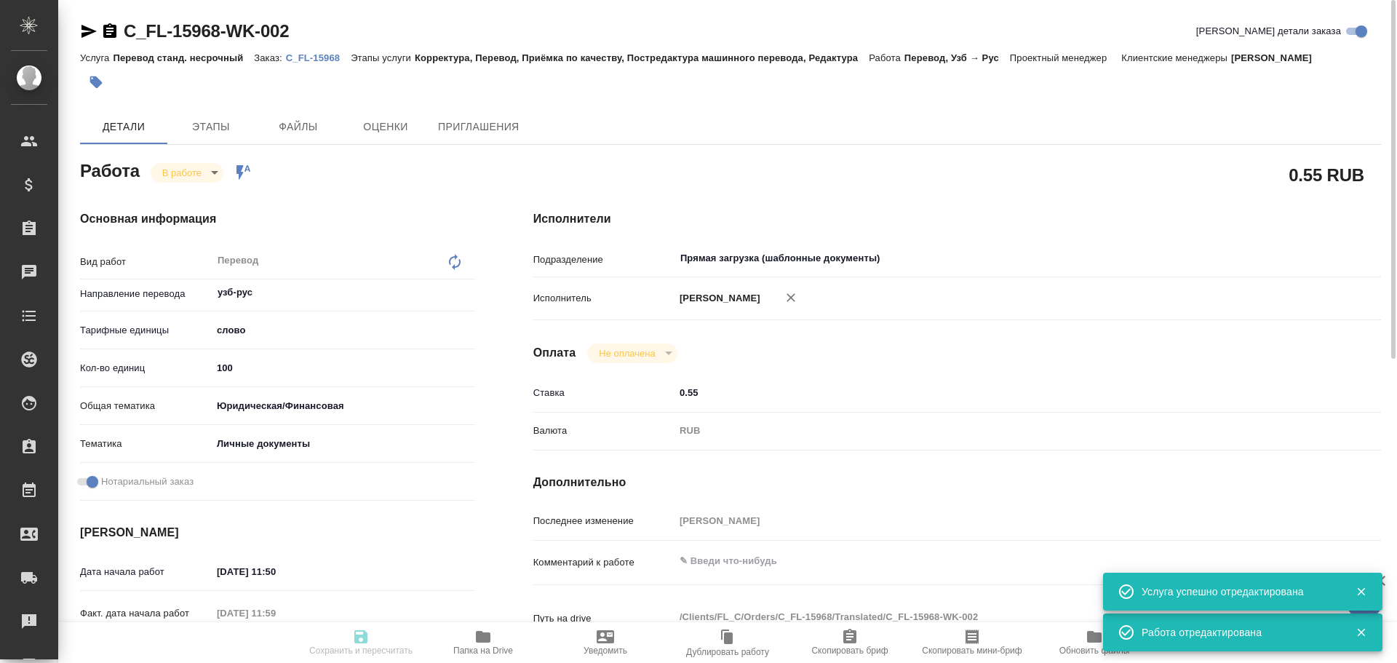
type textarea "x"
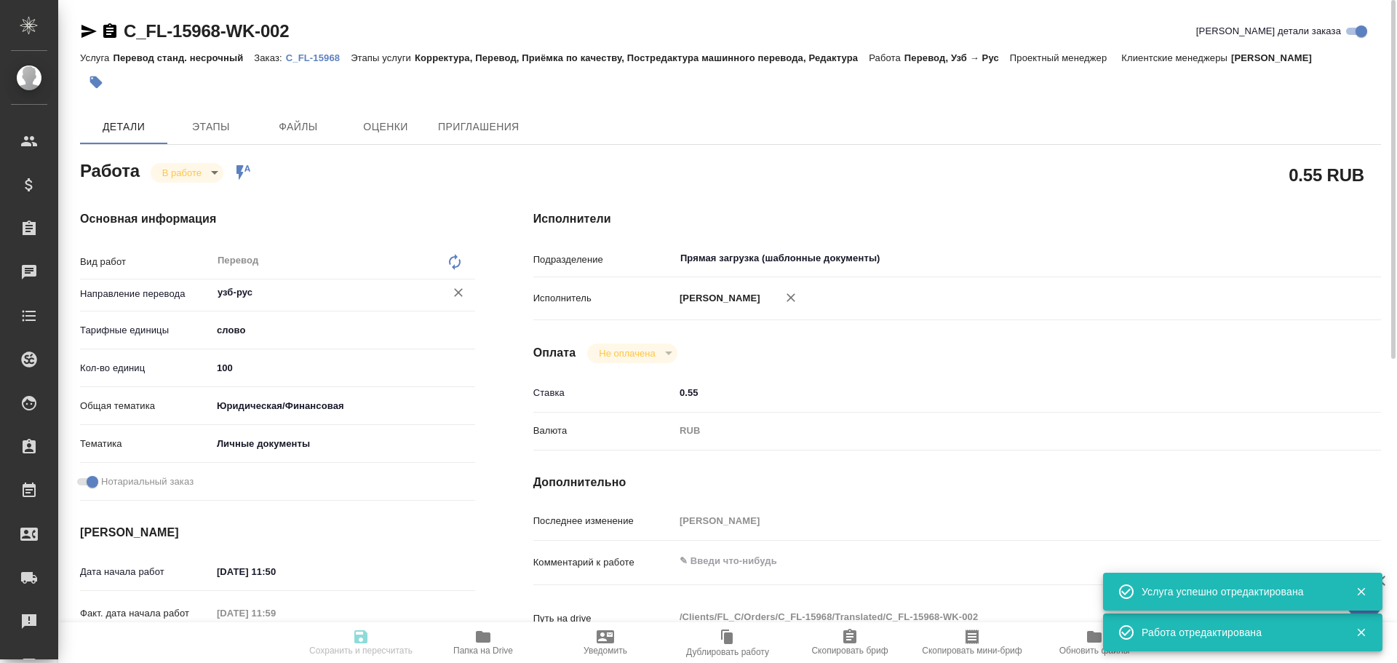
type textarea "x"
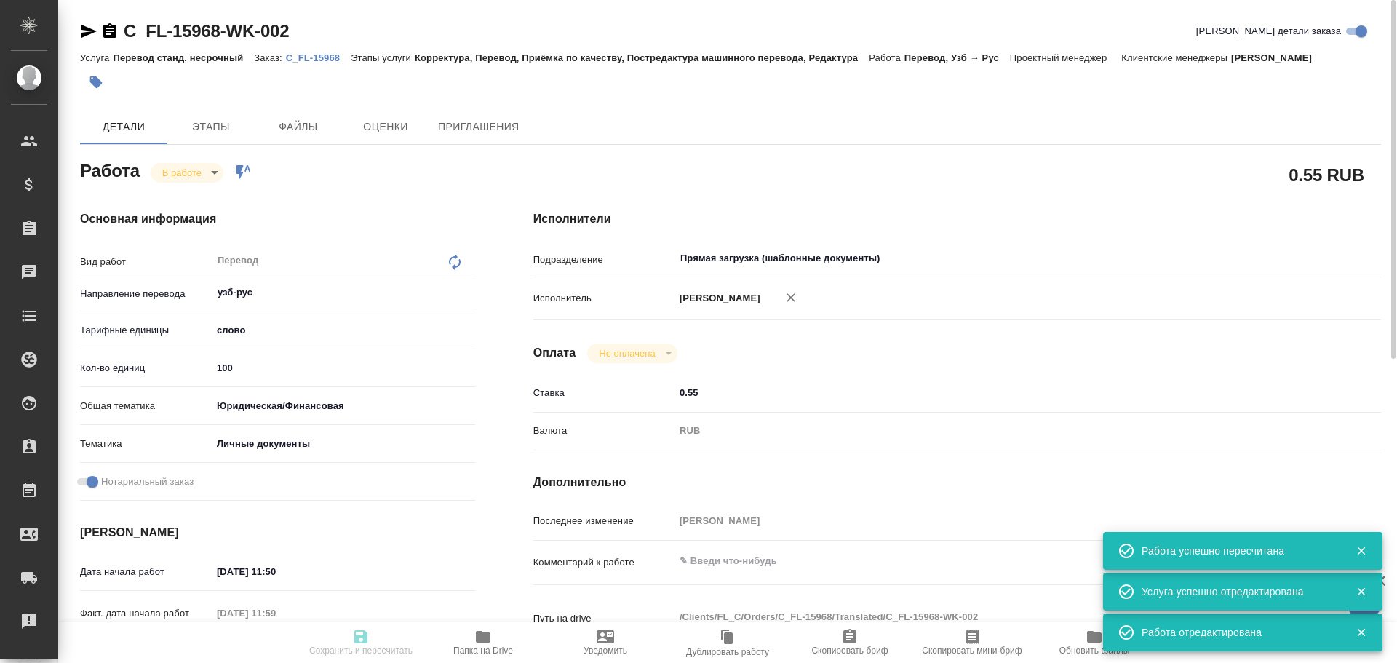
type input "inProgress"
type textarea "Перевод"
type textarea "x"
type input "узб-рус"
type input "5a8b1489cc6b4906c91bfd90"
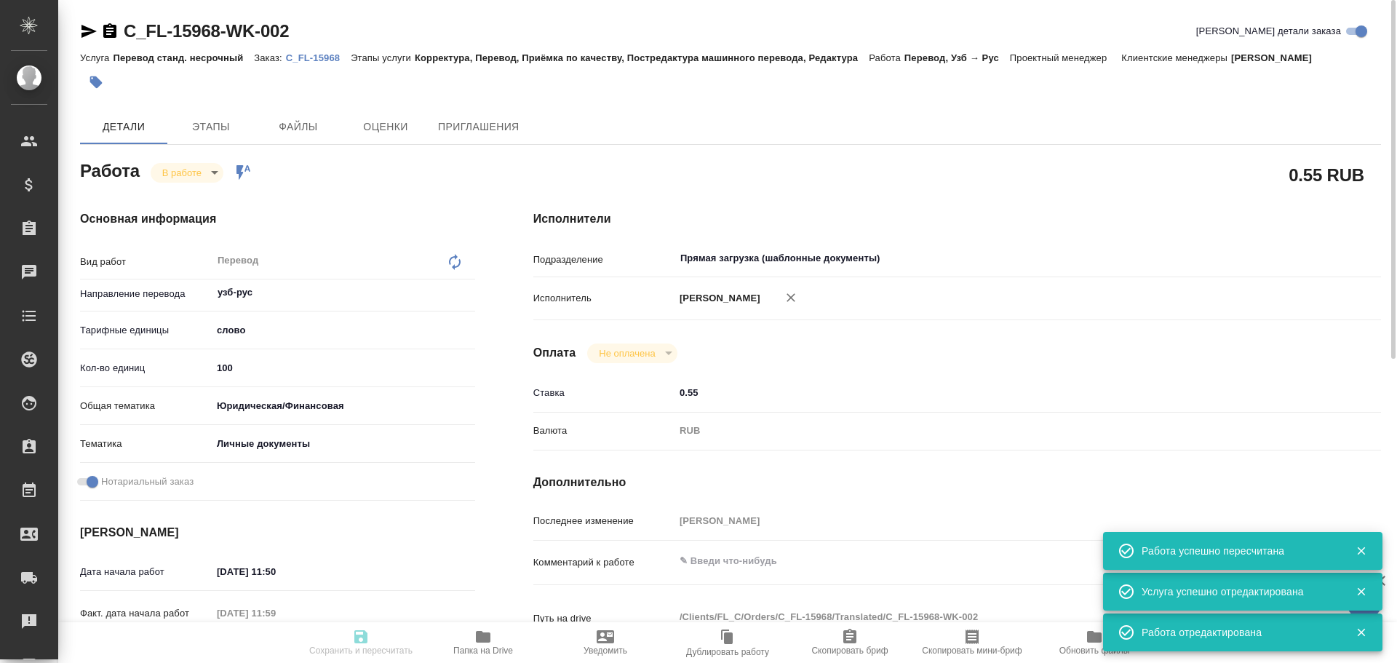
type input "100"
type input "yr-fn"
type input "5a8b8b956a9677013d343cfe"
checkbox input "true"
type input "[DATE] 11:50"
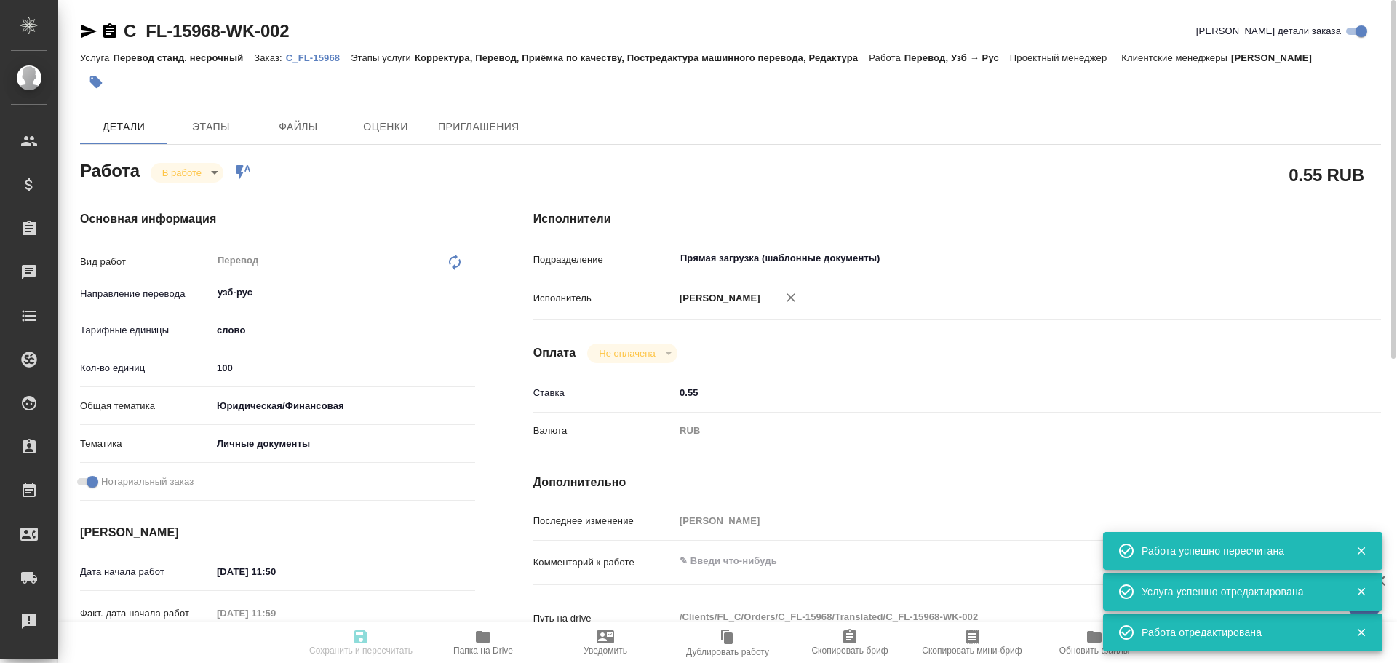
type input "[DATE] 11:59"
type input "[DATE] 09:00"
type input "[DATE] 10:00"
type input "Прямая загрузка (шаблонные документы)"
type input "notPayed"
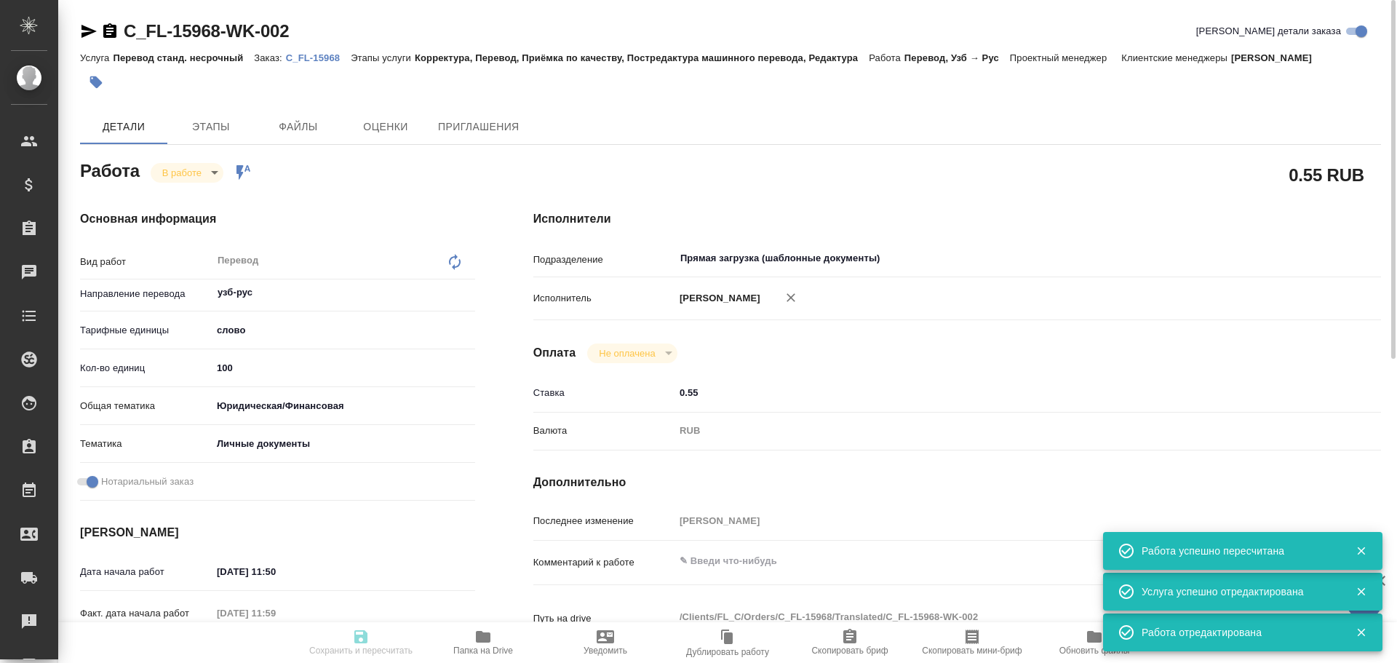
type input "0.55"
type input "RUB"
type input "[PERSON_NAME]"
type textarea "x"
type textarea "/Clients/FL_C/Orders/C_FL-15968/Translated/C_FL-15968-WK-002"
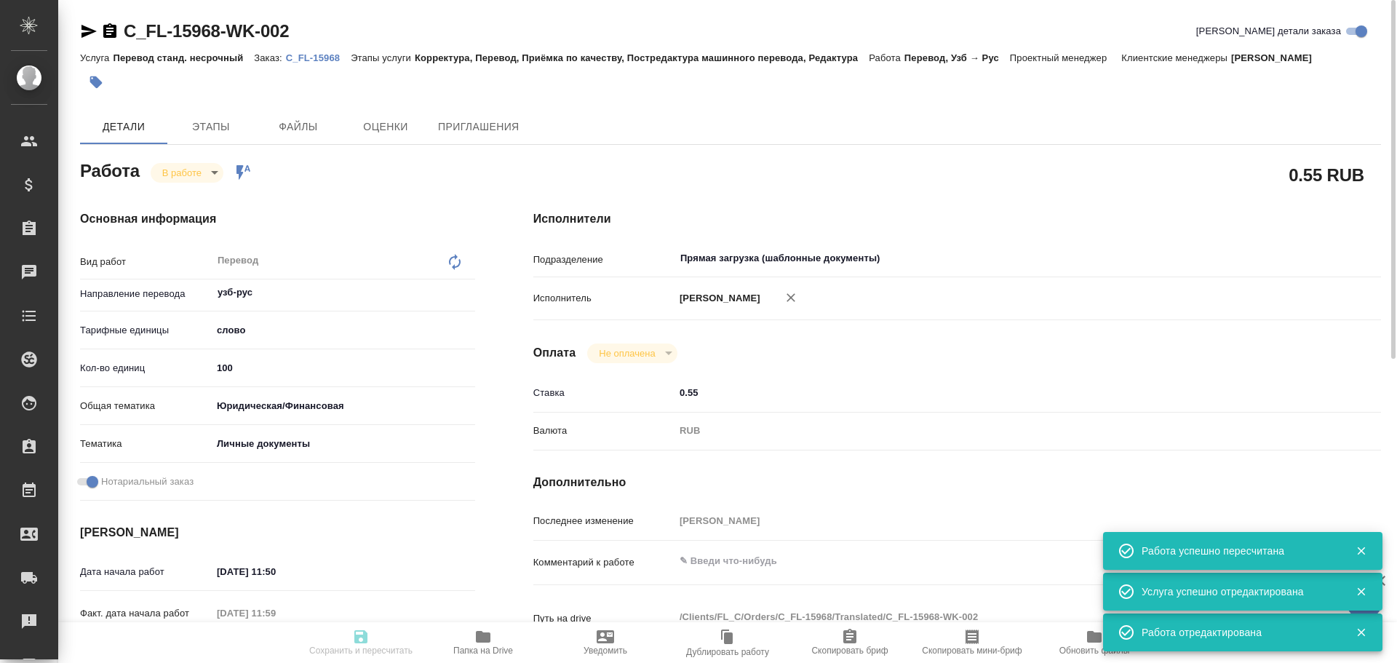
type textarea "x"
type input "C_FL-15968"
type input "Перевод станд. несрочный"
type input "Корректура, Перевод, Приёмка по качеству, Постредактура машинного перевода, Ред…"
type input "[PERSON_NAME]"
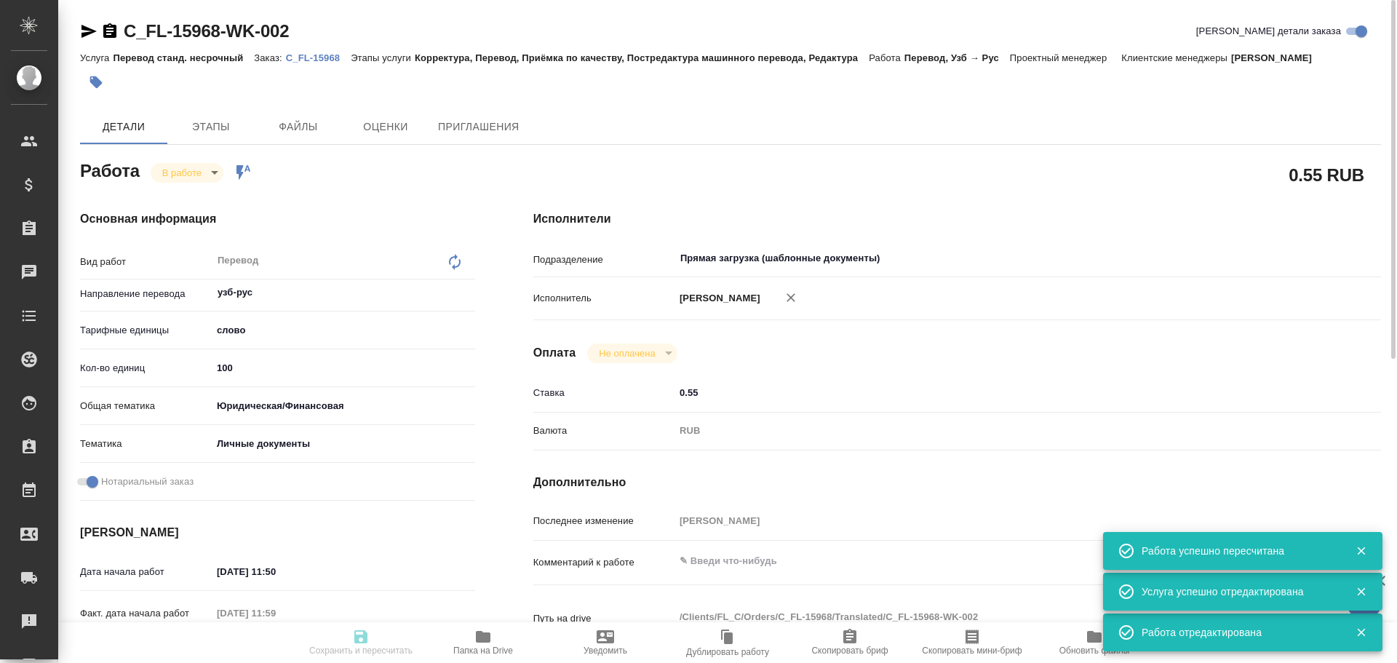
type input "/Clients/FL_C/Orders/C_FL-15968"
type textarea "[PERSON_NAME]"
type textarea "x"
type textarea "нот"
type textarea "x"
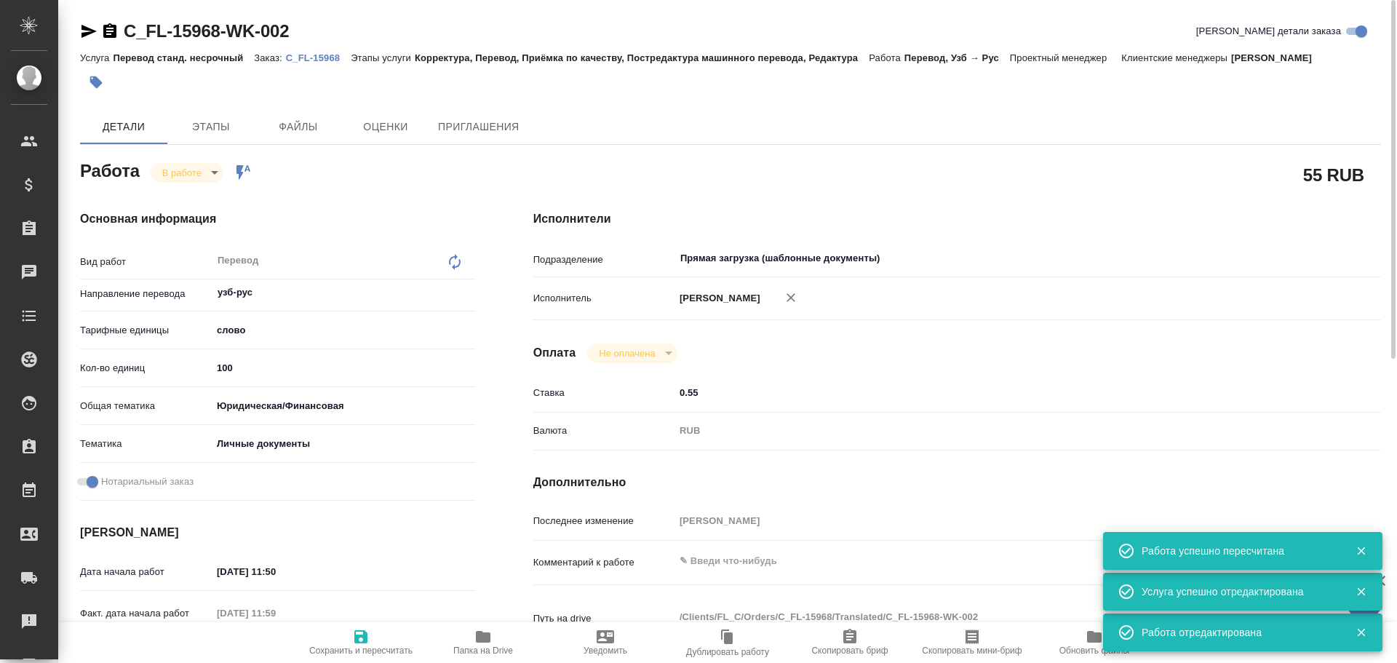
type textarea "x"
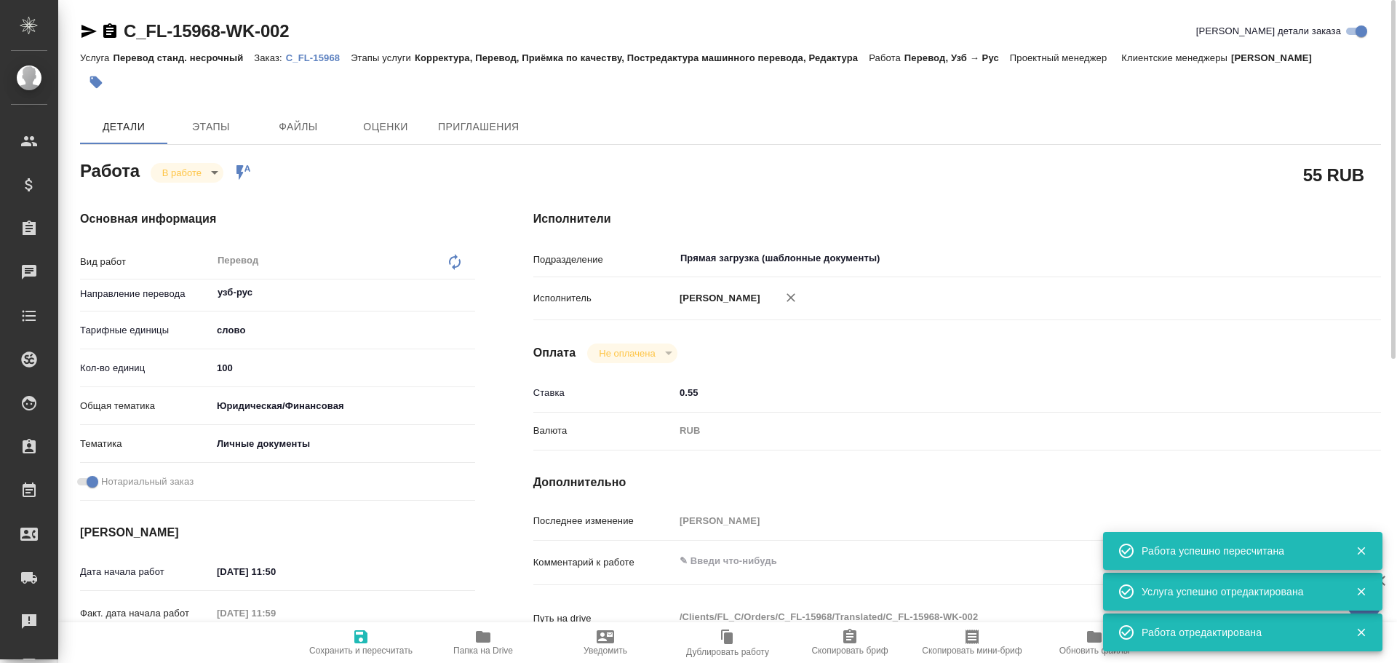
type textarea "x"
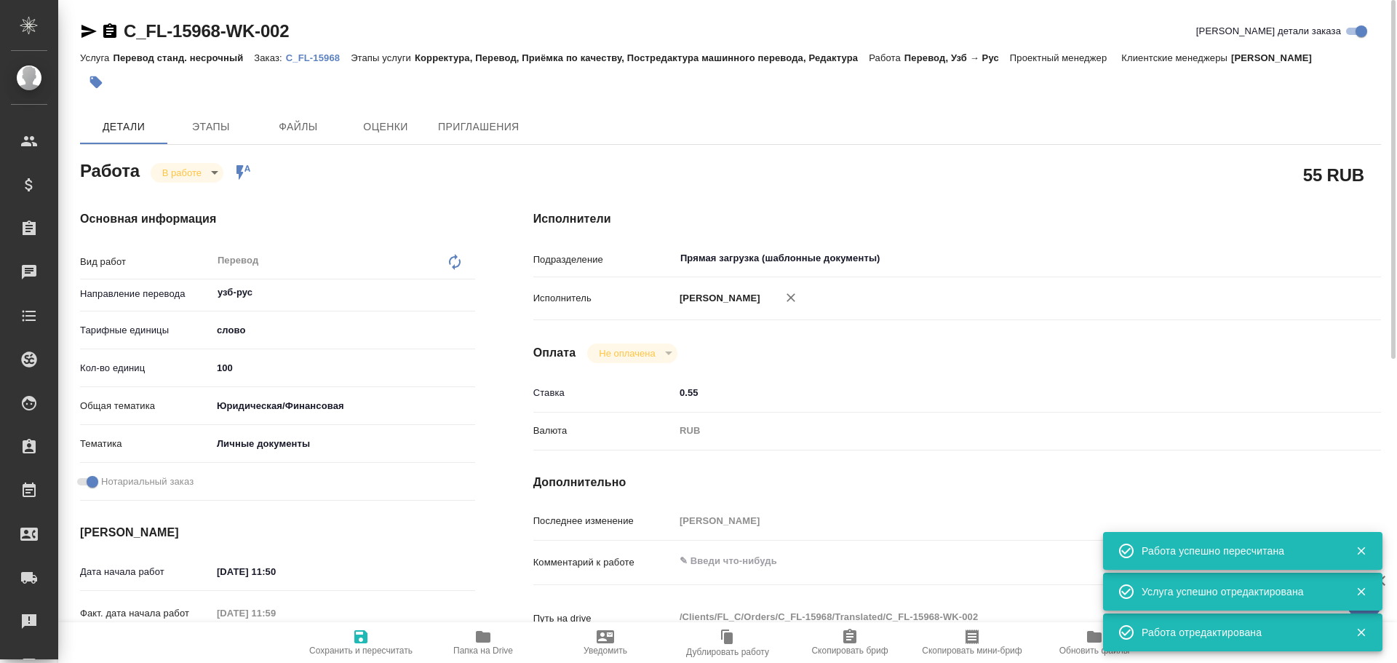
type textarea "x"
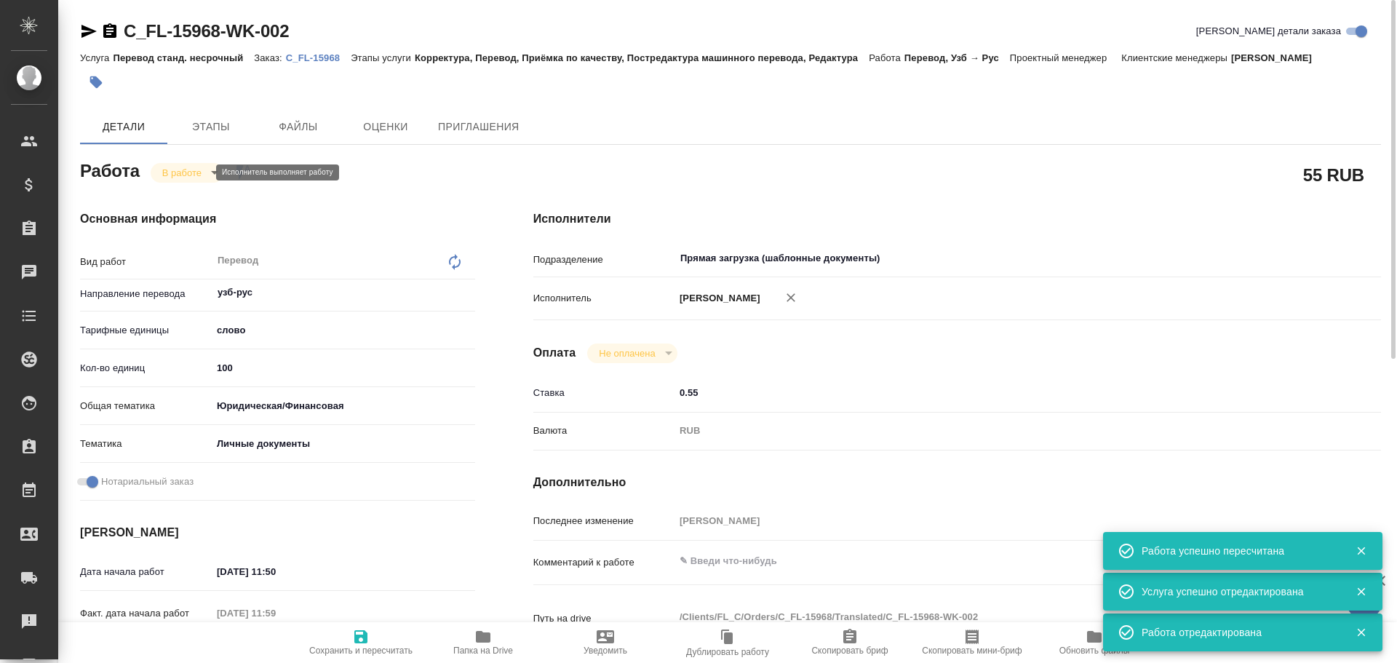
type textarea "x"
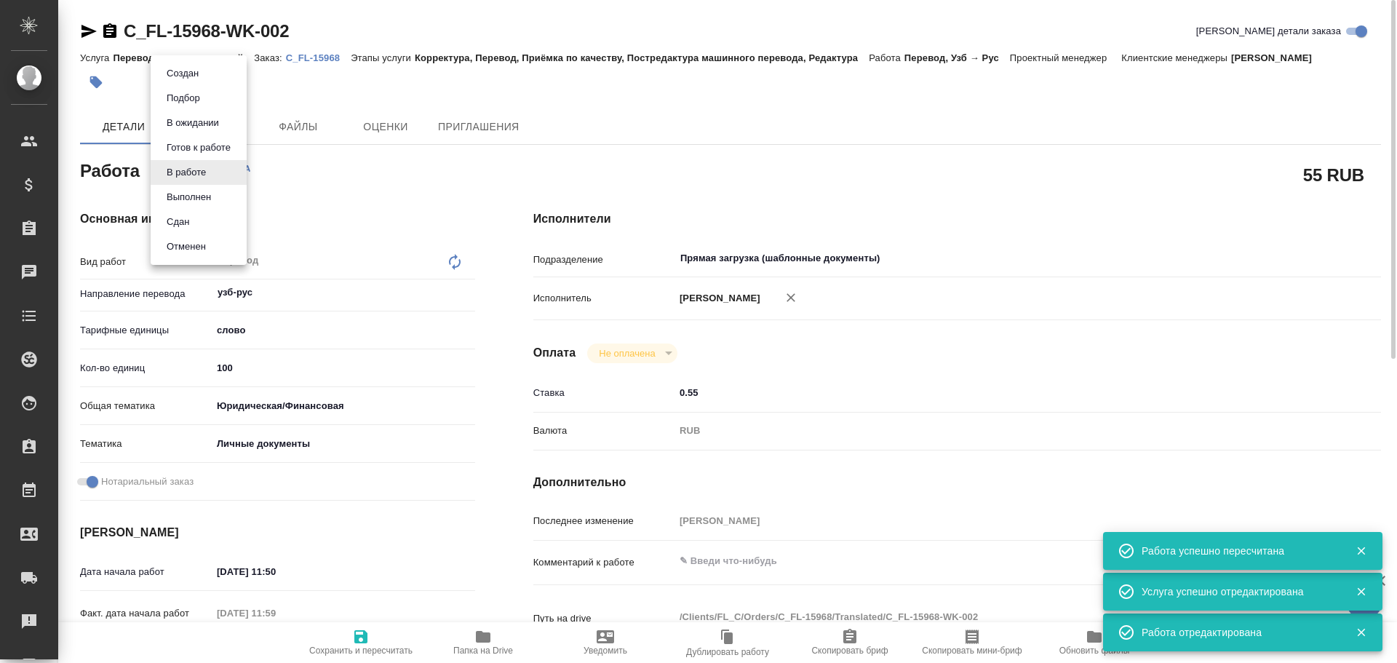
click at [179, 177] on body "🙏 .cls-1 fill:#fff; AWATERA [PERSON_NAME] Спецификации Заказы 0 Чаты Todo Проек…" at bounding box center [698, 331] width 1397 height 663
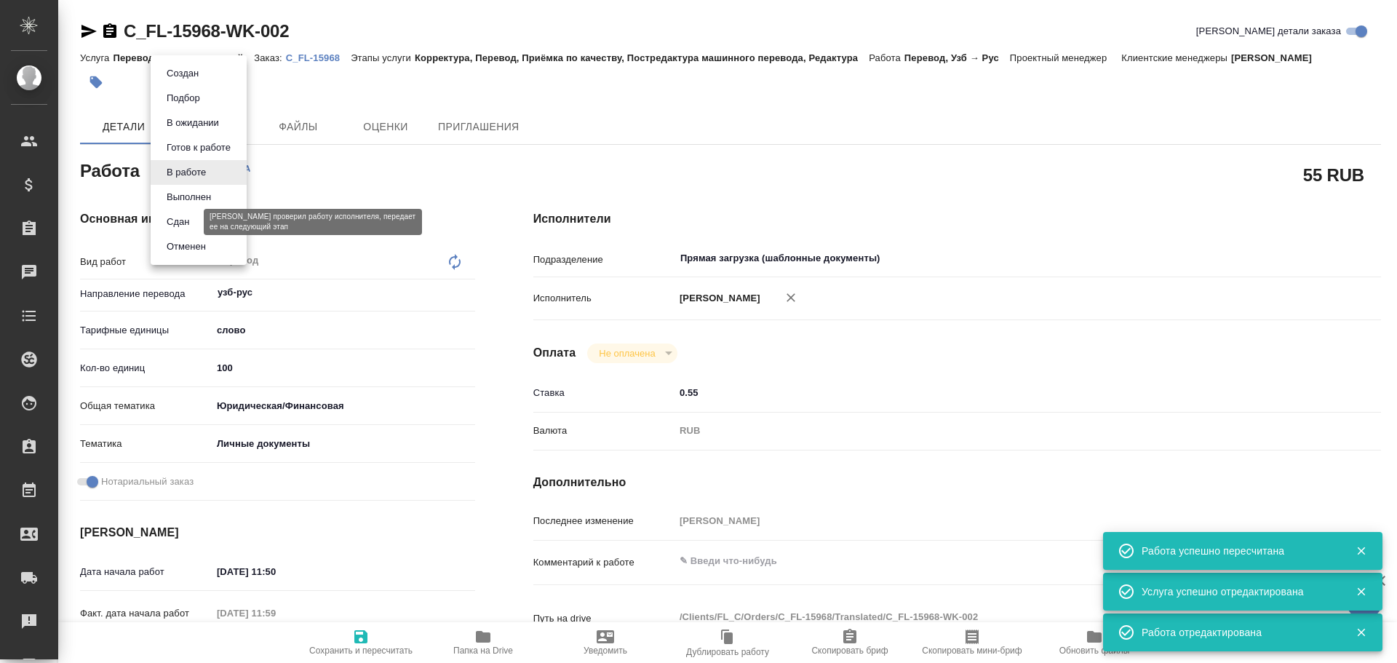
click at [179, 226] on button "Сдан" at bounding box center [177, 222] width 31 height 16
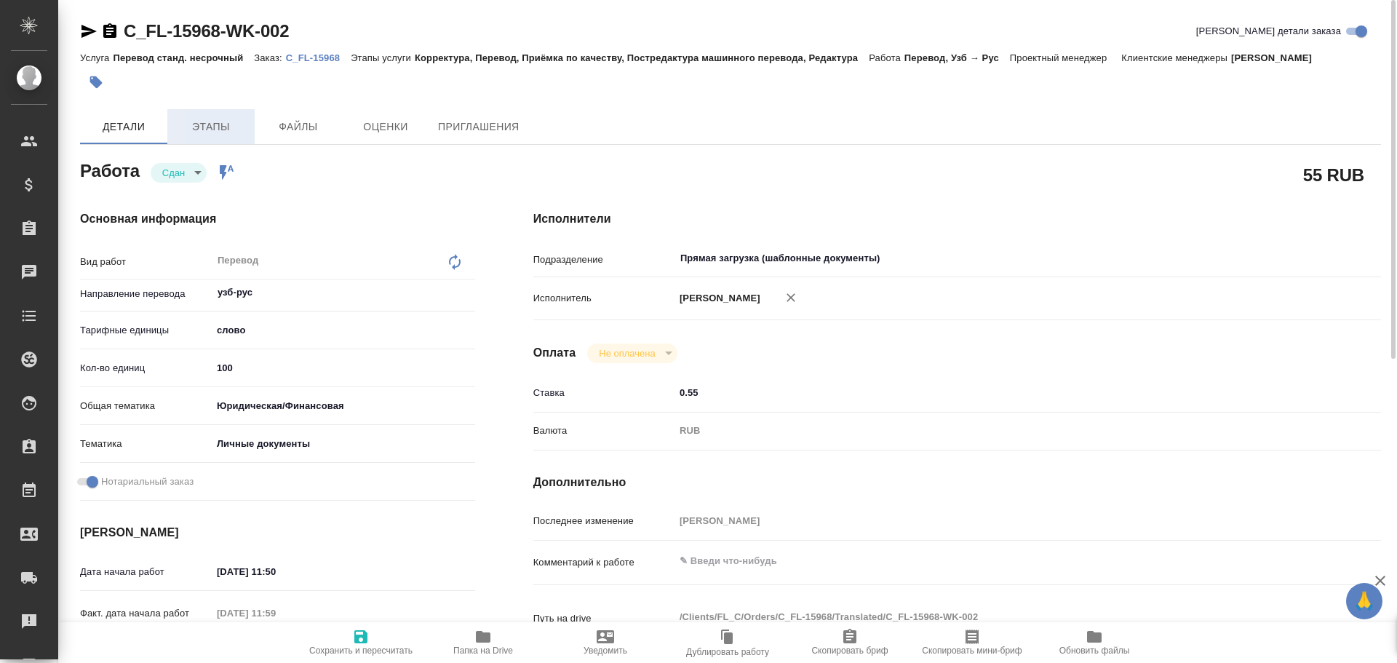
click at [207, 127] on span "Этапы" at bounding box center [211, 127] width 70 height 18
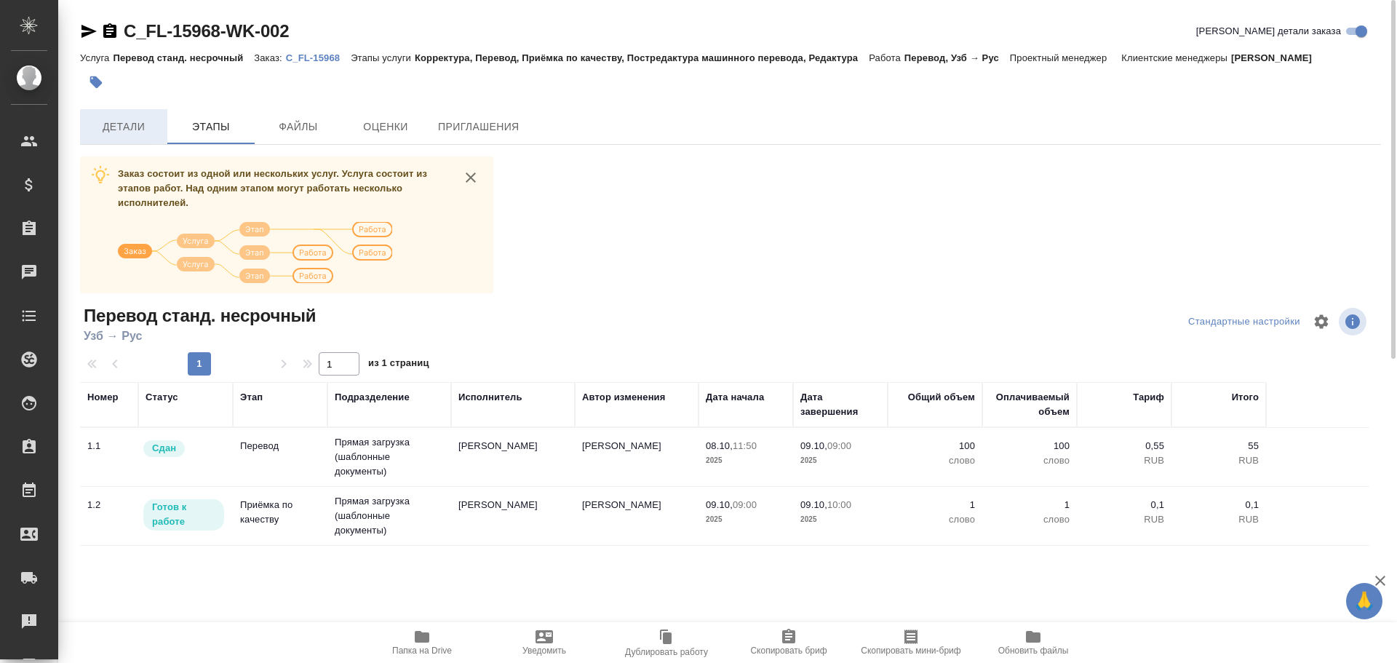
click at [122, 132] on span "Детали" at bounding box center [124, 127] width 70 height 18
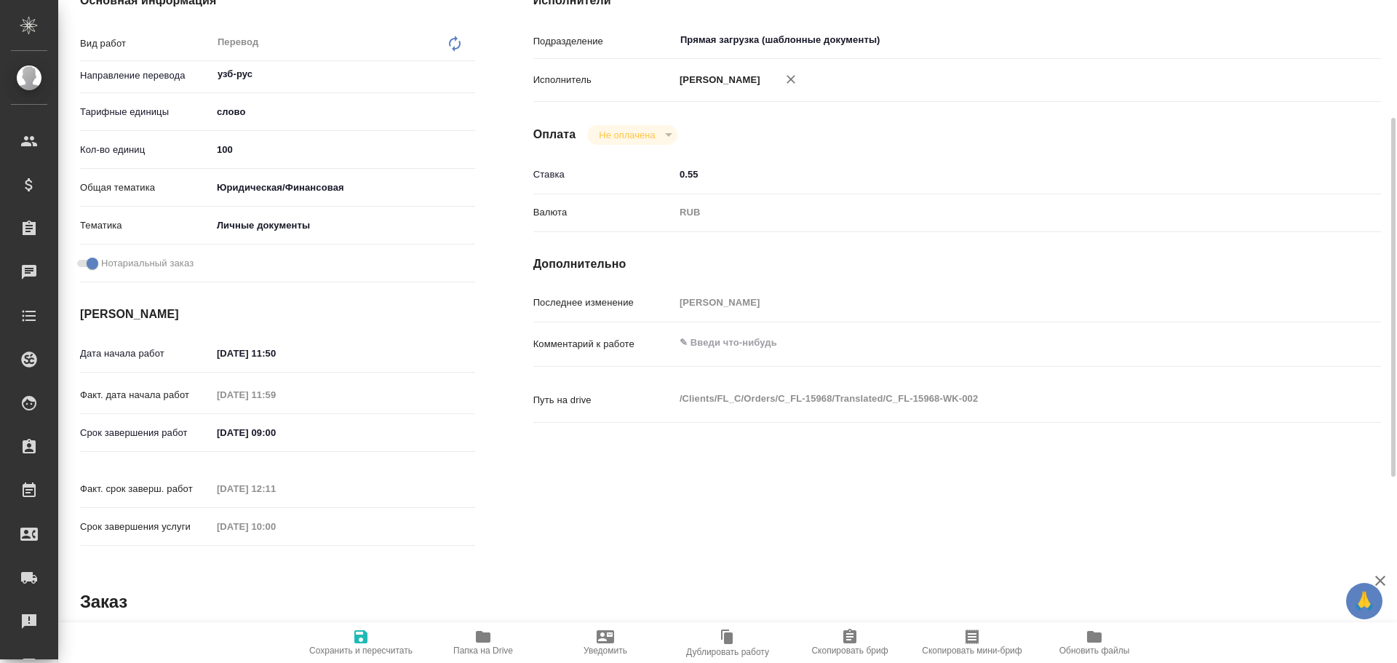
scroll to position [436, 0]
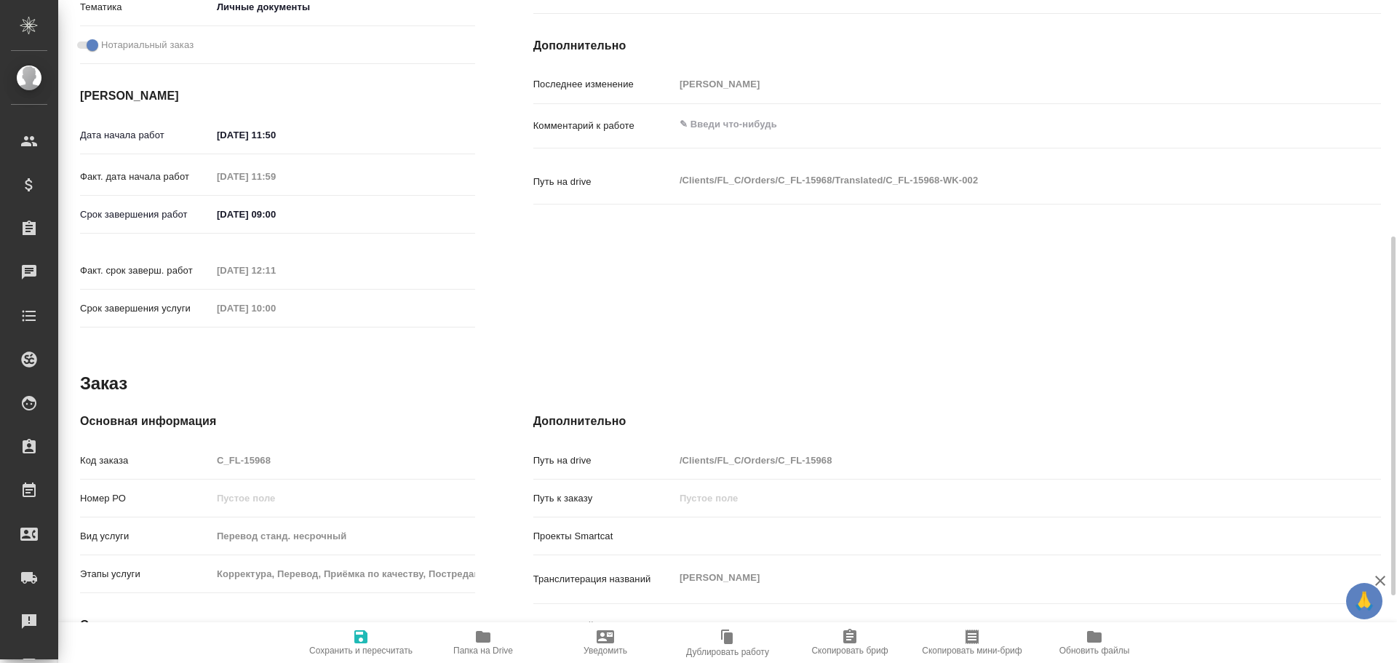
click at [205, 447] on div "Код заказа C_FL-15968" at bounding box center [277, 459] width 395 height 25
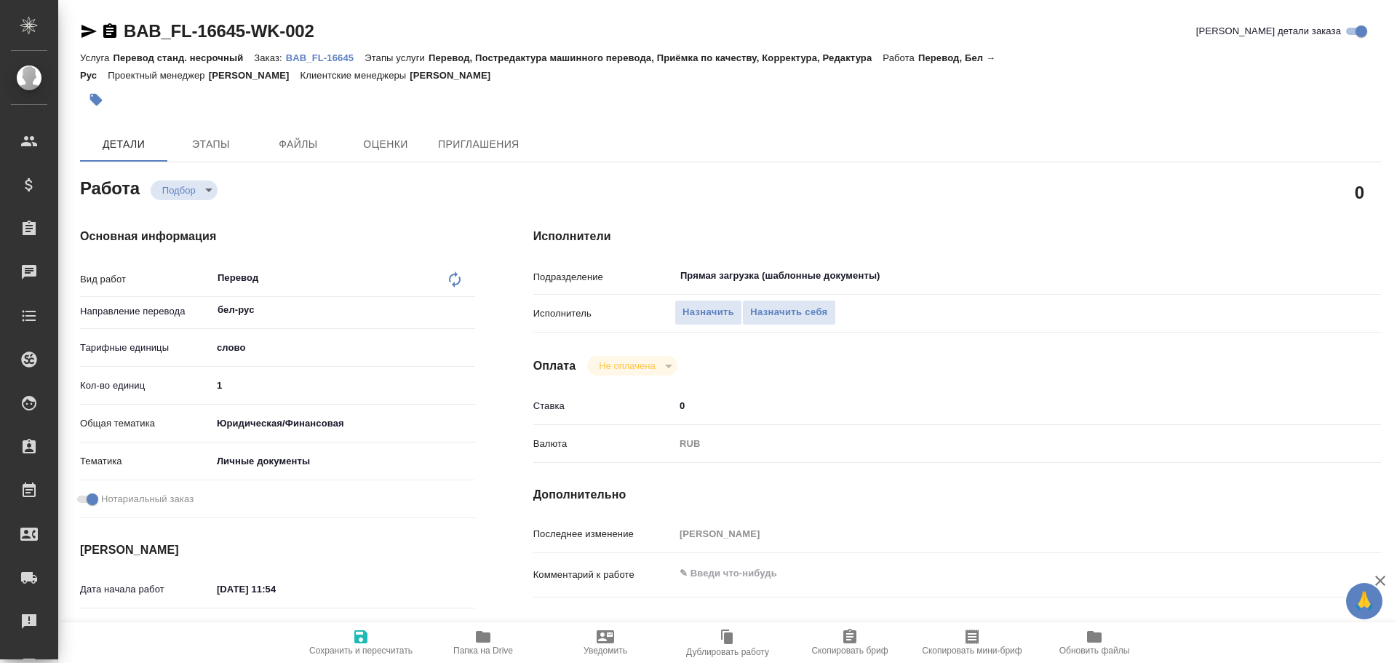
type textarea "x"
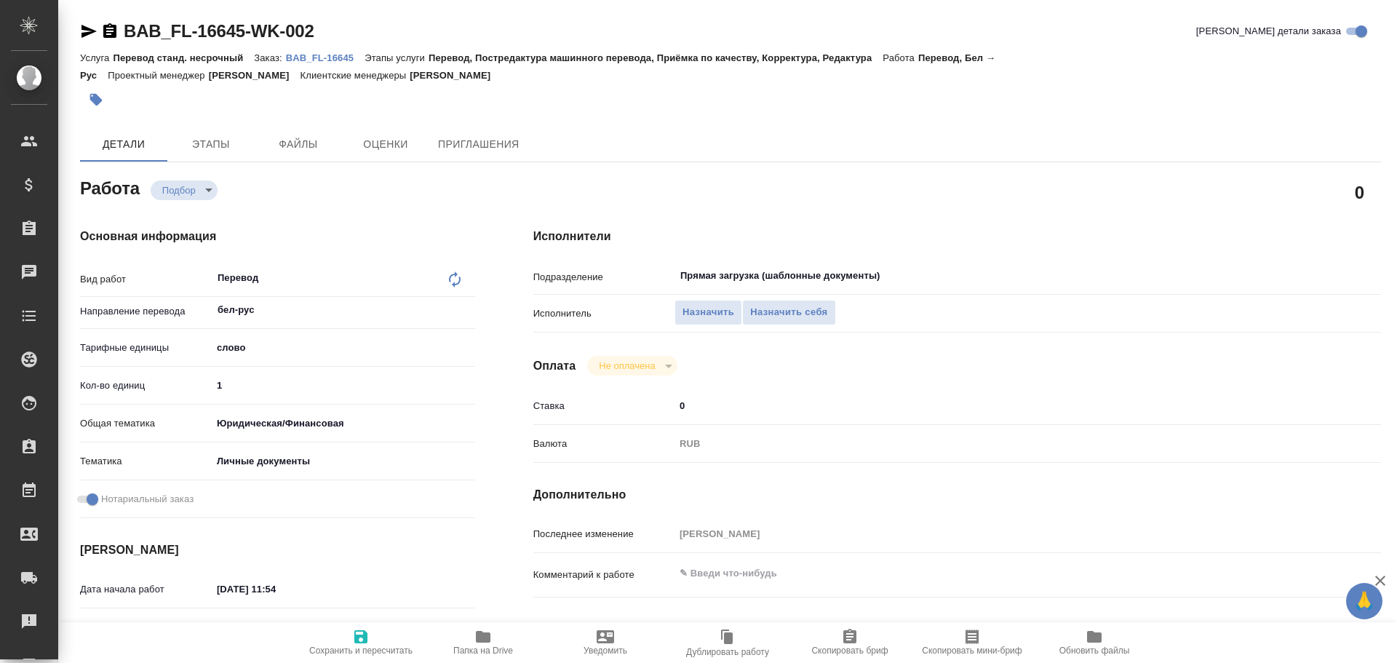
type textarea "x"
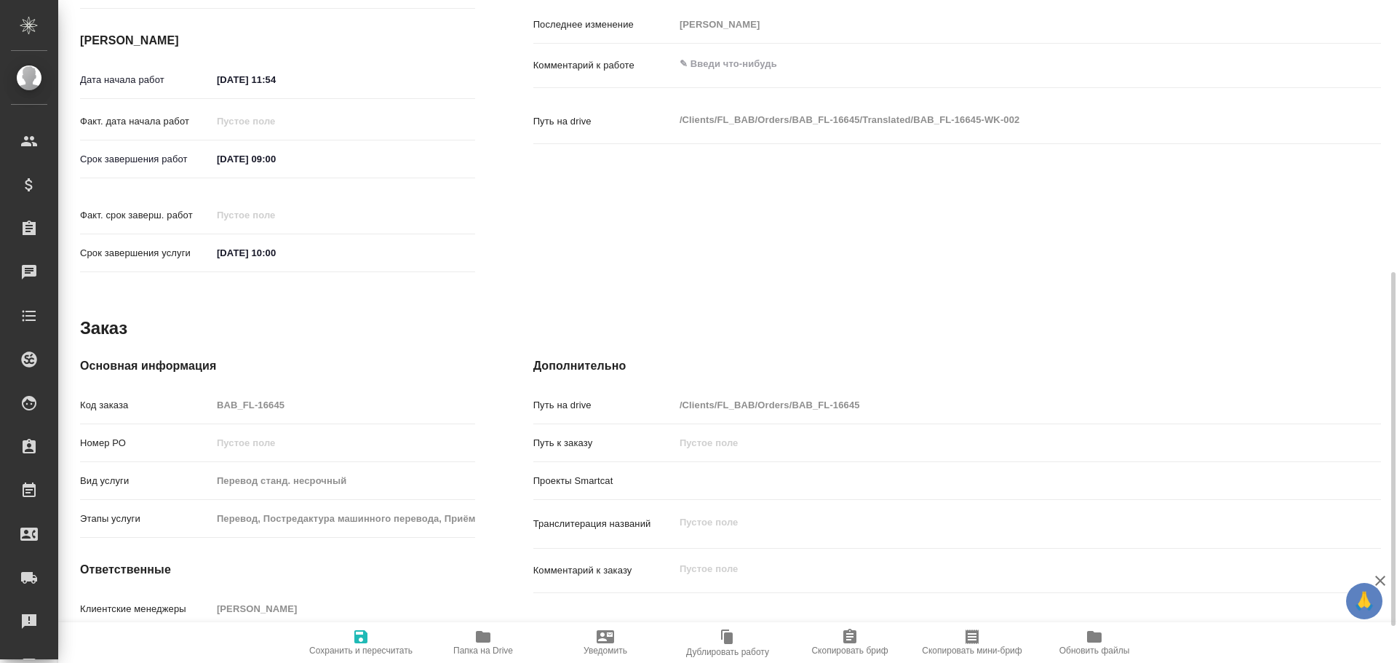
type textarea "x"
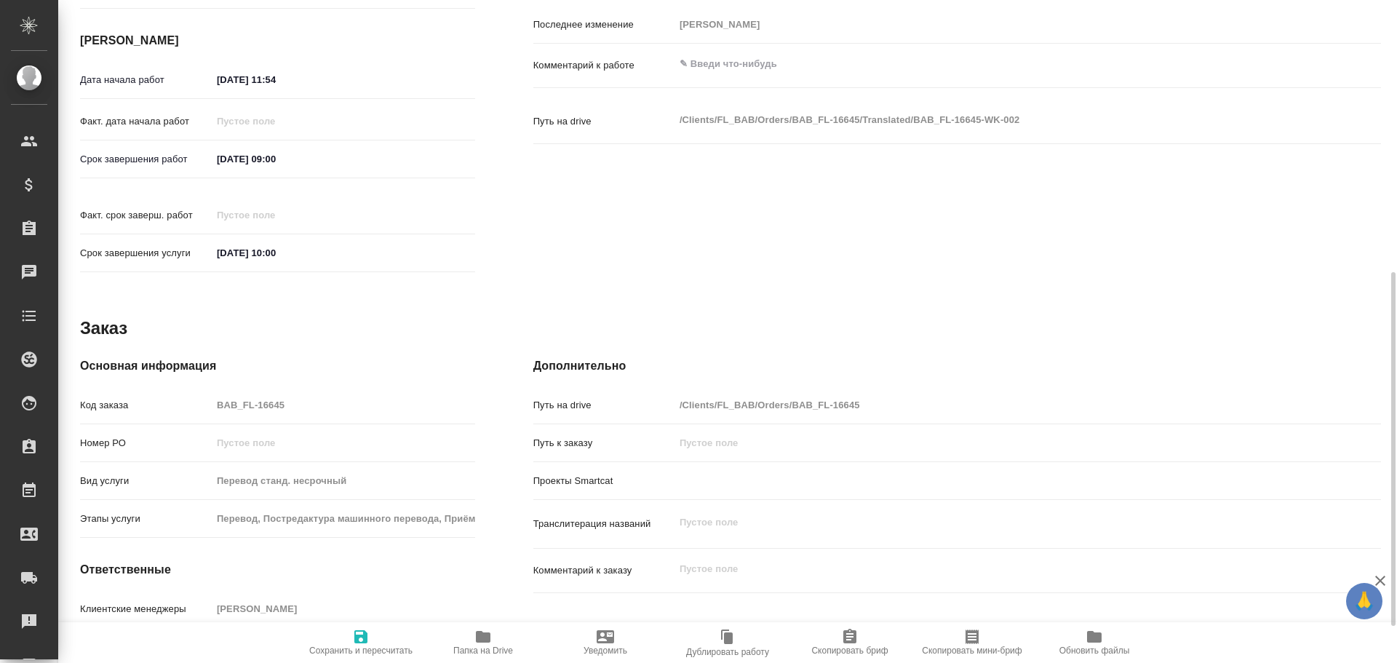
scroll to position [578, 0]
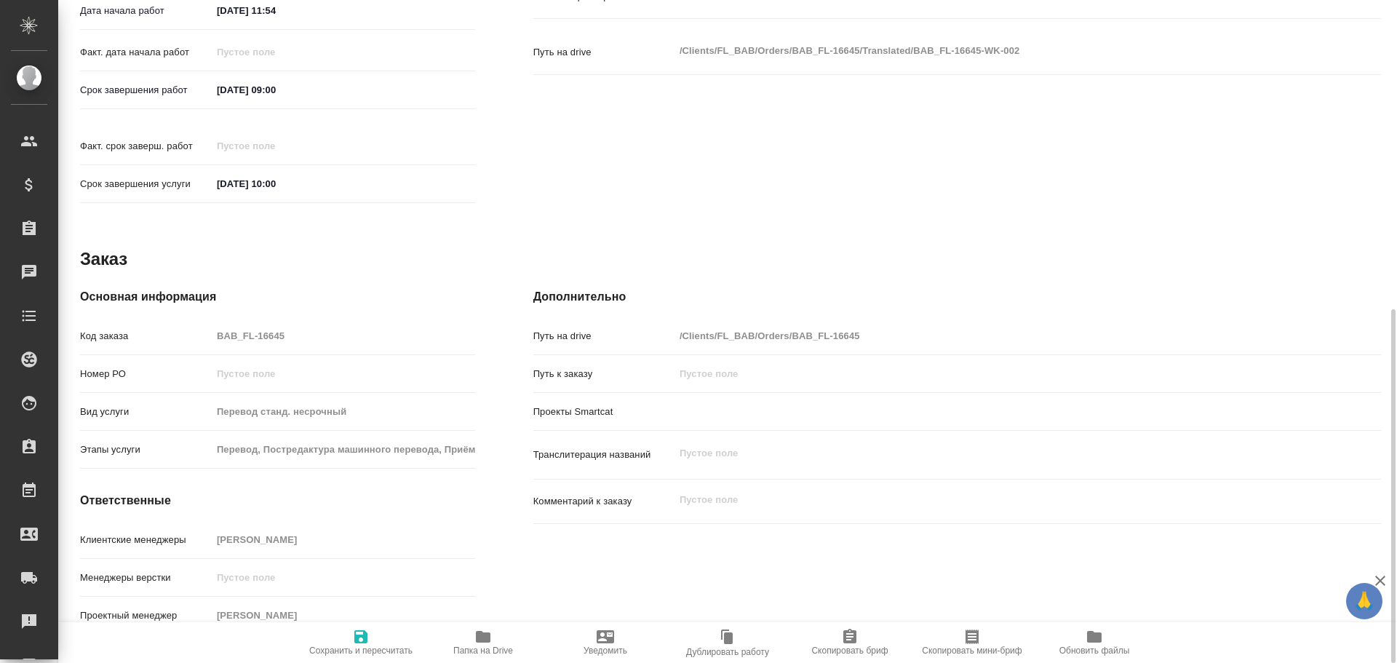
type textarea "x"
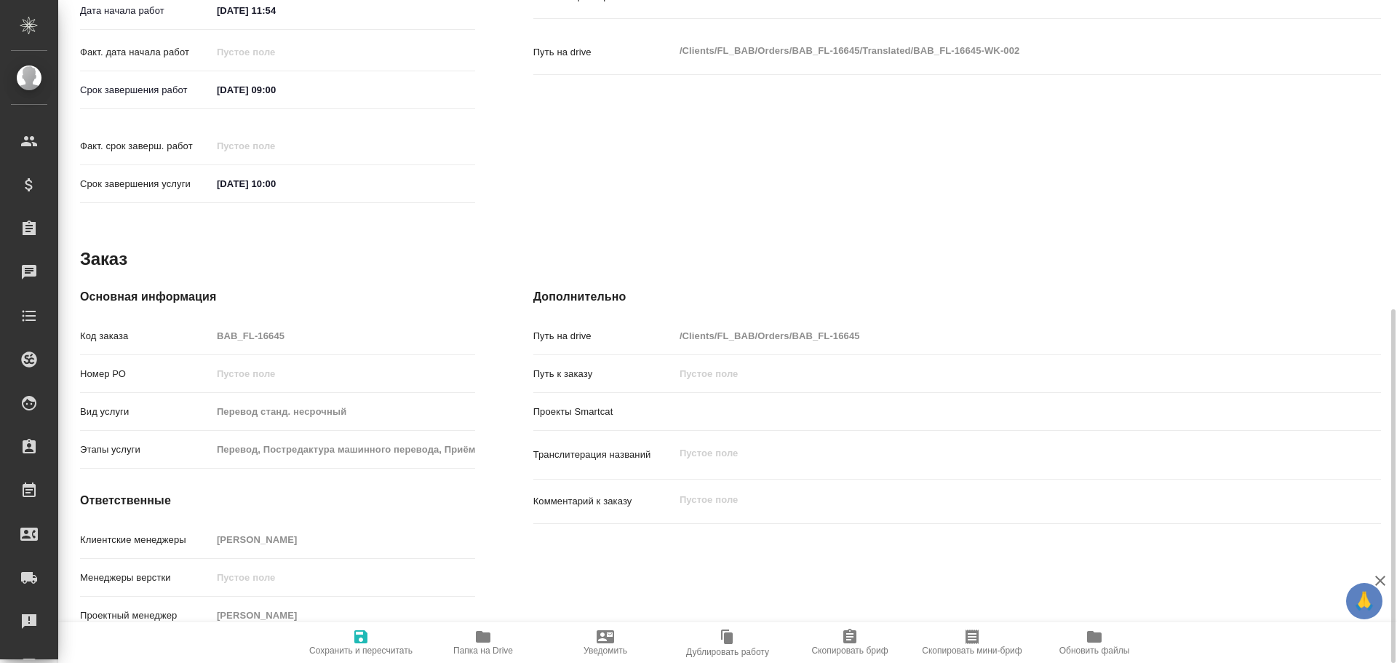
type textarea "x"
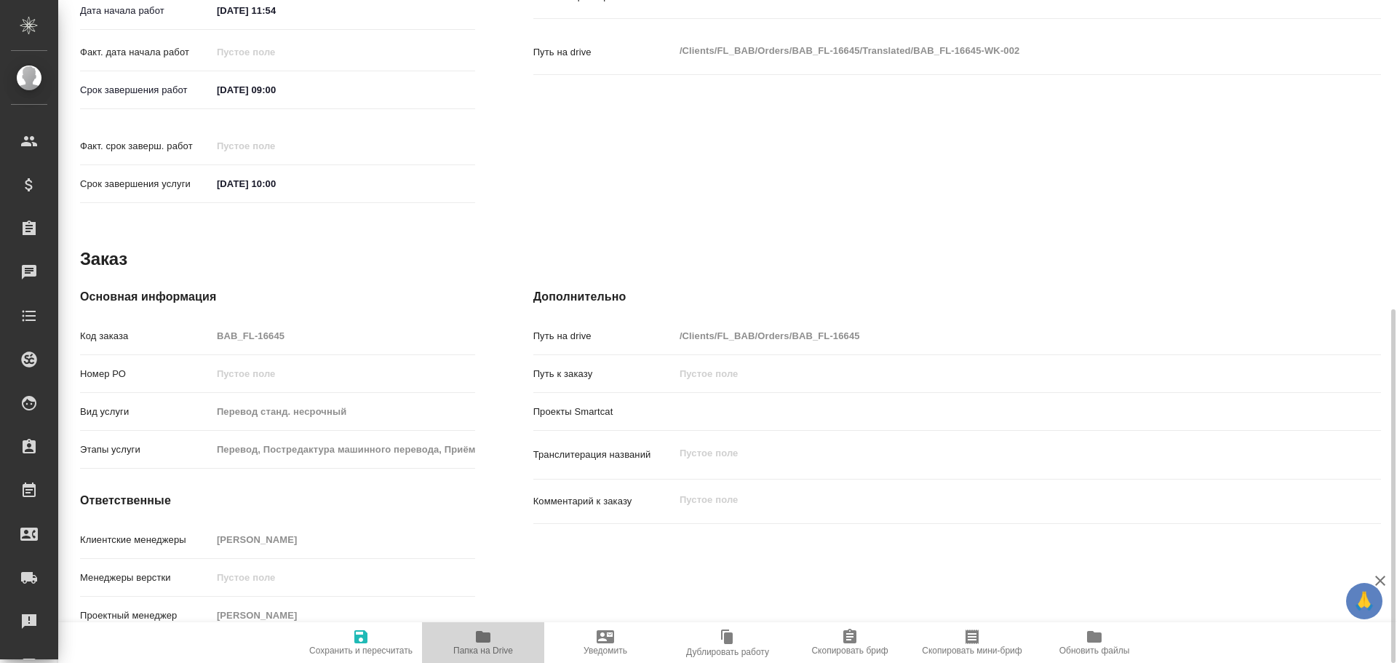
click at [489, 628] on icon "button" at bounding box center [482, 636] width 17 height 17
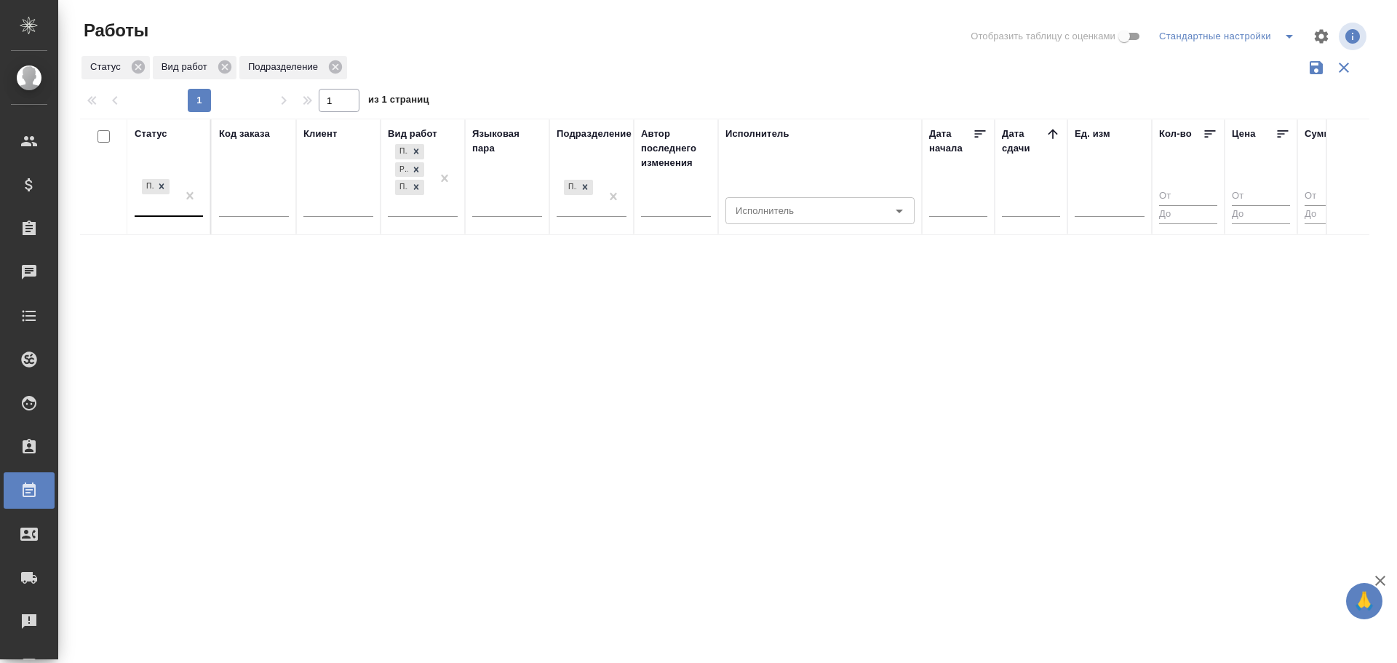
click at [151, 215] on div "Подбор" at bounding box center [169, 196] width 68 height 41
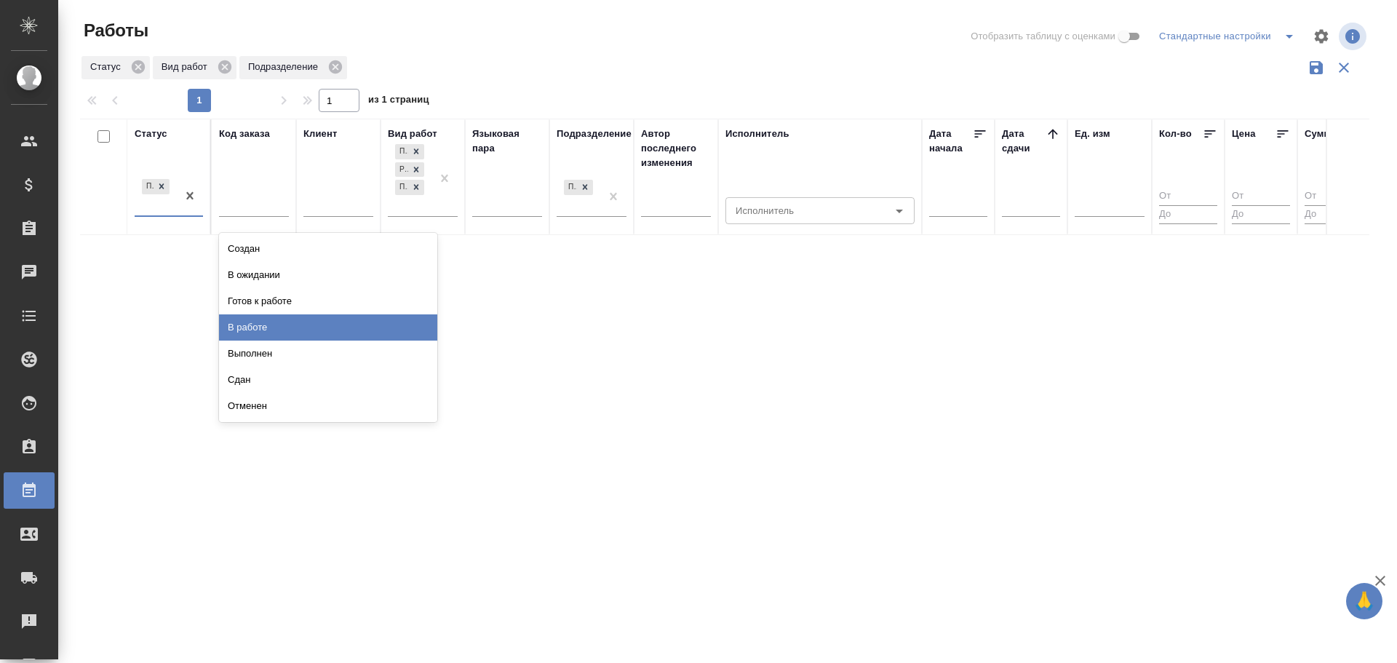
click at [295, 335] on div "В работе" at bounding box center [328, 327] width 218 height 26
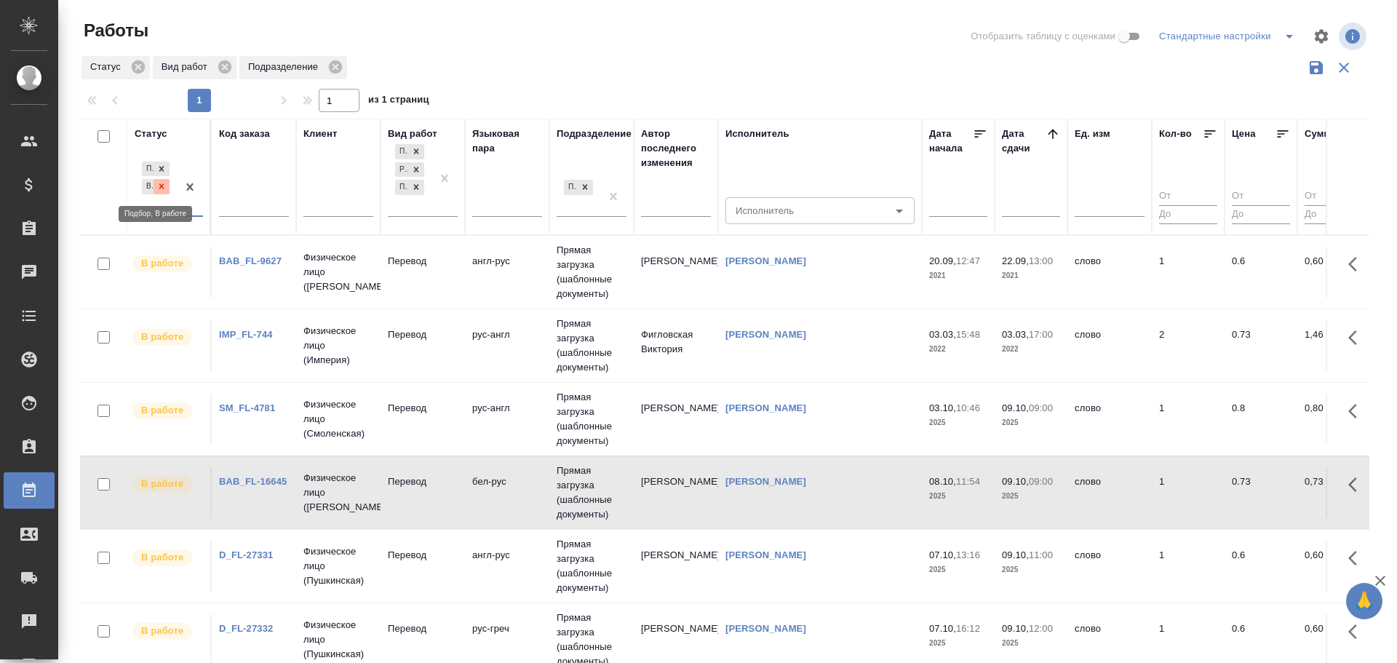
click at [164, 189] on icon at bounding box center [161, 186] width 10 height 10
